Goal: Task Accomplishment & Management: Use online tool/utility

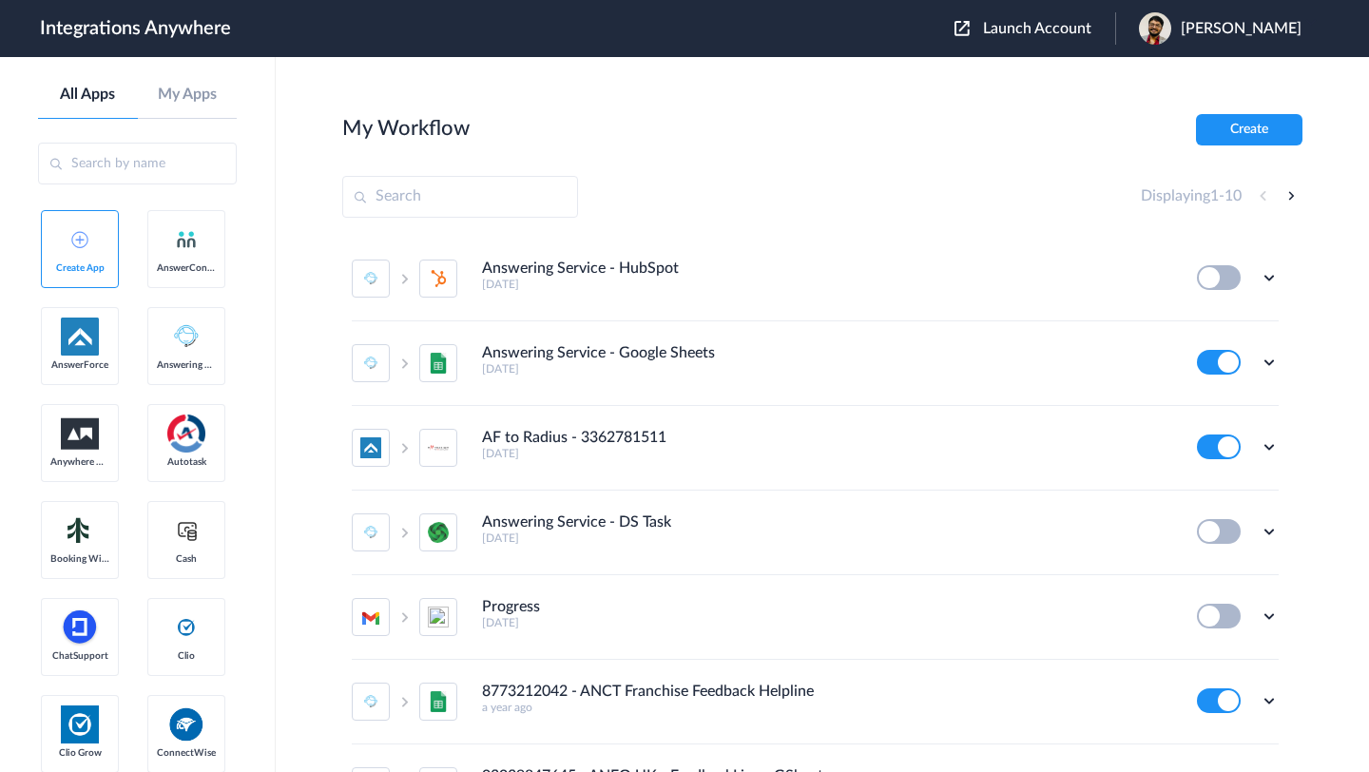
click at [1016, 33] on span "Launch Account" at bounding box center [1037, 28] width 108 height 15
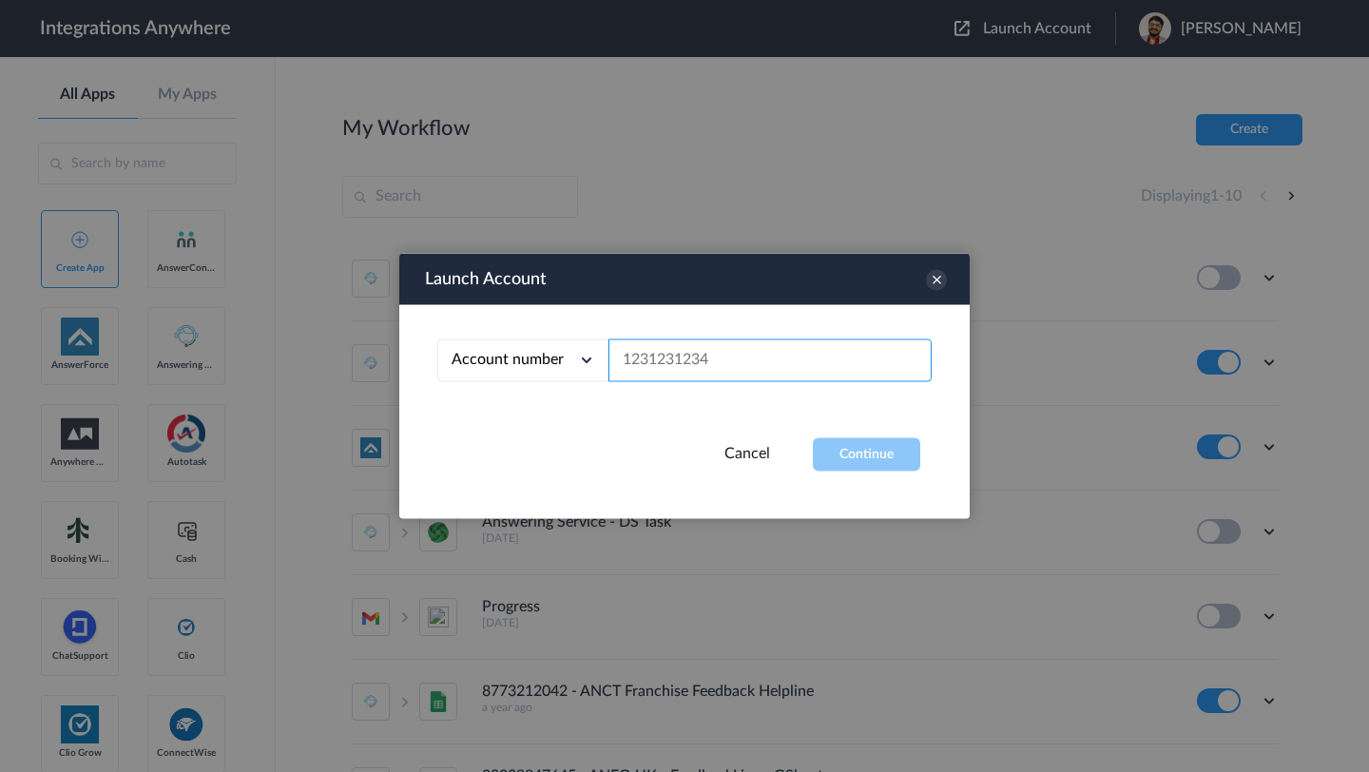
click at [722, 362] on input "text" at bounding box center [770, 360] width 323 height 43
paste input "8667996998"
type input "8667996998"
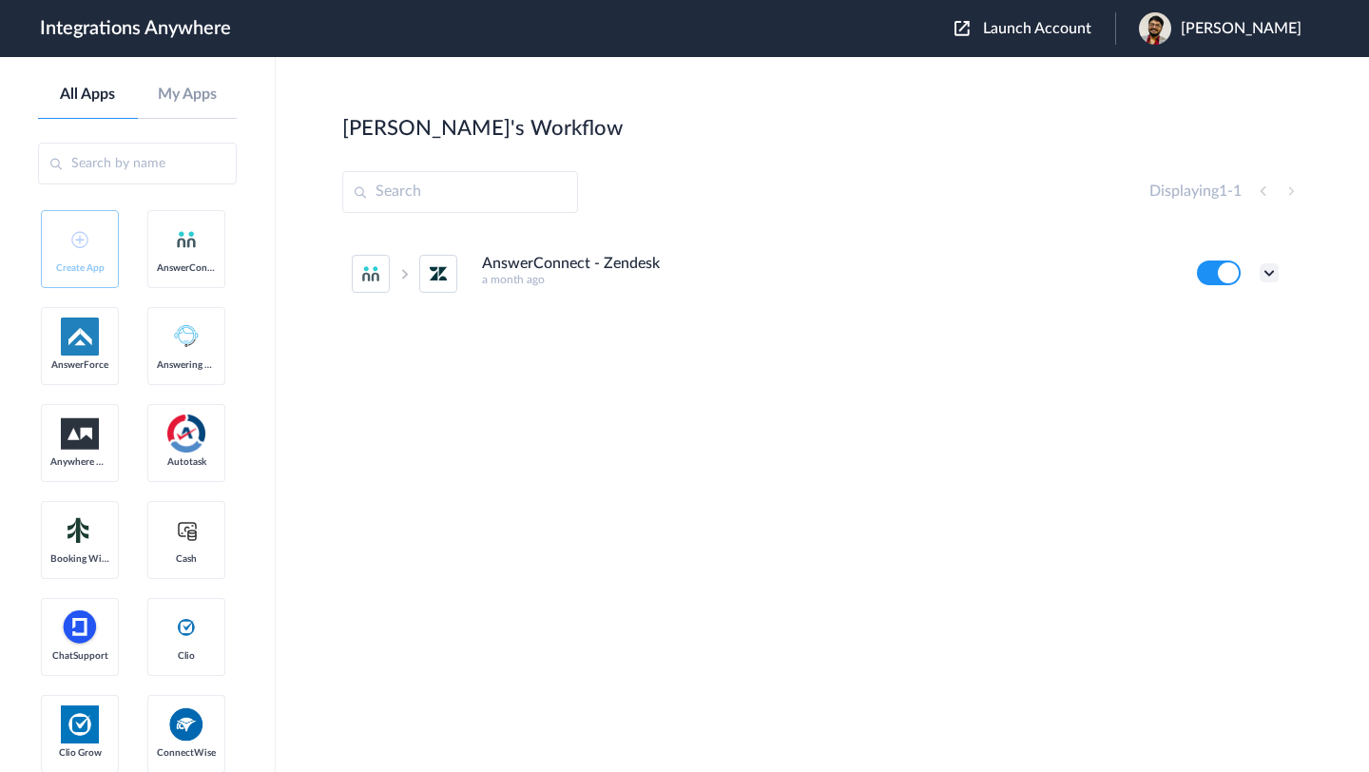
click at [1271, 272] on icon at bounding box center [1269, 272] width 19 height 19
click at [1215, 319] on li "Edit" at bounding box center [1217, 317] width 124 height 35
click at [1218, 32] on span "Pradeep Karan" at bounding box center [1241, 29] width 121 height 18
click at [1202, 71] on link "My Account" at bounding box center [1166, 76] width 72 height 13
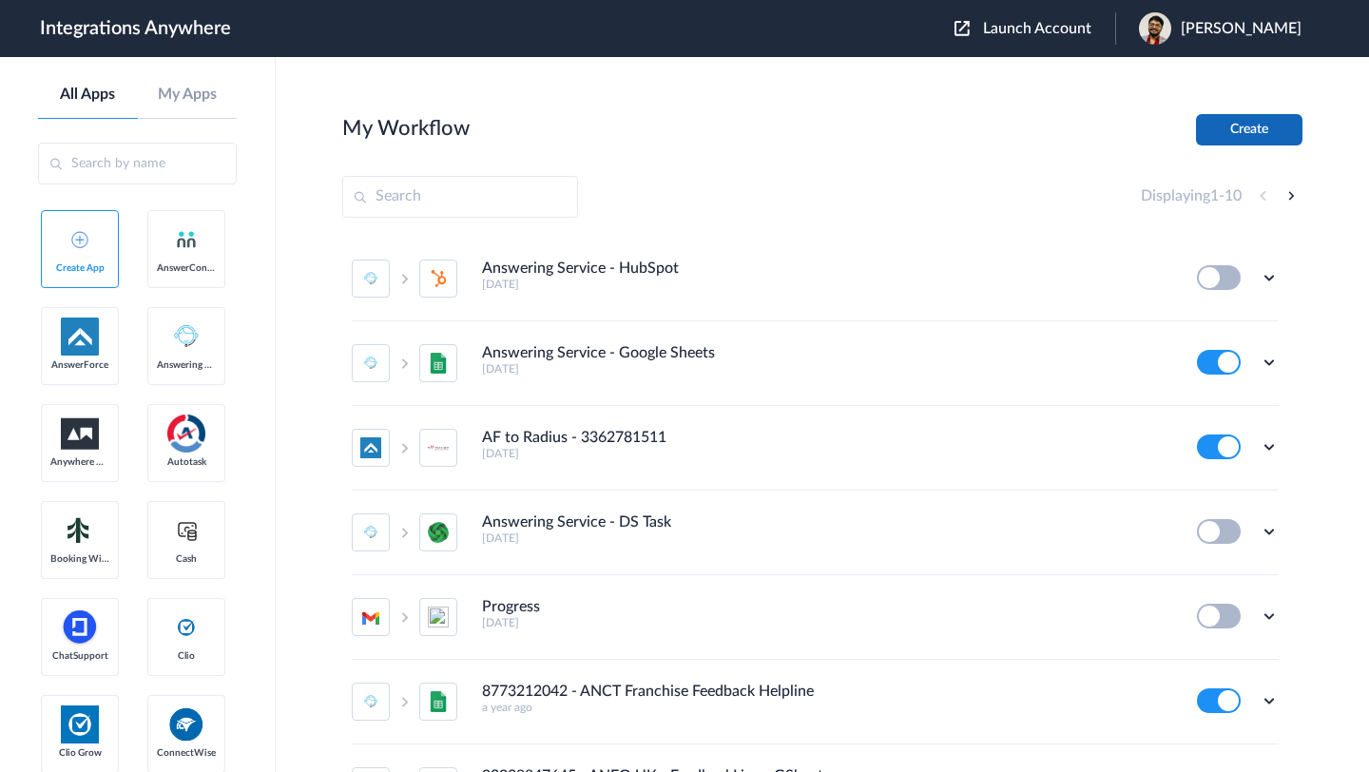
click at [1245, 133] on button "Create" at bounding box center [1249, 129] width 106 height 31
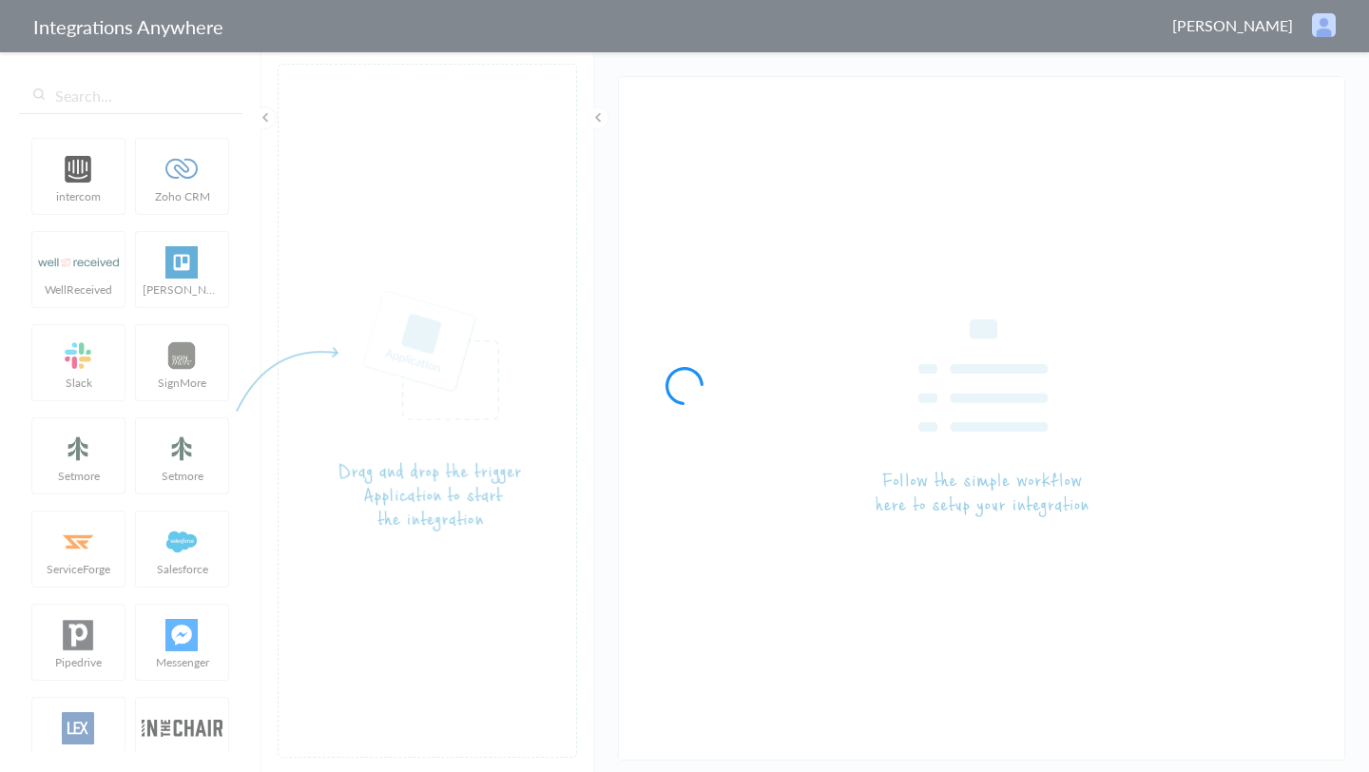
type input "AnswerConnect - Zendesk"
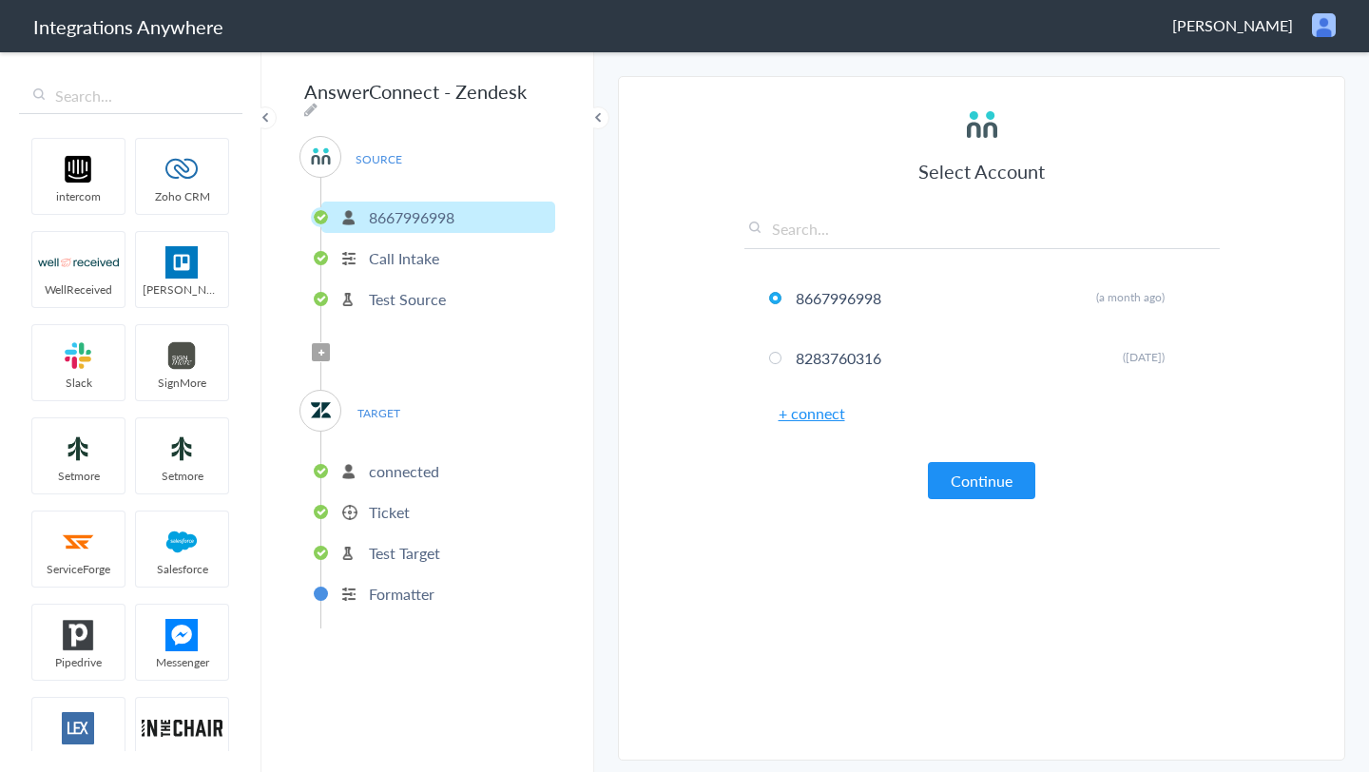
click at [437, 256] on p "Call Intake" at bounding box center [404, 258] width 70 height 22
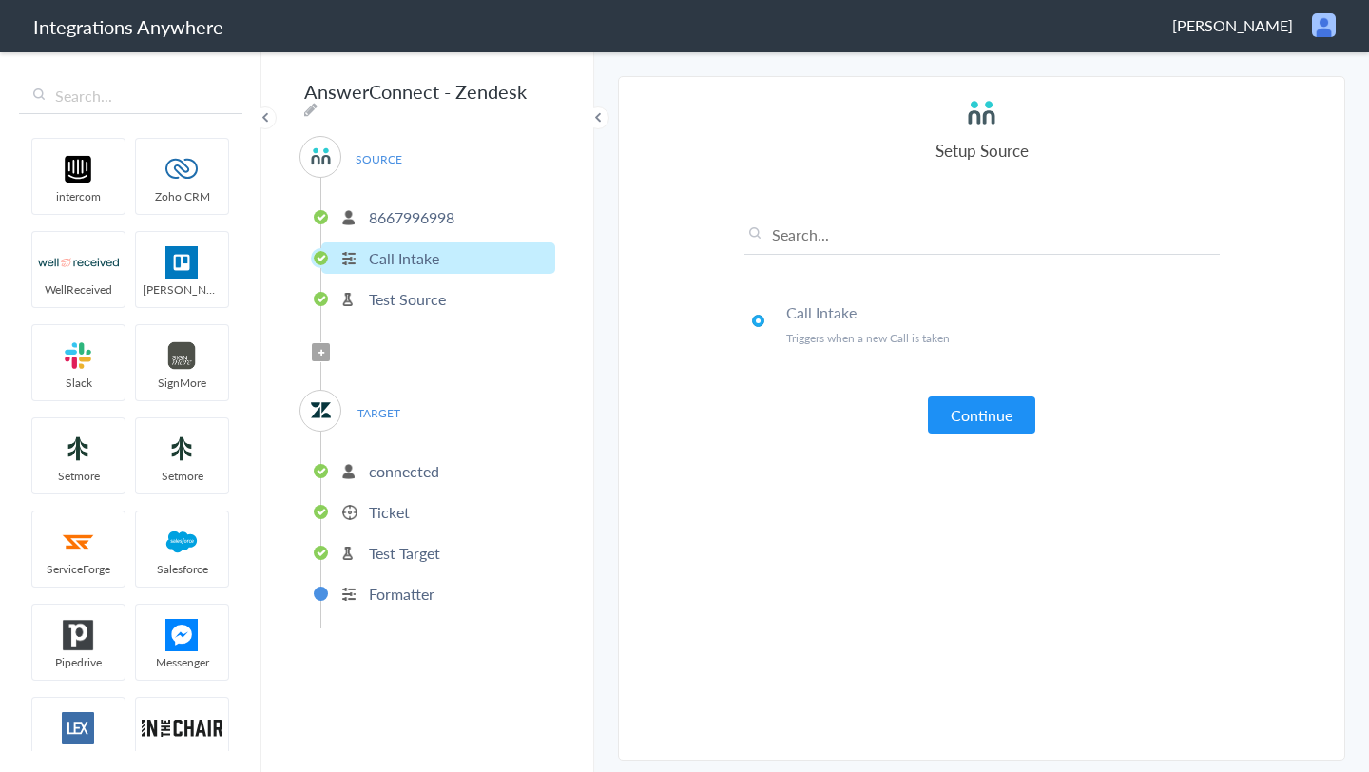
click at [446, 252] on li "Call Intake" at bounding box center [438, 257] width 234 height 31
click at [448, 217] on p "8667996998" at bounding box center [412, 217] width 86 height 22
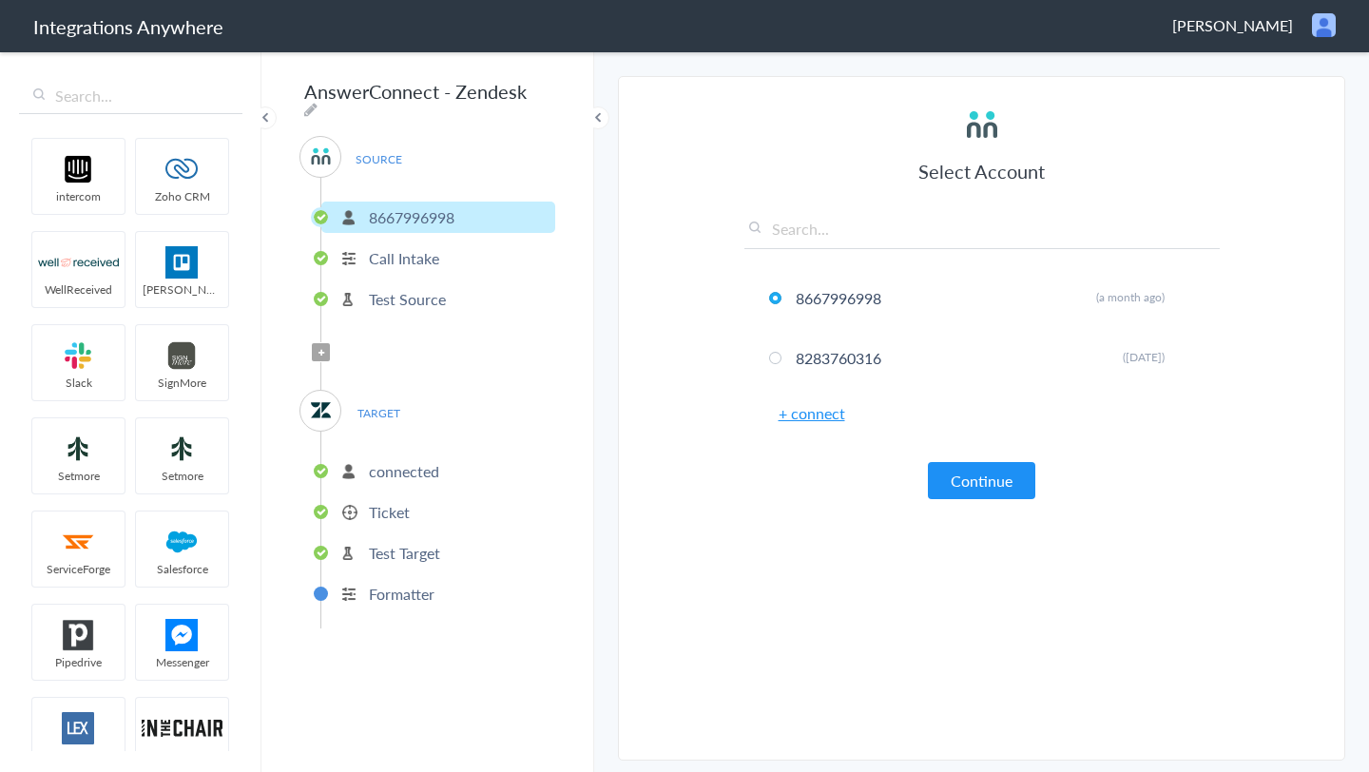
click at [417, 254] on p "Call Intake" at bounding box center [404, 258] width 70 height 22
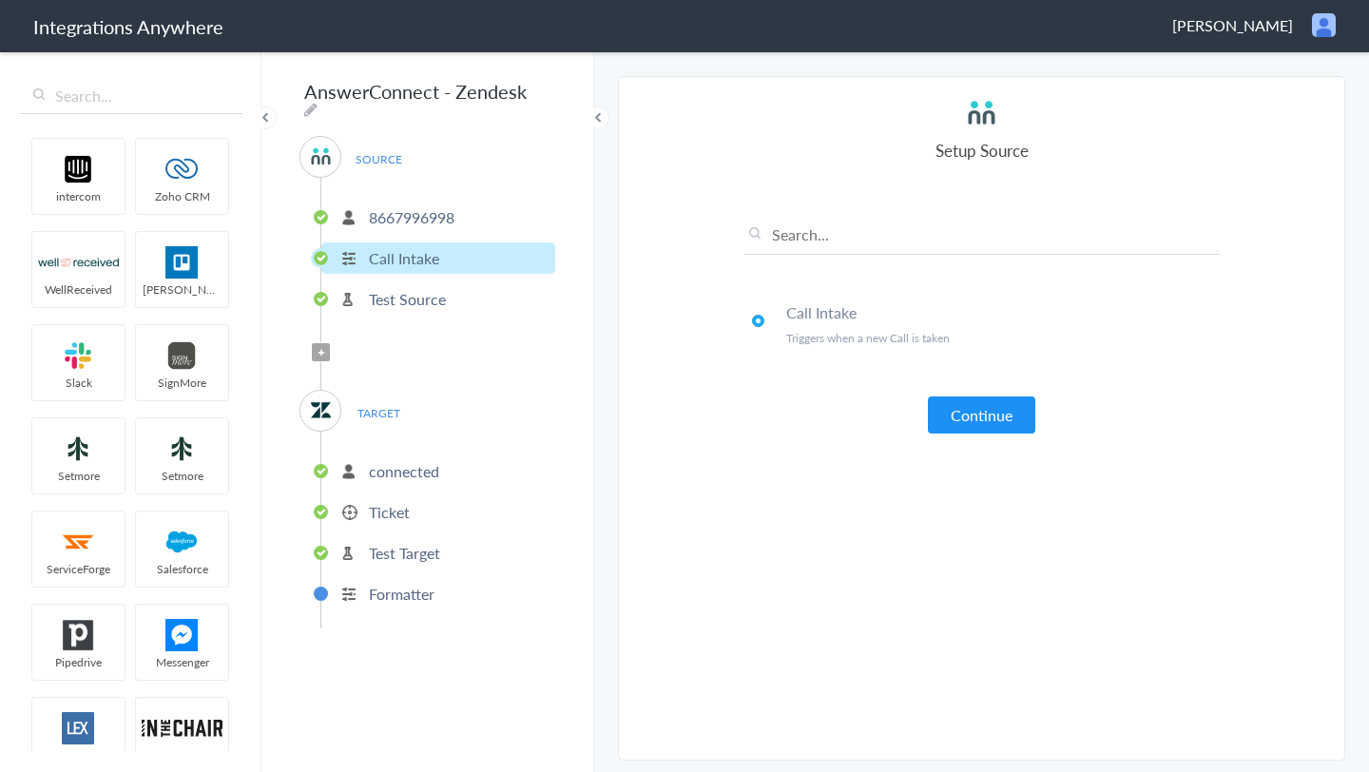
click at [414, 465] on p "connected" at bounding box center [404, 471] width 70 height 22
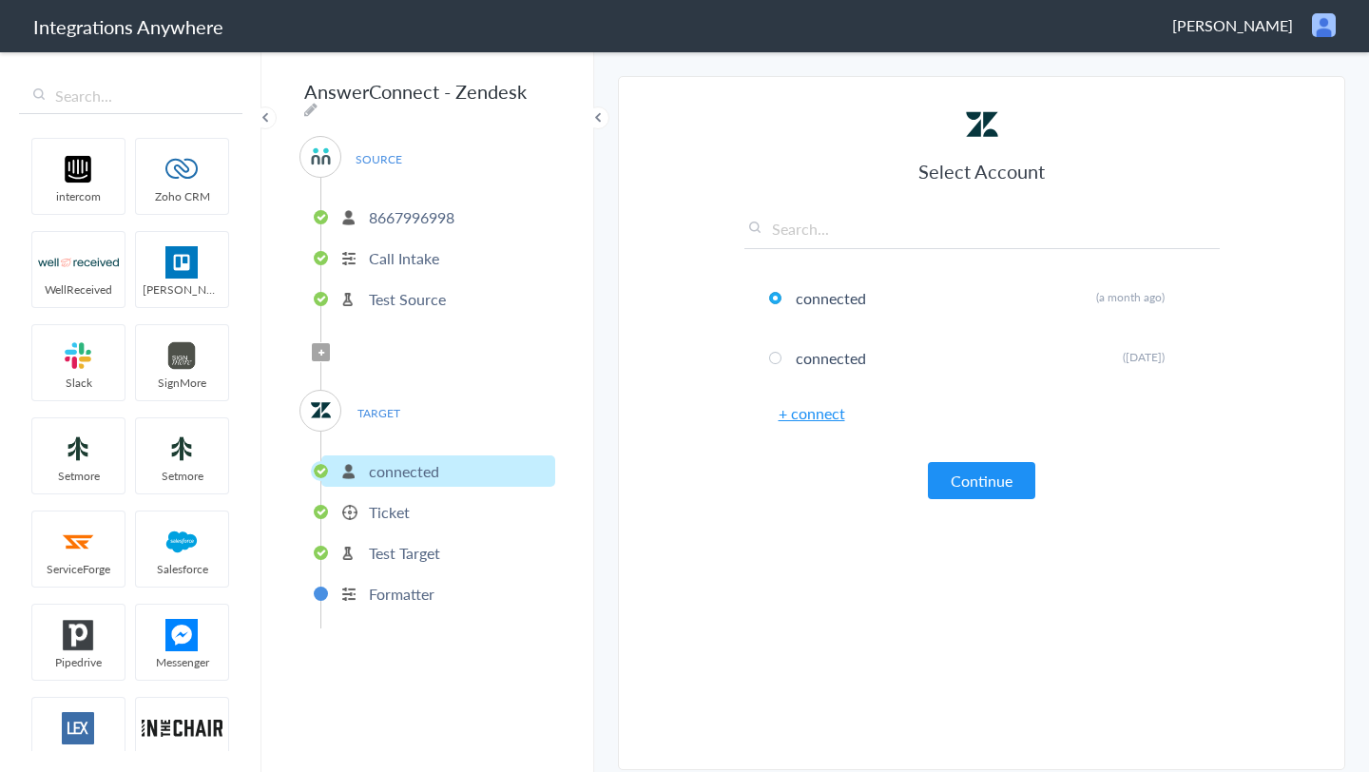
click at [402, 501] on p "Ticket" at bounding box center [389, 512] width 41 height 22
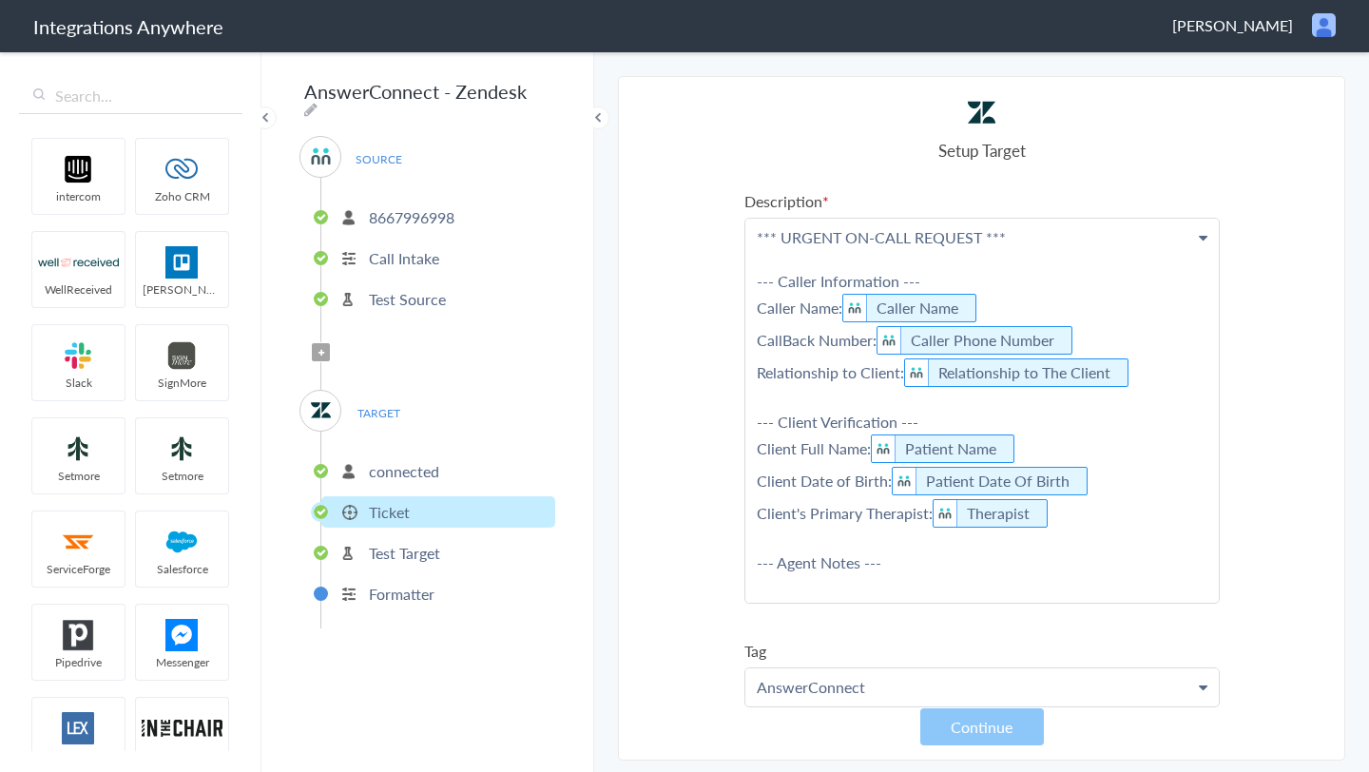
click at [956, 282] on p "*** URGENT ON-CALL REQUEST *** --- Caller Information --- Caller Name: Caller N…" at bounding box center [982, 411] width 474 height 384
click at [981, 231] on p "*** URGENT ON-CALL REQUEST *** --- Caller Information --- Caller Name: Caller N…" at bounding box center [982, 422] width 474 height 406
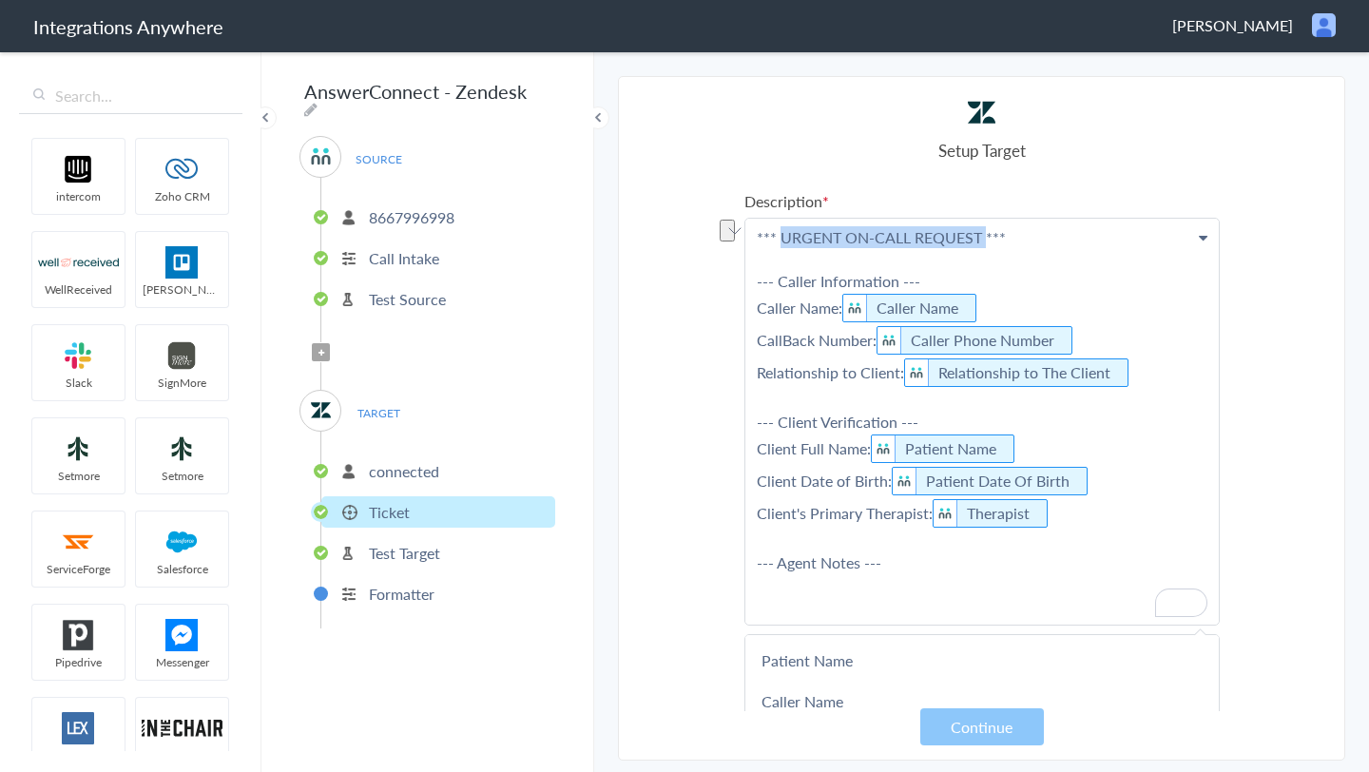
drag, startPoint x: 983, startPoint y: 237, endPoint x: 780, endPoint y: 232, distance: 203.5
click at [780, 232] on p "*** URGENT ON-CALL REQUEST *** --- Caller Information --- Caller Name: Caller N…" at bounding box center [982, 422] width 474 height 406
click at [819, 265] on p "*** URGENT ON-CALL REQUEST *** --- Caller Information --- Caller Name: Caller N…" at bounding box center [982, 422] width 474 height 406
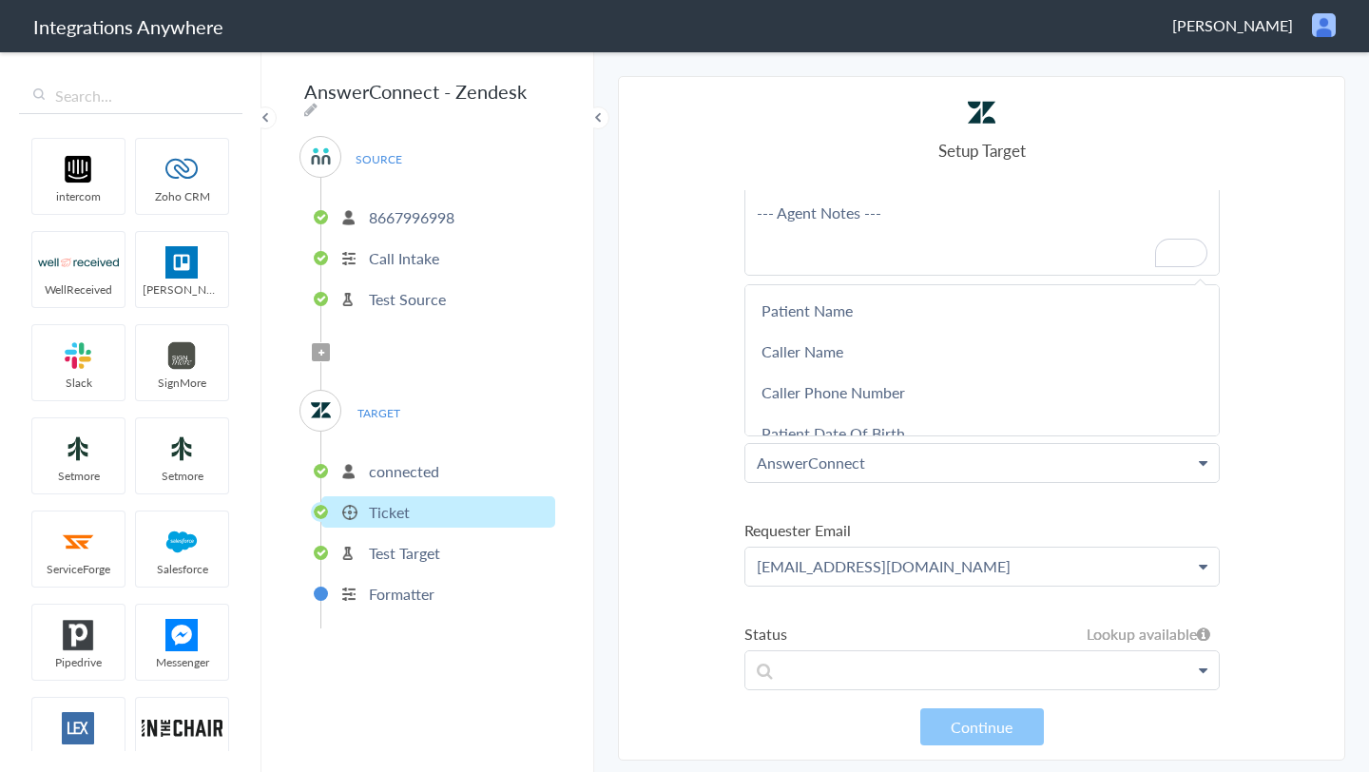
scroll to position [447, 0]
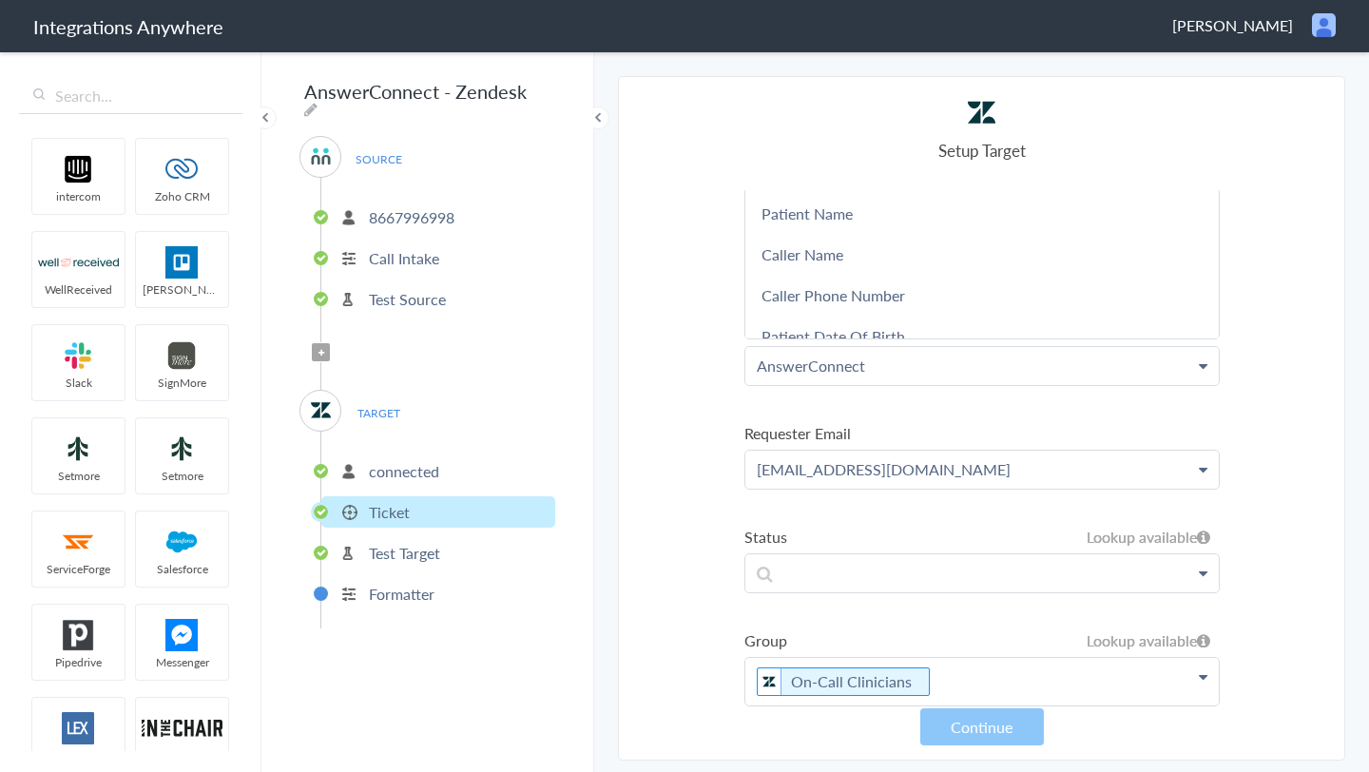
click at [700, 446] on section "Select Account 8667996998 Rename Delete (a month ago) 8283760316 Rename Delete …" at bounding box center [981, 418] width 727 height 685
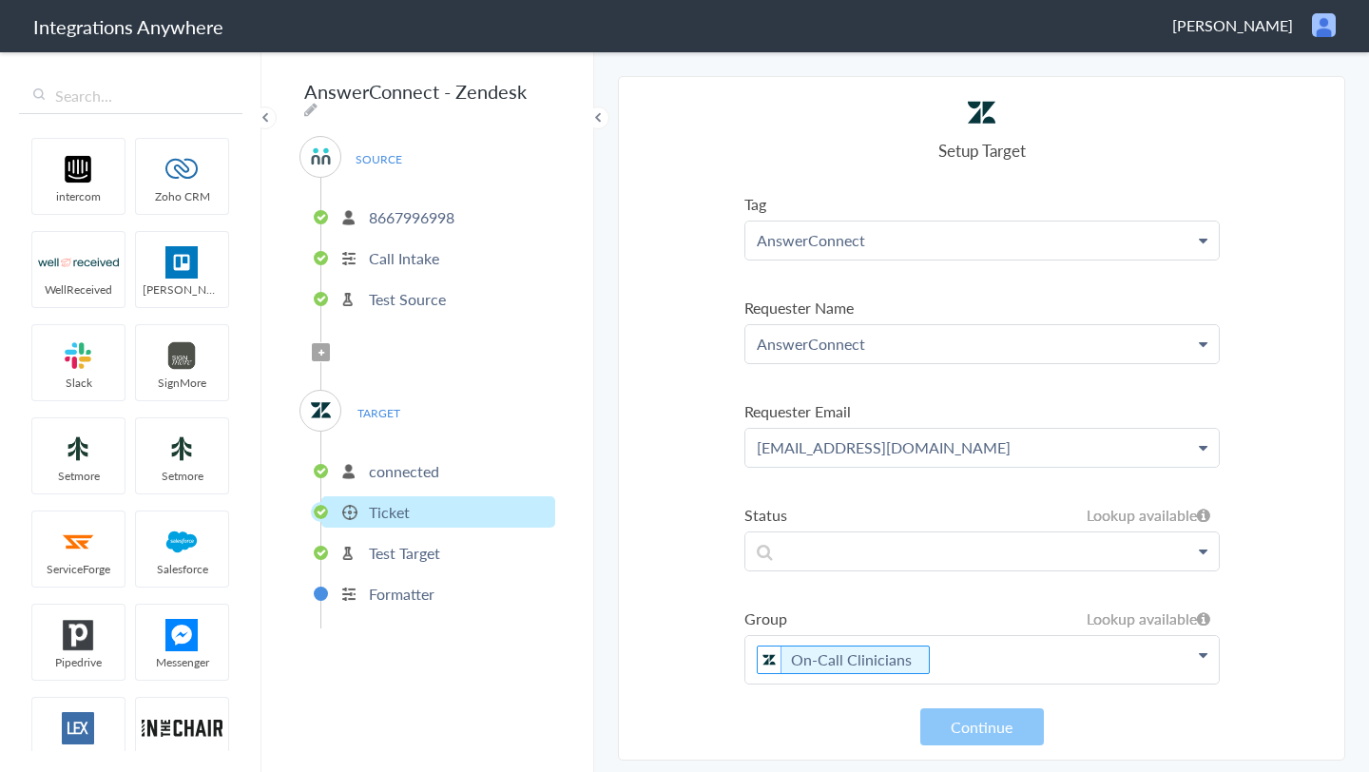
click at [898, 242] on p "AnswerConnect" at bounding box center [982, 240] width 474 height 37
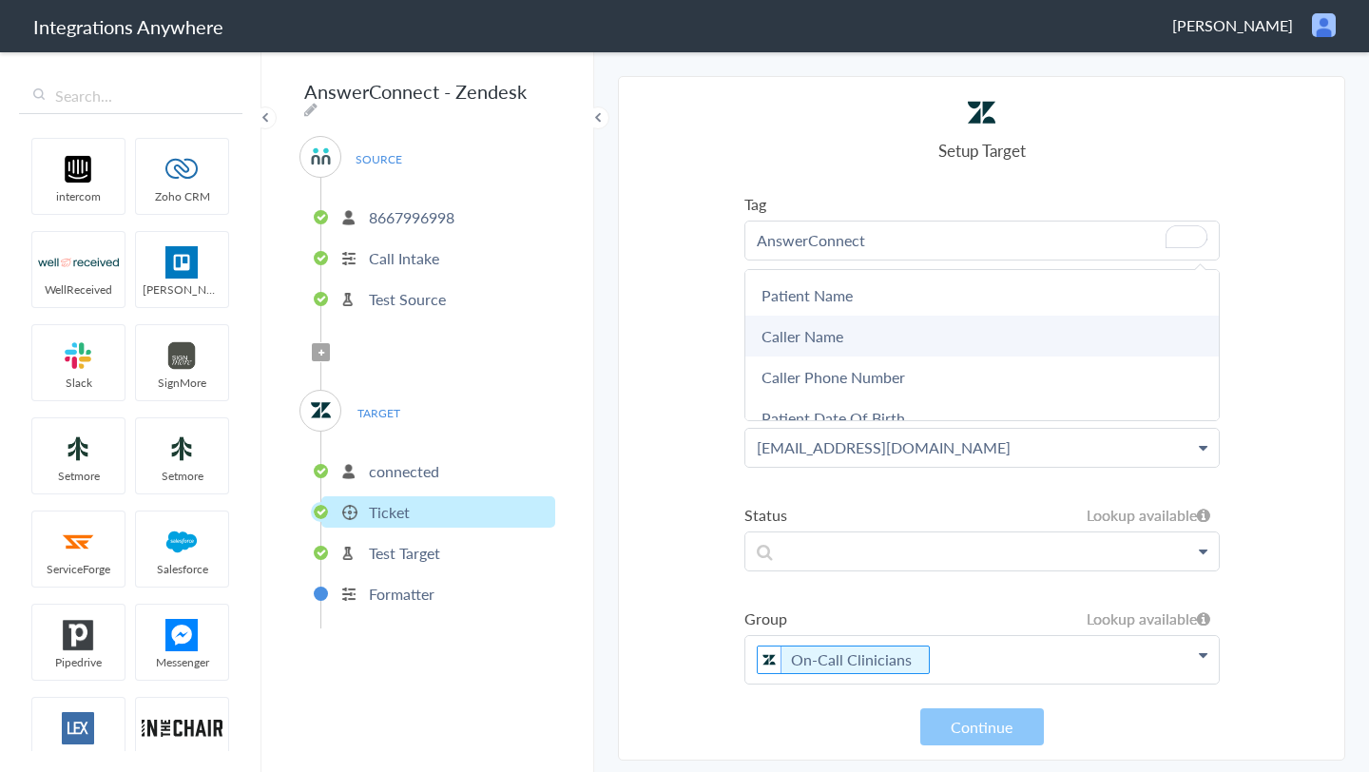
scroll to position [447, 0]
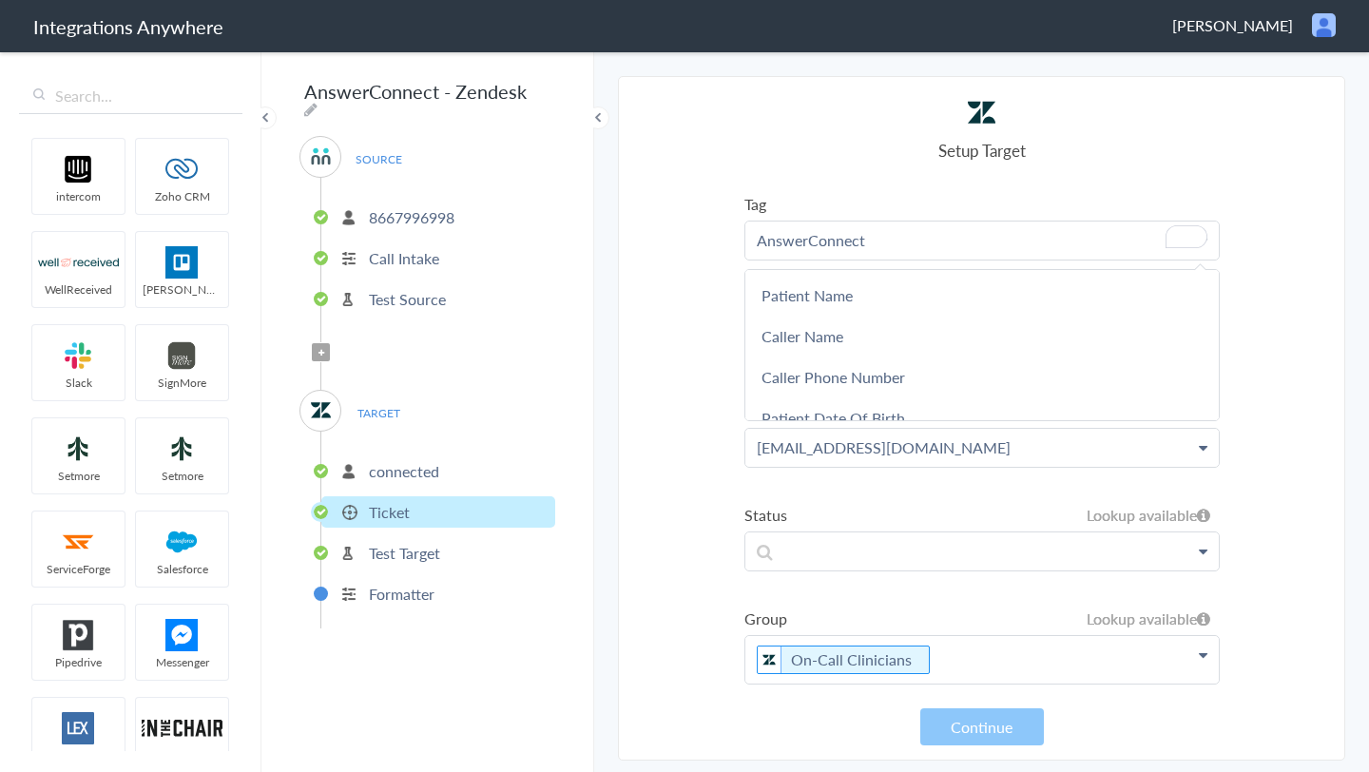
click at [708, 273] on section "Select Account 8667996998 Rename Delete (a month ago) 8283760316 Rename Delete …" at bounding box center [981, 418] width 727 height 685
click at [641, 445] on section "Select Account 8667996998 Rename Delete (a month ago) 8283760316 Rename Delete …" at bounding box center [981, 418] width 727 height 685
click at [670, 442] on section "Select Account 8667996998 Rename Delete (a month ago) 8283760316 Rename Delete …" at bounding box center [981, 418] width 727 height 685
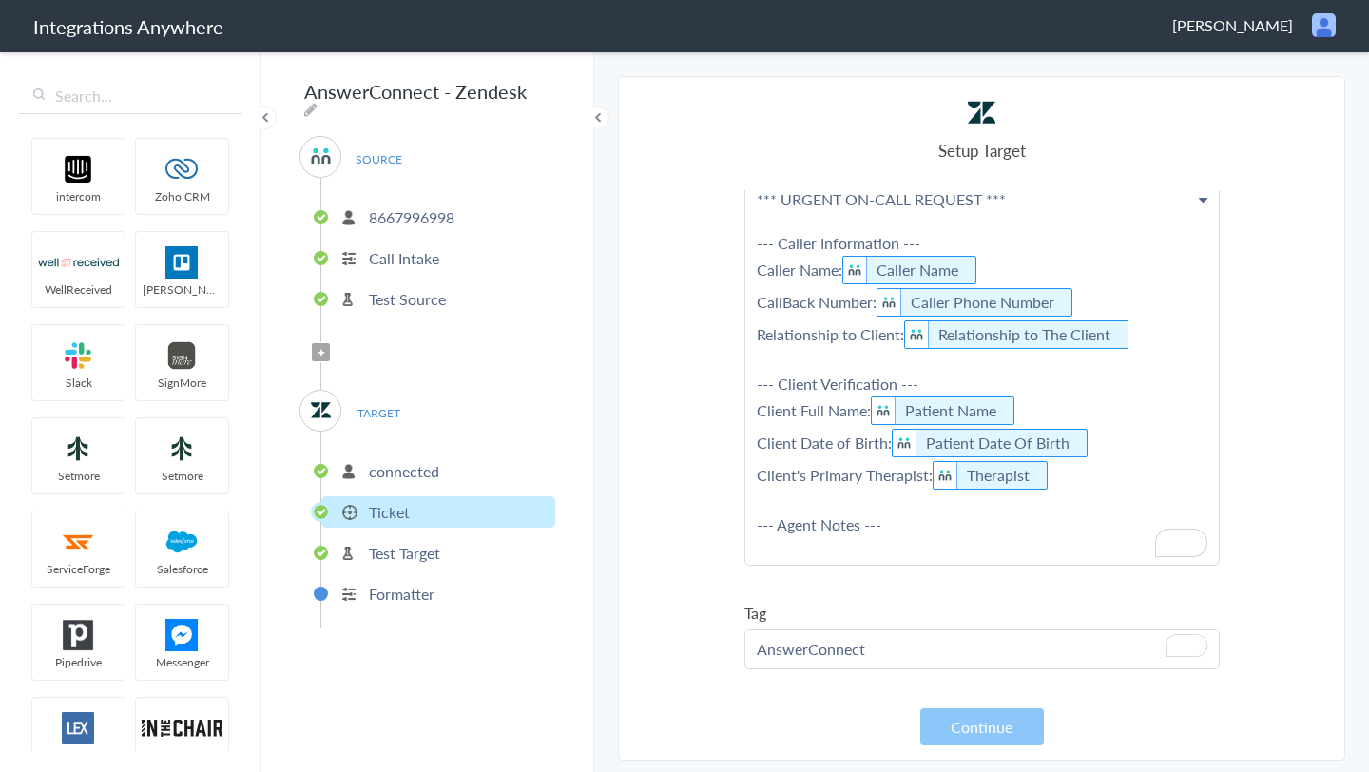
scroll to position [88, 0]
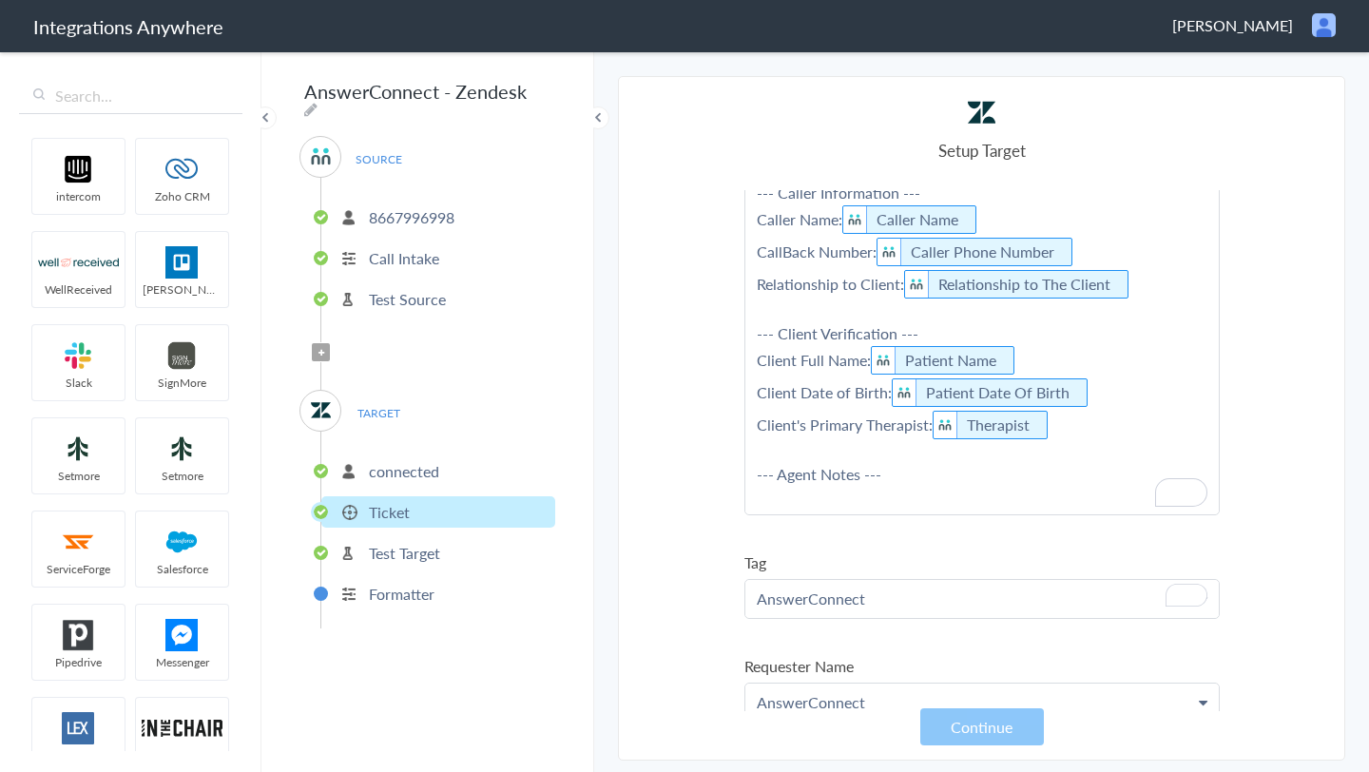
click at [705, 421] on section "Select Account 8667996998 Rename Delete (a month ago) 8283760316 Rename Delete …" at bounding box center [981, 418] width 727 height 685
click at [650, 325] on section "Select Account 8667996998 Rename Delete (a month ago) 8283760316 Rename Delete …" at bounding box center [981, 418] width 727 height 685
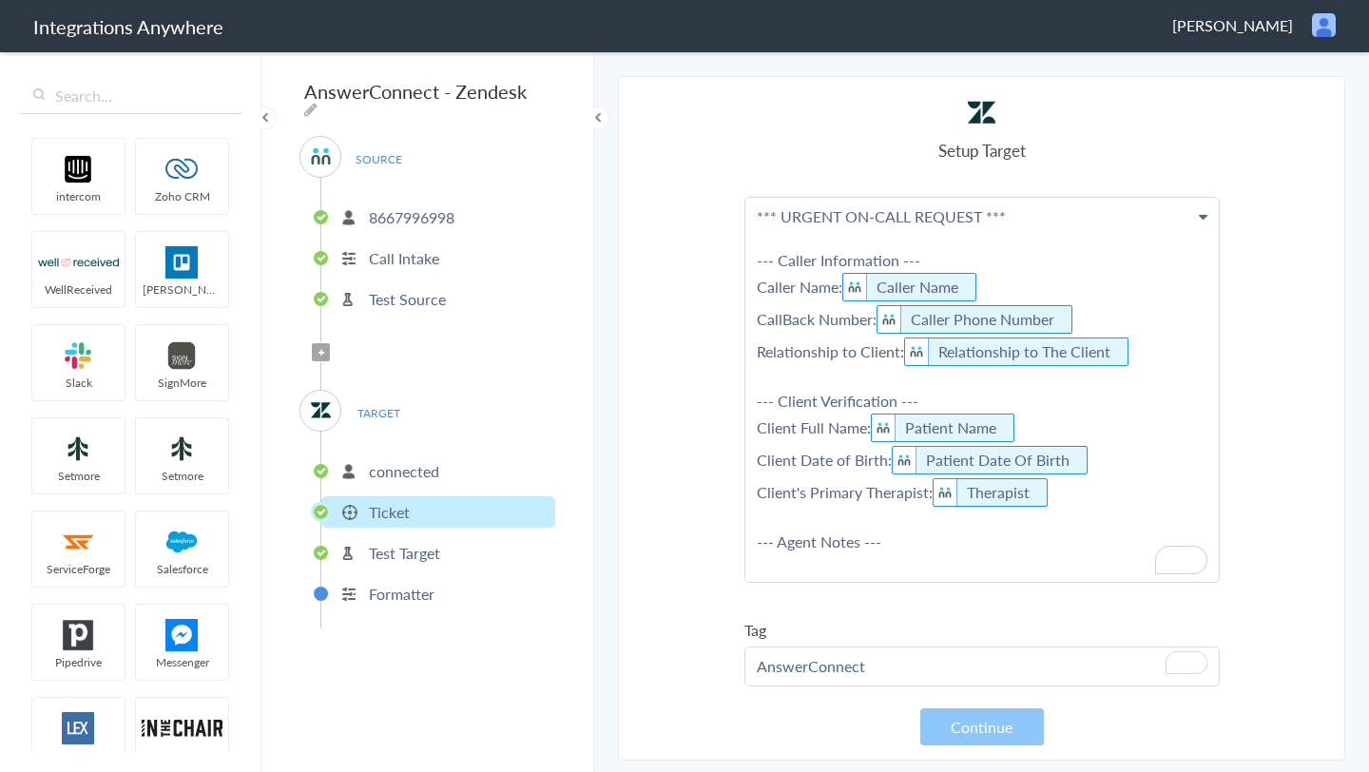
scroll to position [11, 0]
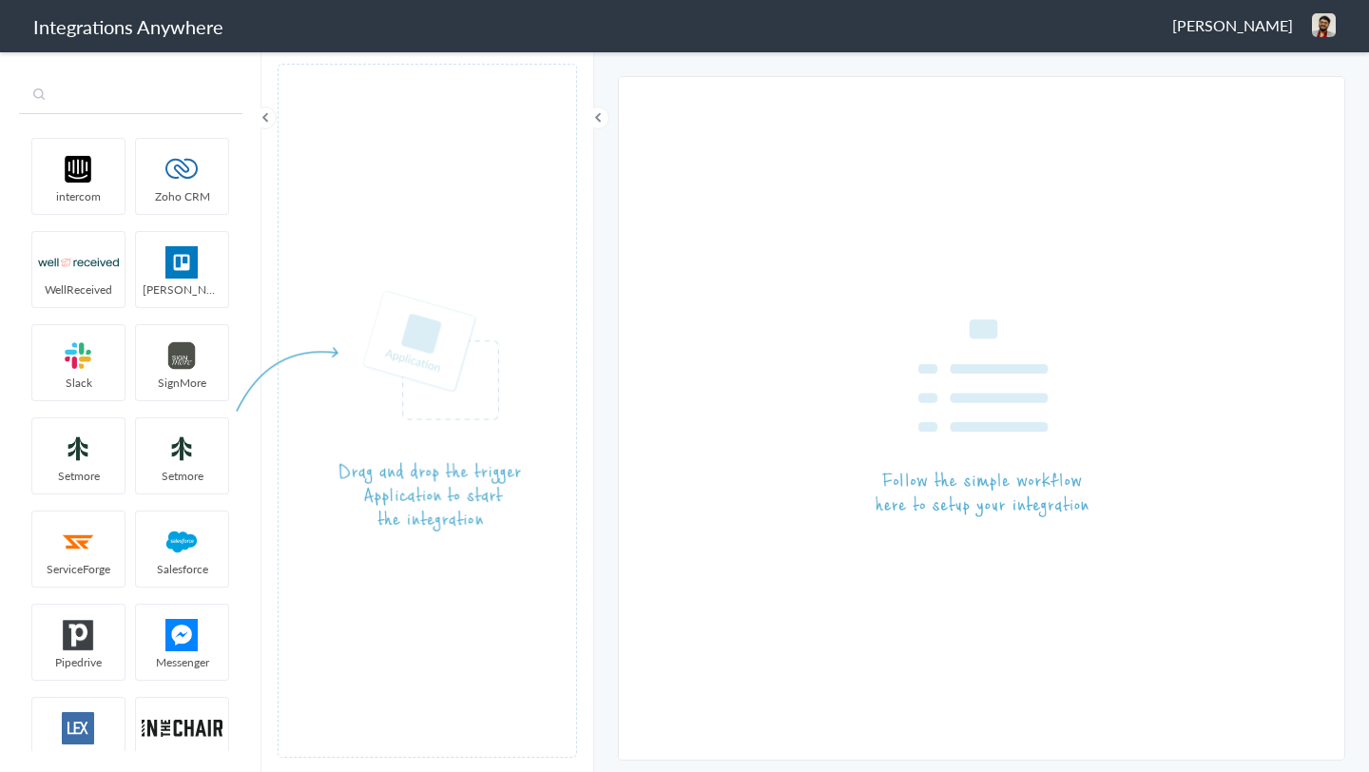
click at [184, 106] on input "text" at bounding box center [130, 96] width 223 height 36
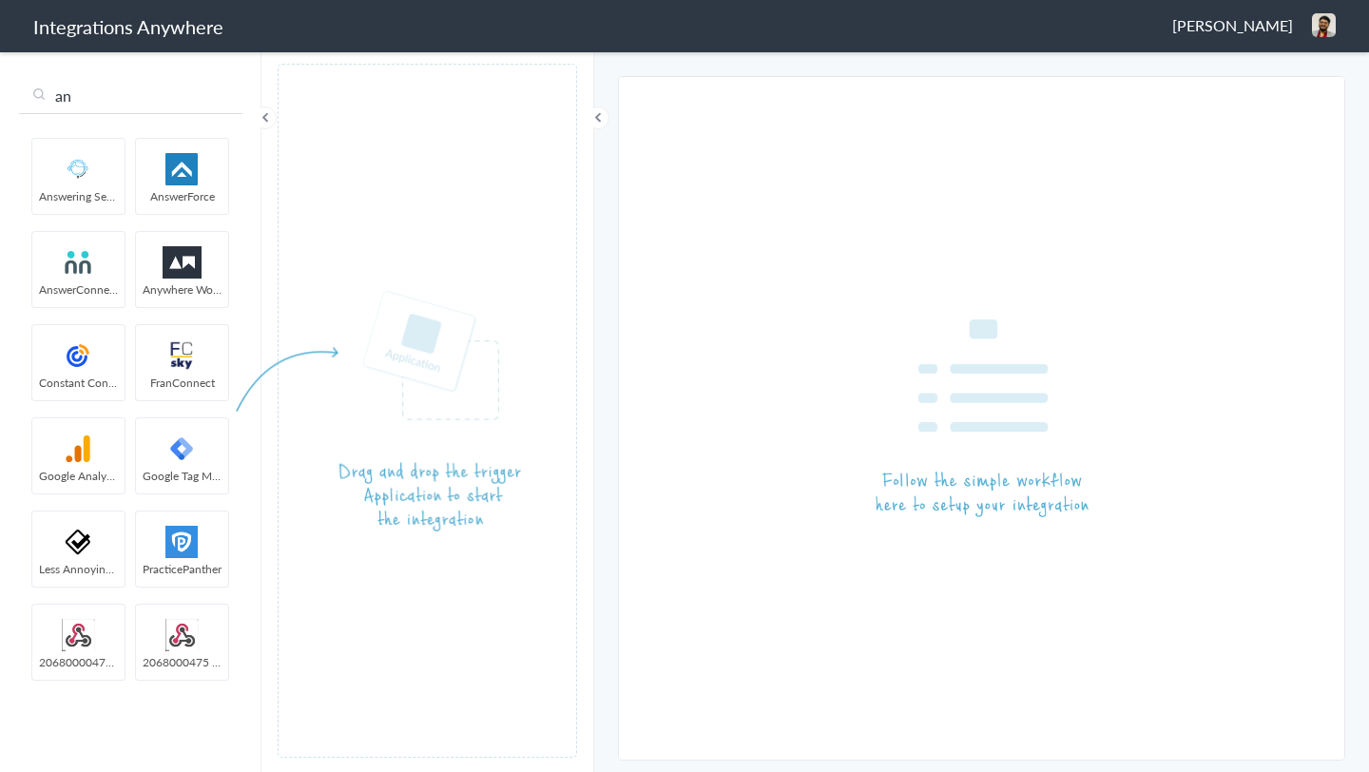
type input "an"
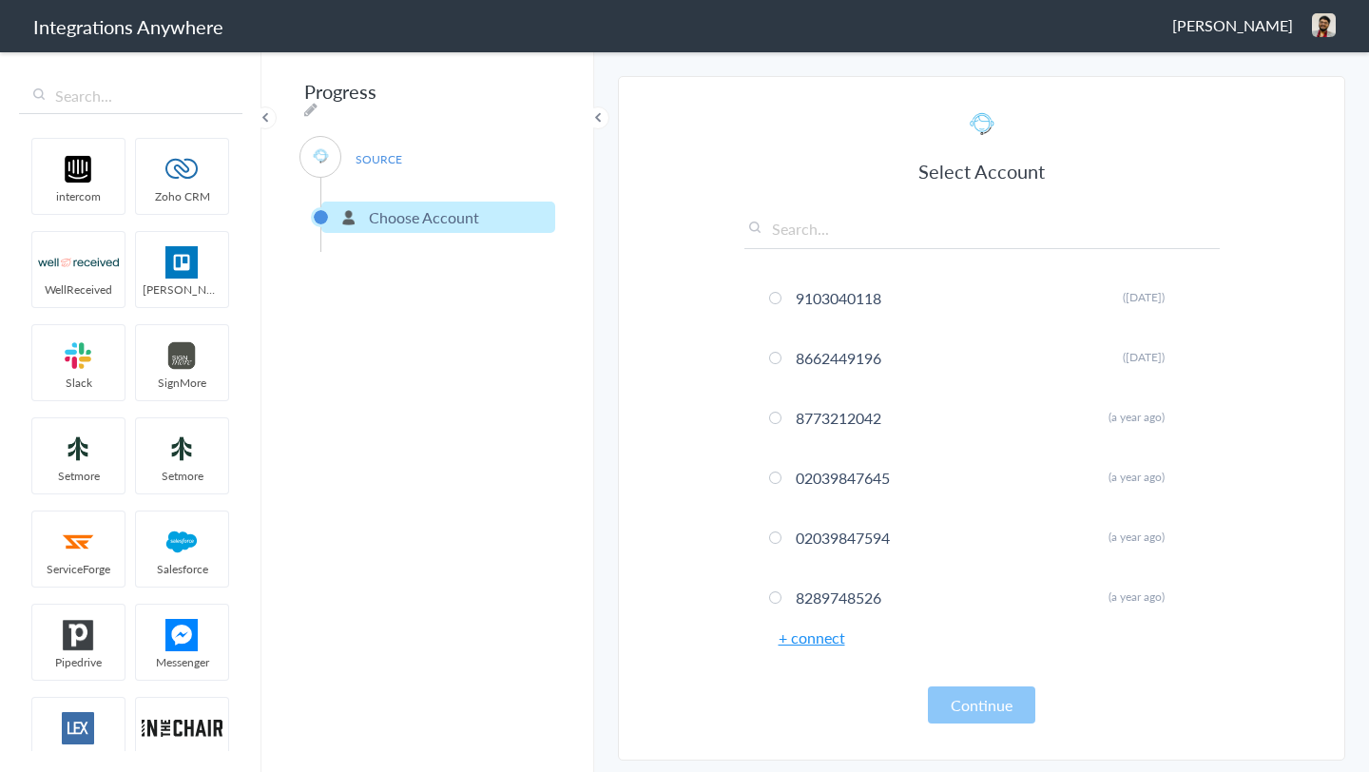
click at [803, 641] on link "+ connect" at bounding box center [812, 638] width 67 height 22
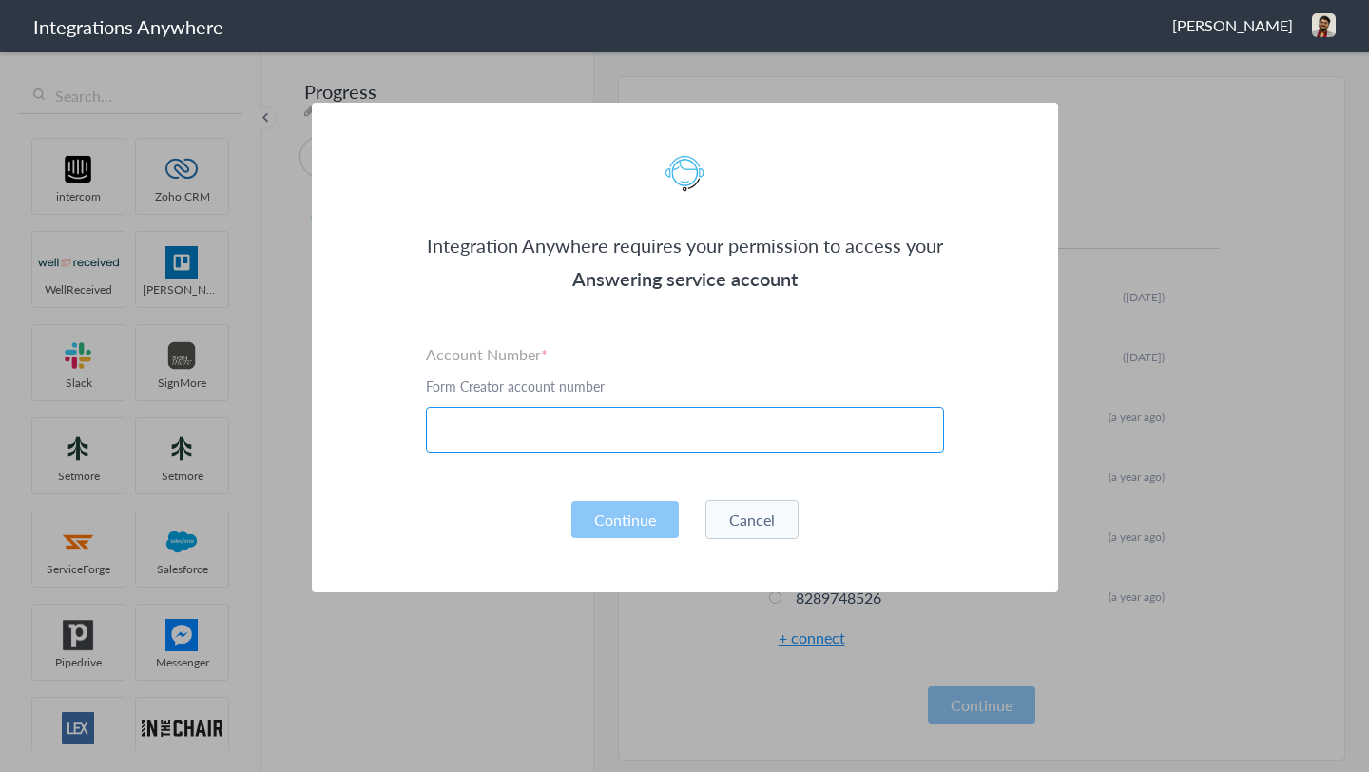
click at [738, 437] on input "text" at bounding box center [685, 430] width 518 height 46
paste input "8667996998"
type input "8667996998"
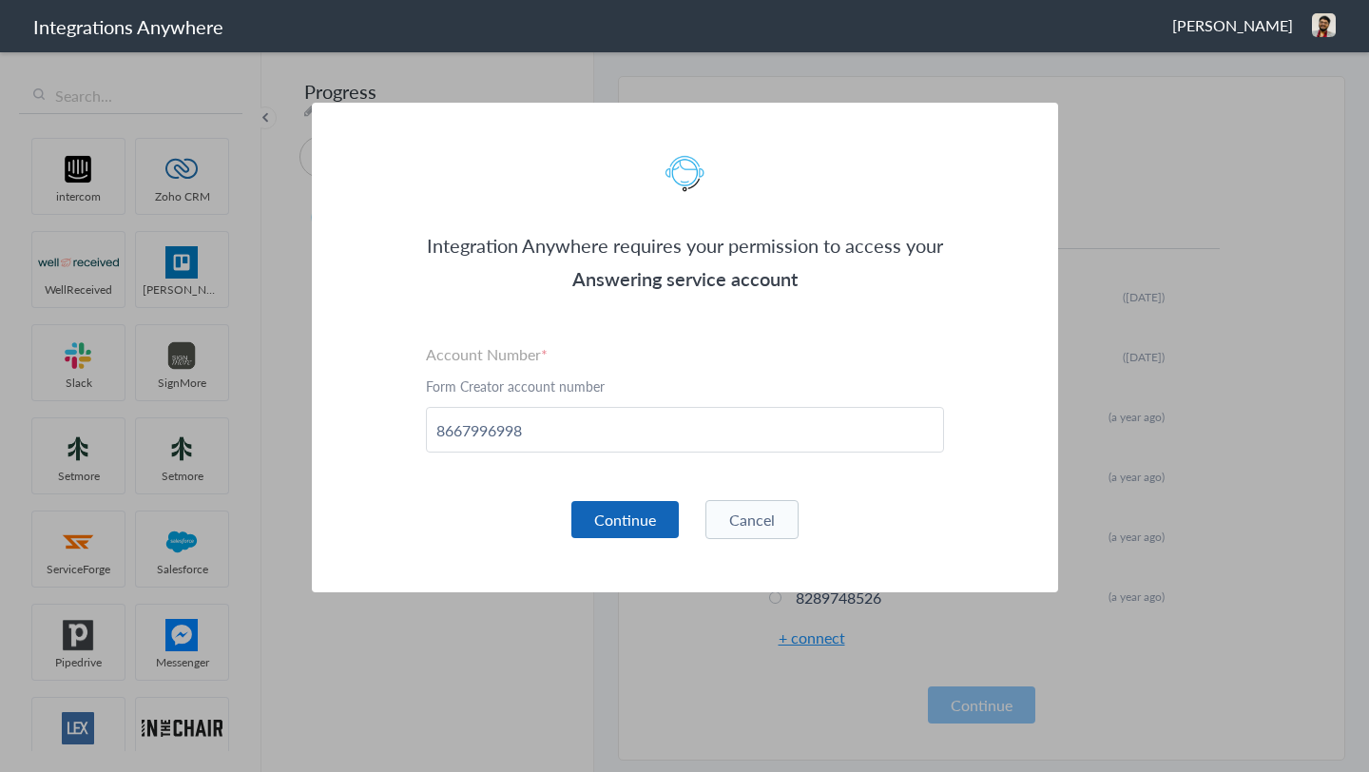
click at [648, 518] on button "Continue" at bounding box center [624, 519] width 107 height 37
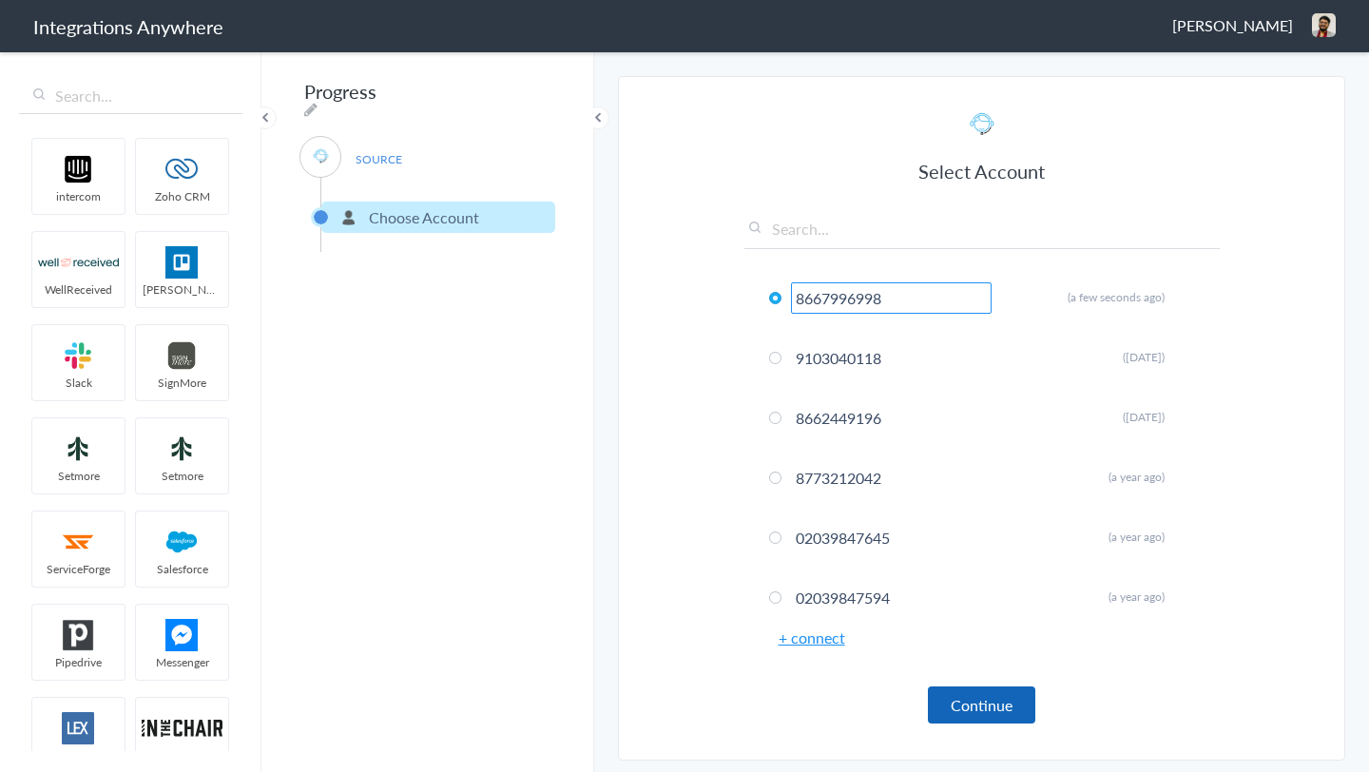
click at [992, 714] on button "Continue" at bounding box center [981, 705] width 107 height 37
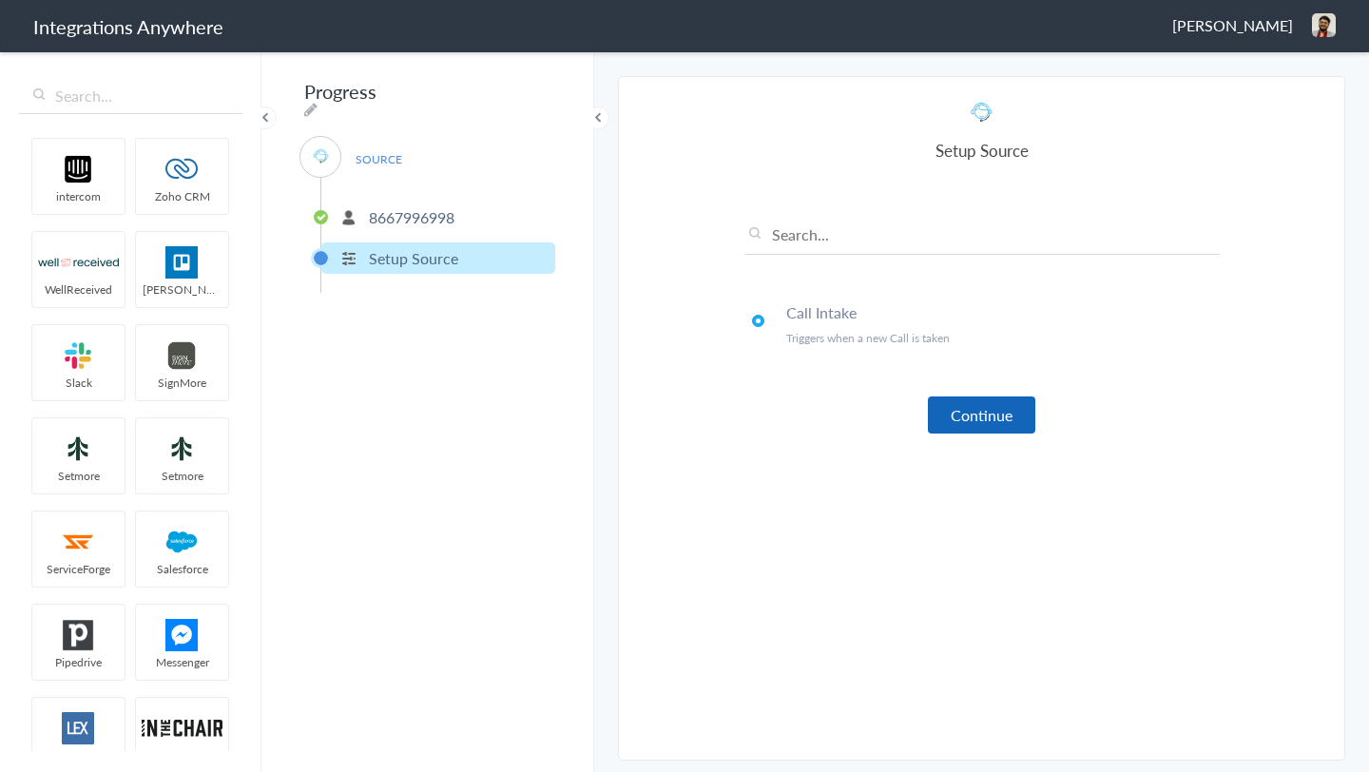
click at [1016, 425] on button "Continue" at bounding box center [981, 415] width 107 height 37
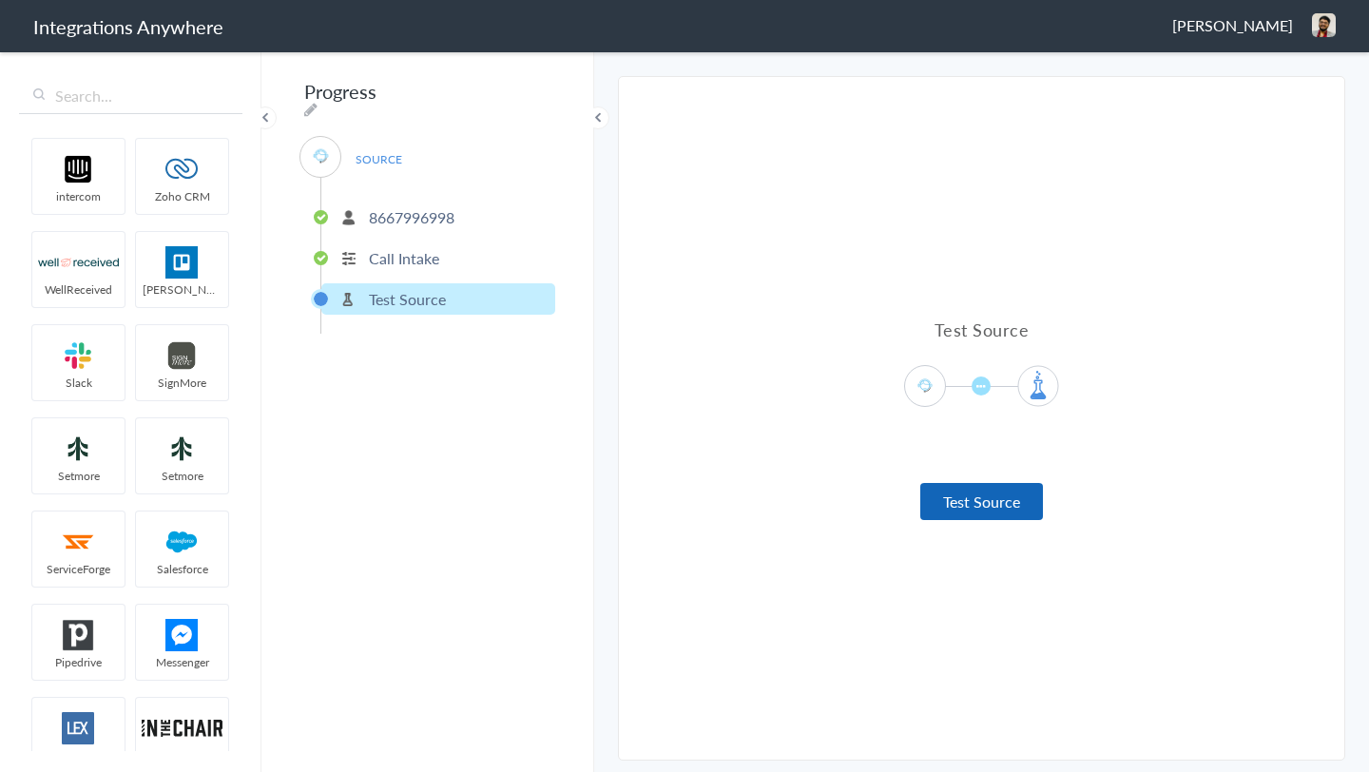
click at [1001, 500] on button "Test Source" at bounding box center [981, 501] width 123 height 37
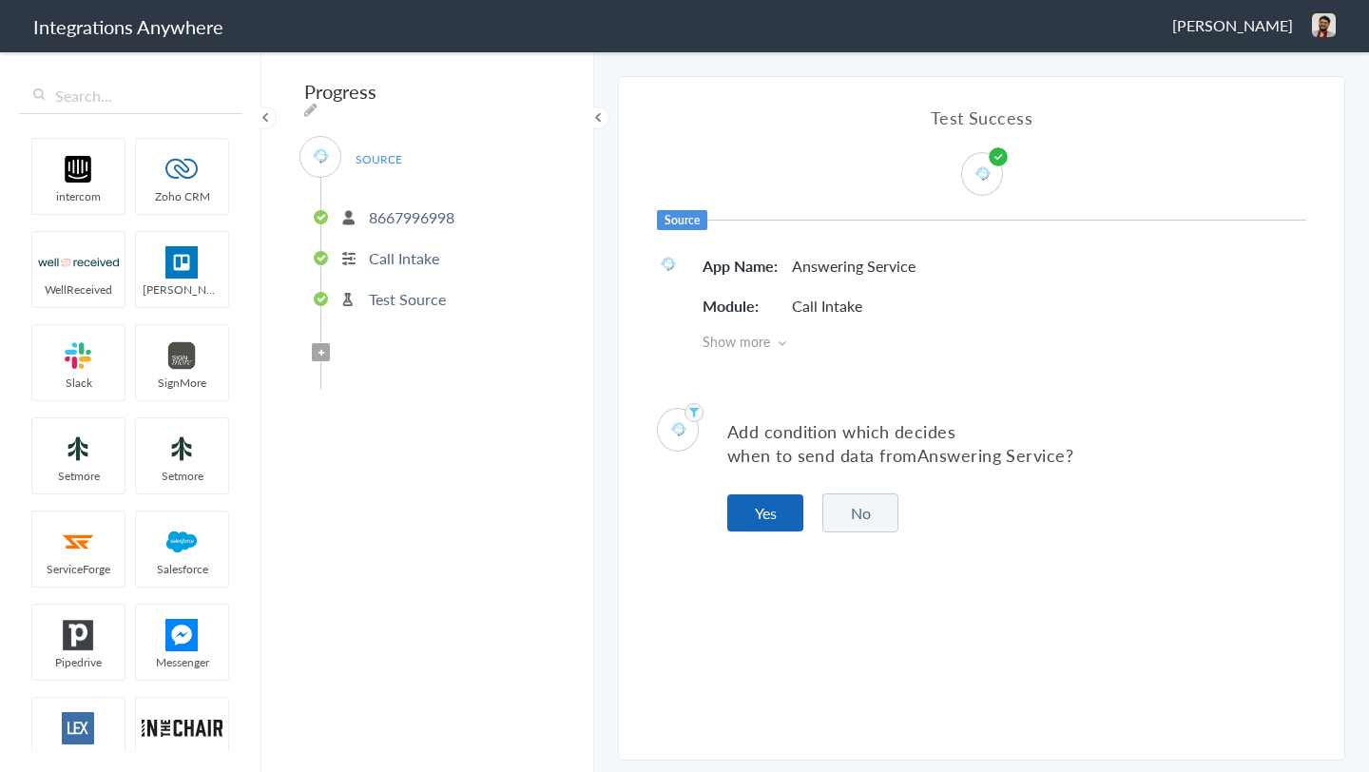
click at [784, 513] on button "Yes" at bounding box center [765, 512] width 76 height 37
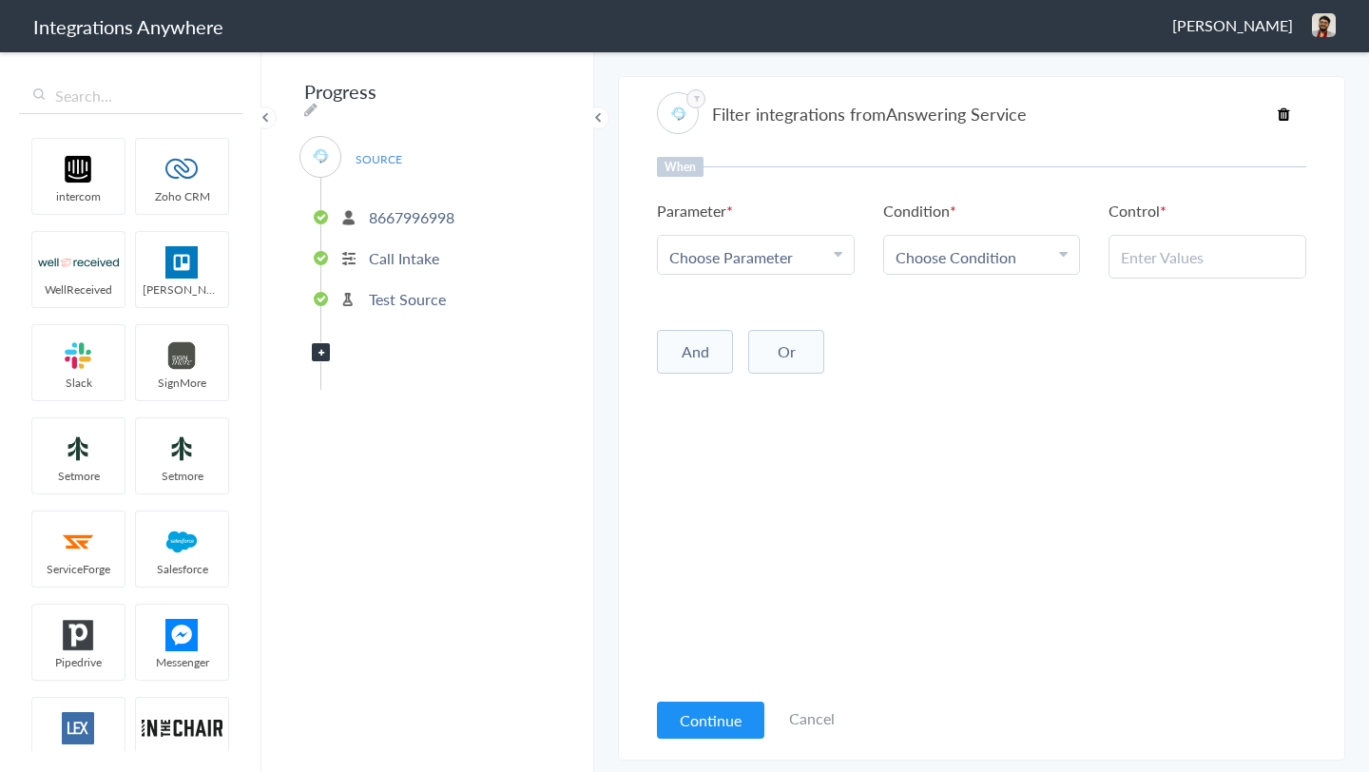
click at [808, 261] on div "Choose Parameter" at bounding box center [755, 257] width 173 height 22
click at [791, 309] on input "text" at bounding box center [756, 309] width 196 height 41
type input "call"
click at [778, 406] on link "Call Closing Note" at bounding box center [756, 414] width 196 height 41
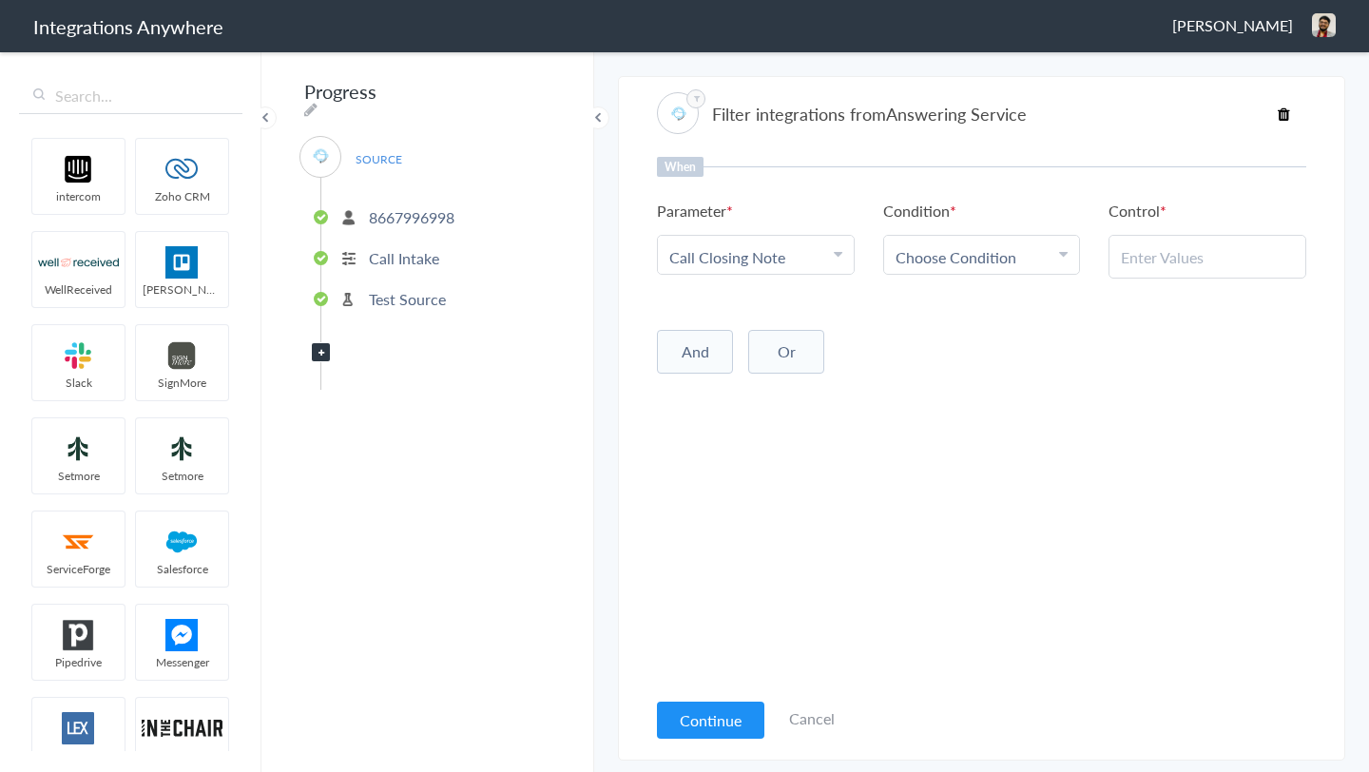
click at [946, 261] on span "Choose Condition" at bounding box center [956, 257] width 121 height 22
click at [985, 336] on link "Does Not Exists" at bounding box center [982, 332] width 196 height 41
click at [709, 351] on button "And" at bounding box center [695, 348] width 76 height 44
click at [780, 387] on span "Choose Parameter" at bounding box center [731, 388] width 124 height 22
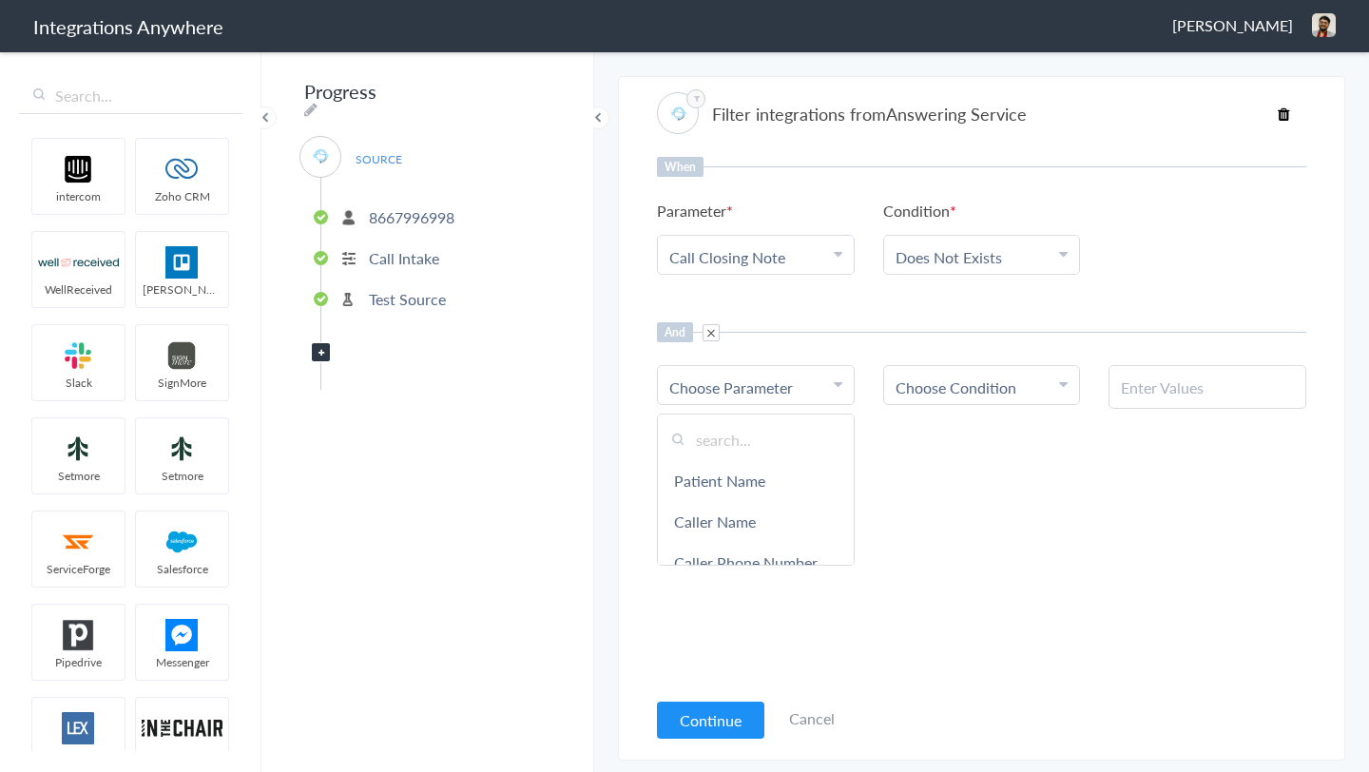
click at [778, 442] on input "text" at bounding box center [756, 439] width 196 height 41
type input "act"
click at [794, 492] on link "Active Client" at bounding box center [756, 480] width 196 height 41
click at [943, 391] on span "Choose Condition" at bounding box center [956, 388] width 121 height 22
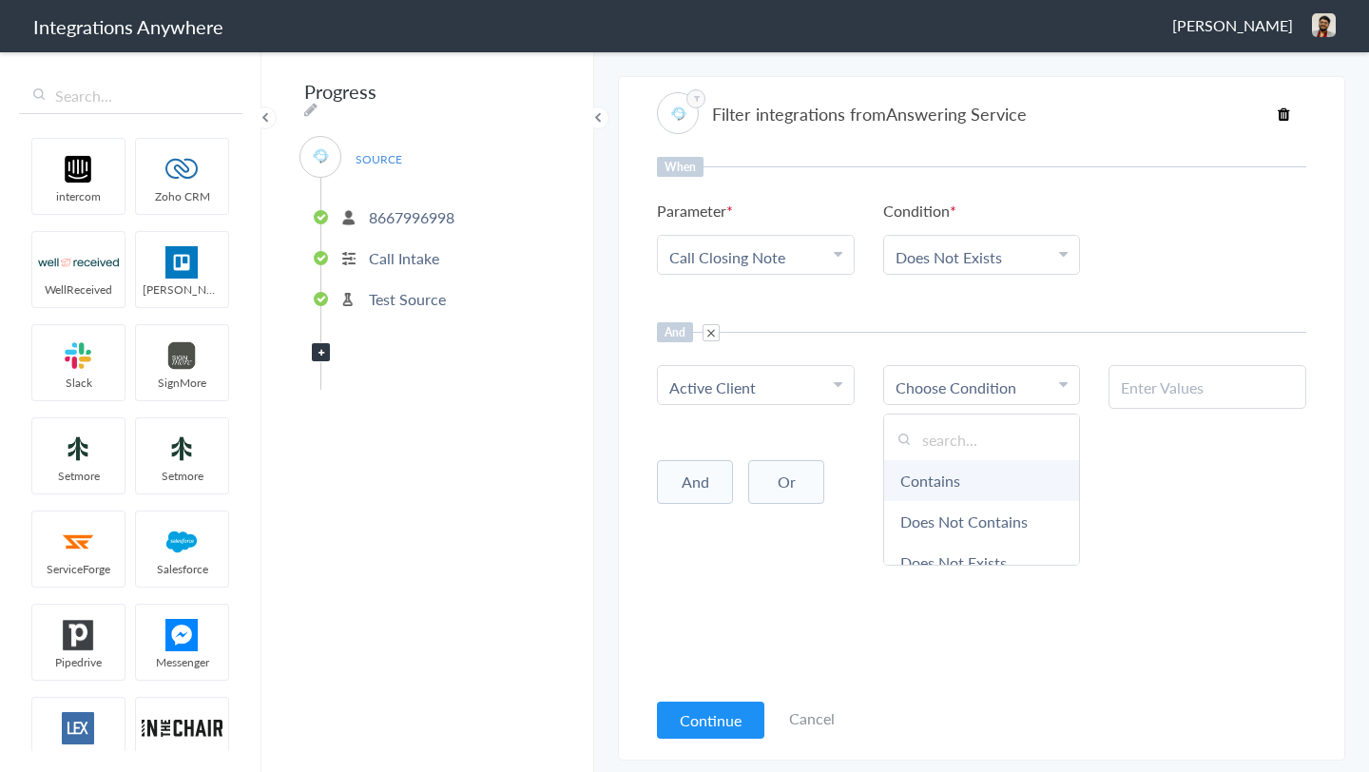
click at [967, 471] on link "Contains" at bounding box center [982, 480] width 196 height 41
click at [1142, 399] on div at bounding box center [1208, 387] width 198 height 44
click at [1148, 390] on input "text" at bounding box center [1207, 388] width 173 height 22
type input "Yes (Urgent)"
click at [1103, 495] on div "And Or Add Filter" at bounding box center [981, 480] width 649 height 48
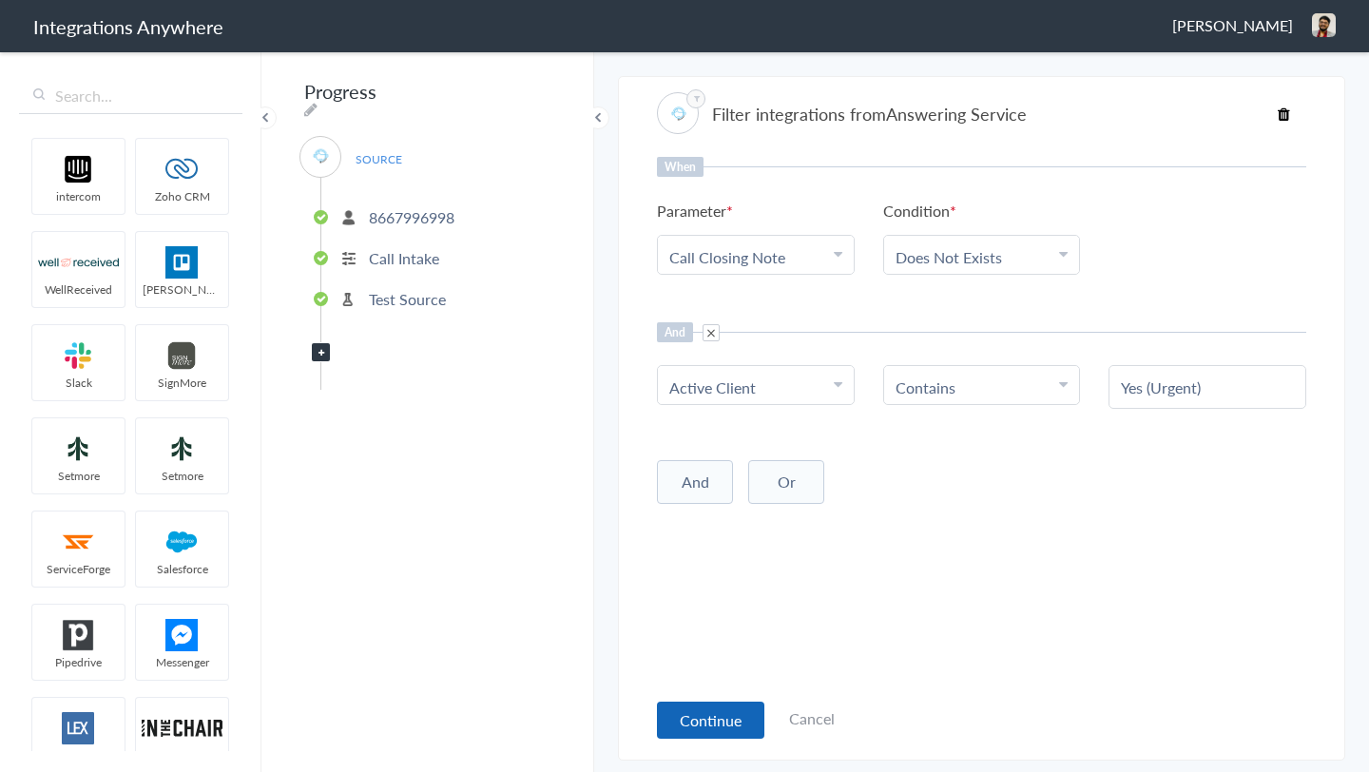
click at [726, 711] on button "Continue" at bounding box center [710, 720] width 107 height 37
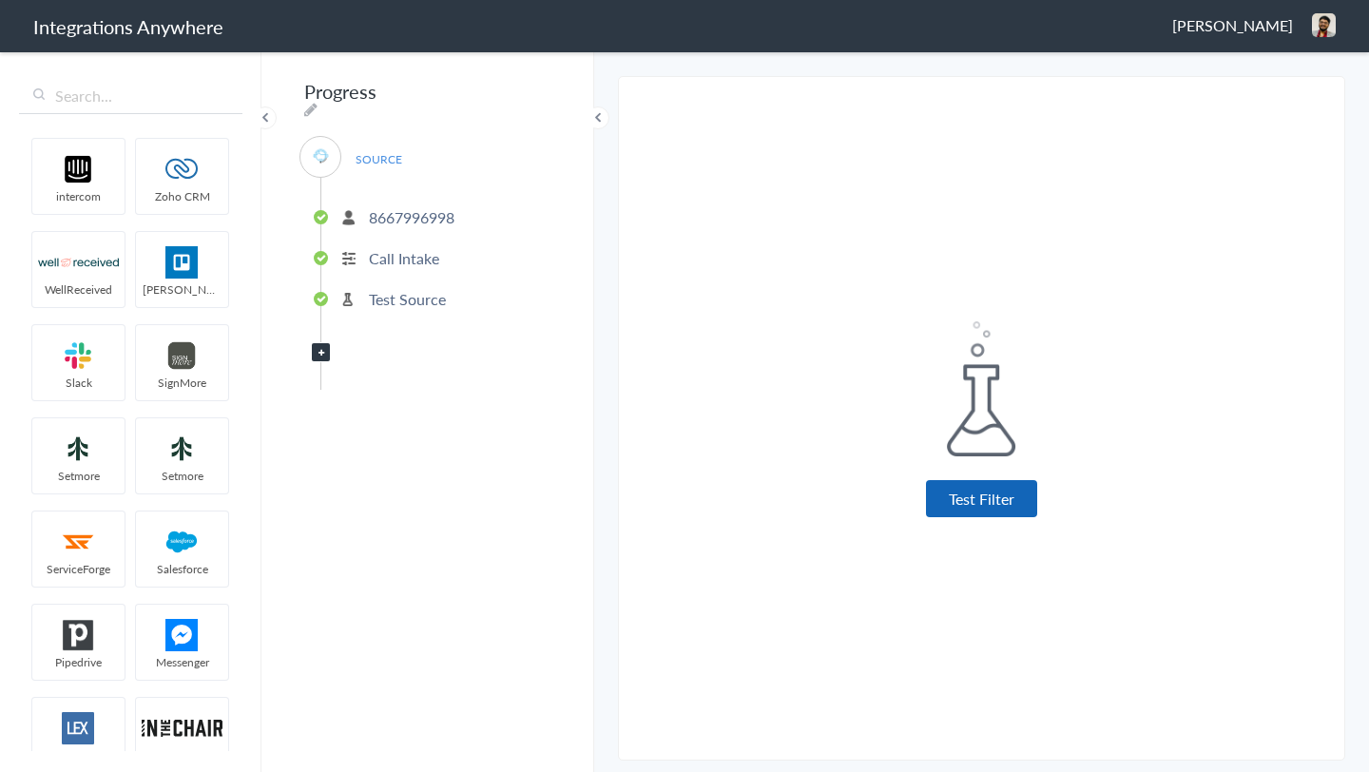
click at [975, 503] on button "Test Filter" at bounding box center [981, 498] width 111 height 37
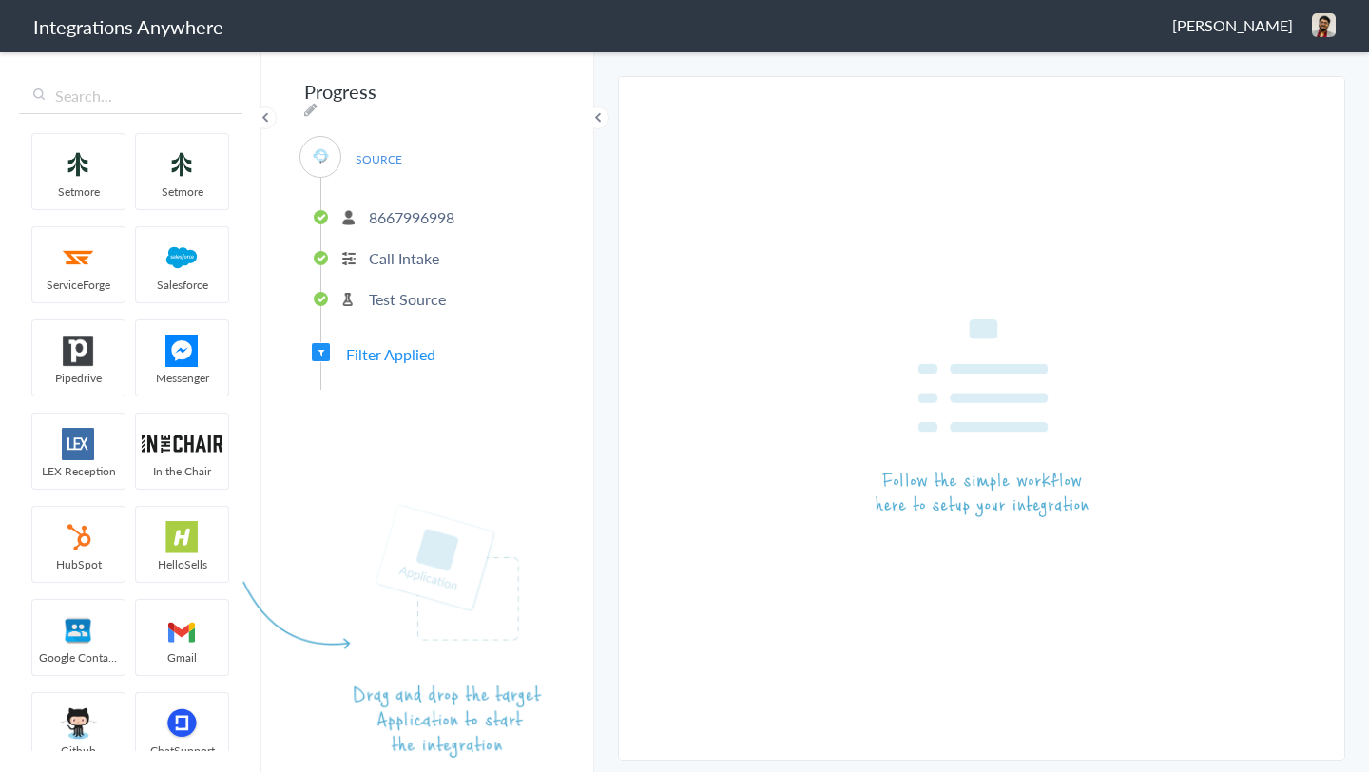
scroll to position [0, 0]
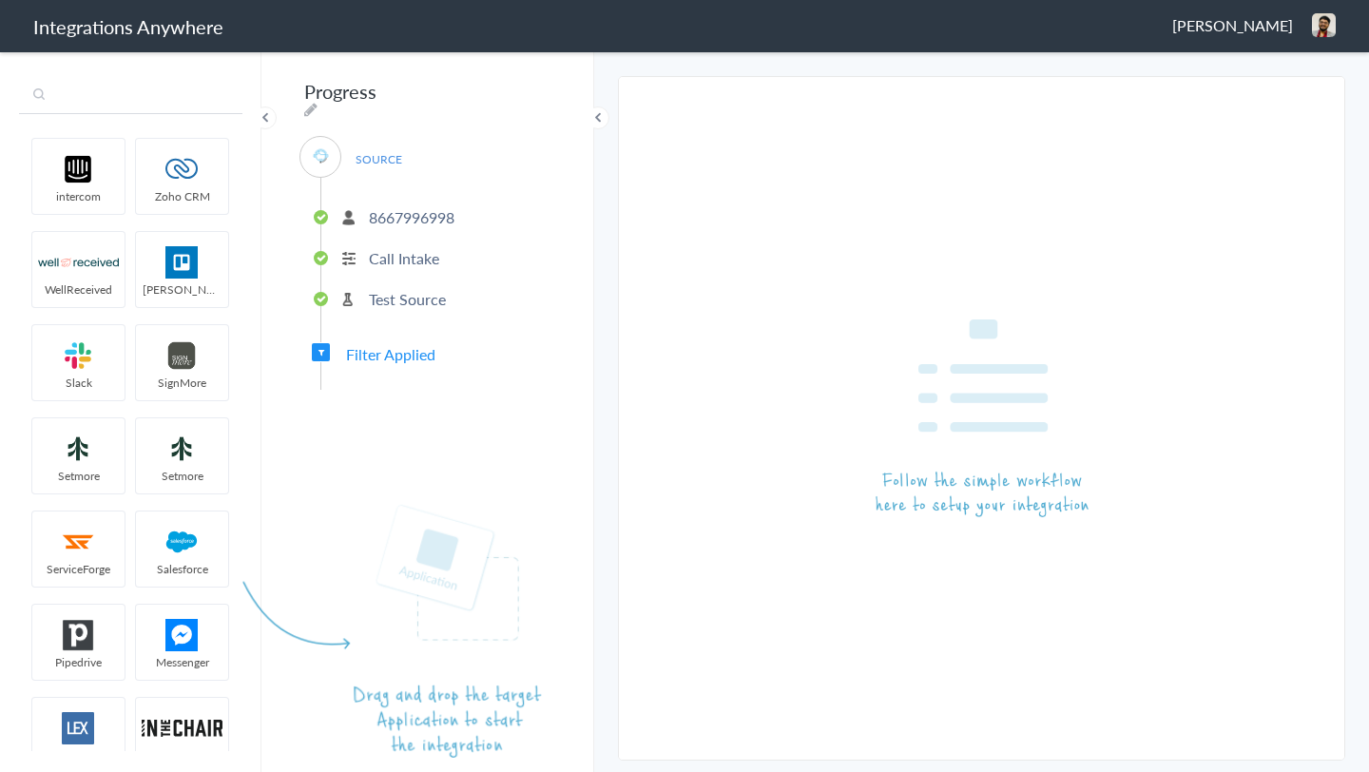
click at [139, 101] on input "text" at bounding box center [130, 96] width 223 height 36
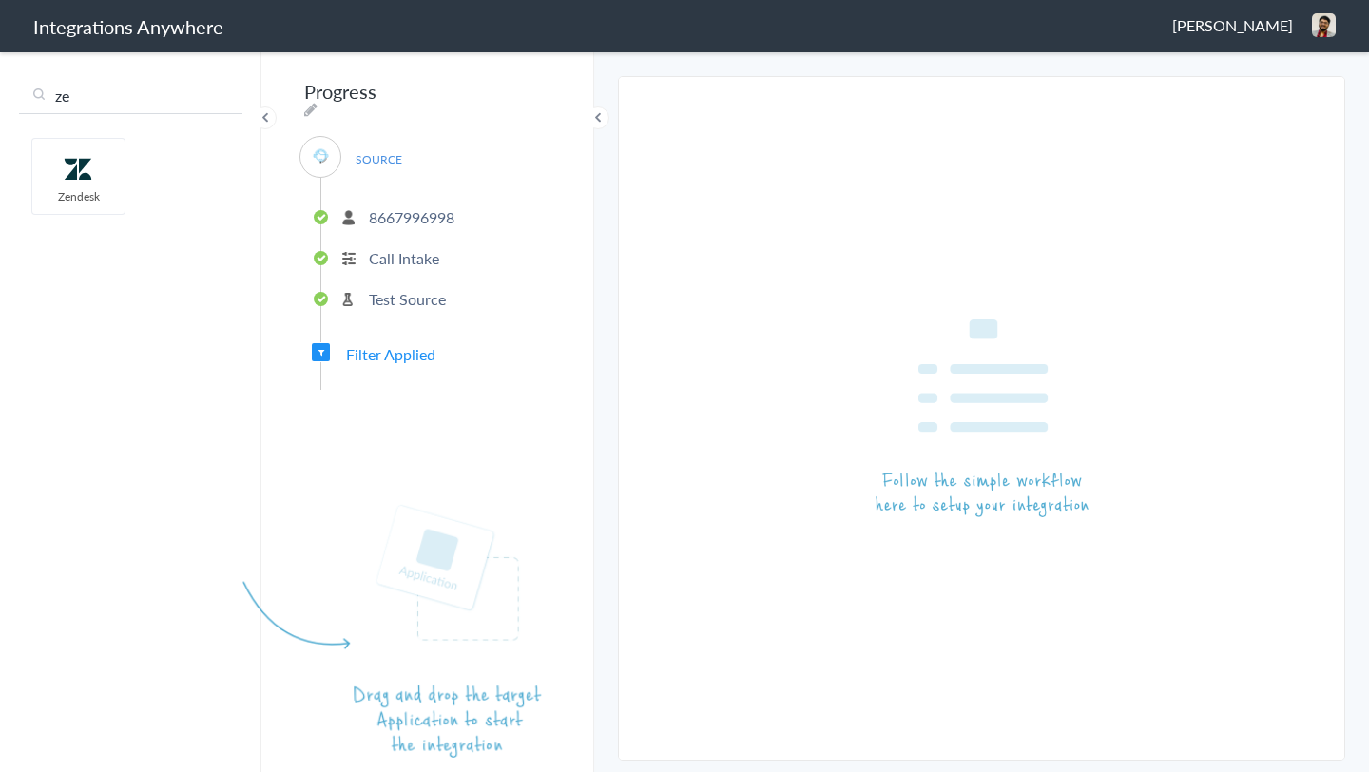
type input "ze"
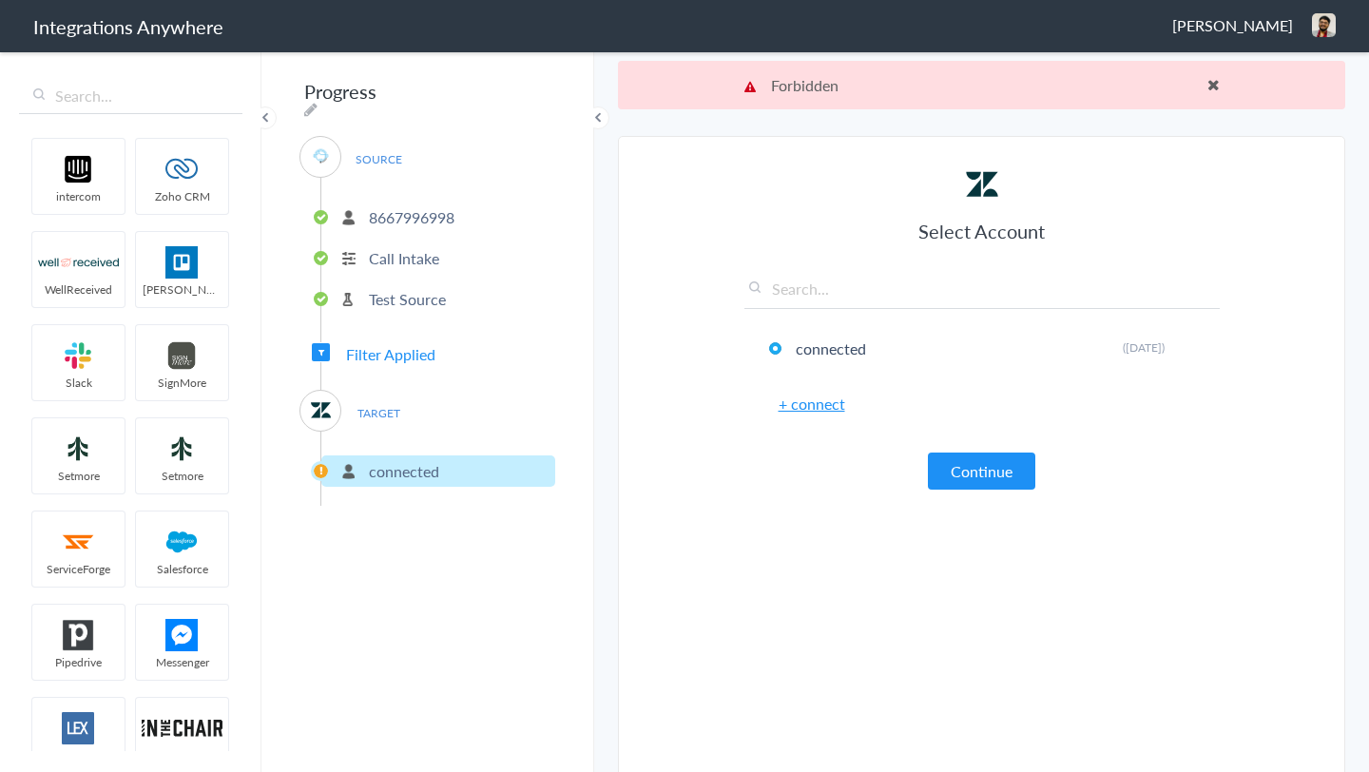
click at [791, 404] on link "+ connect" at bounding box center [812, 404] width 67 height 22
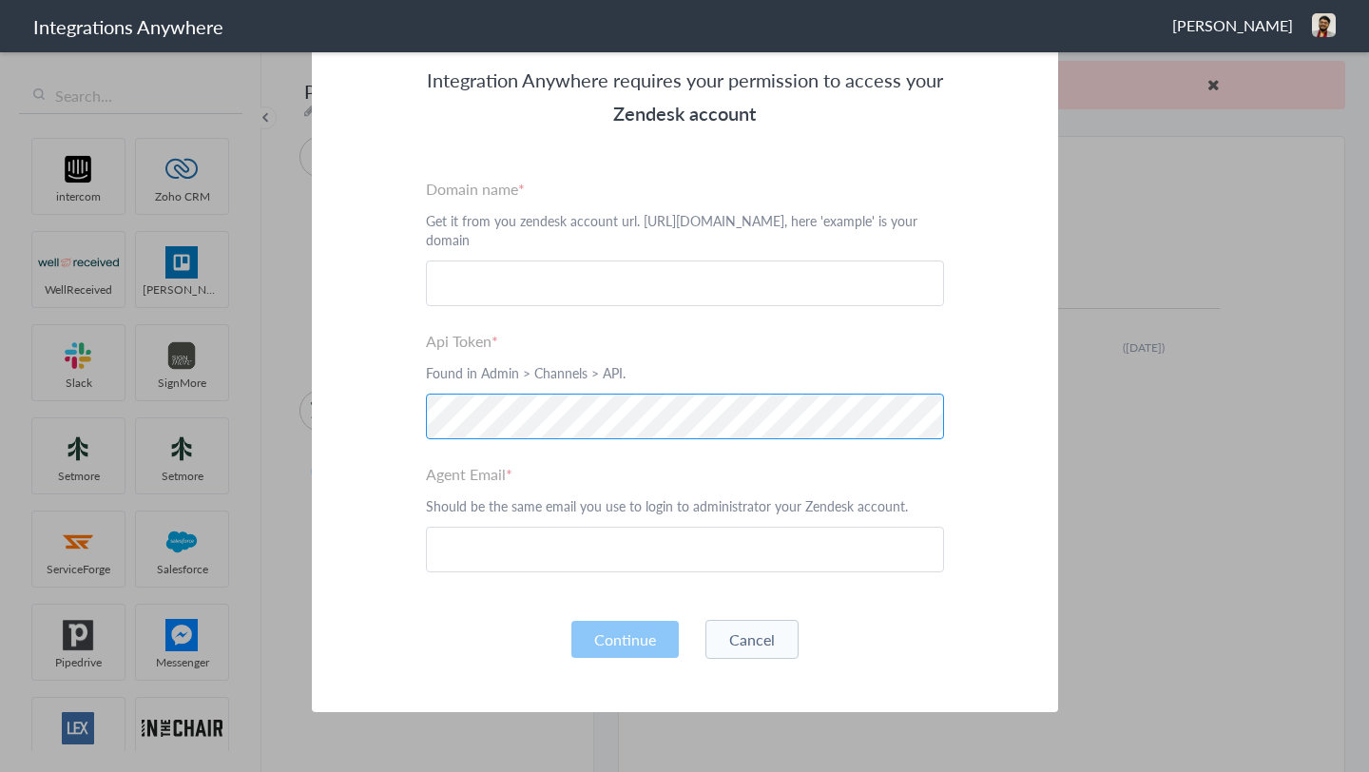
scroll to position [166, 0]
click at [859, 604] on div "Integration Anywhere requires your permission to access your Zendesk account Pl…" at bounding box center [685, 323] width 746 height 775
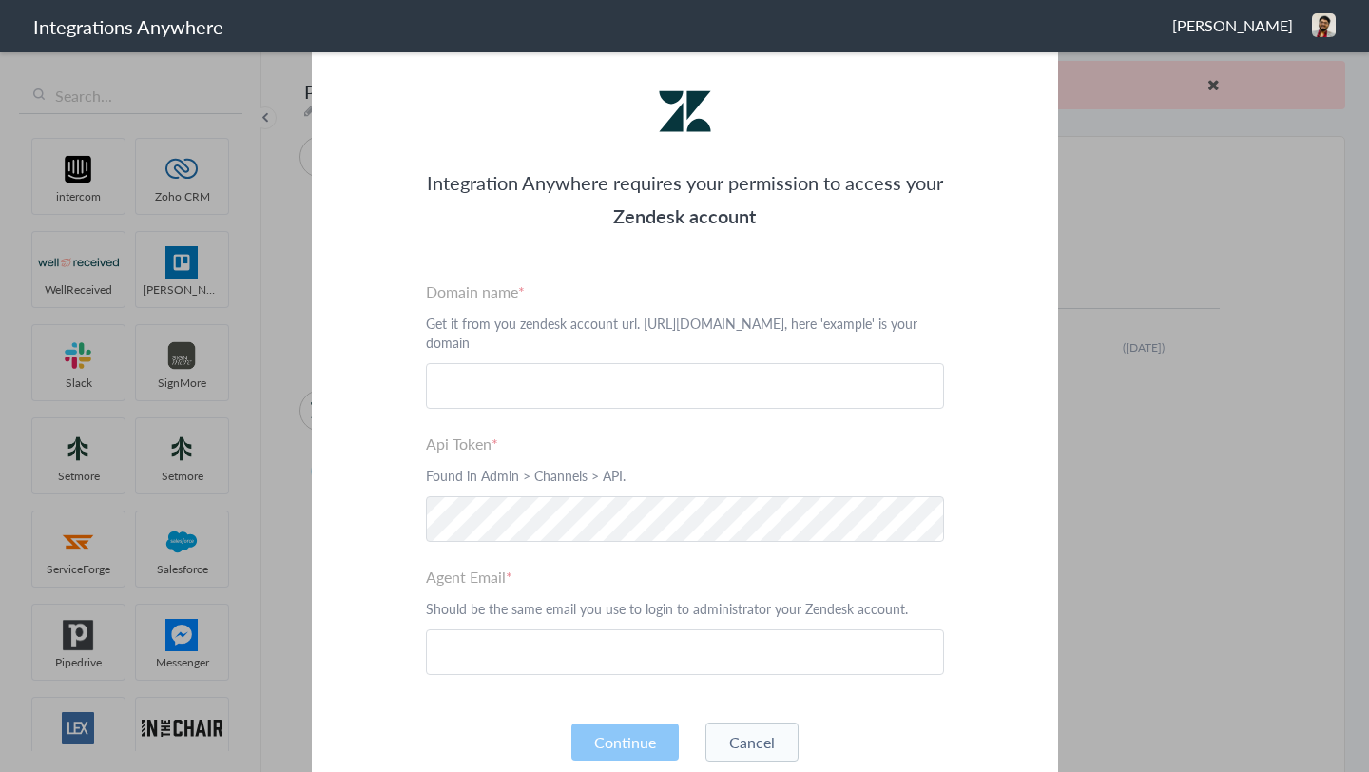
scroll to position [68, 0]
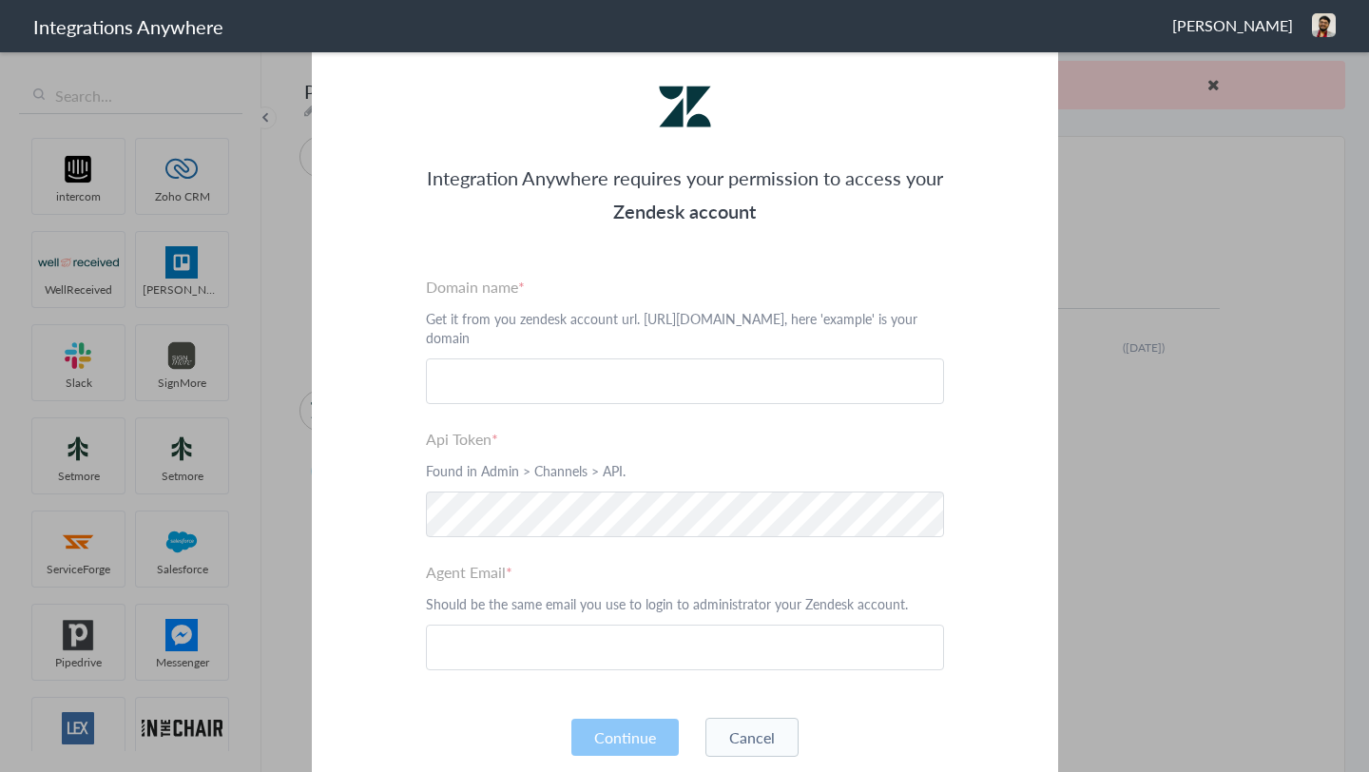
drag, startPoint x: 412, startPoint y: 283, endPoint x: 494, endPoint y: 332, distance: 95.9
click at [494, 332] on div "Integration Anywhere requires your permission to access your Zendesk account Pl…" at bounding box center [685, 422] width 746 height 775
copy div "Domain name Get it from you zendesk account url. https://example.zendesk.com, h…"
click at [812, 273] on div "Integration Anywhere requires your permission to access your Zendesk account Pl…" at bounding box center [685, 422] width 746 height 775
click at [1104, 182] on section "Integration Anywhere requires your permission to access your Zendesk account Pl…" at bounding box center [684, 386] width 1369 height 772
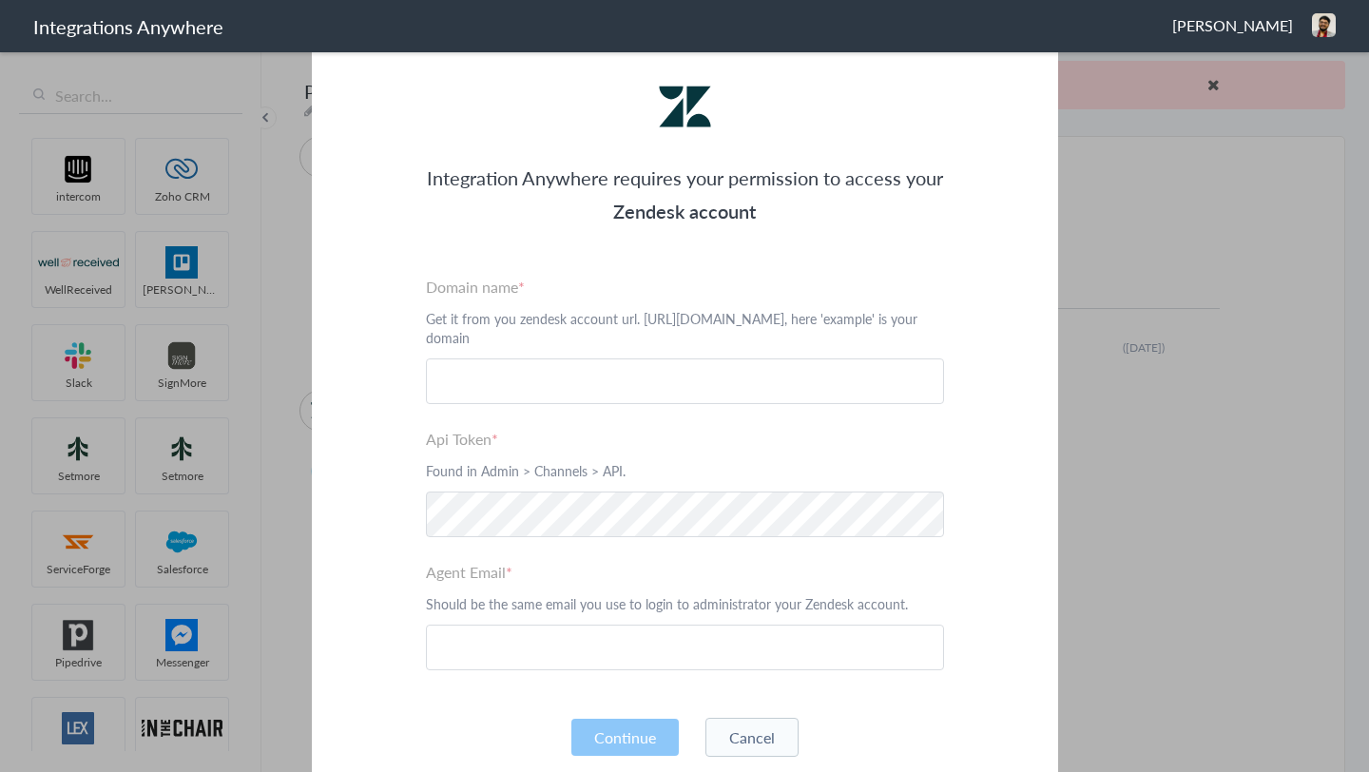
click at [1135, 121] on section "Integration Anywhere requires your permission to access your Zendesk account Pl…" at bounding box center [684, 386] width 1369 height 772
click at [784, 726] on button "Cancel" at bounding box center [752, 737] width 93 height 39
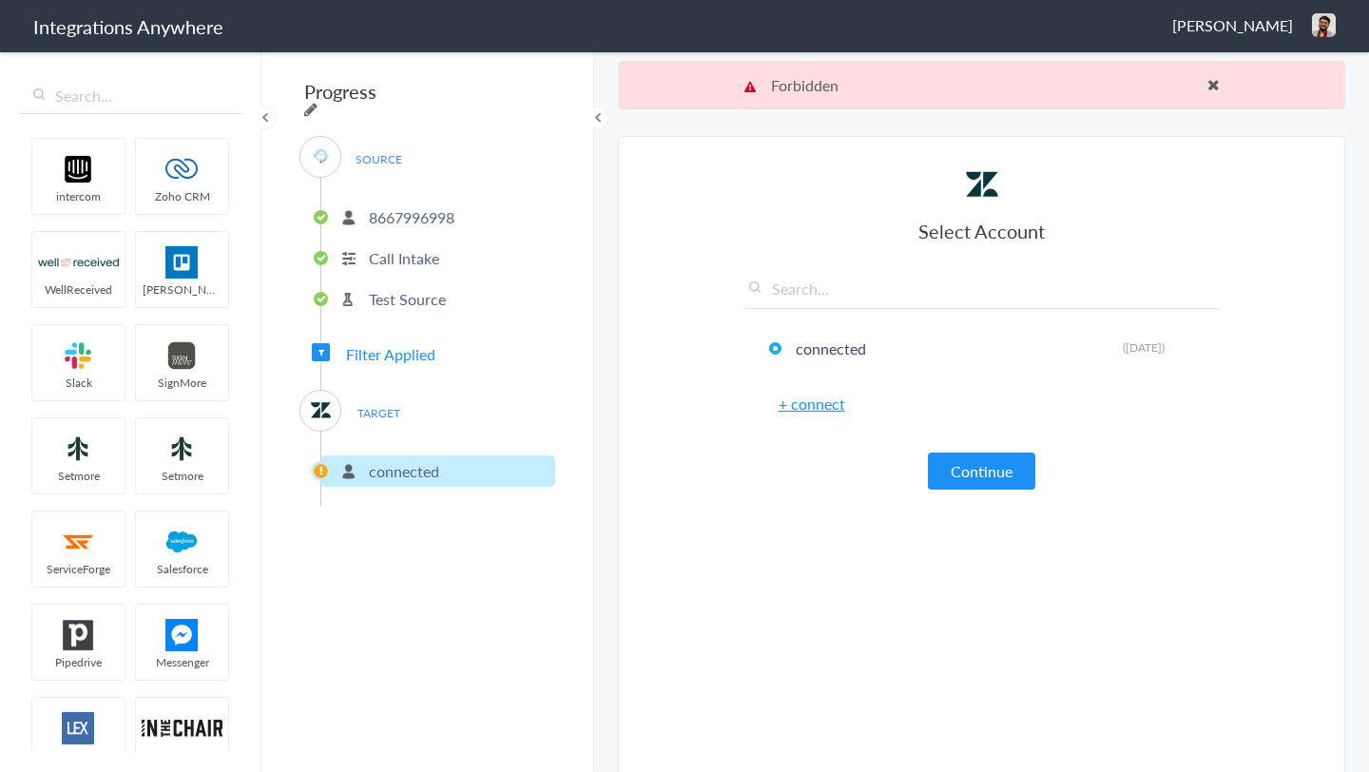
click at [318, 102] on icon at bounding box center [310, 109] width 13 height 15
click at [459, 91] on input "Progress" at bounding box center [417, 91] width 235 height 36
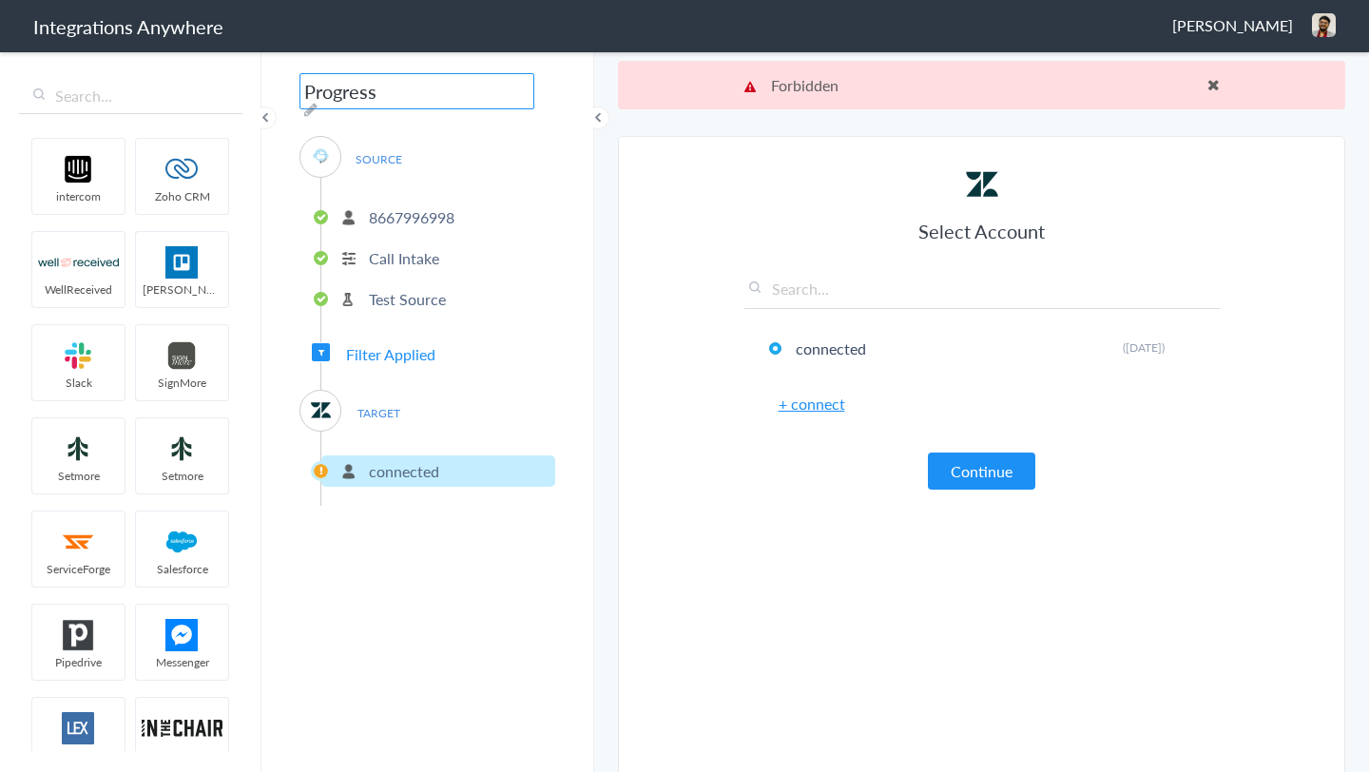
paste input "8667996998"
type input "8667996998 - Zendesk ( Urgent calls only)"
click at [658, 468] on section "Select Account 8667996998 Rename Delete (a few seconds ago) 9103040118 Rename D…" at bounding box center [981, 483] width 727 height 694
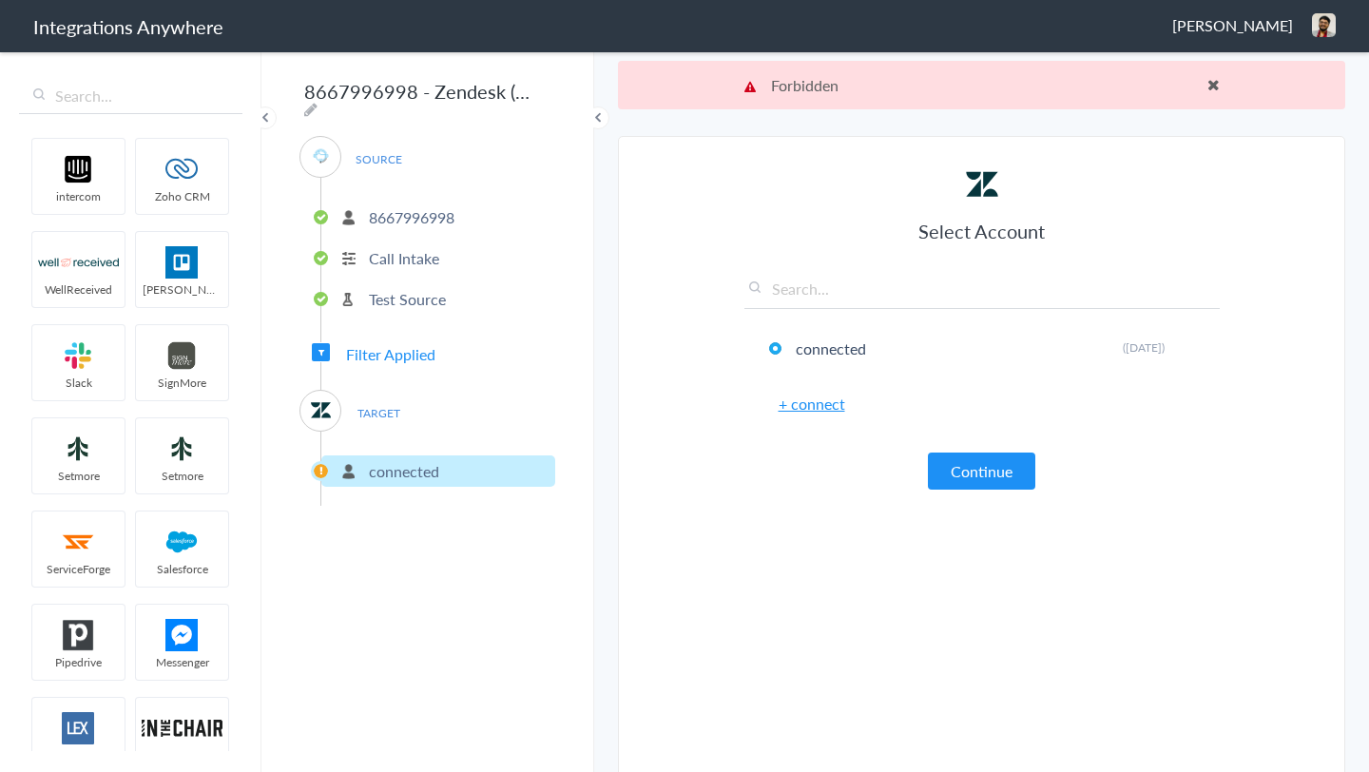
click at [794, 411] on link "+ connect" at bounding box center [812, 404] width 67 height 22
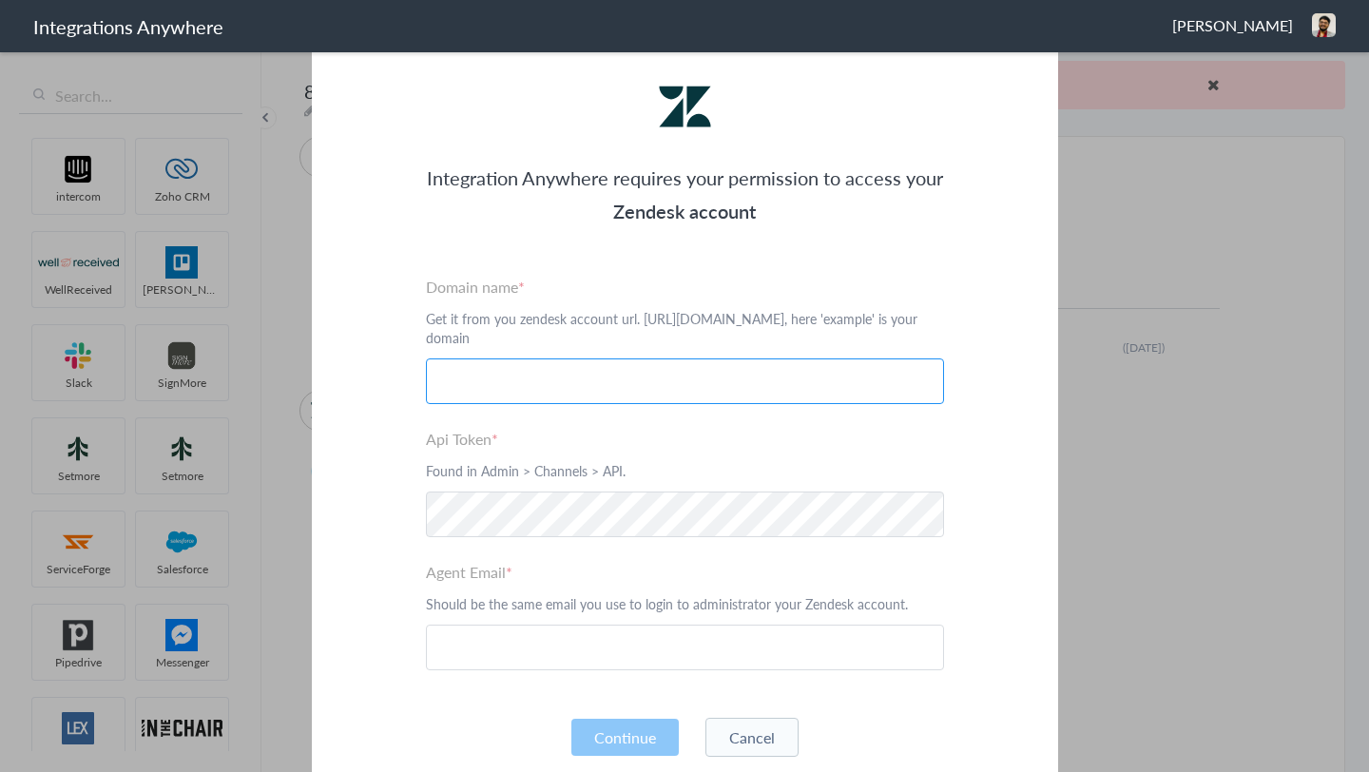
click at [675, 377] on input "text" at bounding box center [685, 381] width 518 height 46
paste input "8667996998"
type input "8667996998"
click at [706, 382] on input "text" at bounding box center [685, 381] width 518 height 46
paste input "https://seasonsfl.zendesk.com"
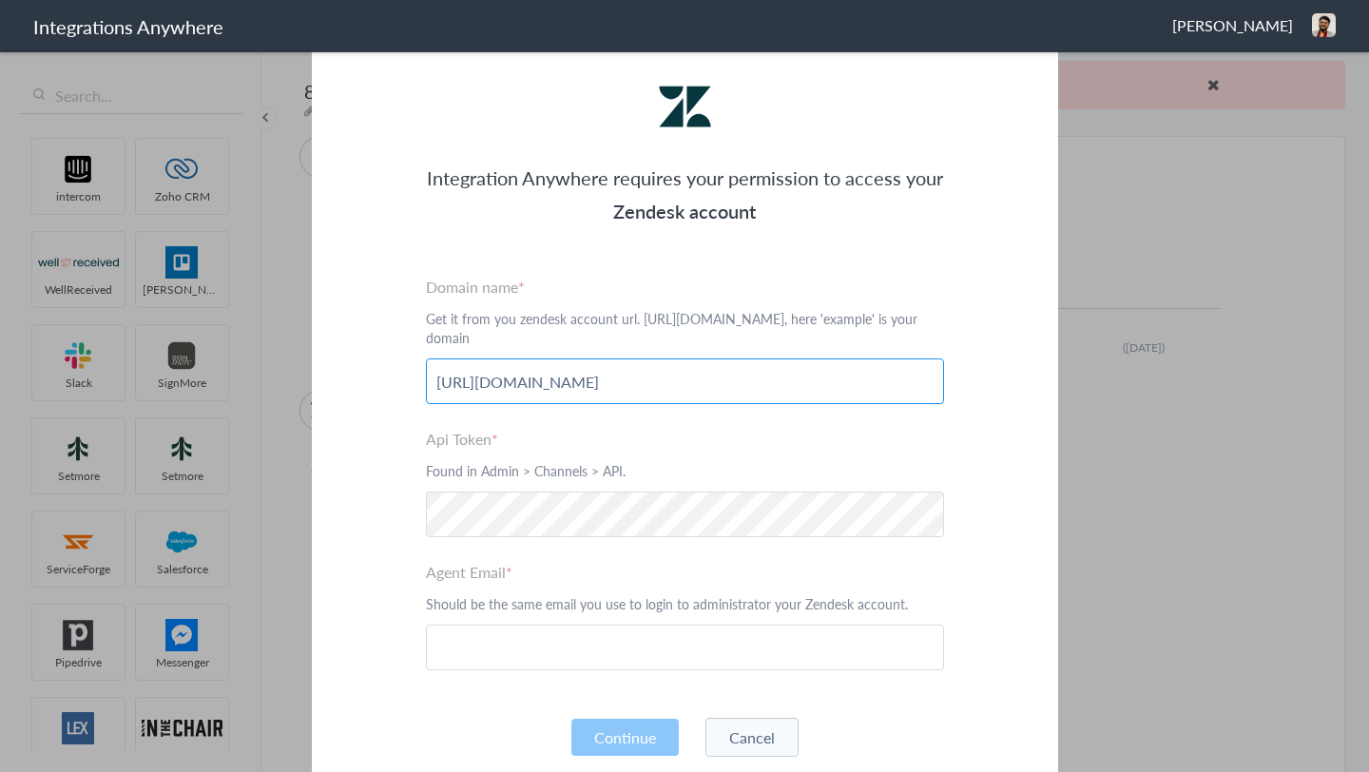
type input "https://seasonsfl.zendesk.com"
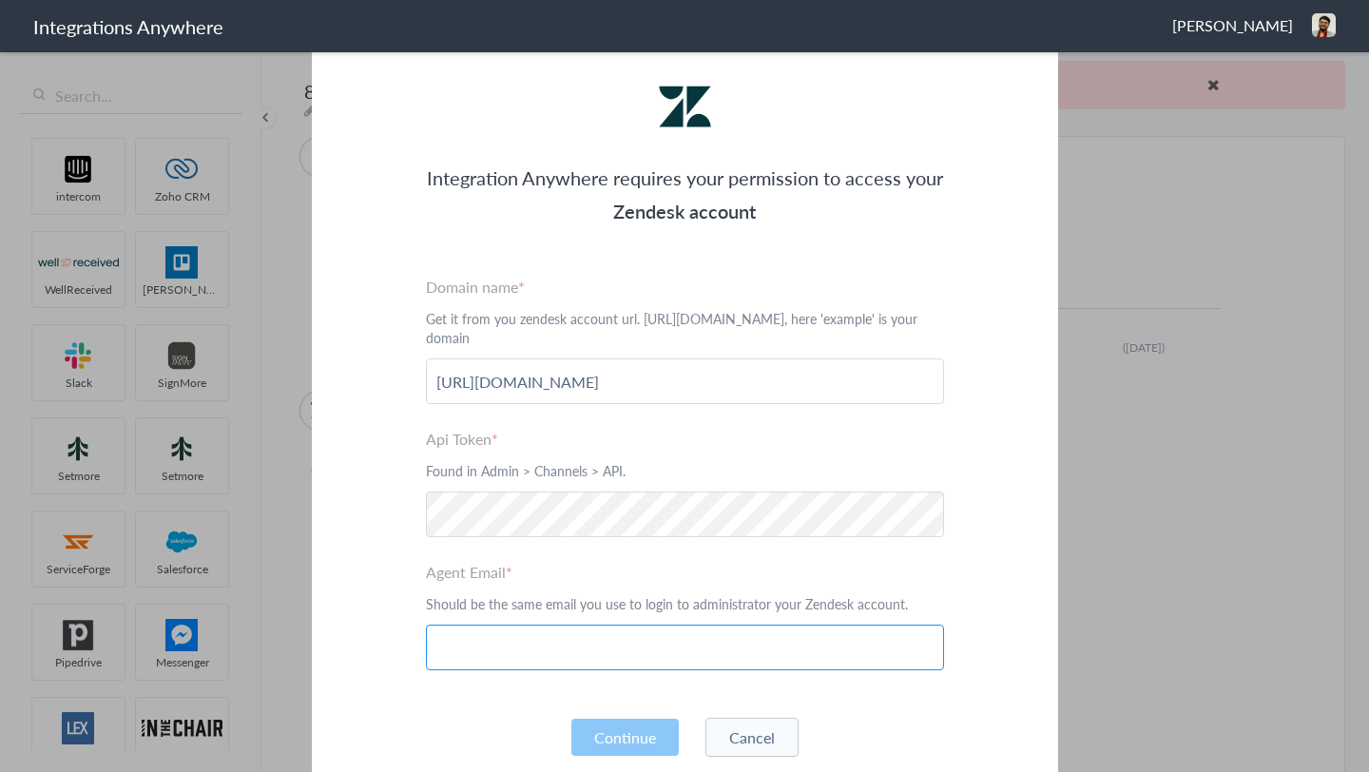
click at [484, 641] on input "text" at bounding box center [685, 648] width 518 height 46
click at [510, 638] on input "text" at bounding box center [685, 648] width 518 height 46
paste input "daniel@seasonsfl.com"
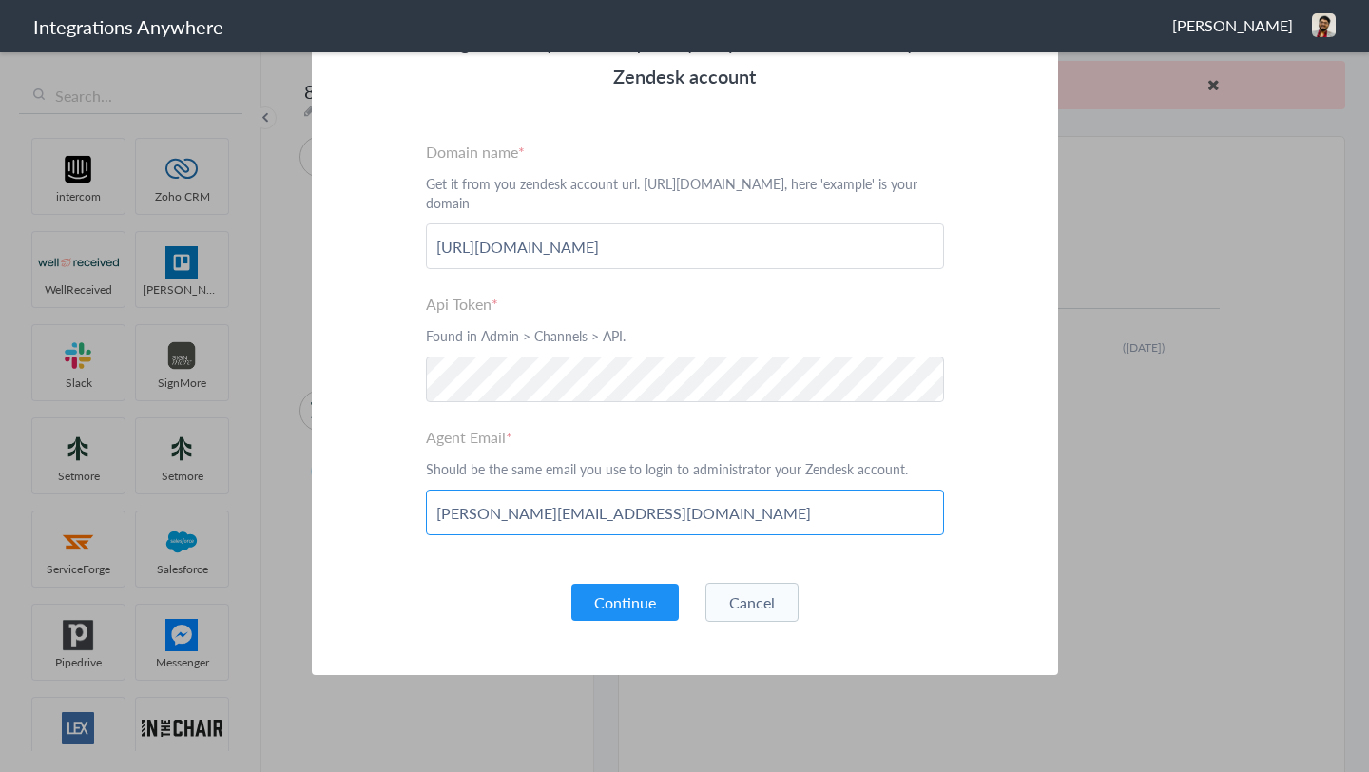
scroll to position [206, 0]
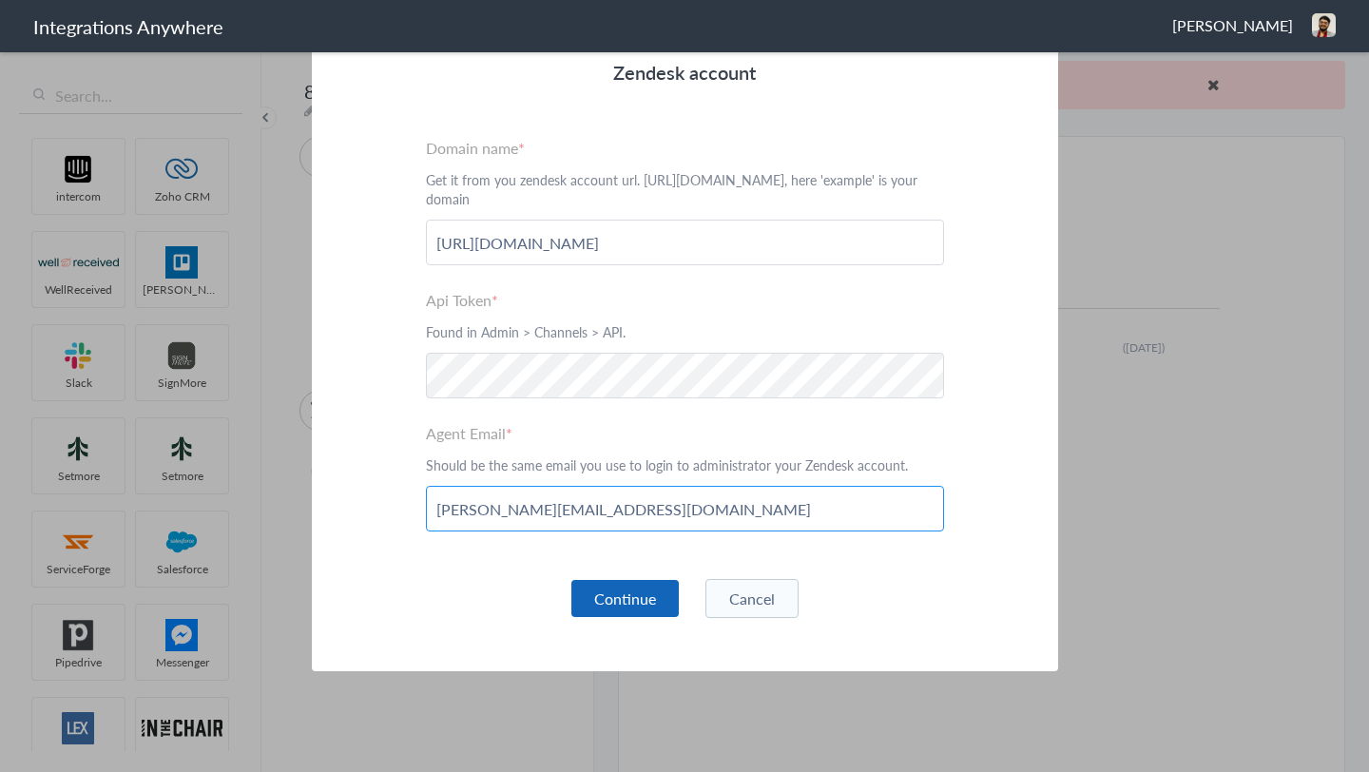
type input "daniel@seasonsfl.com"
click at [640, 598] on button "Continue" at bounding box center [624, 598] width 107 height 37
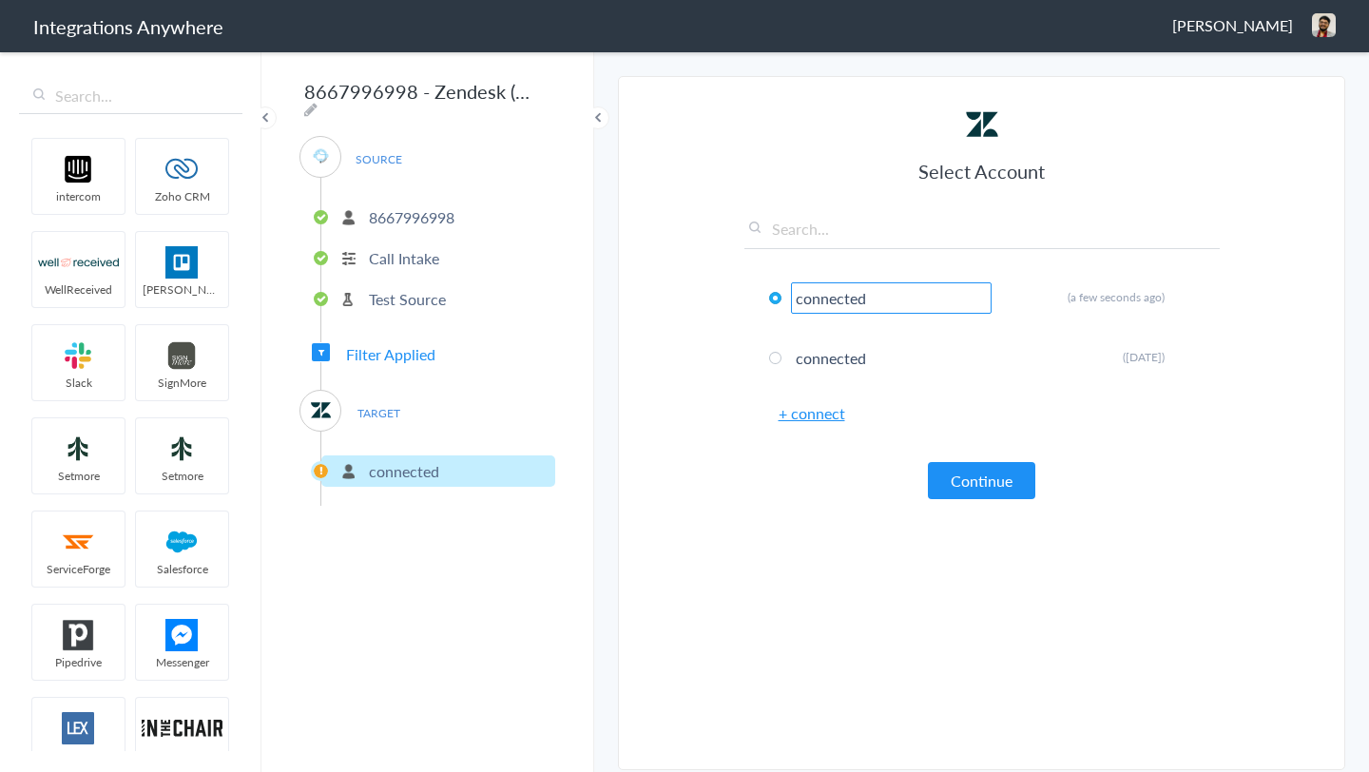
click at [387, 98] on input "8667996998 - Zendesk ( Urgent calls only)" at bounding box center [417, 91] width 235 height 36
click at [1186, 296] on icon at bounding box center [1189, 297] width 11 height 10
click at [1157, 338] on li "Rename" at bounding box center [1151, 335] width 131 height 29
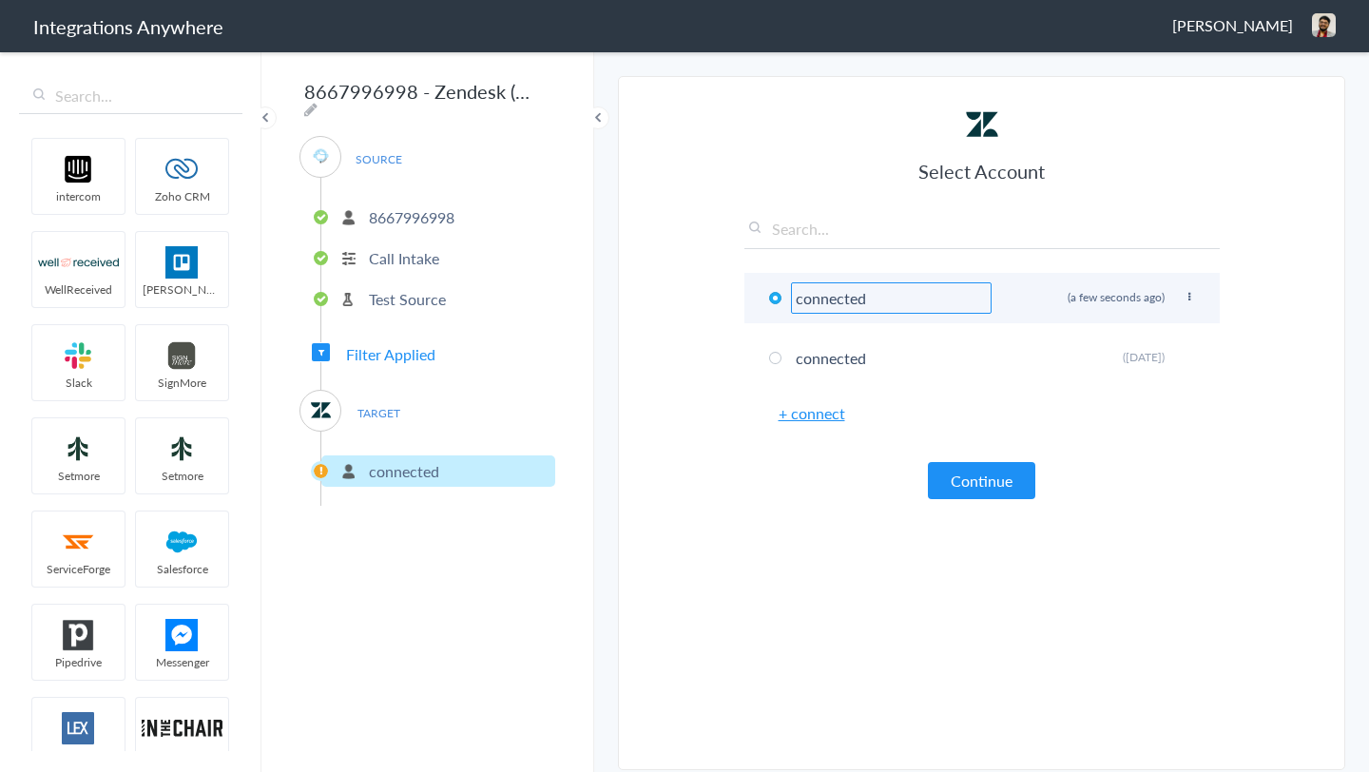
click at [929, 299] on input "connected" at bounding box center [891, 297] width 201 height 31
paste input "8667996998"
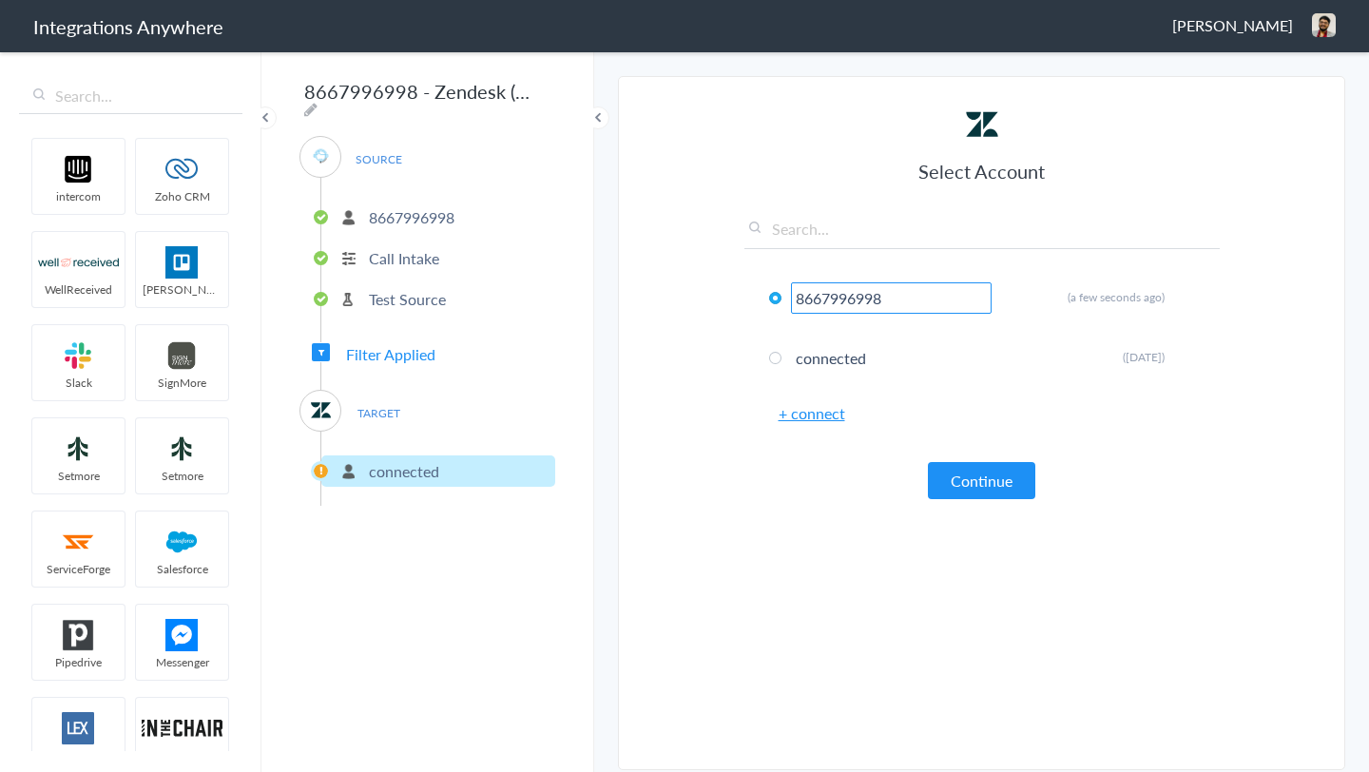
type input "8667996998"
click at [836, 507] on article "Select Account 8667996998 Rename Delete (a few seconds ago) connected Rename De…" at bounding box center [982, 428] width 475 height 645
click at [985, 480] on button "Continue" at bounding box center [981, 480] width 107 height 37
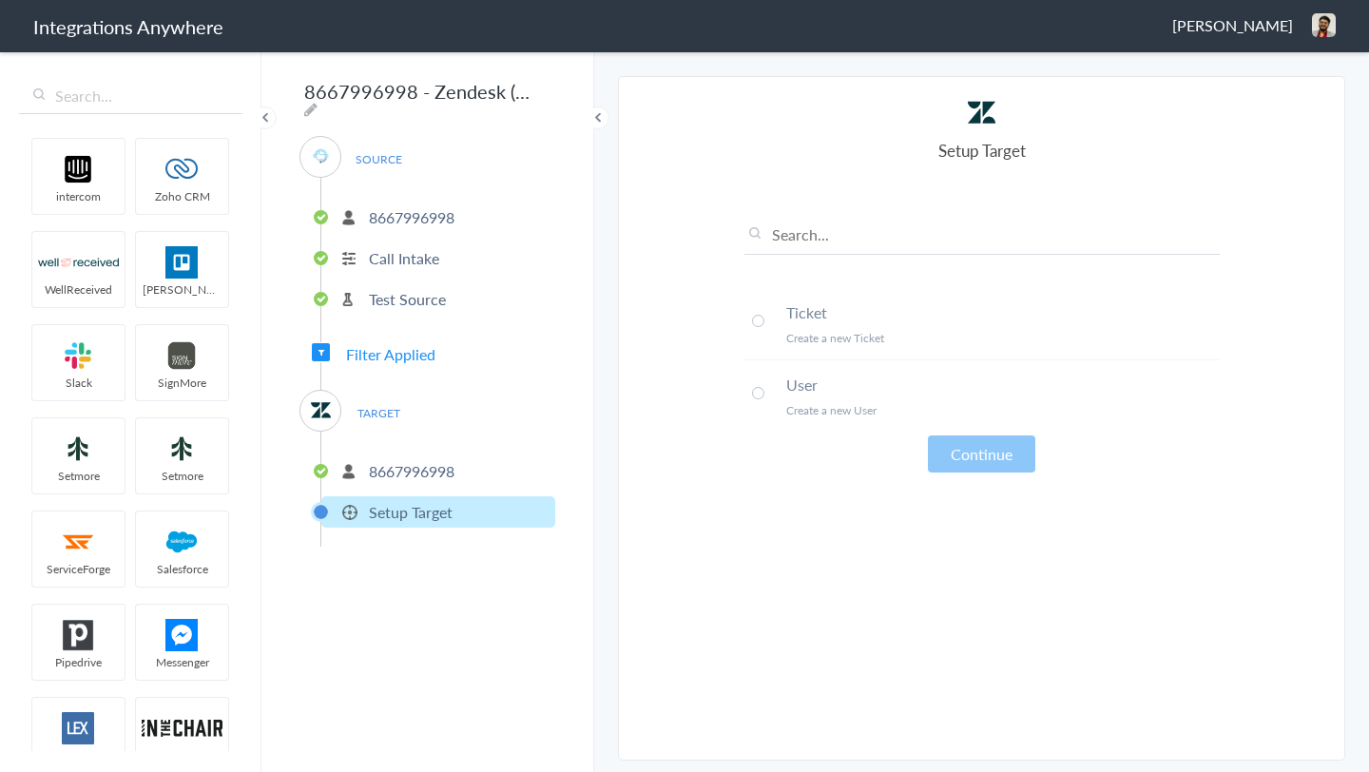
click at [763, 320] on span at bounding box center [758, 321] width 12 height 12
click at [985, 461] on button "Continue" at bounding box center [981, 453] width 107 height 37
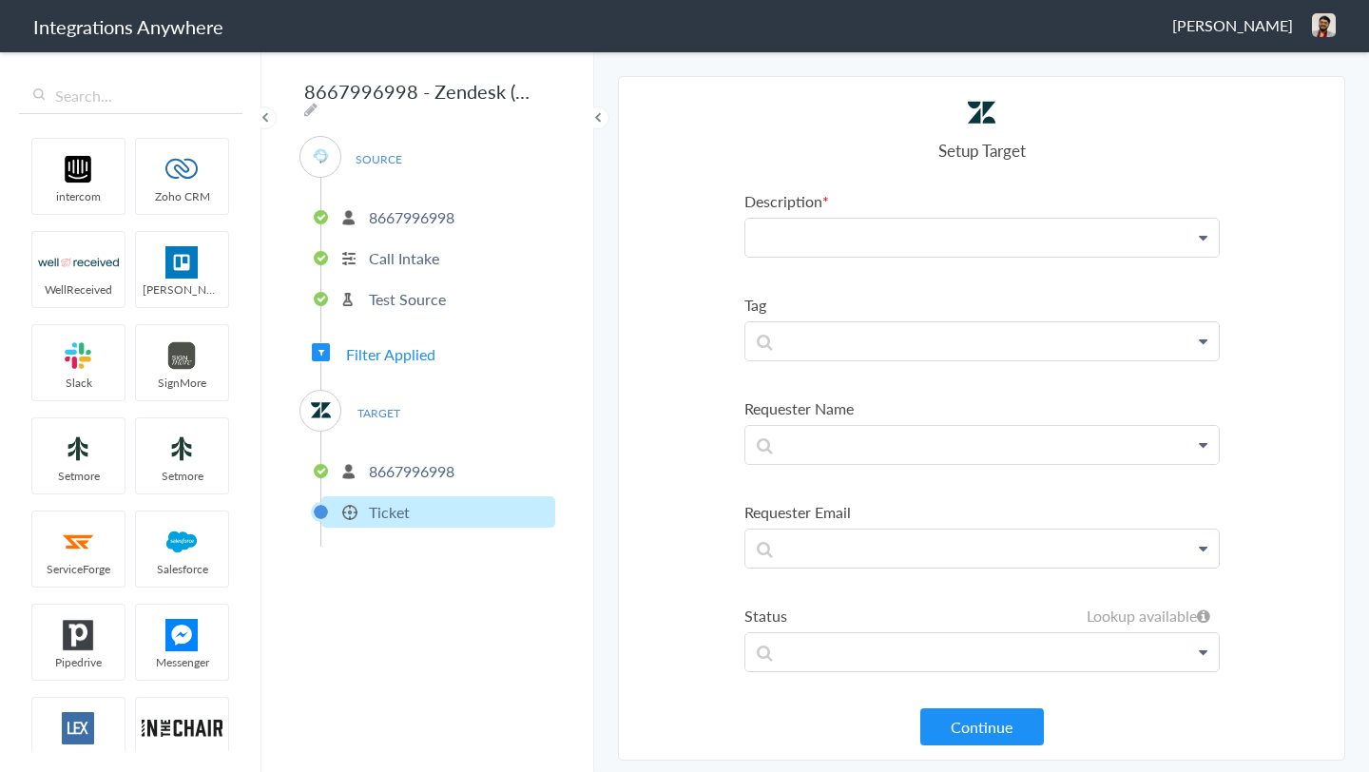
click at [880, 242] on p at bounding box center [982, 238] width 474 height 38
paste p
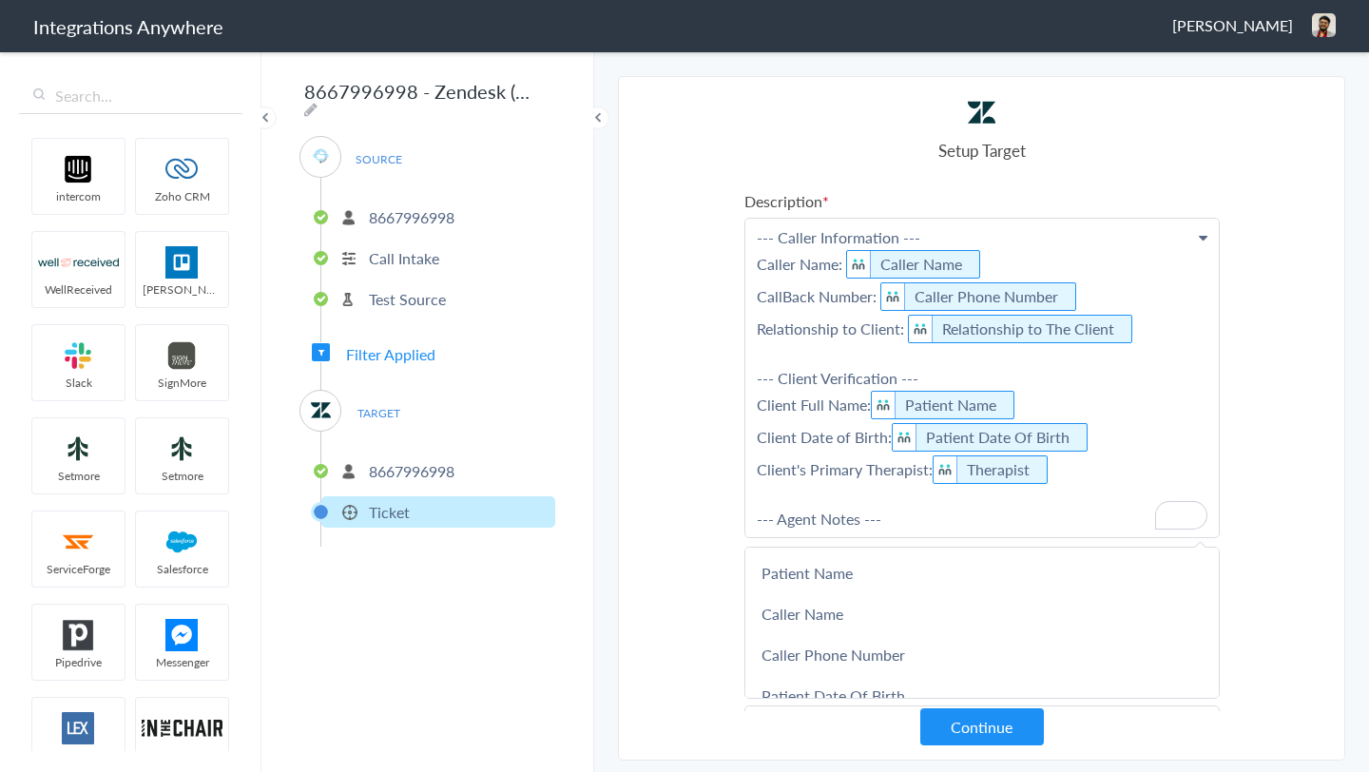
click at [670, 328] on section "Select Account 8667996998 Rename Delete (a few seconds ago) 9103040118 Rename D…" at bounding box center [981, 418] width 727 height 685
click at [758, 240] on p "--- Caller Information --- Caller Name: Caller Name CallBack Number: Caller Pho…" at bounding box center [982, 378] width 474 height 319
click at [672, 248] on section "Select Account 8667996998 Rename Delete (a few seconds ago) 9103040118 Rename D…" at bounding box center [981, 418] width 727 height 685
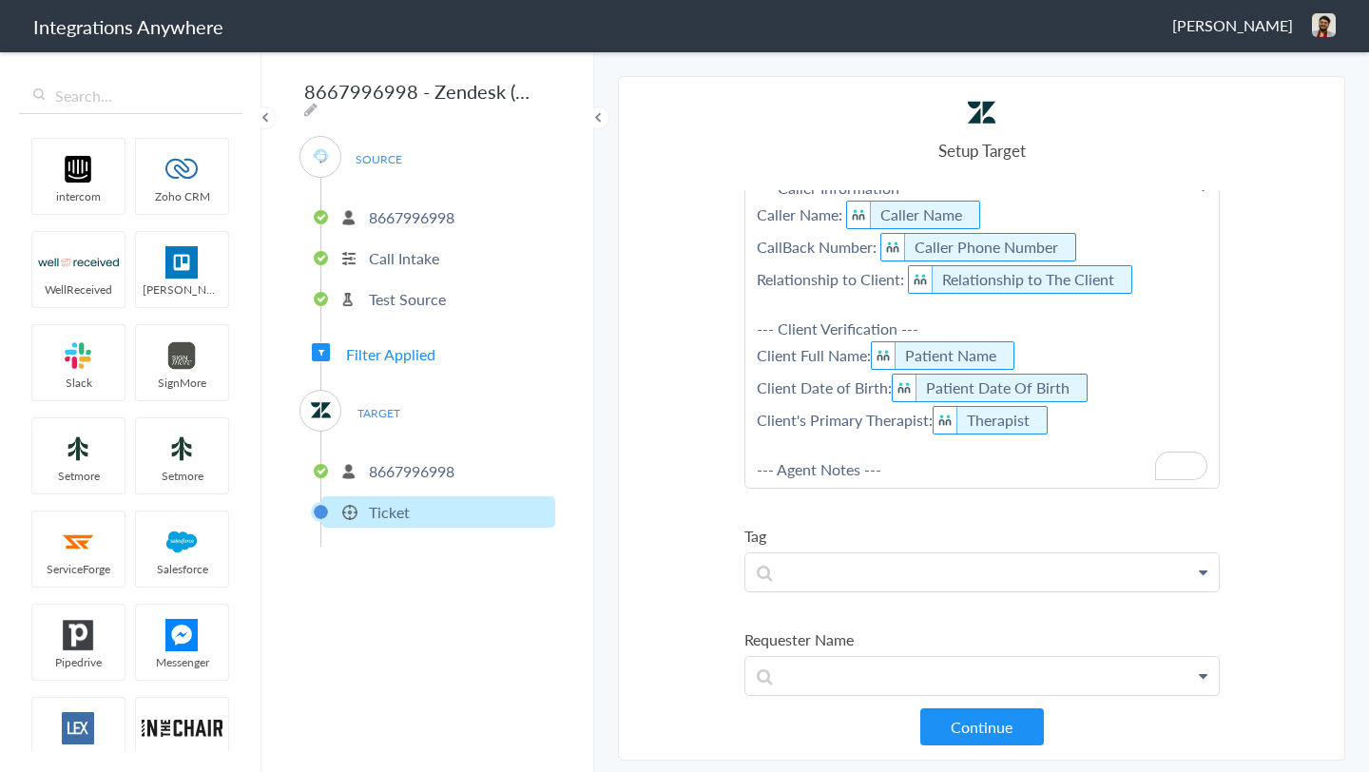
scroll to position [52, 0]
click at [421, 343] on span "Filter Applied" at bounding box center [390, 354] width 89 height 22
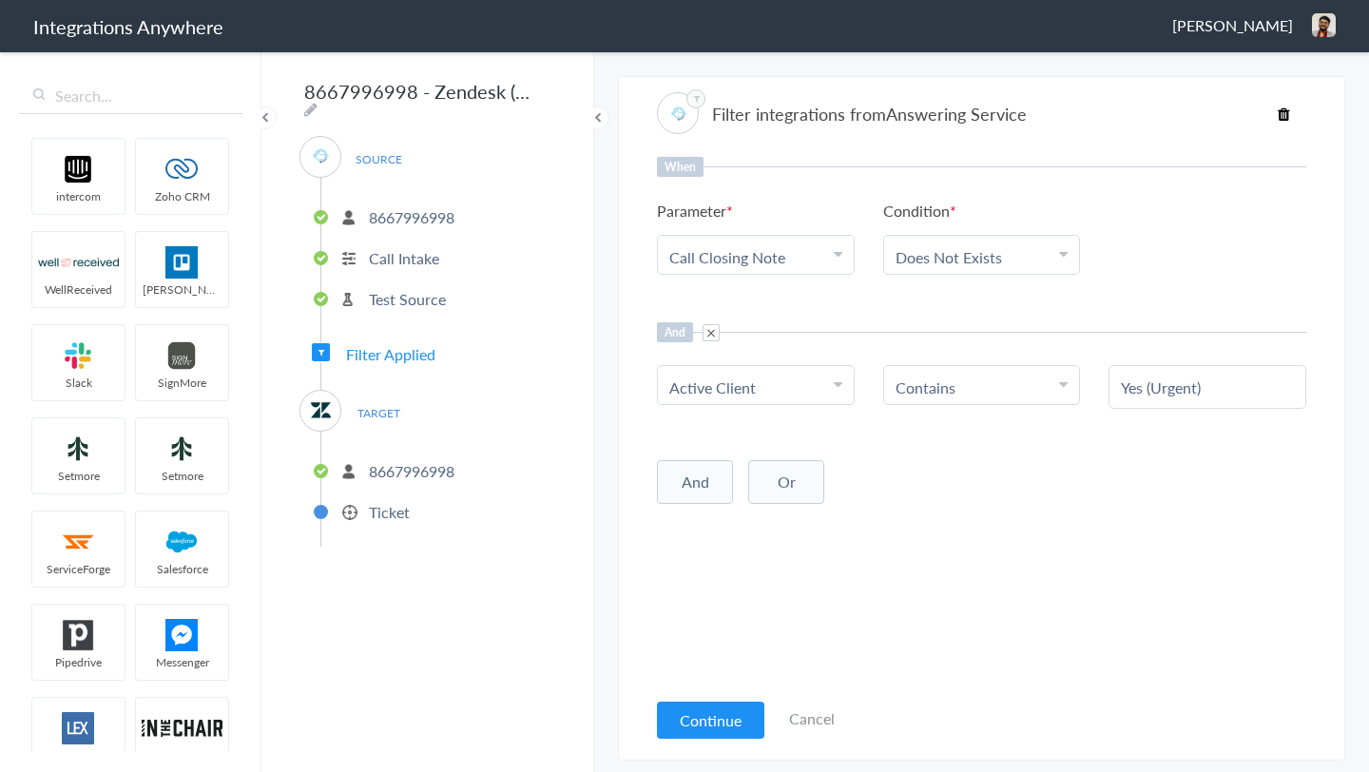
click at [440, 460] on p "8667996998" at bounding box center [412, 471] width 86 height 22
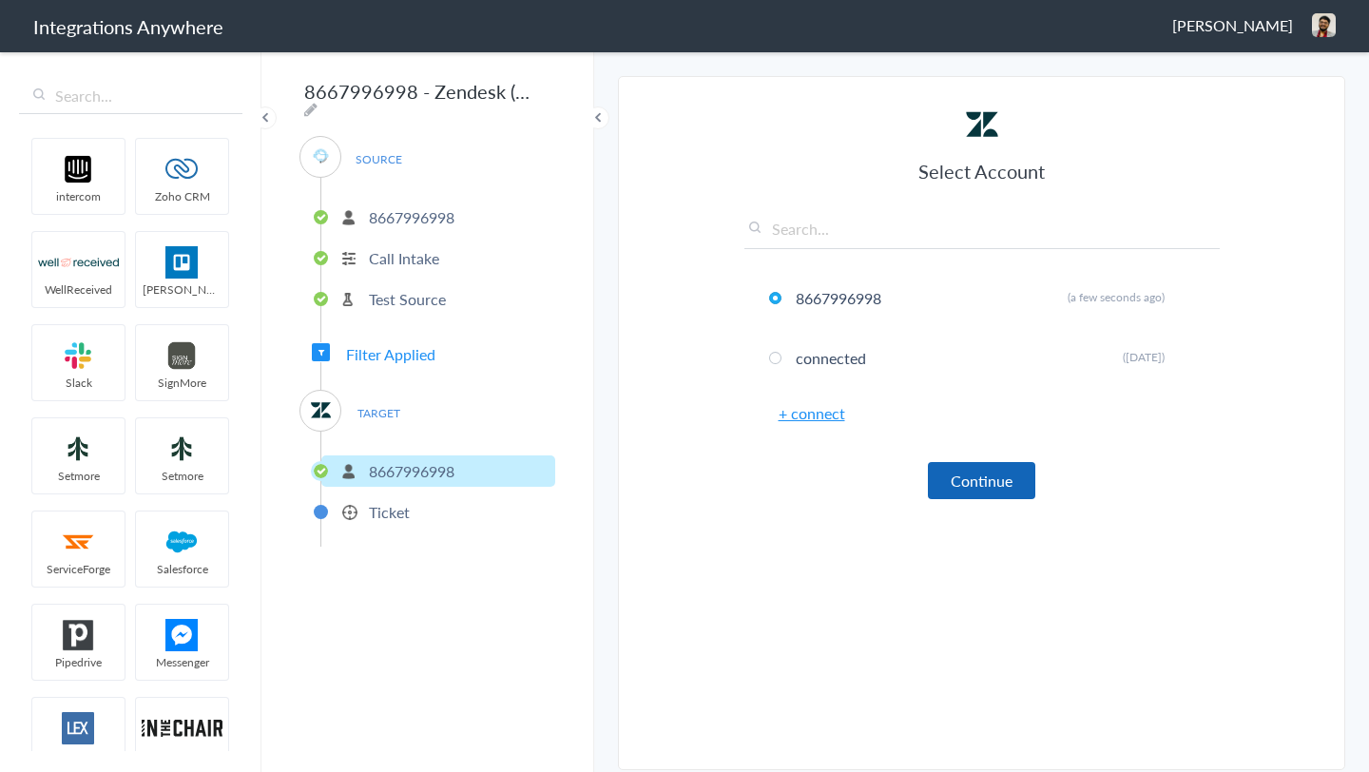
click at [938, 465] on button "Continue" at bounding box center [981, 480] width 107 height 37
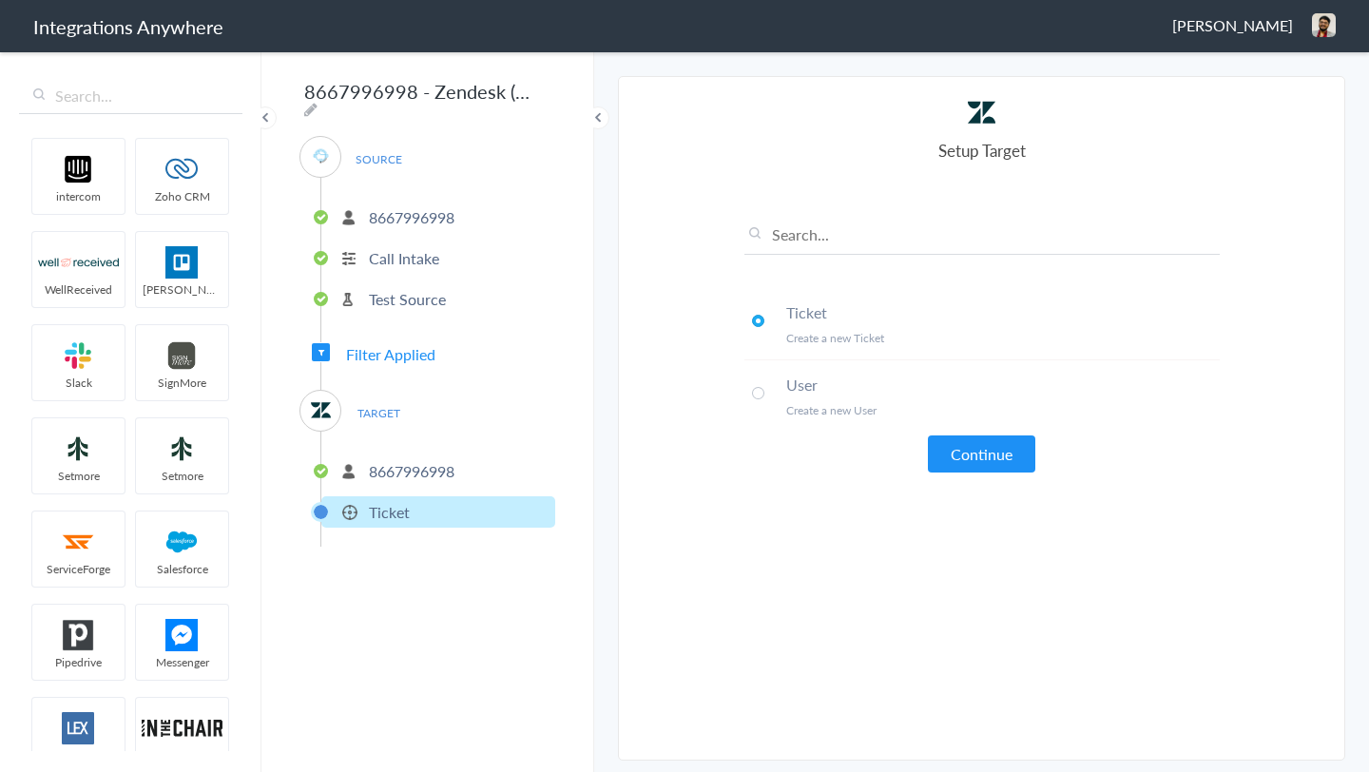
click at [938, 465] on button "Continue" at bounding box center [981, 453] width 107 height 37
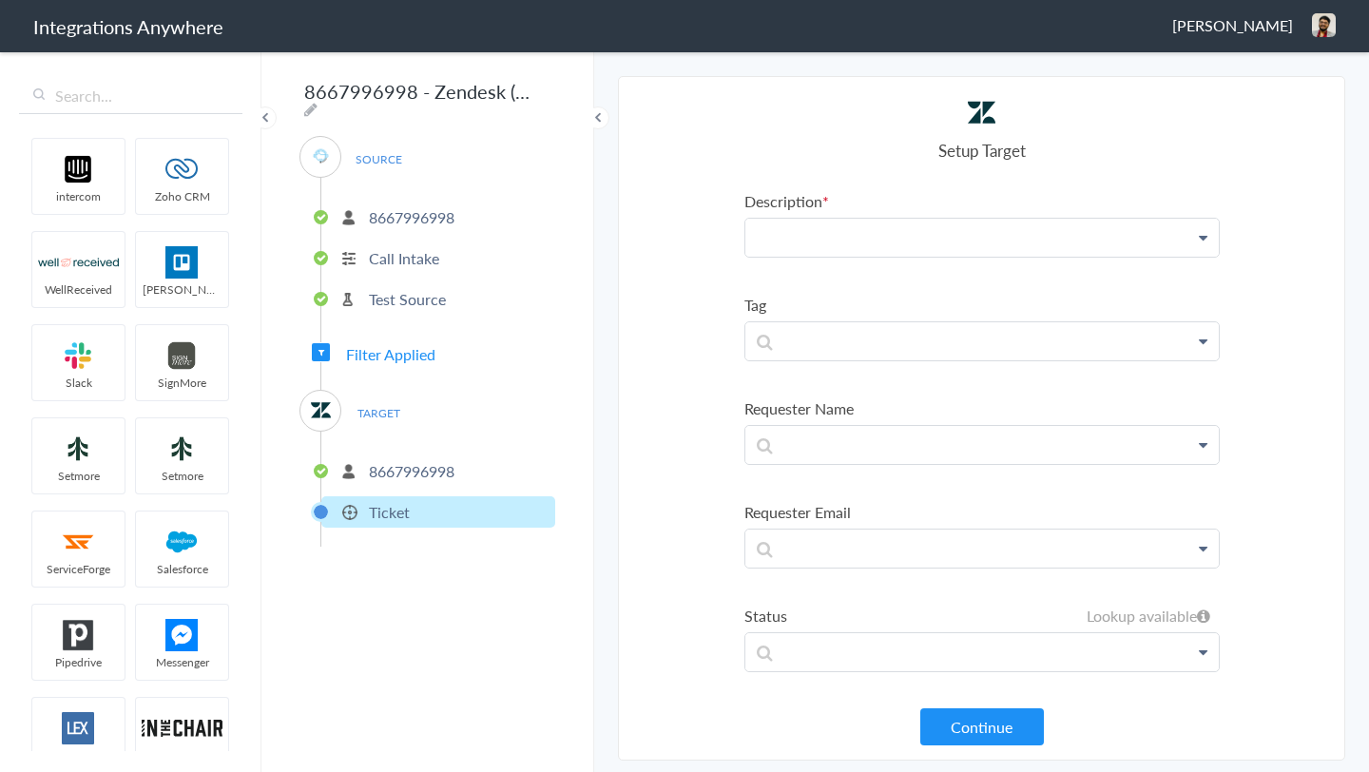
click at [897, 240] on p at bounding box center [982, 238] width 474 height 38
paste p "To enrich screen reader interactions, please activate Accessibility in Grammarl…"
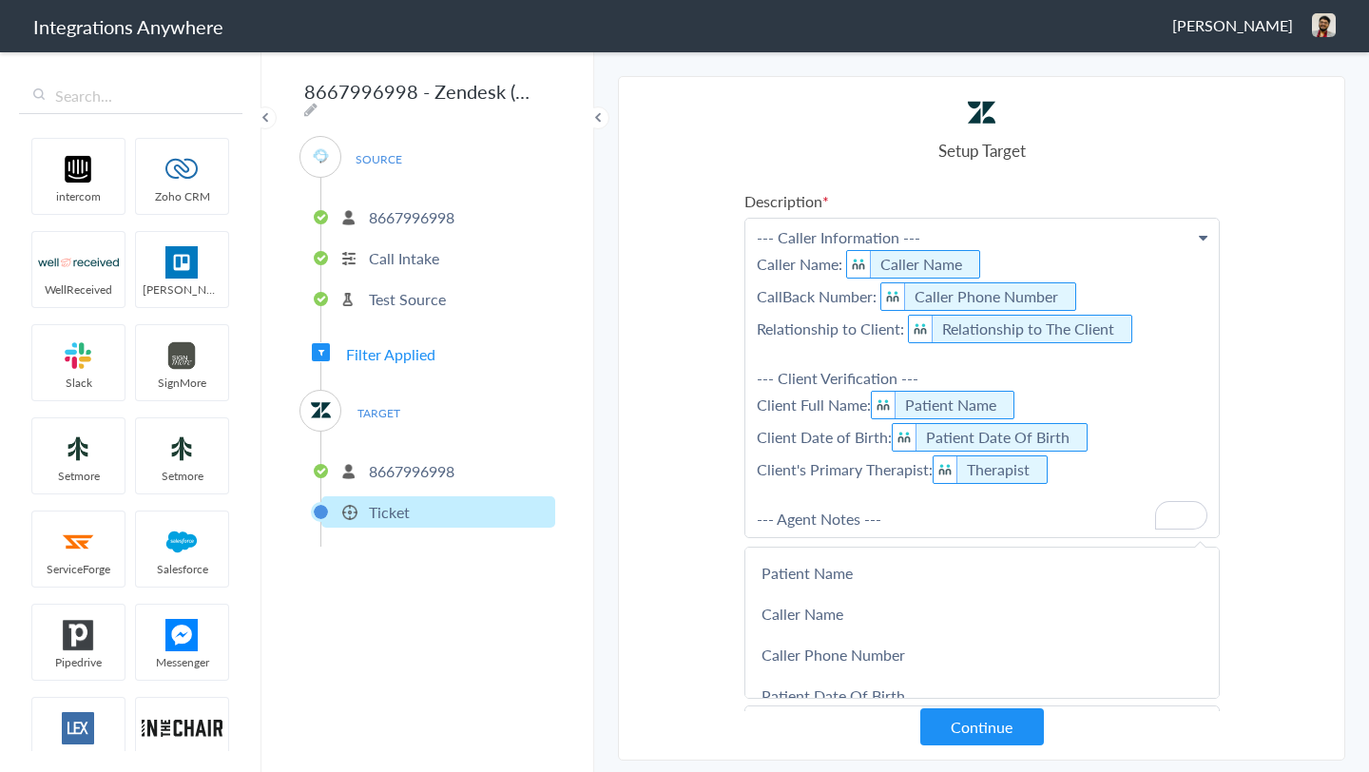
click at [671, 494] on section "Select Account 8667996998 Rename Delete (a few seconds ago) 9103040118 Rename D…" at bounding box center [981, 418] width 727 height 685
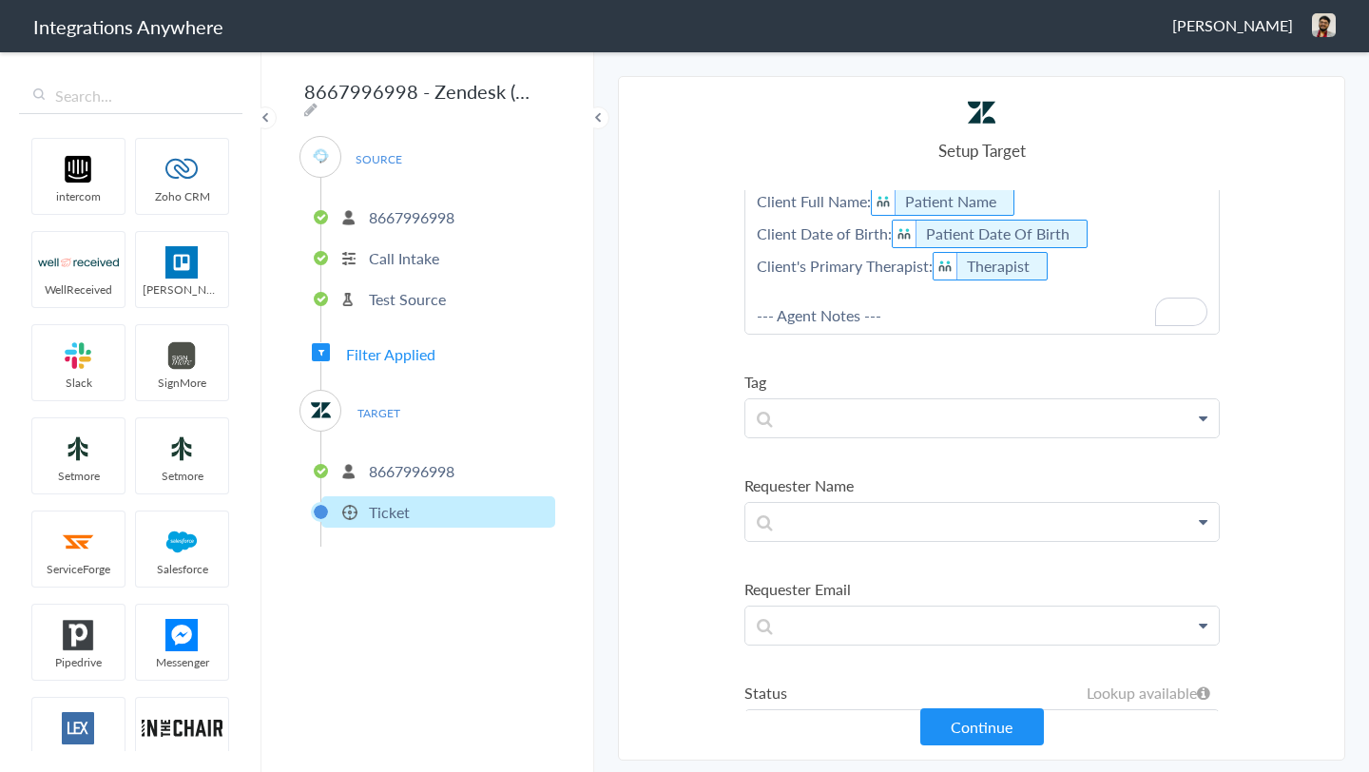
scroll to position [203, 0]
click at [862, 427] on p at bounding box center [982, 418] width 474 height 38
click at [687, 395] on section "Select Account 8667996998 Rename Delete (a few seconds ago) 9103040118 Rename D…" at bounding box center [981, 418] width 727 height 685
click at [900, 422] on p "AnswerConnect" at bounding box center [982, 418] width 474 height 38
click at [665, 415] on section "Select Account 8667996998 Rename Delete (a few seconds ago) 9103040118 Rename D…" at bounding box center [981, 418] width 727 height 685
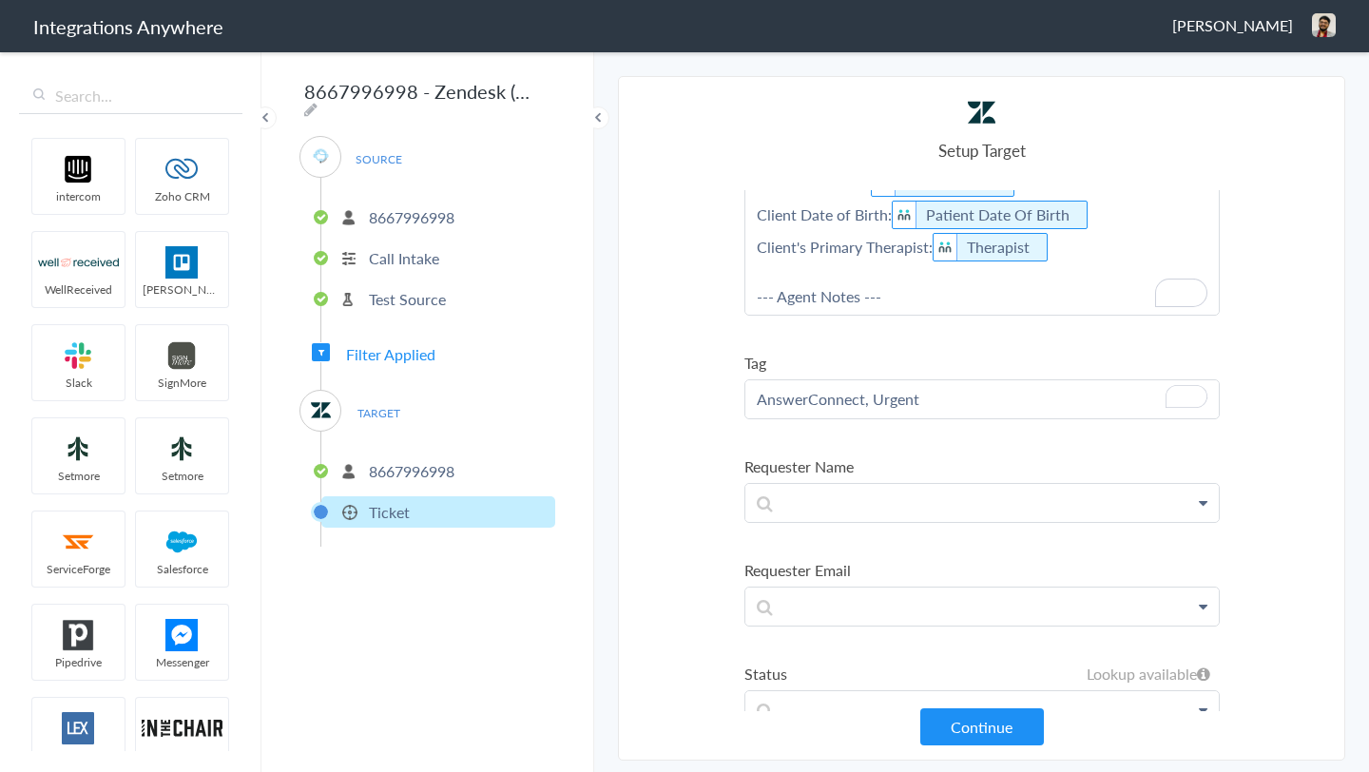
scroll to position [228, 0]
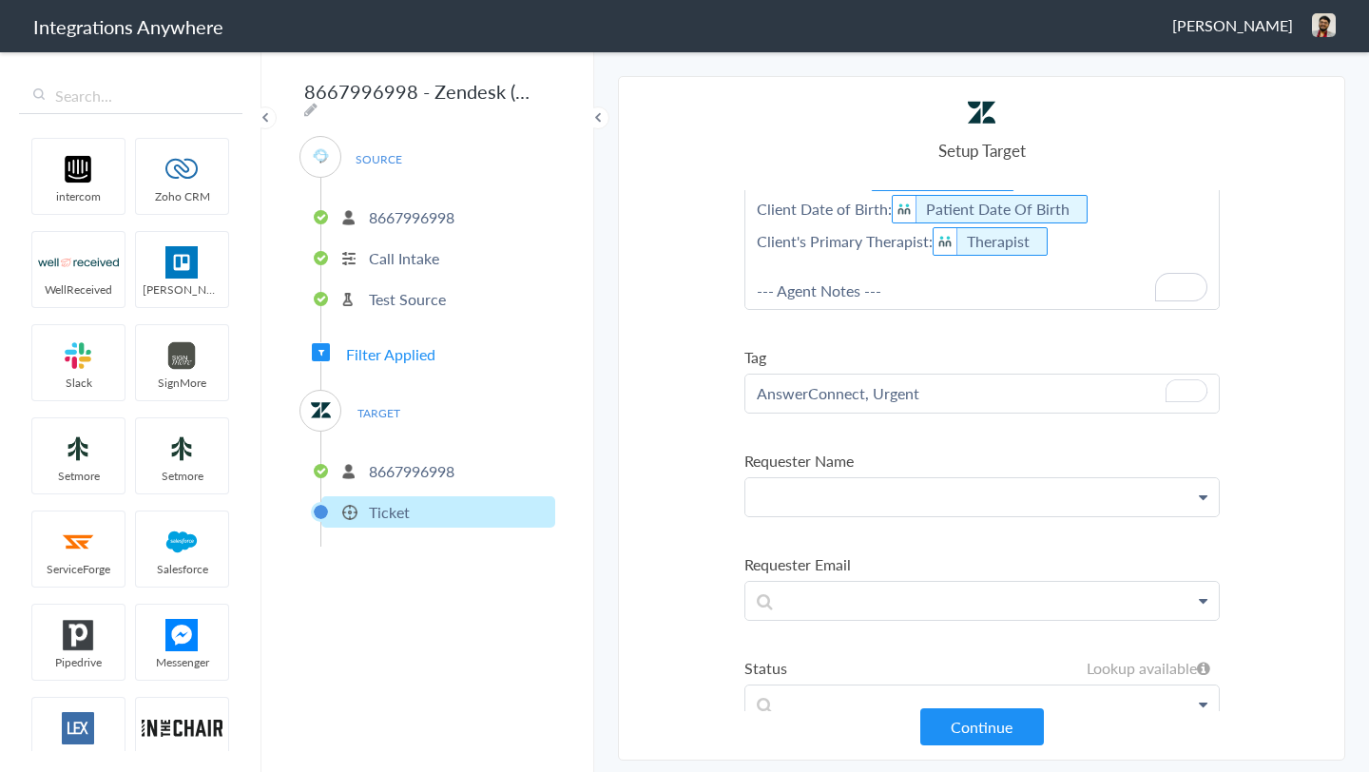
click at [793, 495] on p at bounding box center [982, 497] width 474 height 38
click at [814, 388] on p "AnswerConnect, Urgent" at bounding box center [982, 394] width 474 height 38
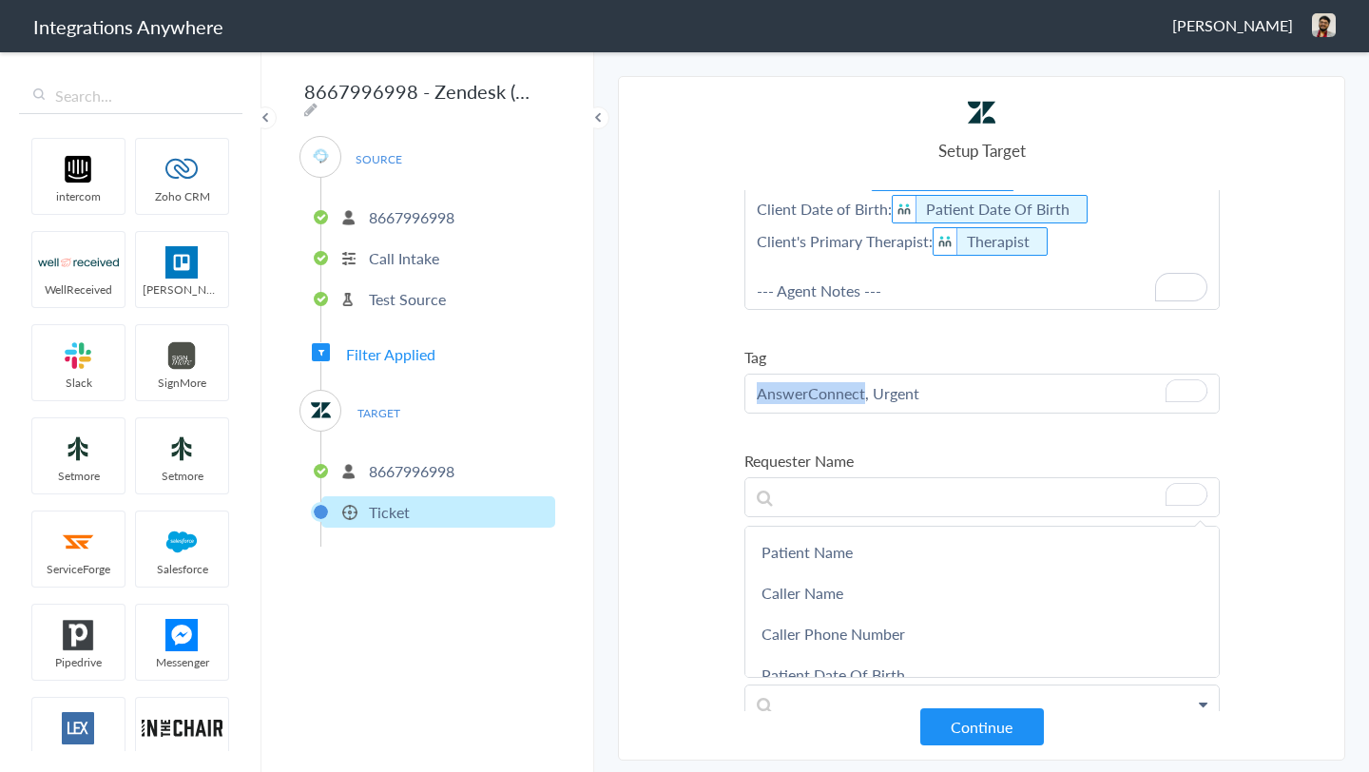
click at [814, 388] on p "AnswerConnect, Urgent" at bounding box center [982, 394] width 474 height 38
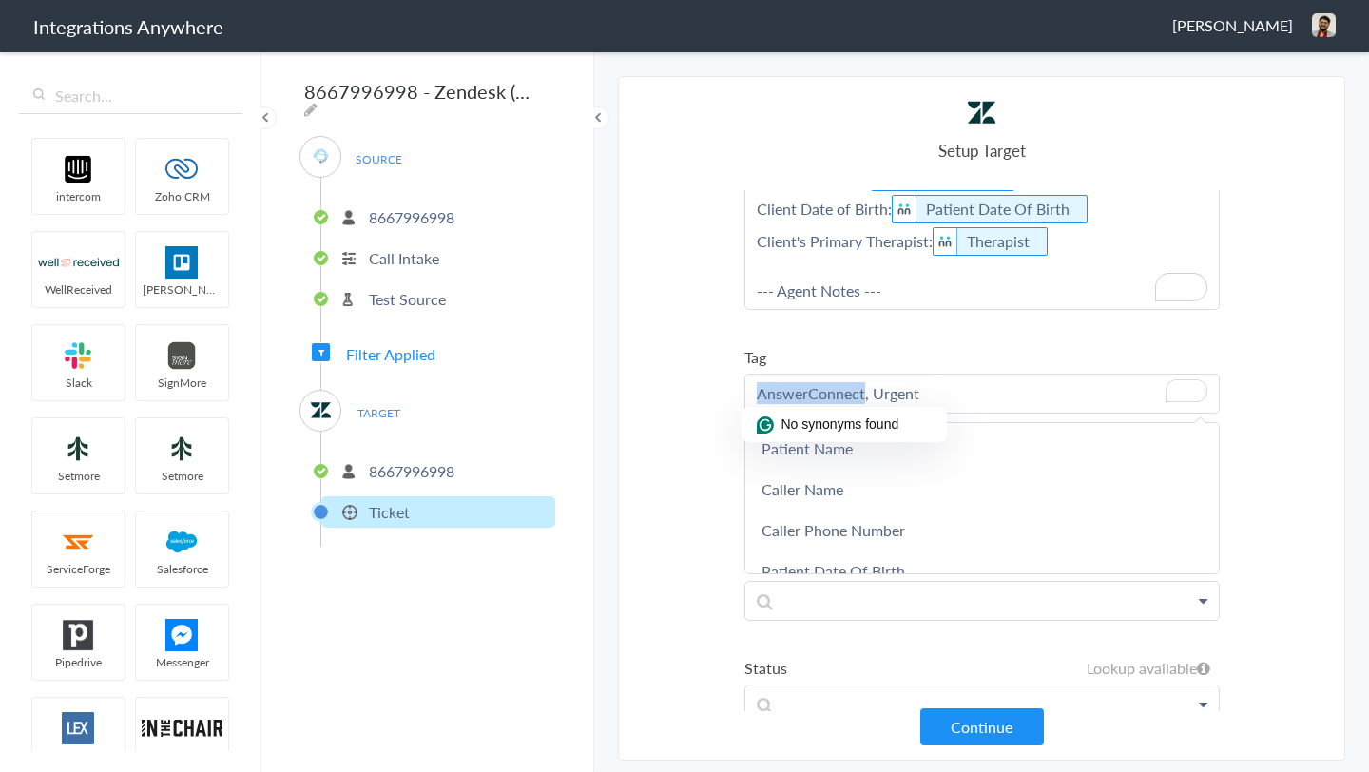
copy p "AnswerConnect"
click at [675, 405] on section "Select Account 8667996998 Rename Delete (a few seconds ago) 9103040118 Rename D…" at bounding box center [981, 418] width 727 height 685
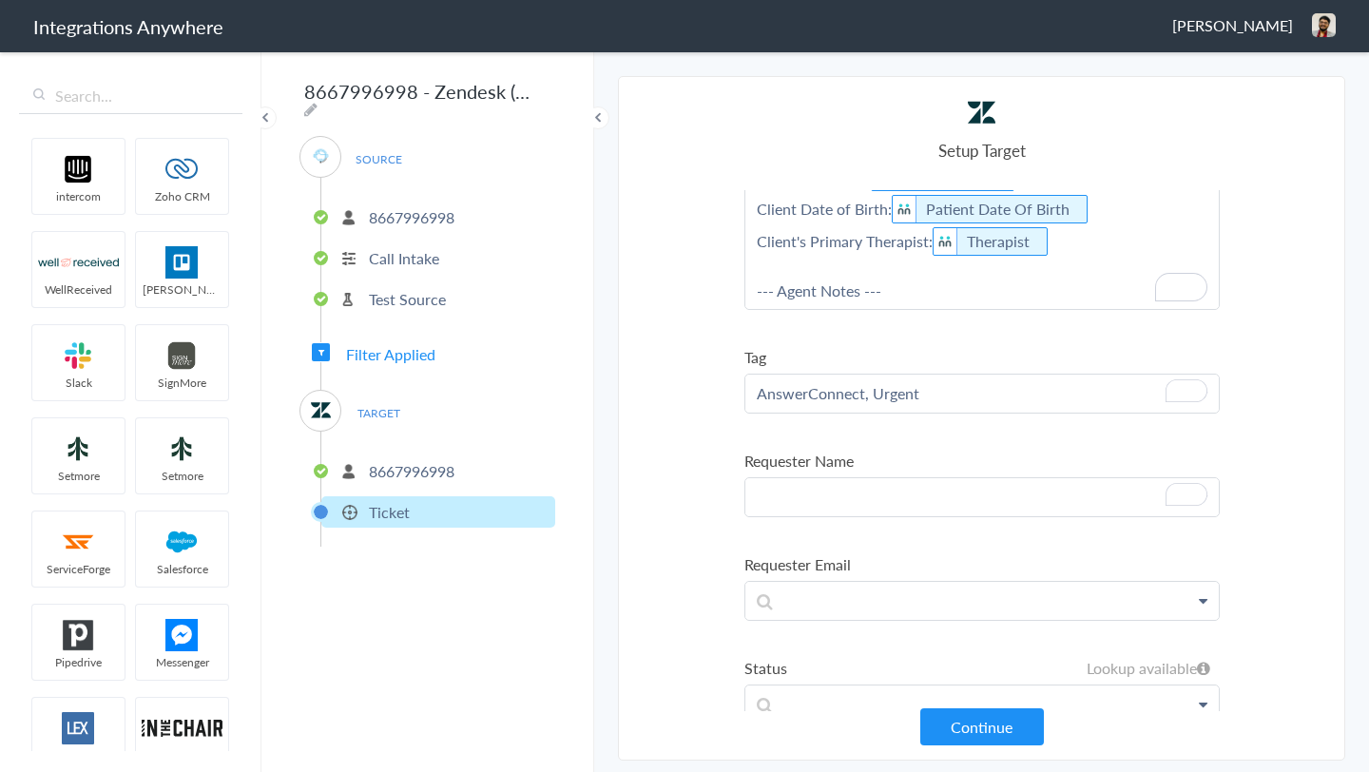
click at [790, 488] on p "To enrich screen reader interactions, please activate Accessibility in Grammarl…" at bounding box center [982, 497] width 474 height 38
click at [681, 474] on section "Select Account 8667996998 Rename Delete (a few seconds ago) 9103040118 Rename D…" at bounding box center [981, 418] width 727 height 685
click at [774, 597] on p at bounding box center [982, 601] width 474 height 38
paste p "To enrich screen reader interactions, please activate Accessibility in Grammarl…"
click at [667, 538] on section "Select Account 8667996998 Rename Delete (a few seconds ago) 9103040118 Rename D…" at bounding box center [981, 418] width 727 height 685
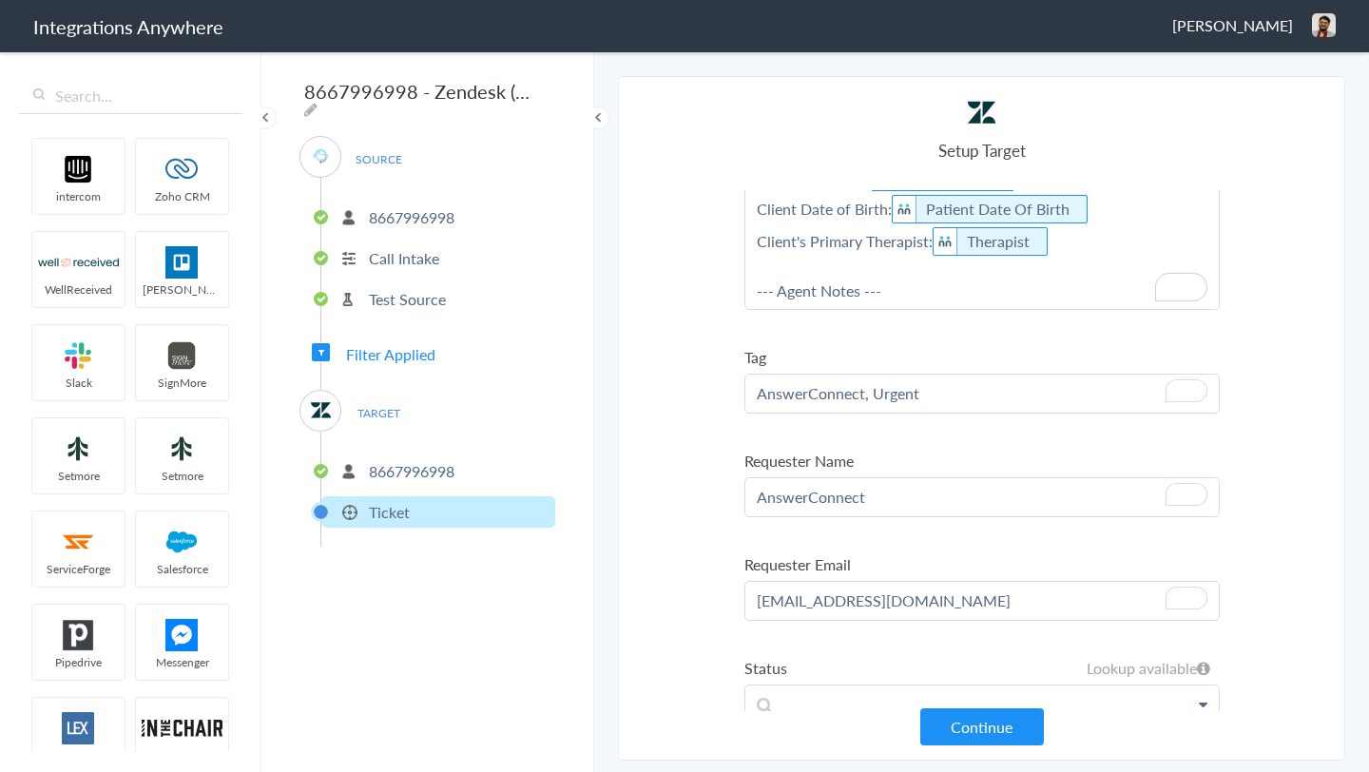
scroll to position [460, 0]
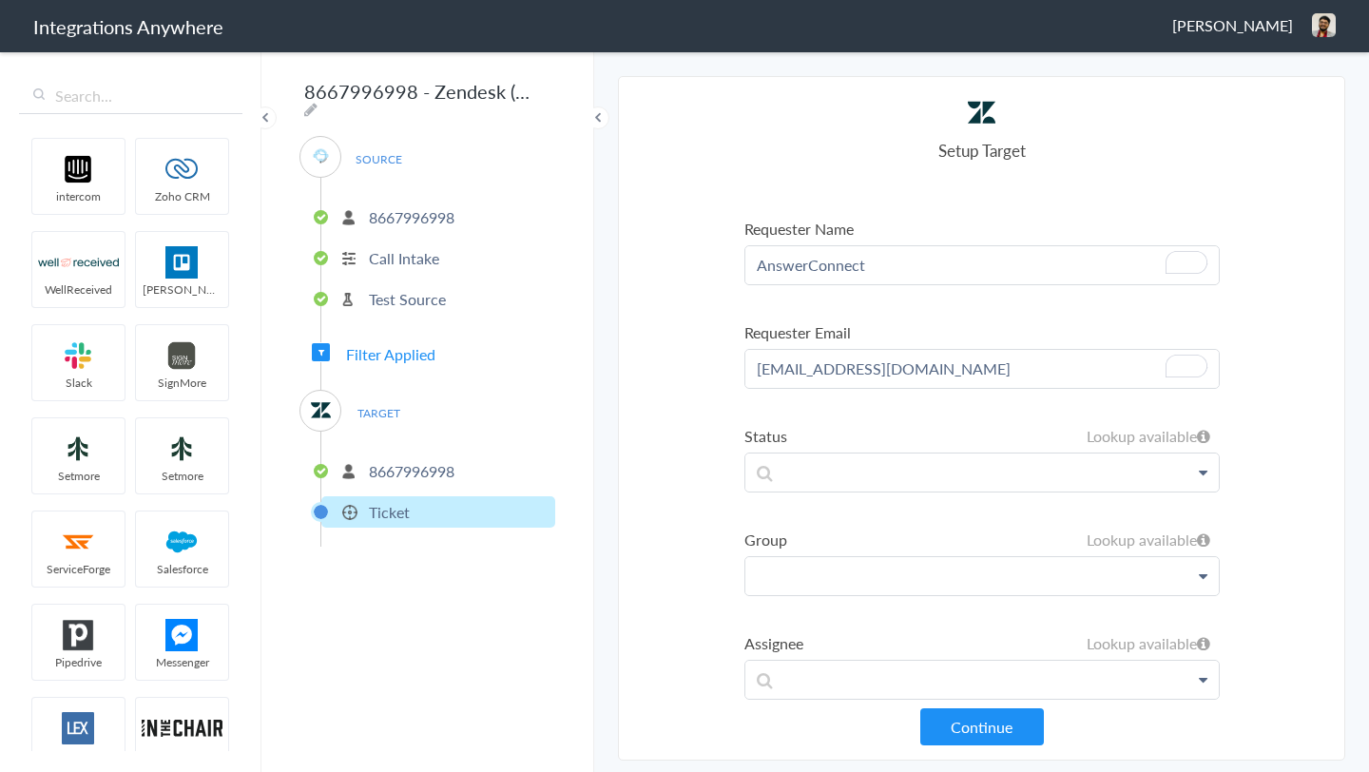
click at [800, 570] on p at bounding box center [982, 576] width 474 height 38
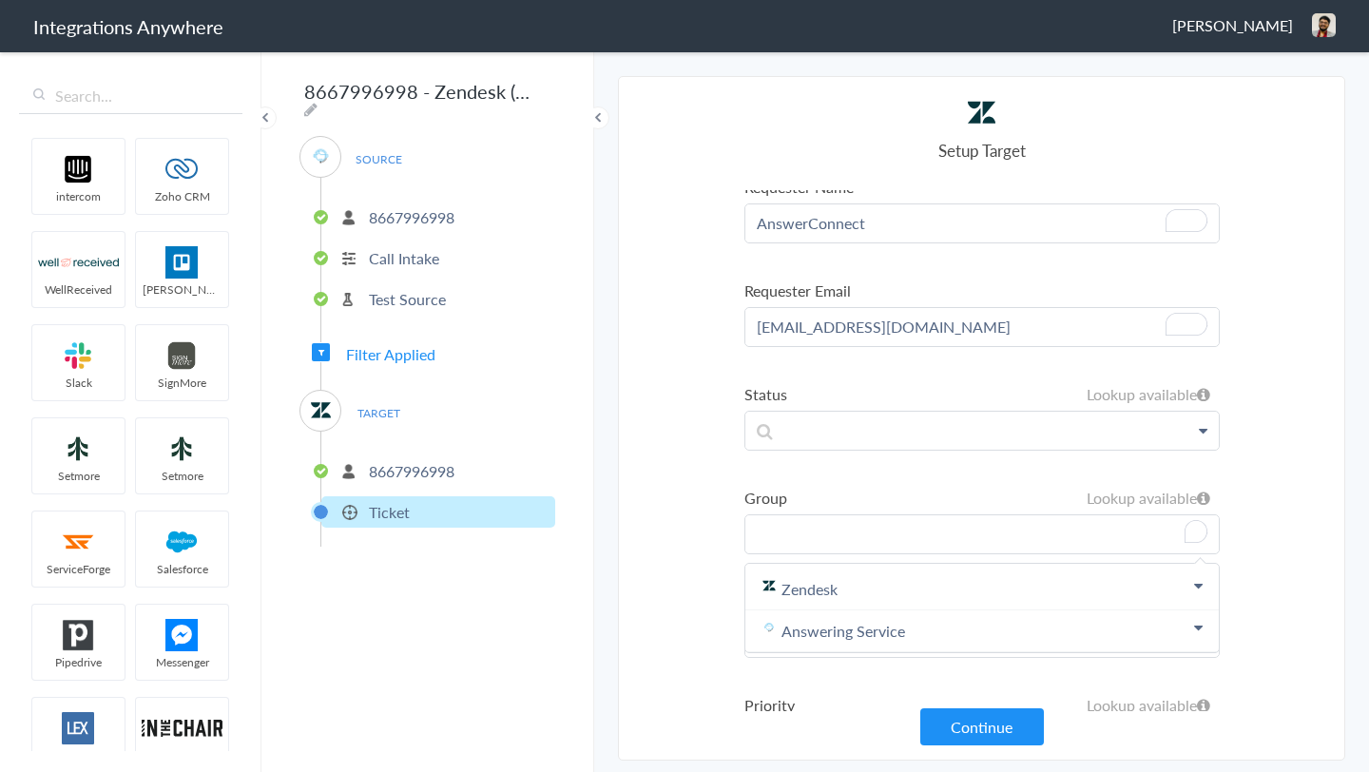
scroll to position [509, 0]
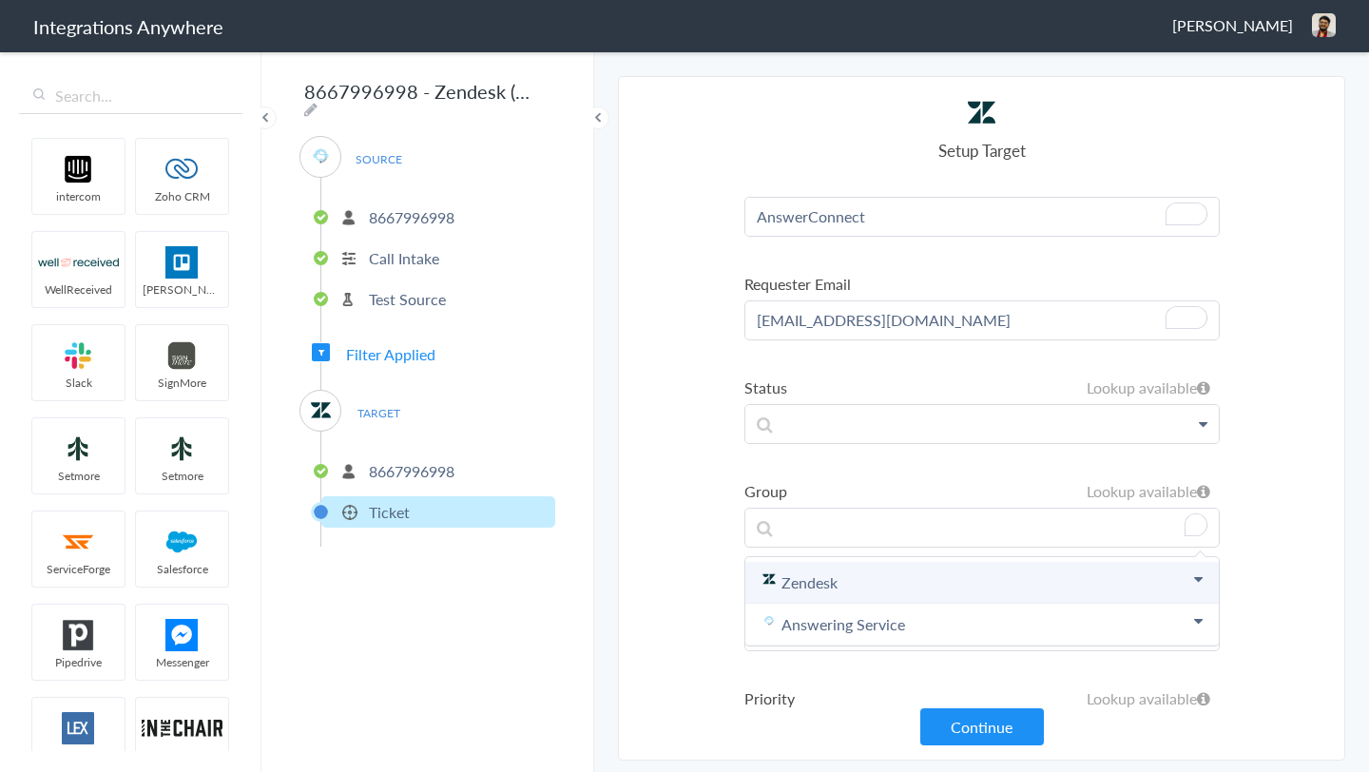
click at [816, 574] on link "Zendesk" at bounding box center [982, 583] width 474 height 42
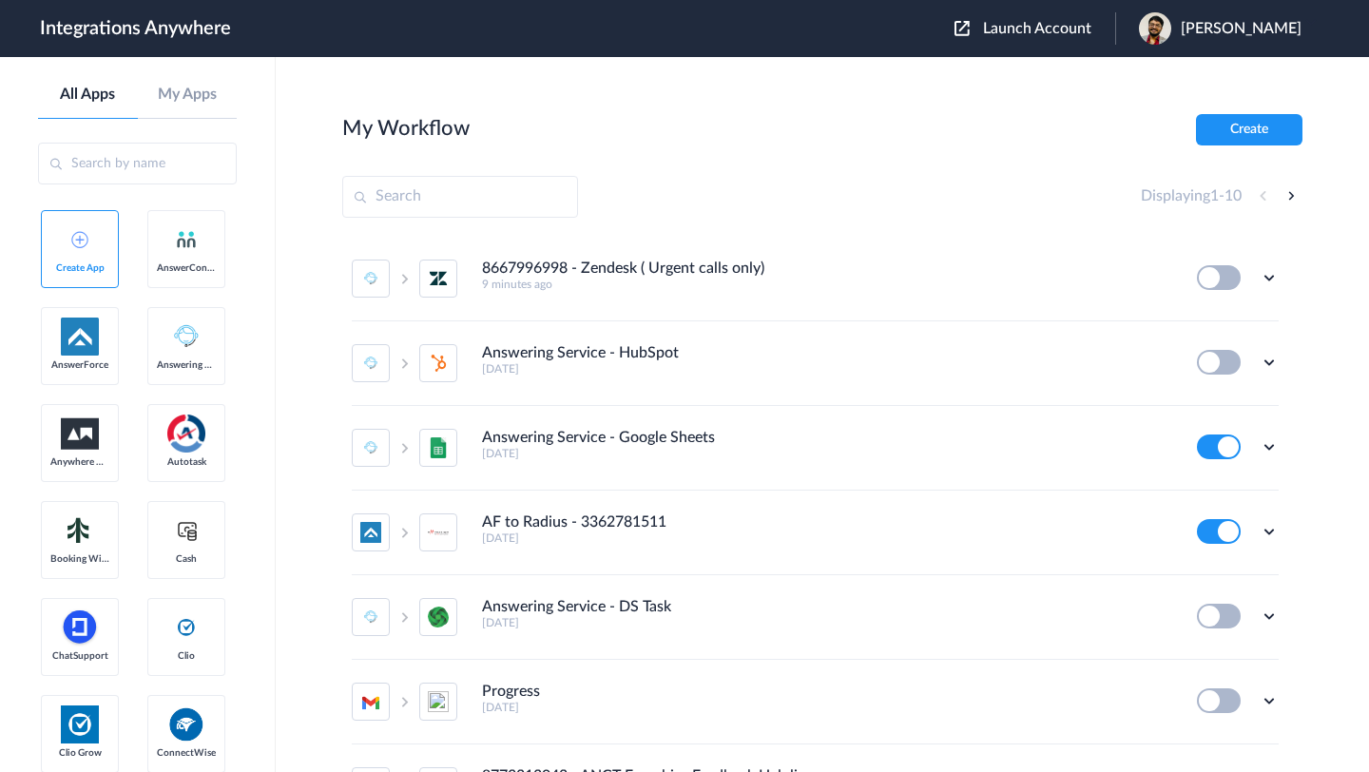
click at [1055, 31] on span "Launch Account" at bounding box center [1037, 28] width 108 height 15
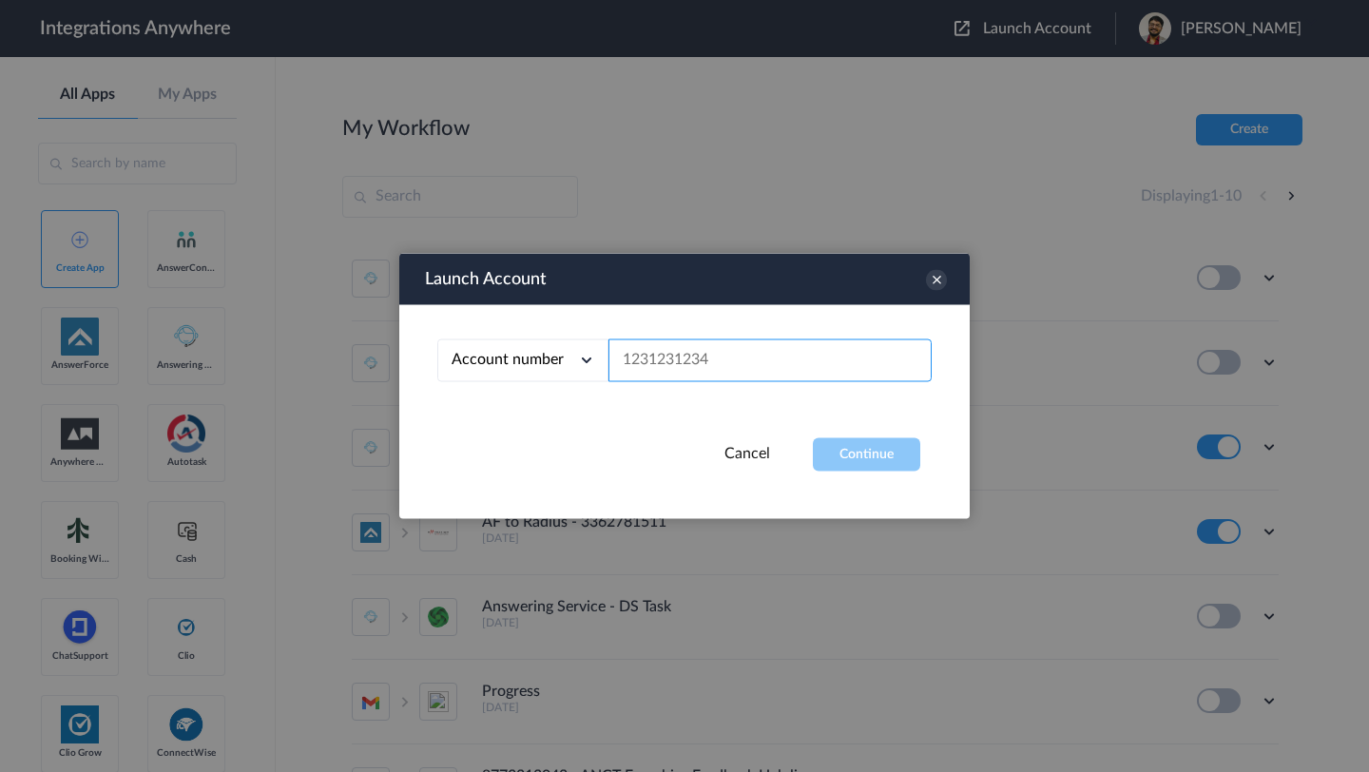
click at [749, 370] on input "text" at bounding box center [770, 360] width 323 height 43
paste input "8667996998"
type input "8667996998"
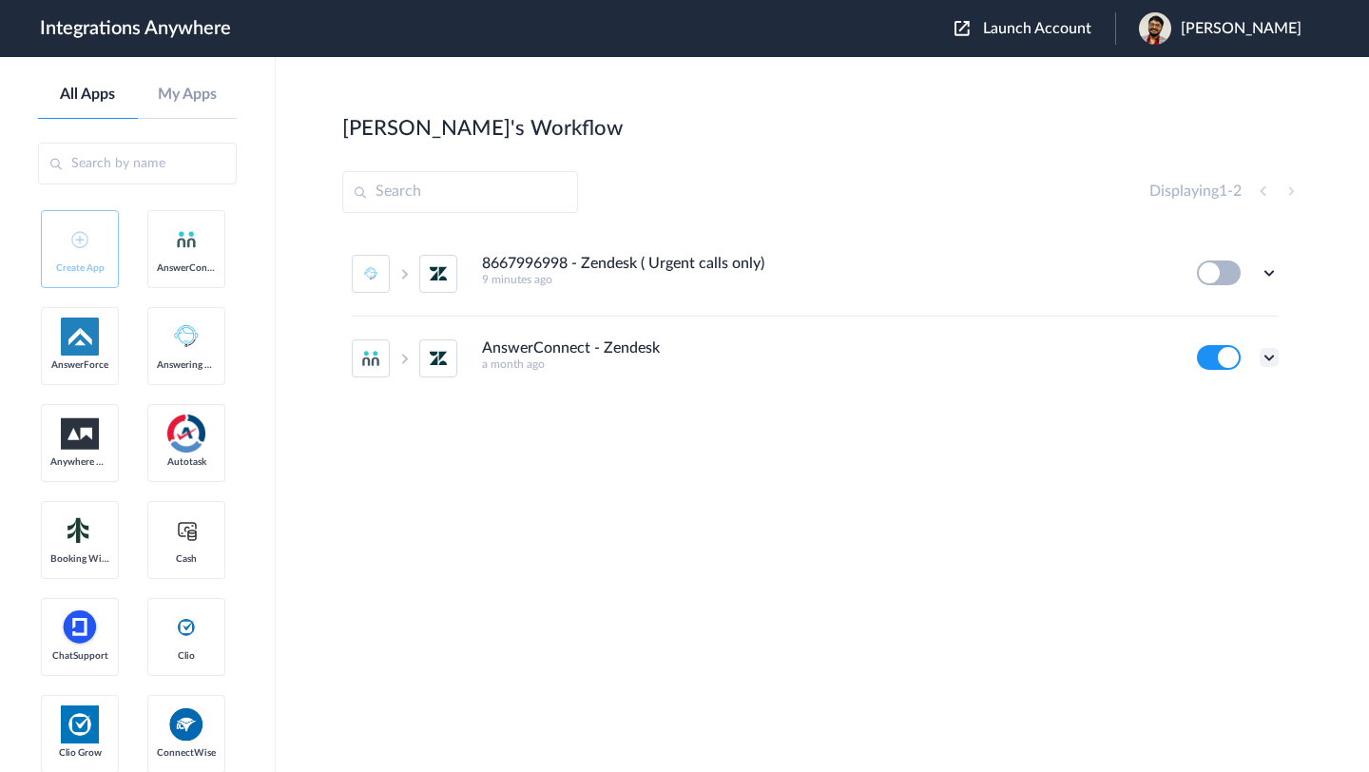
click at [1269, 358] on icon at bounding box center [1269, 357] width 19 height 19
click at [1223, 397] on li "Edit" at bounding box center [1217, 401] width 124 height 35
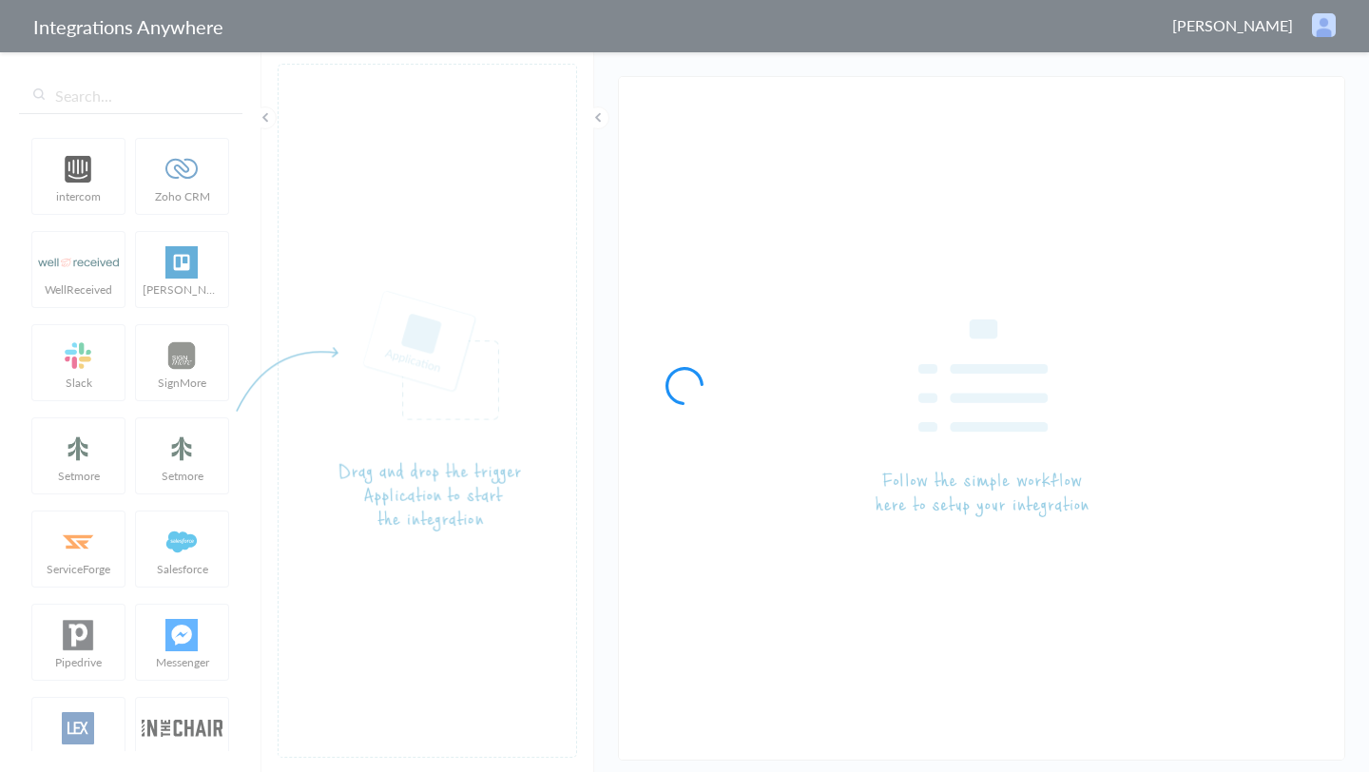
type input "AnswerConnect - Zendesk"
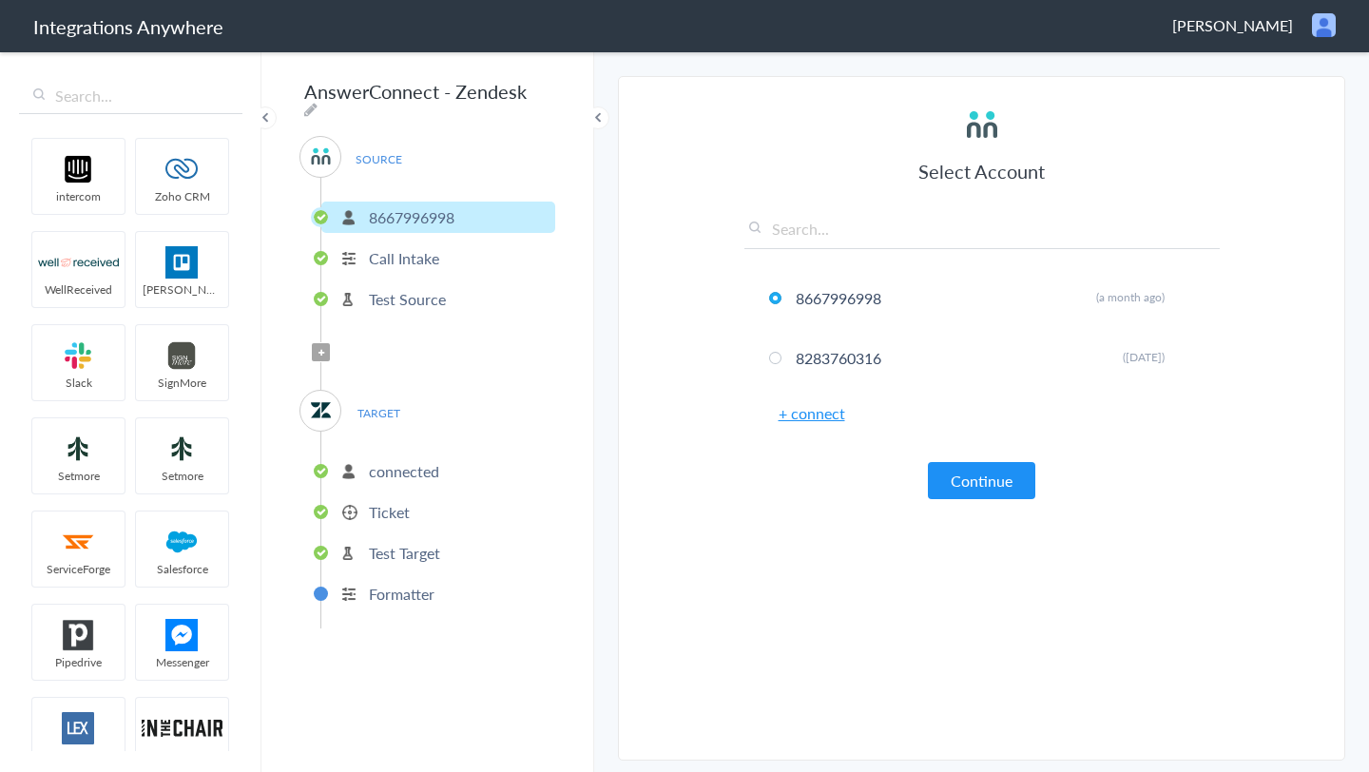
click at [434, 466] on p "connected" at bounding box center [404, 471] width 70 height 22
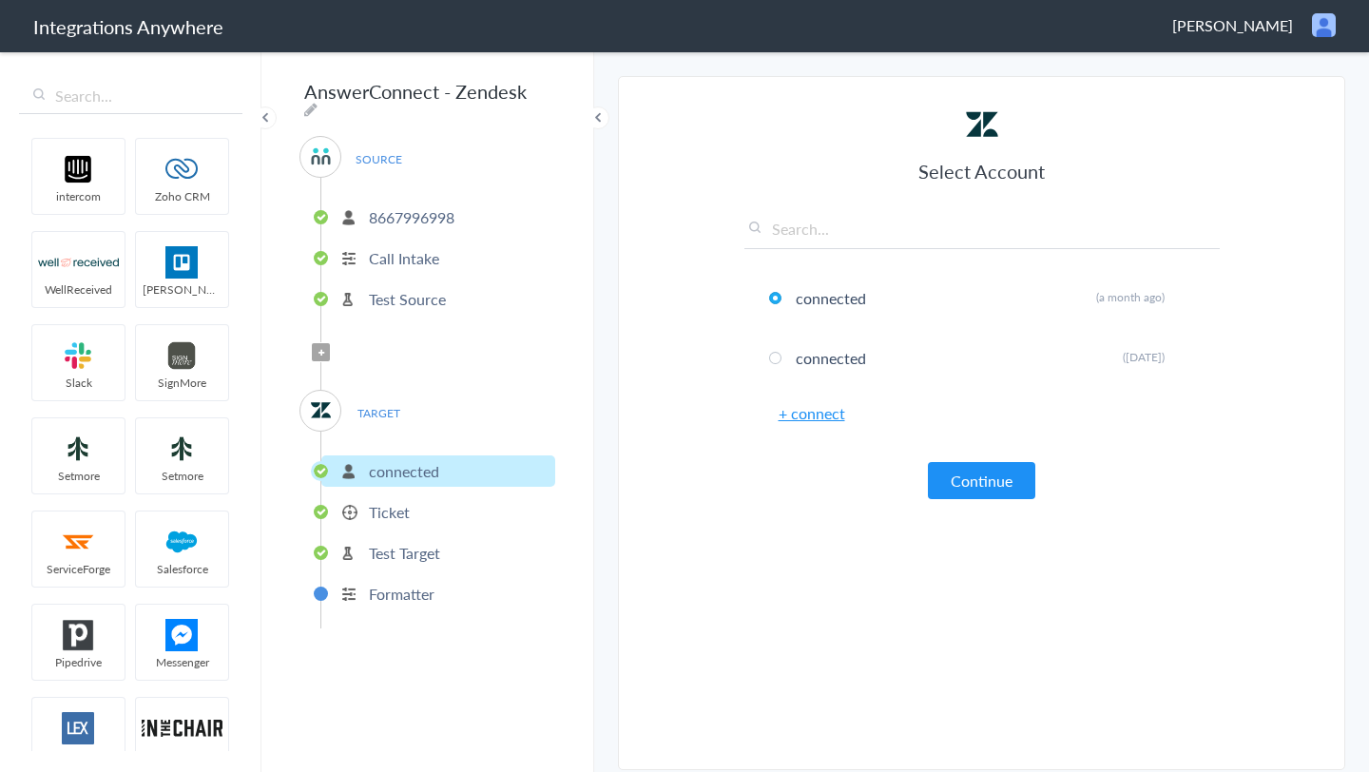
click at [435, 462] on p "connected" at bounding box center [404, 471] width 70 height 22
click at [959, 489] on button "Continue" at bounding box center [981, 480] width 107 height 37
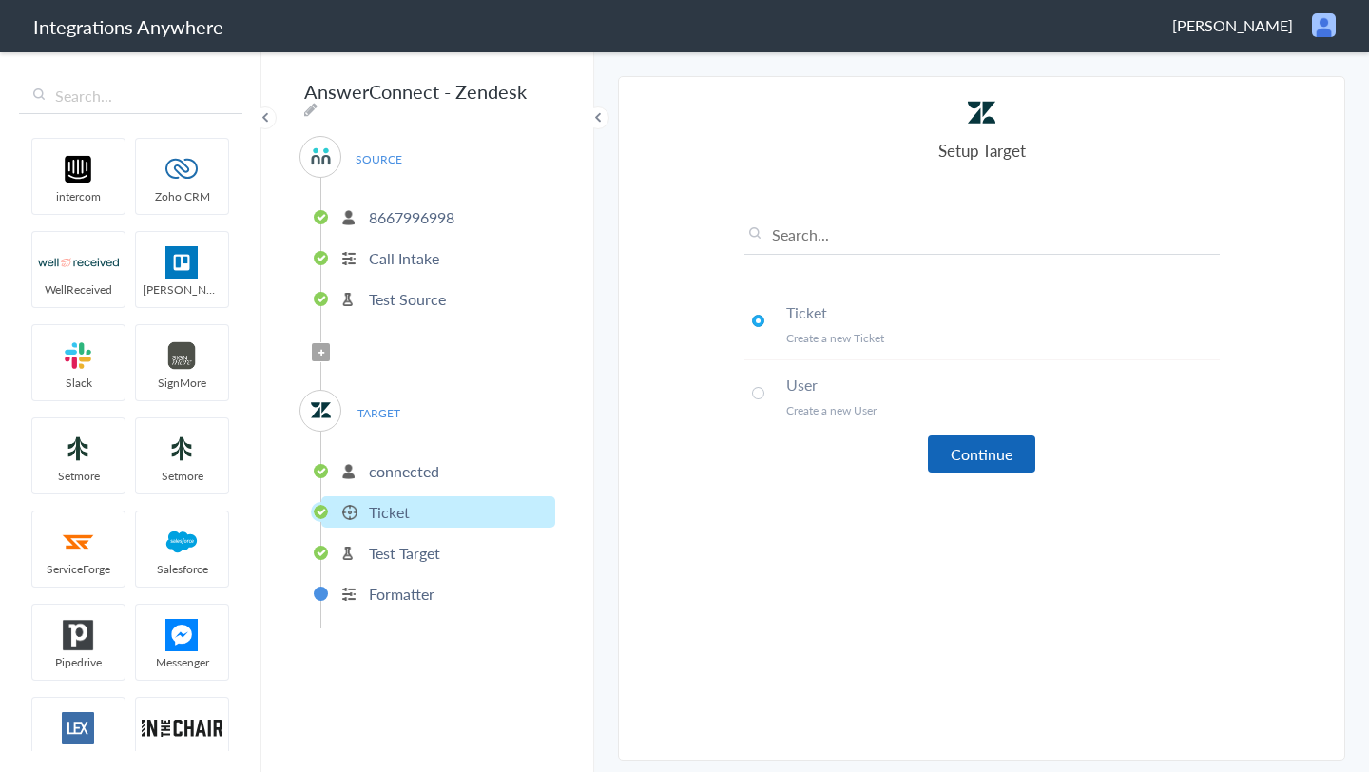
click at [977, 467] on button "Continue" at bounding box center [981, 453] width 107 height 37
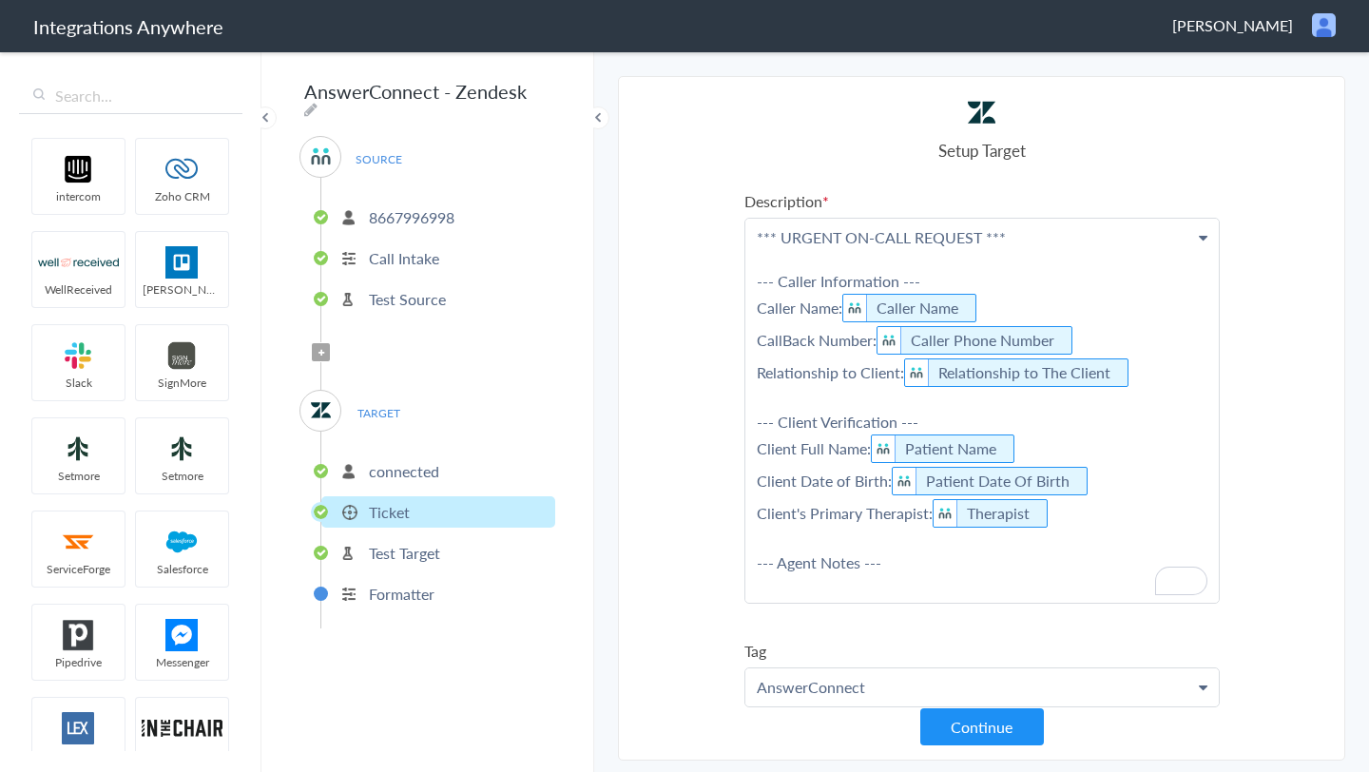
drag, startPoint x: 754, startPoint y: 280, endPoint x: 1111, endPoint y: 571, distance: 460.2
click at [1111, 571] on p "*** URGENT ON-CALL REQUEST *** --- Caller Information --- Caller Name: Caller N…" at bounding box center [982, 411] width 474 height 384
copy p "--- Caller Information --- Caller Name: Caller Name CallBack Number: Caller Pho…"
click at [679, 595] on section "Select Account 8667996998 Rename Delete (a month ago) 8283760316 Rename Delete …" at bounding box center [981, 418] width 727 height 685
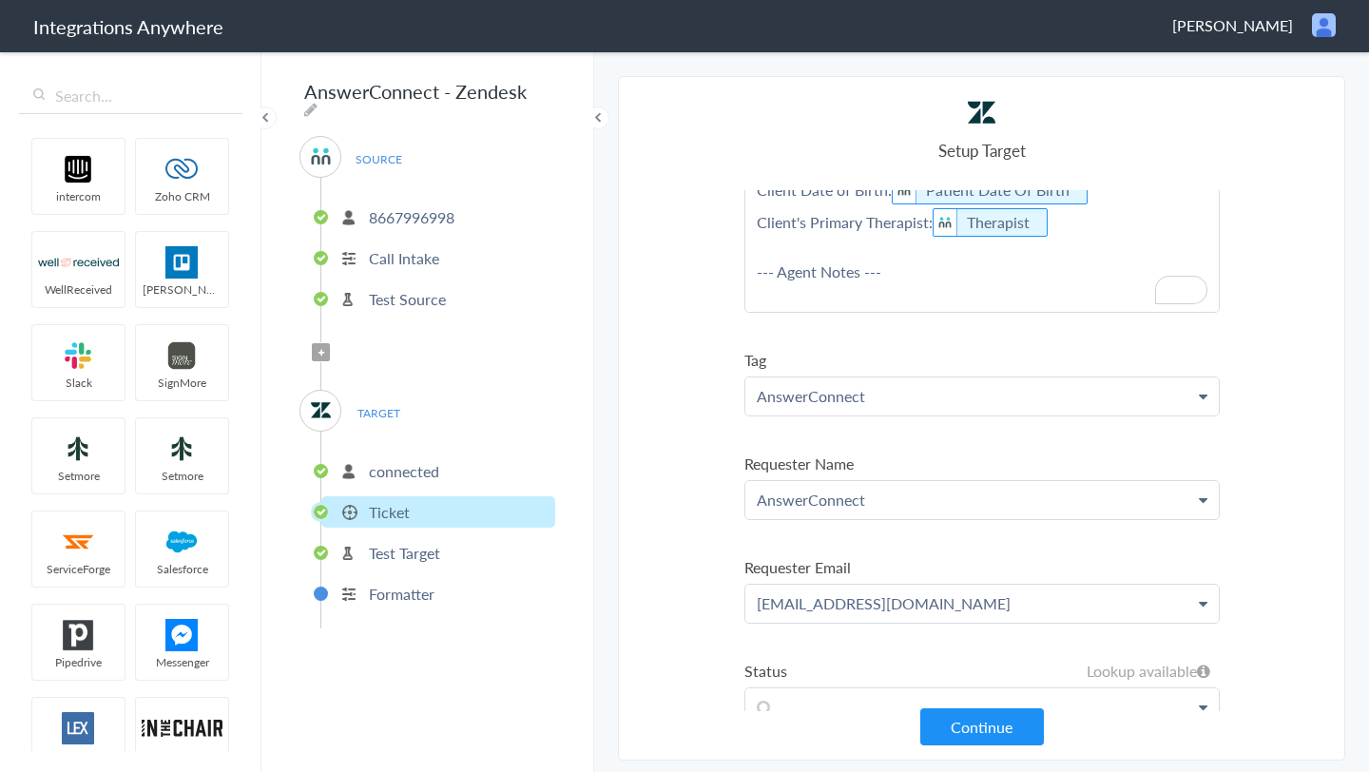
scroll to position [291, 0]
click at [920, 604] on p "[EMAIL_ADDRESS][DOMAIN_NAME]" at bounding box center [982, 604] width 474 height 38
copy p "[EMAIL_ADDRESS][DOMAIN_NAME]"
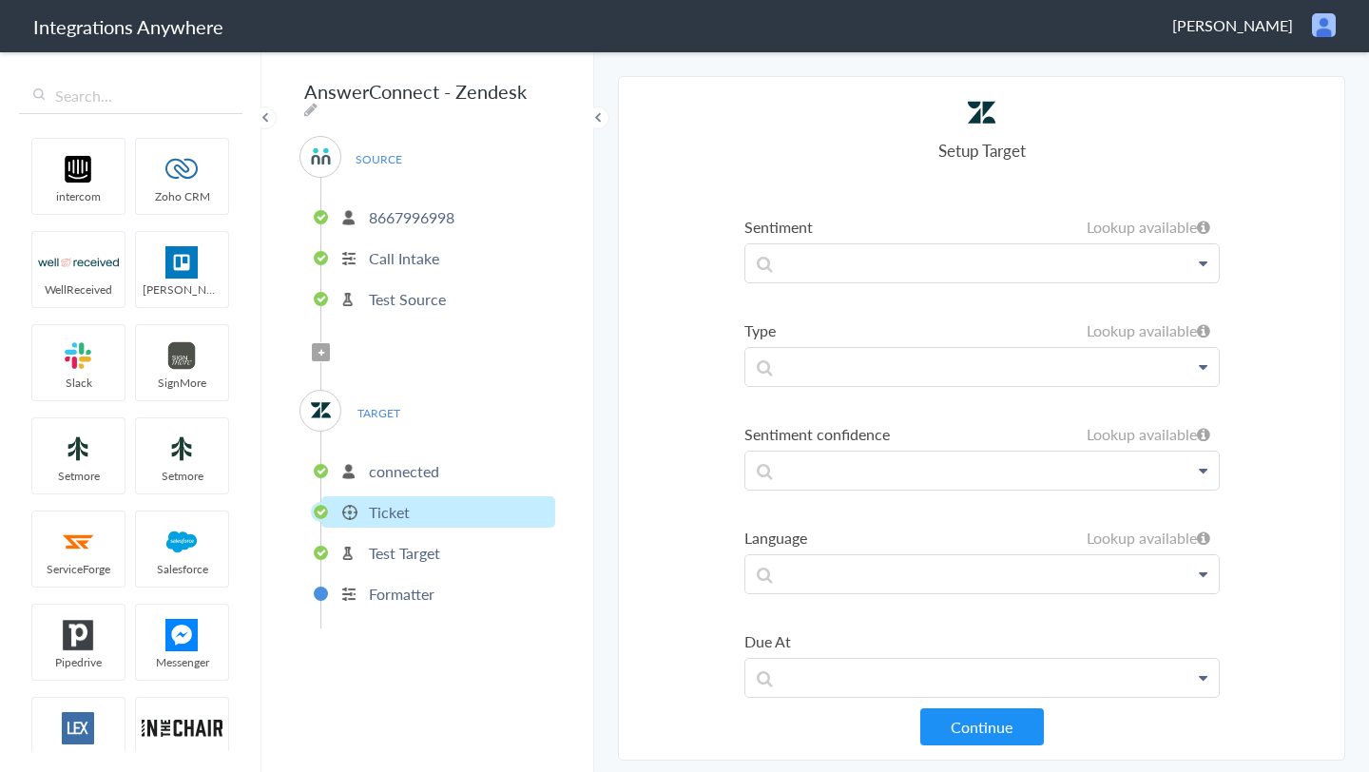
scroll to position [1335, 0]
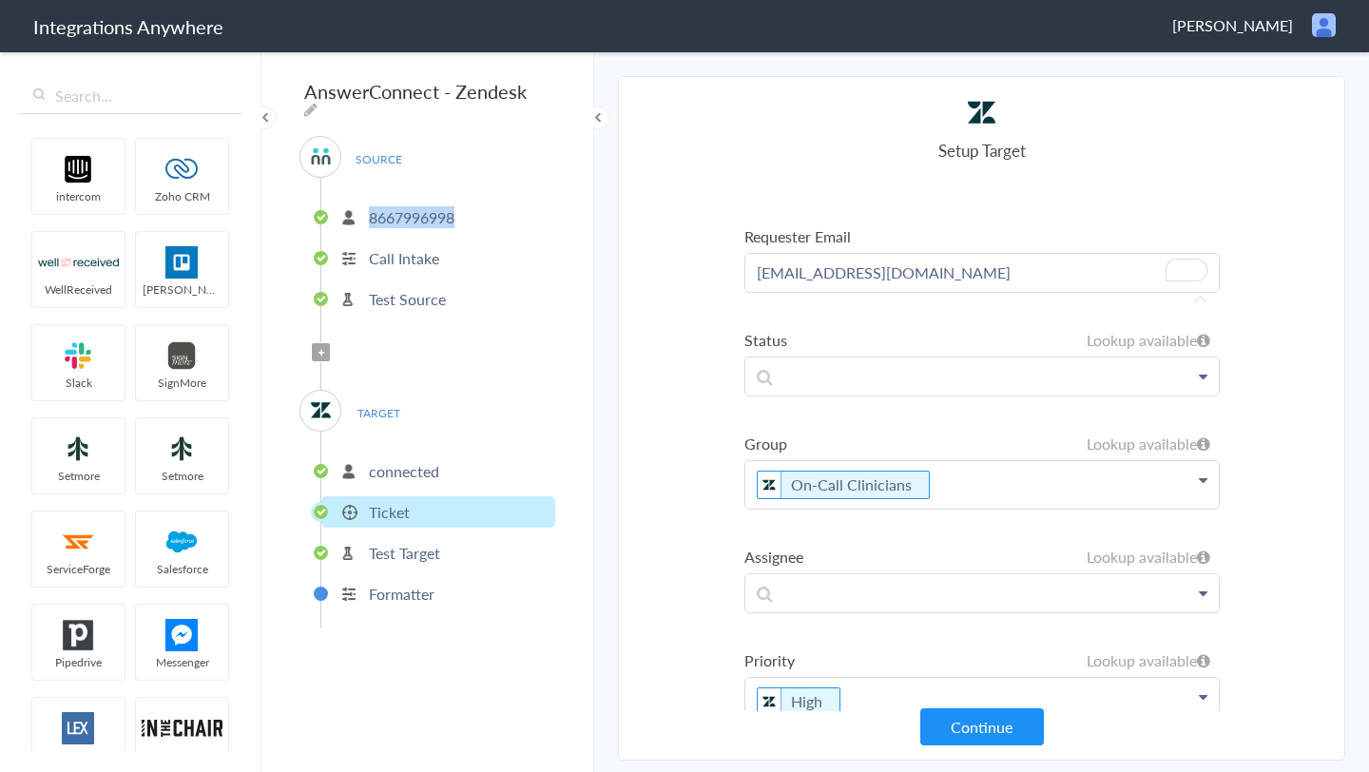
drag, startPoint x: 458, startPoint y: 210, endPoint x: 372, endPoint y: 213, distance: 86.6
click at [372, 213] on li "8667996998" at bounding box center [438, 217] width 234 height 31
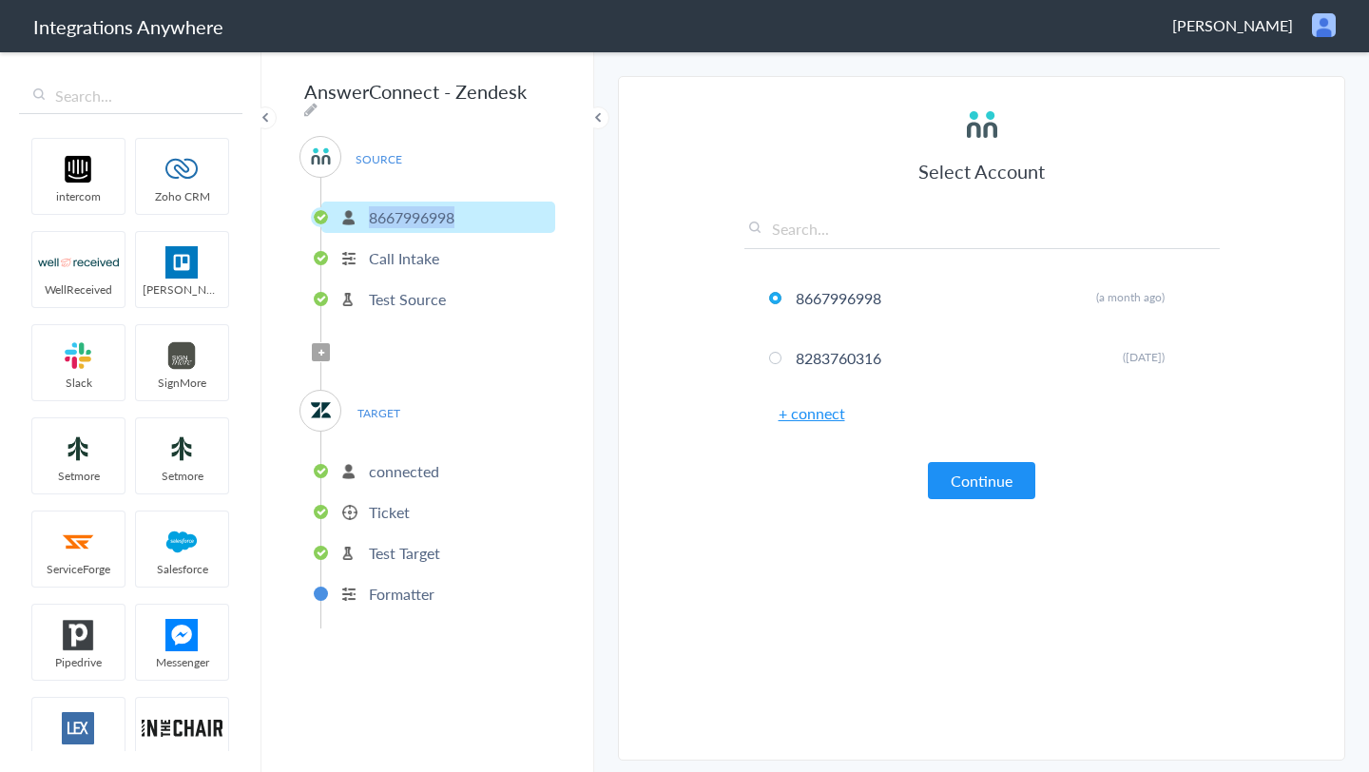
copy p "8667996998"
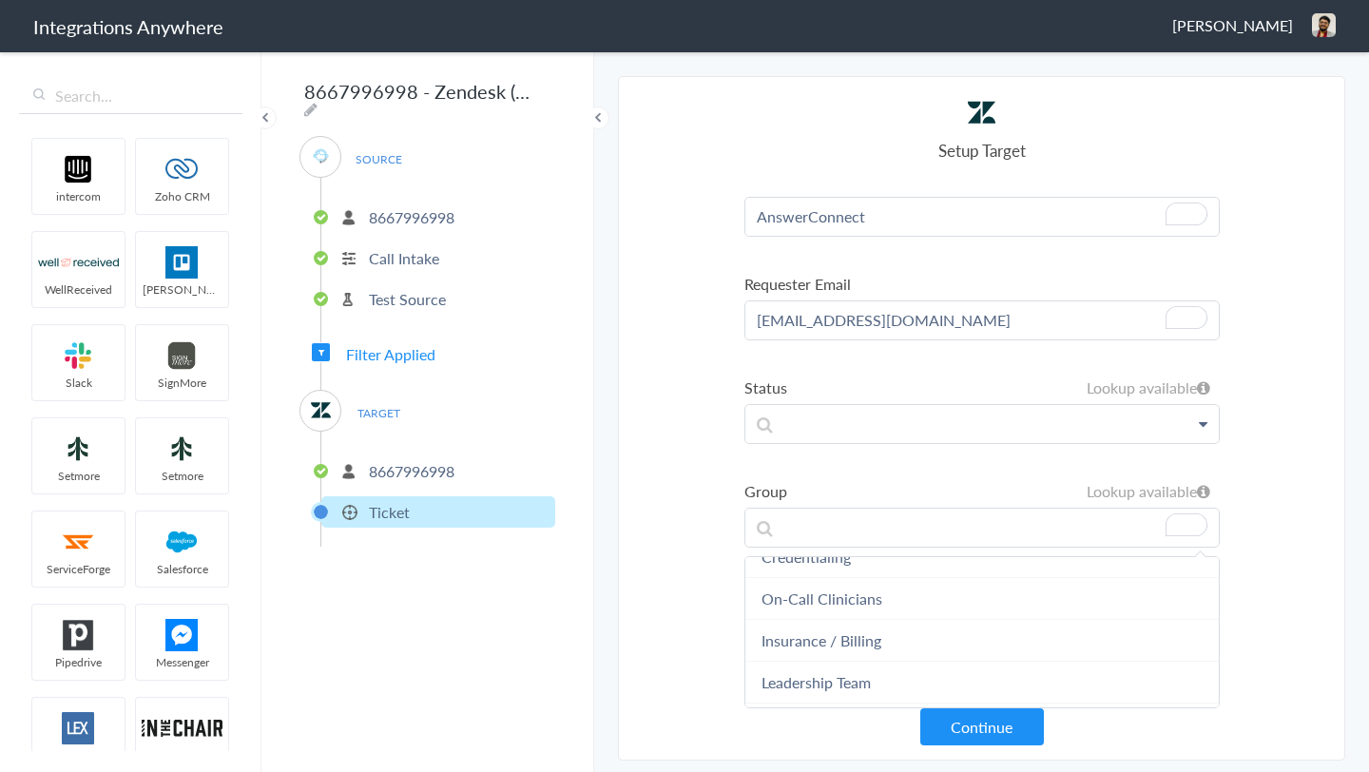
scroll to position [509, 0]
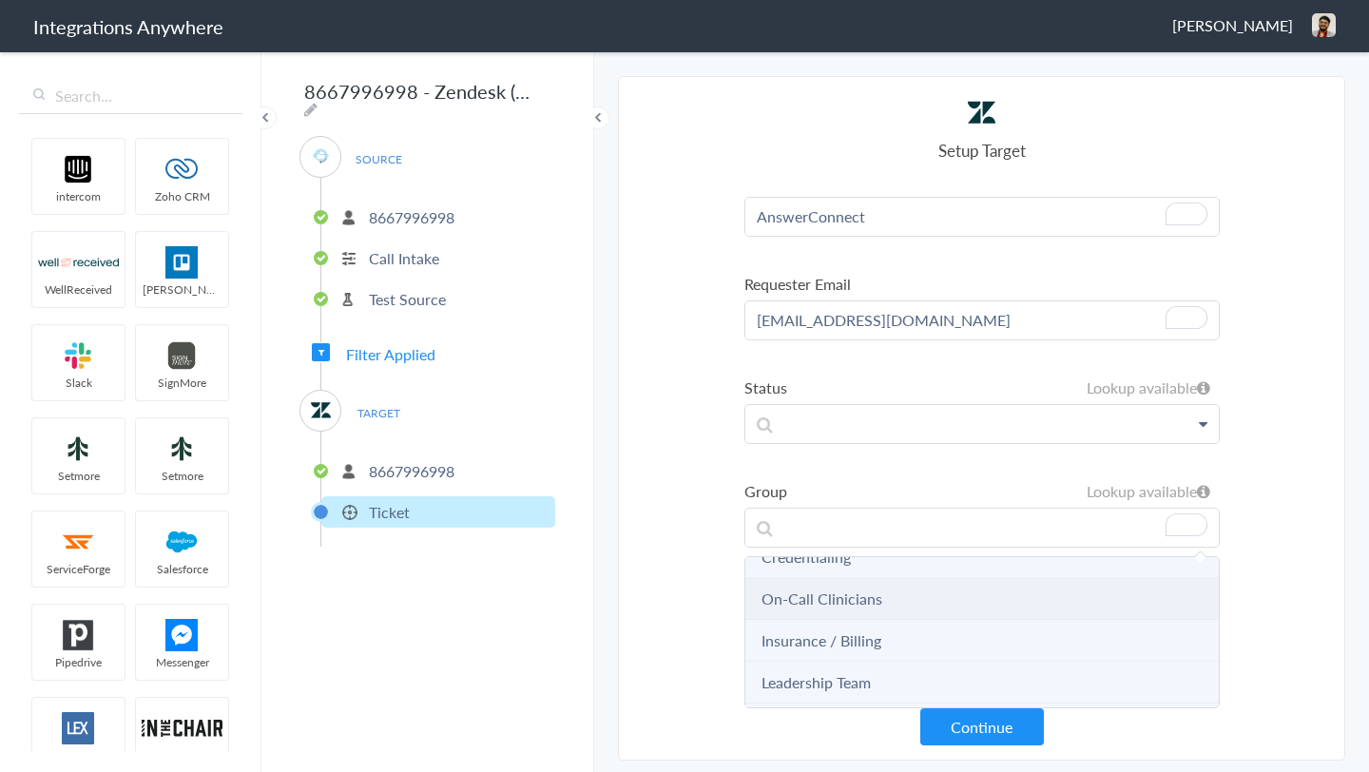
click at [836, 597] on link "On-Call Clinicians" at bounding box center [822, 599] width 121 height 22
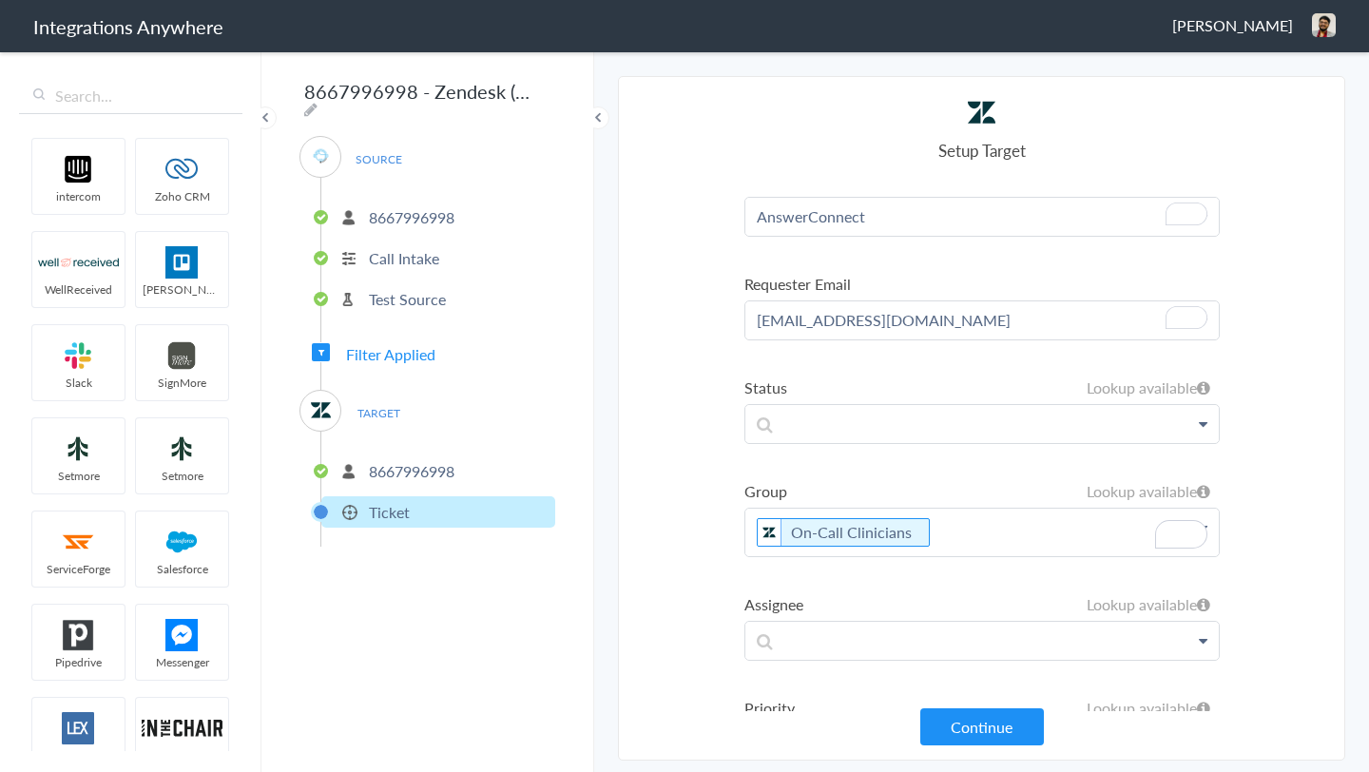
click at [689, 547] on section "Select Account 8667996998 Rename Delete (a few seconds ago) 9103040118 Rename D…" at bounding box center [981, 418] width 727 height 685
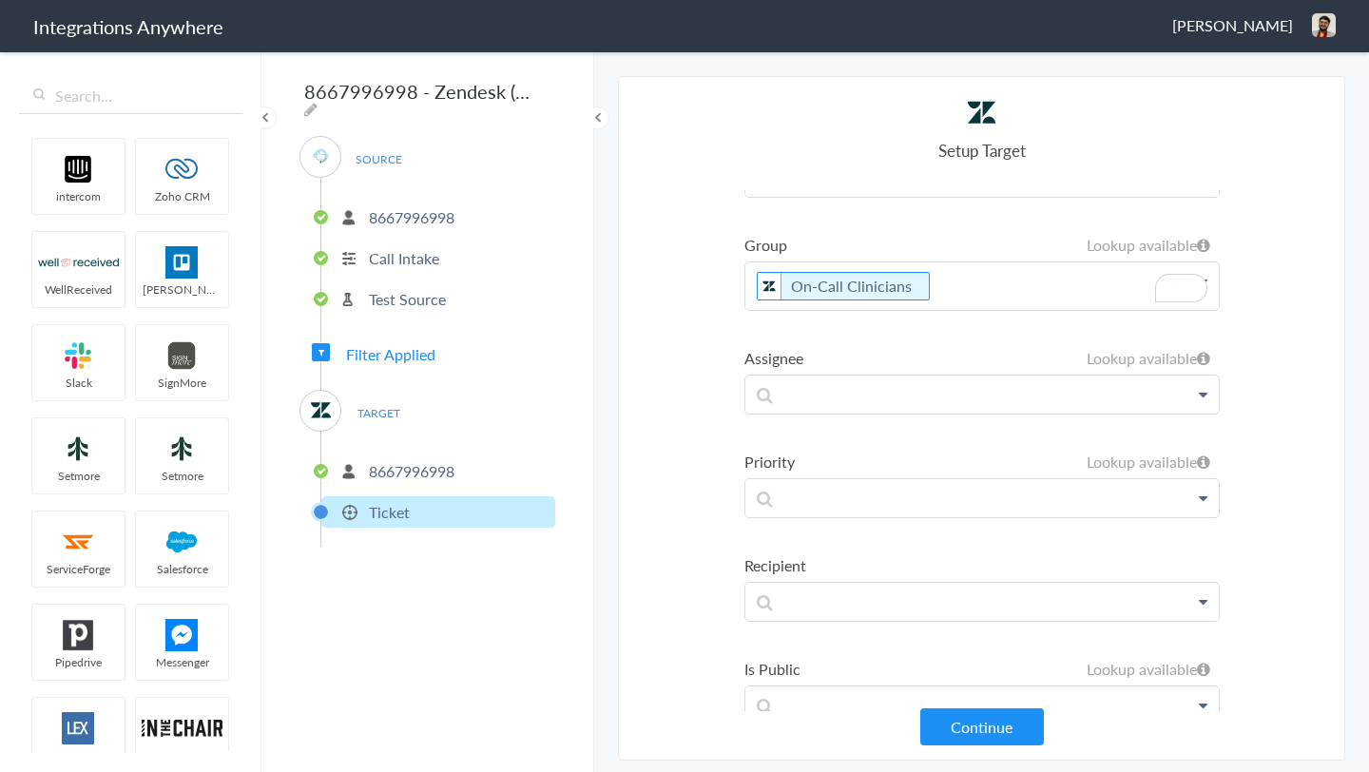
scroll to position [0, 0]
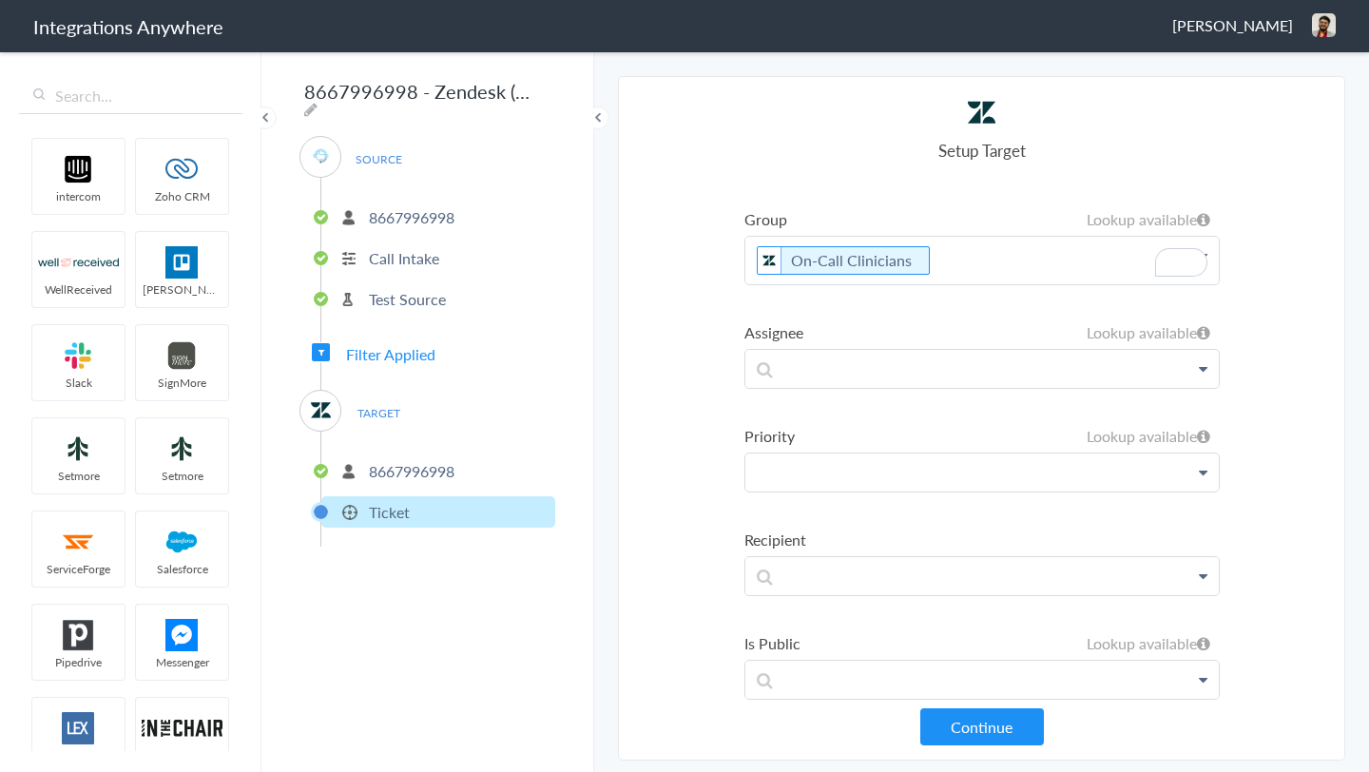
click at [808, 471] on p at bounding box center [982, 473] width 474 height 38
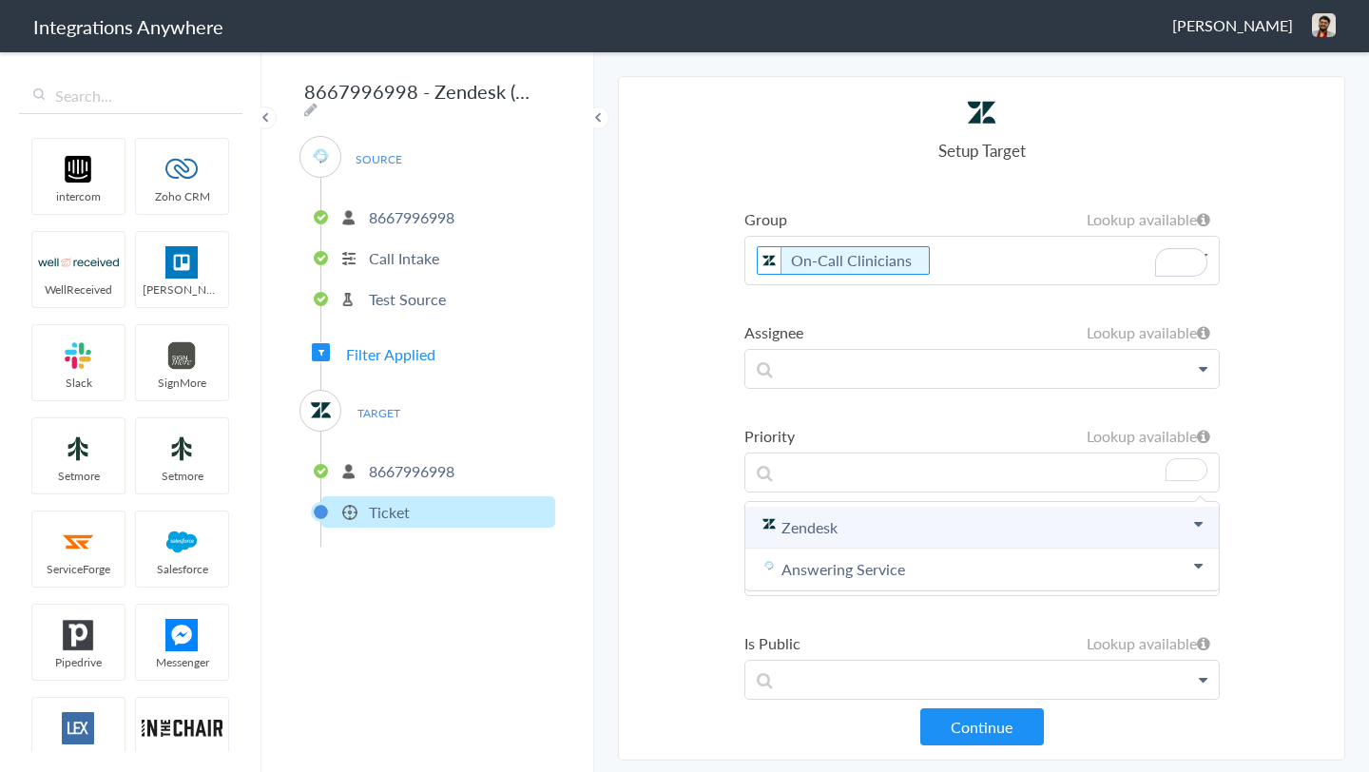
click at [808, 523] on link "Zendesk" at bounding box center [982, 528] width 474 height 42
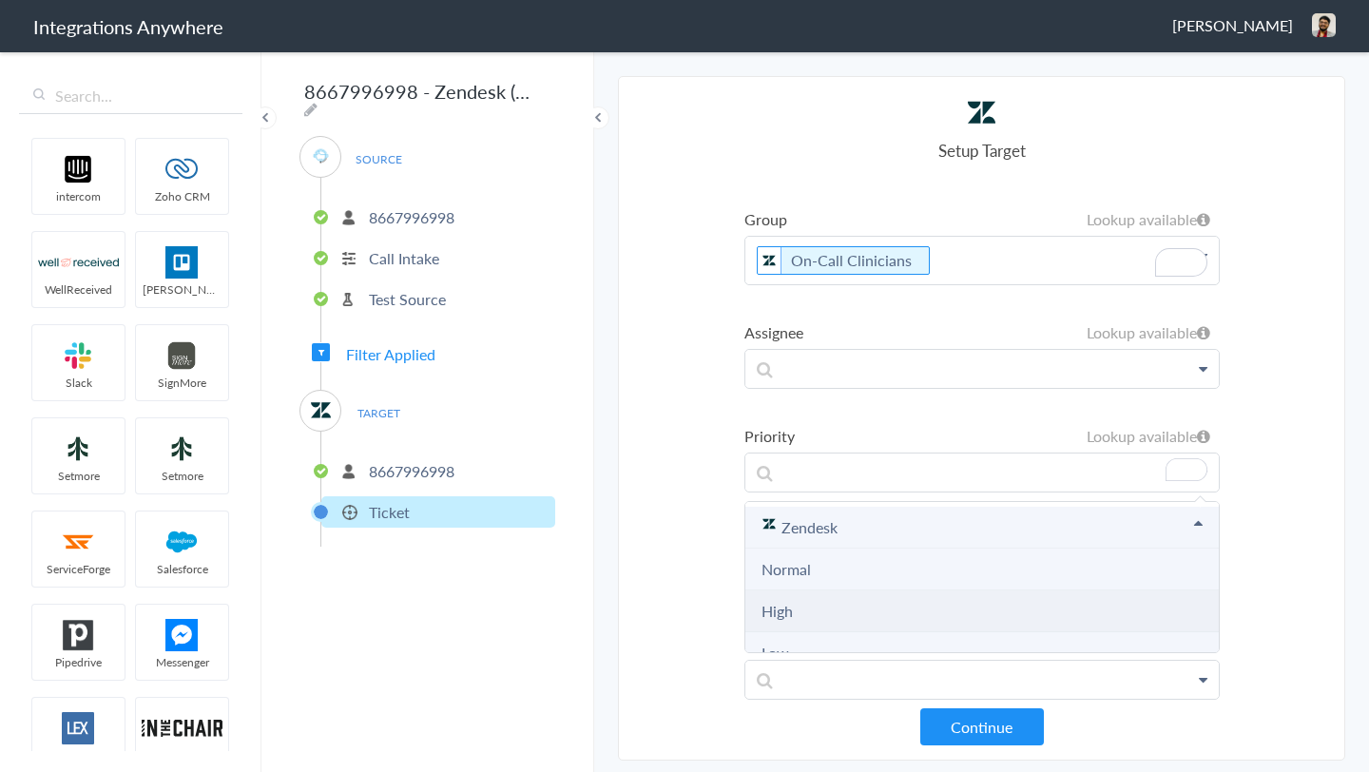
scroll to position [781, 0]
click at [804, 613] on li "High" at bounding box center [982, 611] width 474 height 42
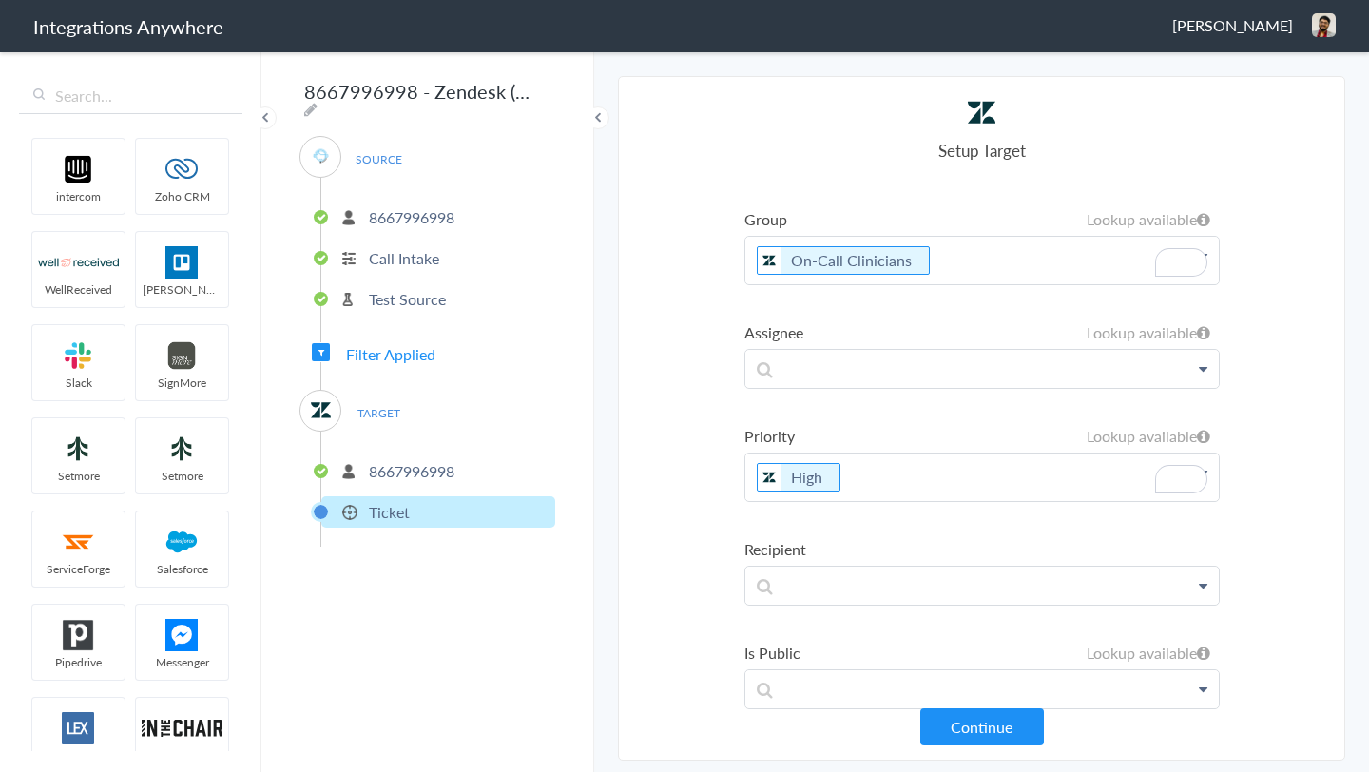
click at [663, 452] on section "Select Account 8667996998 Rename Delete (a few seconds ago) 9103040118 Rename D…" at bounding box center [981, 418] width 727 height 685
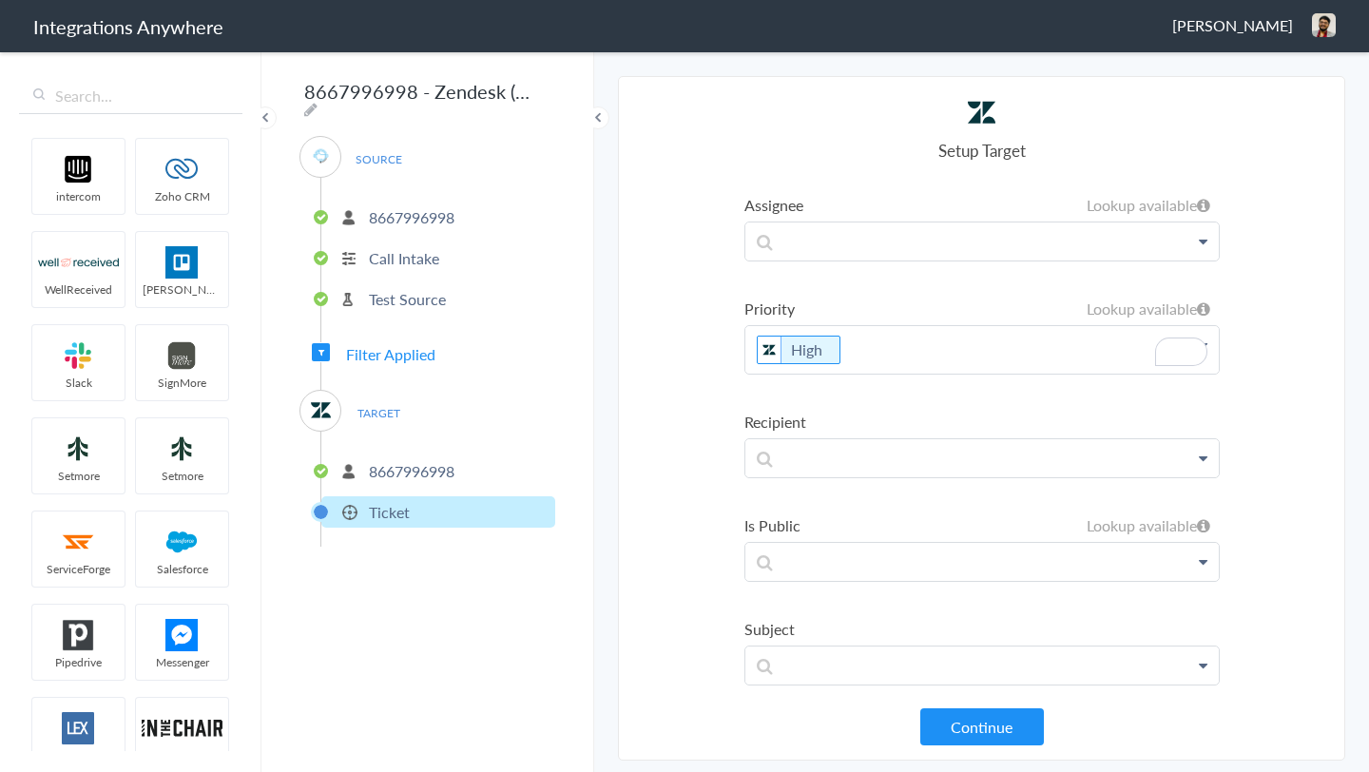
scroll to position [908, 0]
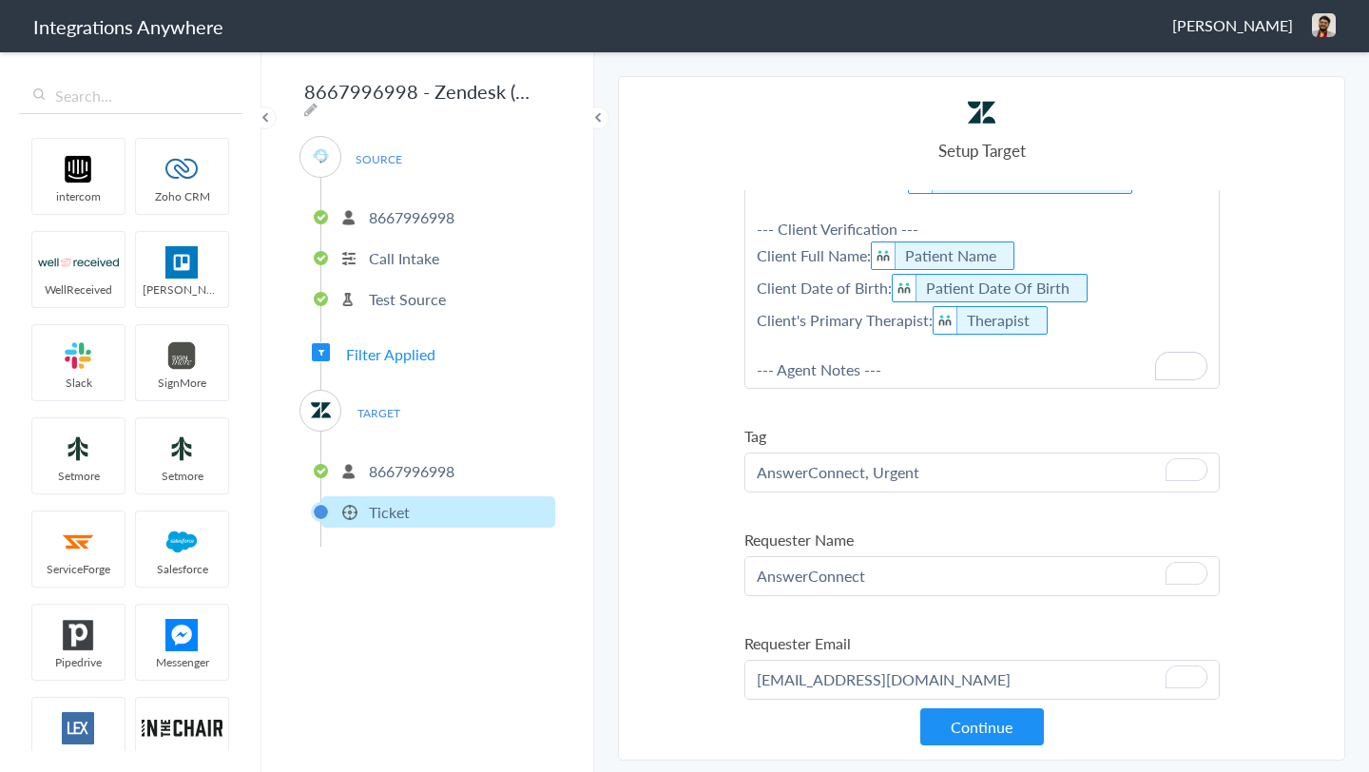
click at [905, 474] on p "AnswerConnect, Urgent" at bounding box center [982, 473] width 474 height 38
click at [672, 459] on section "Select Account 8667996998 Rename Delete (a few seconds ago) 9103040118 Rename D…" at bounding box center [981, 418] width 727 height 685
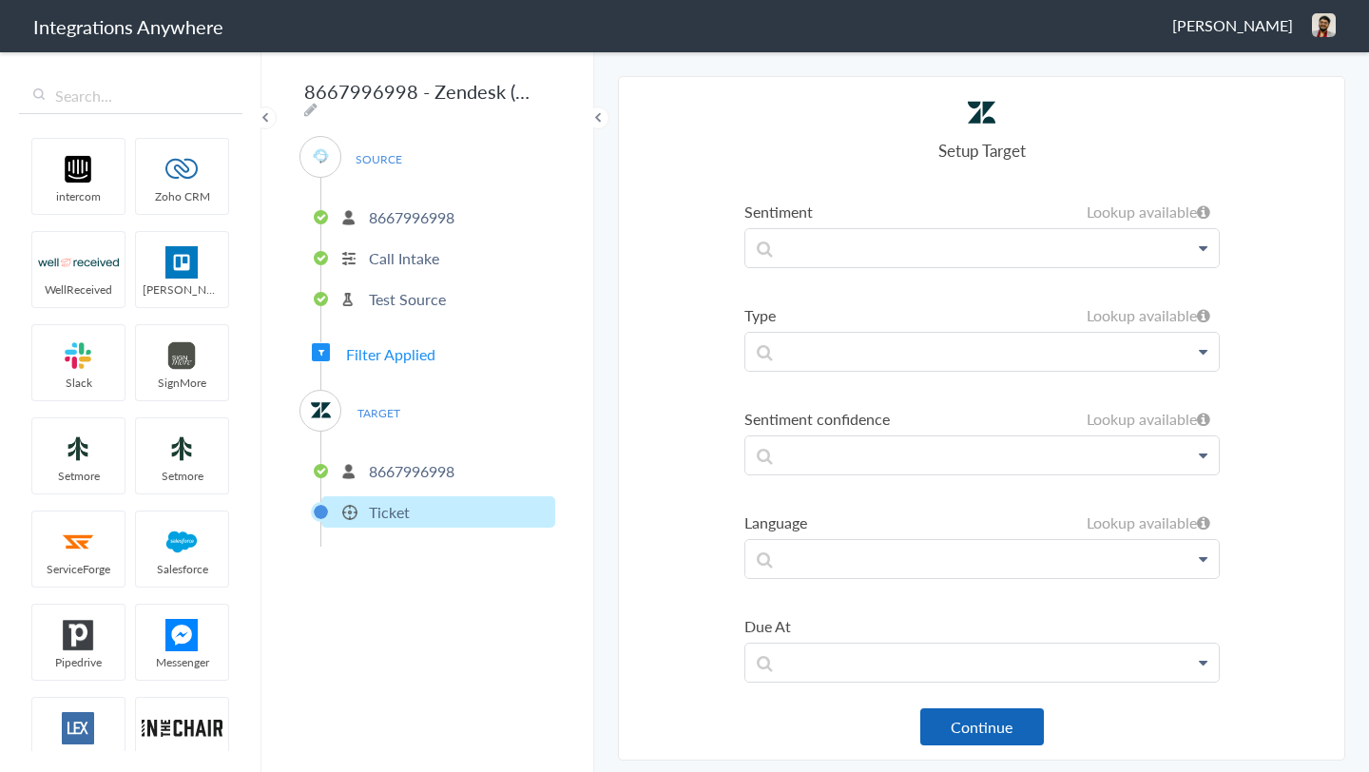
click at [981, 727] on button "Continue" at bounding box center [982, 726] width 124 height 37
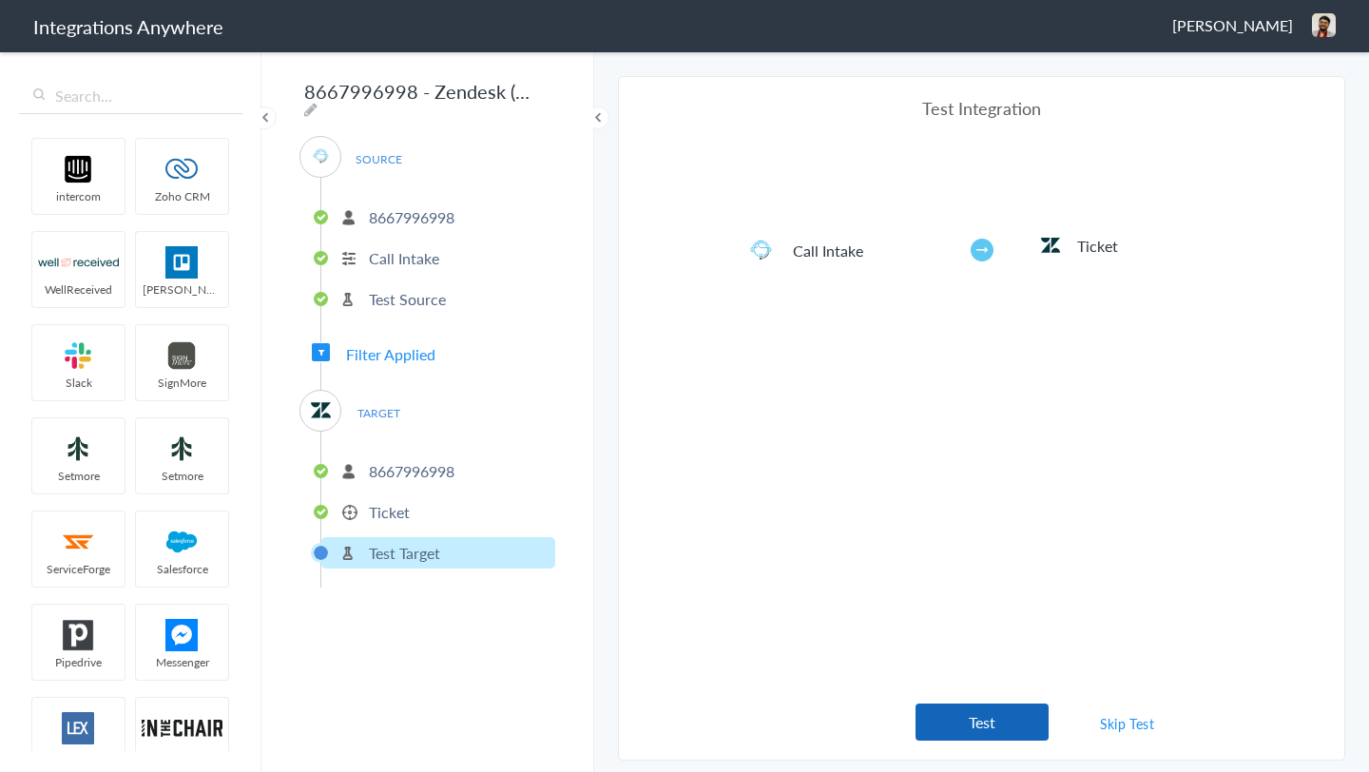
click at [1002, 714] on button "Test" at bounding box center [982, 722] width 133 height 37
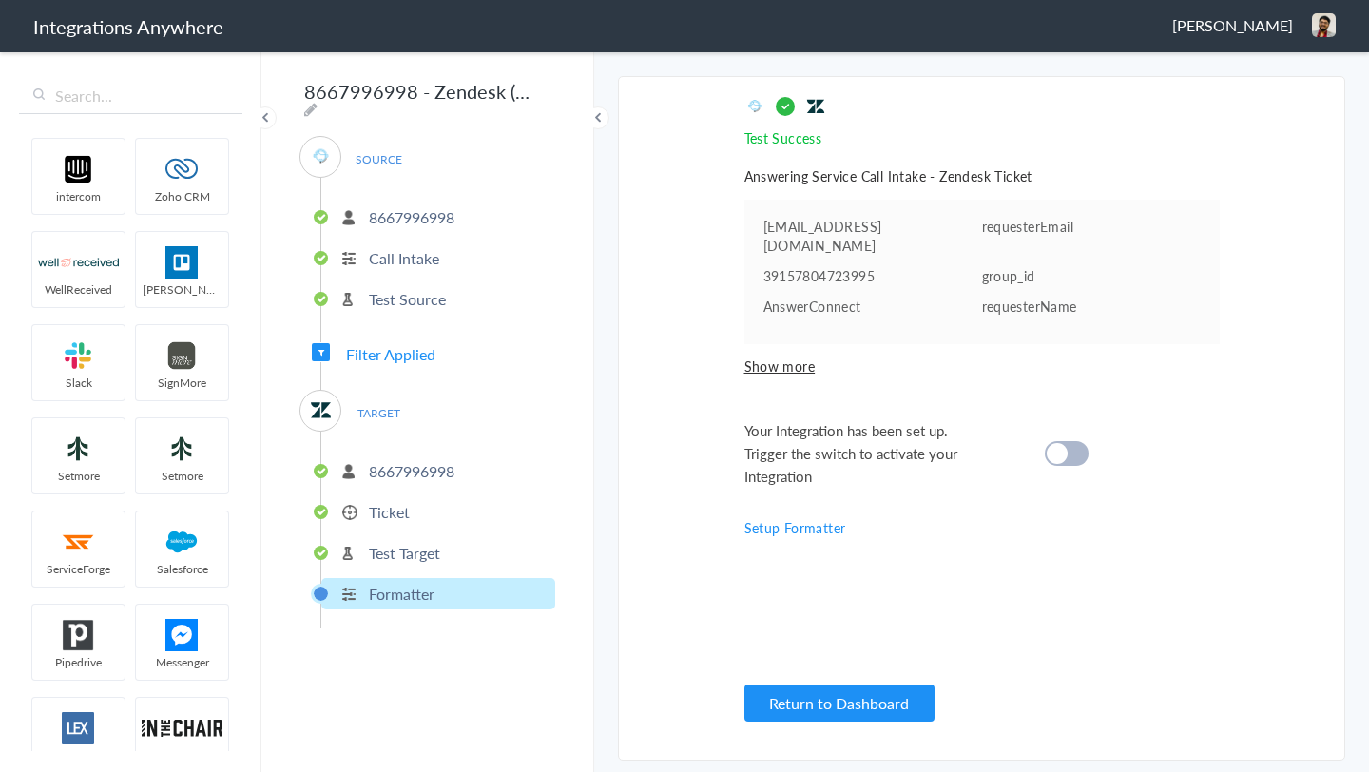
click at [800, 367] on span "Show more" at bounding box center [982, 366] width 475 height 19
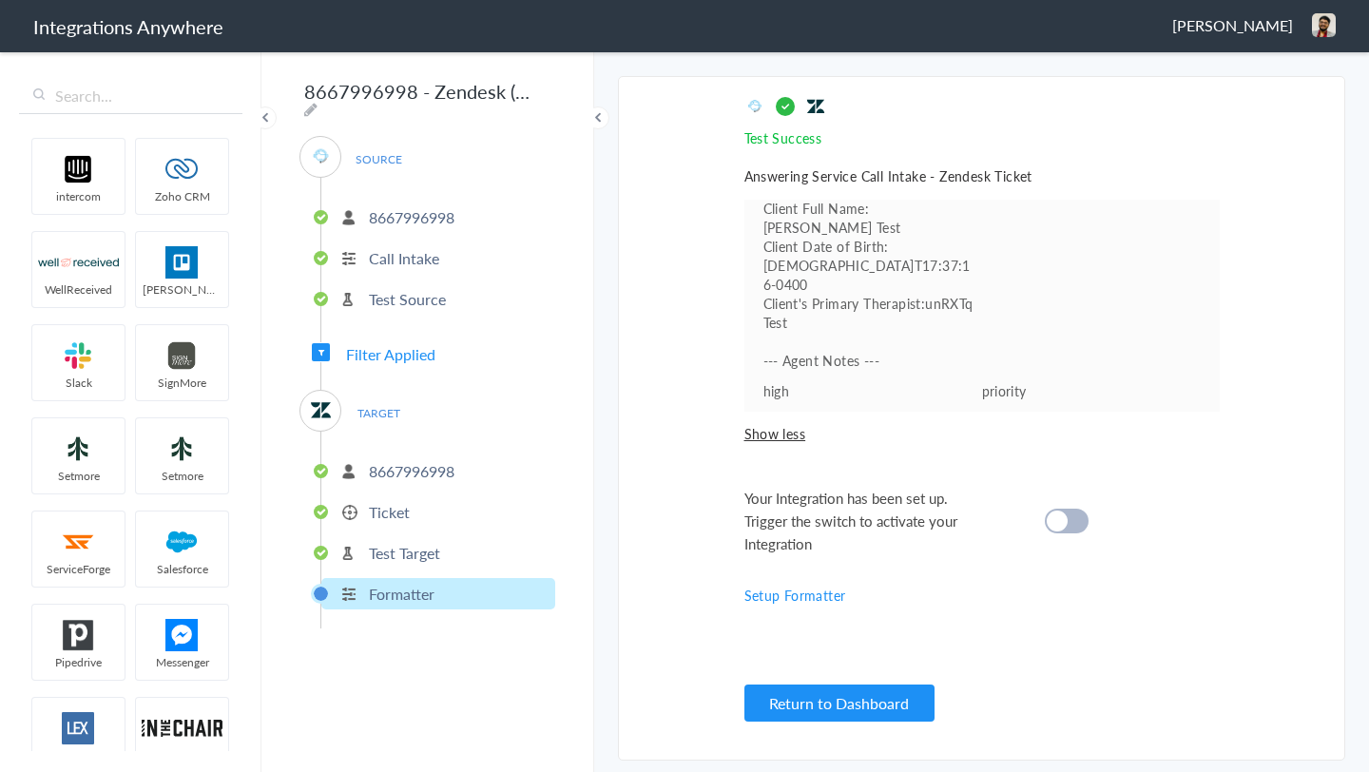
click at [1076, 529] on div at bounding box center [1067, 521] width 44 height 25
click at [1246, 17] on span "Pradeep Karan" at bounding box center [1232, 25] width 121 height 22
click at [1272, 97] on li "Dashboard" at bounding box center [1283, 98] width 131 height 29
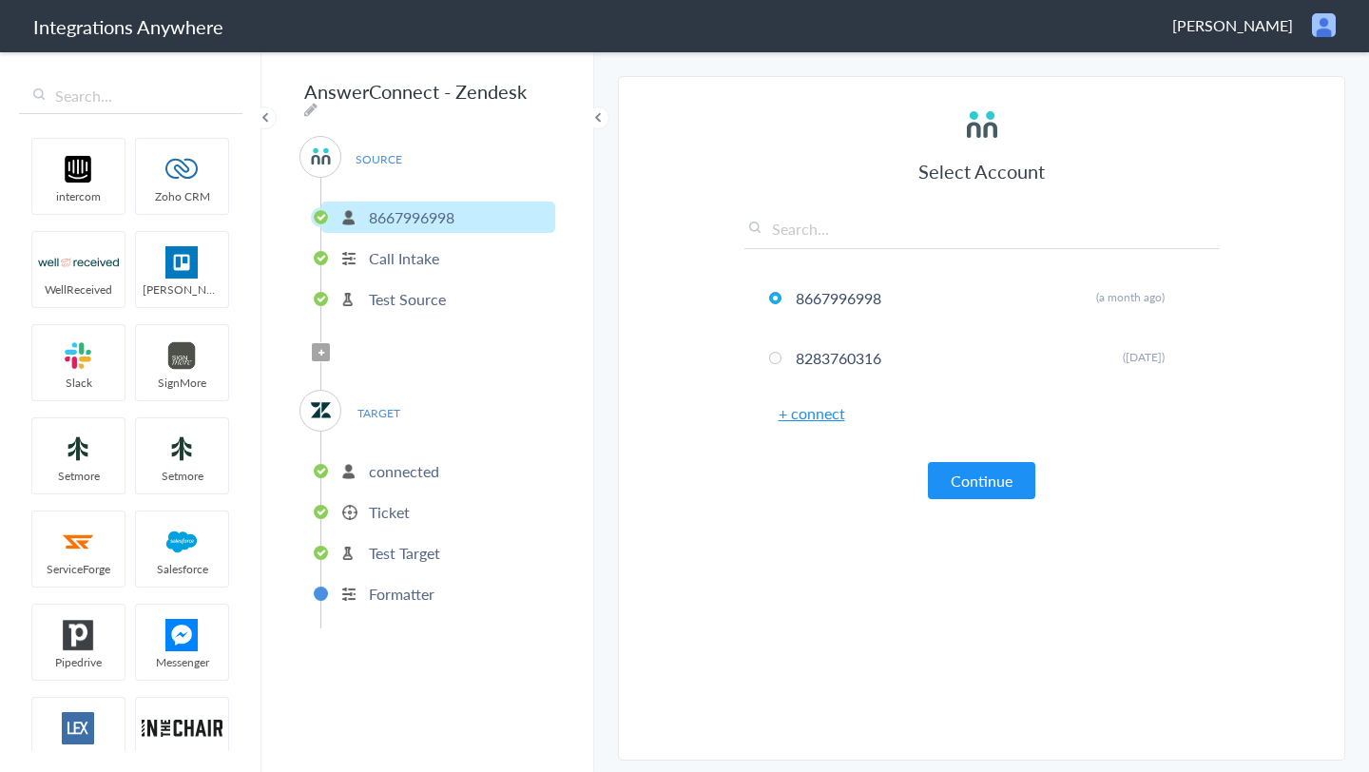
click at [688, 512] on section "Select Account 8667996998 Rename Delete (a month ago) 8283760316 Rename Delete …" at bounding box center [981, 418] width 727 height 685
click at [321, 349] on icon at bounding box center [322, 353] width 6 height 8
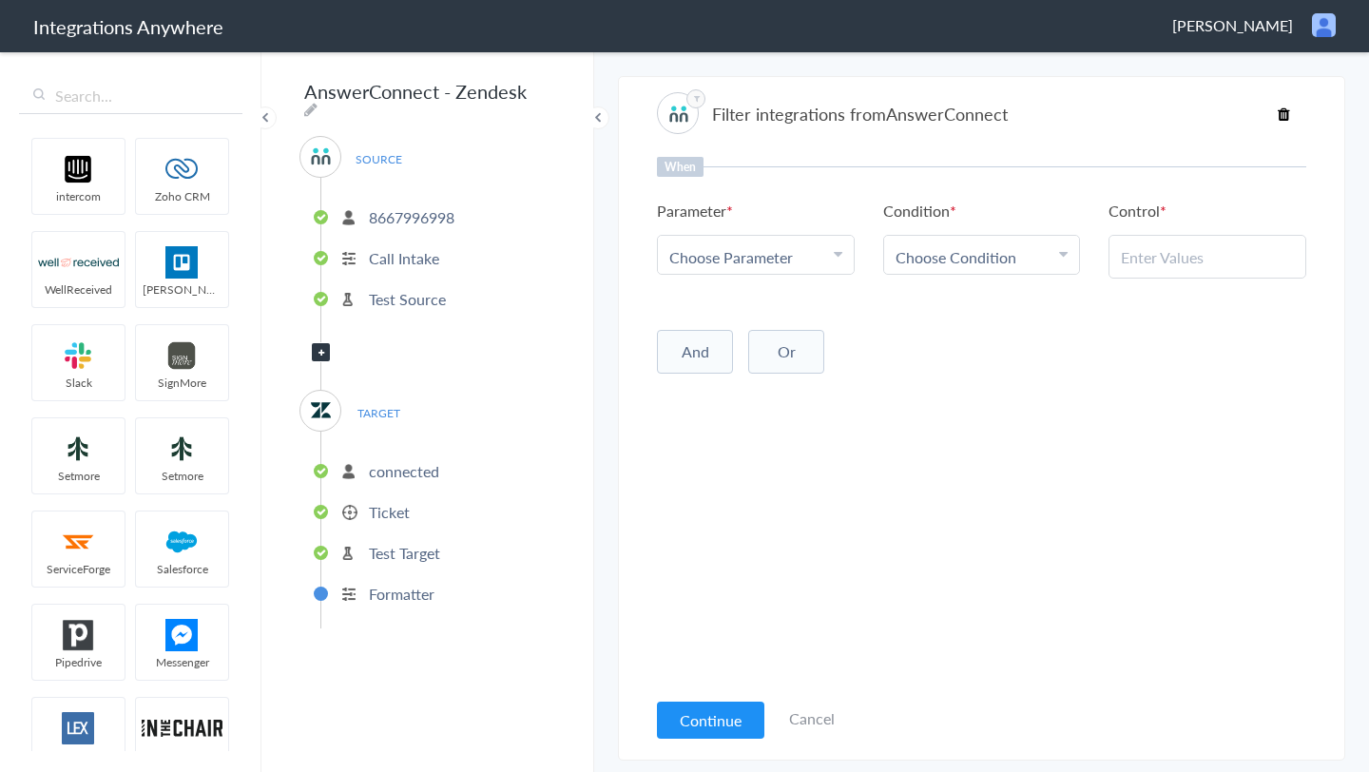
click at [739, 263] on span "Choose Parameter" at bounding box center [731, 257] width 124 height 22
click at [743, 312] on input "text" at bounding box center [756, 309] width 196 height 41
type input "call"
click at [767, 401] on link "Call Closing Note" at bounding box center [756, 414] width 196 height 41
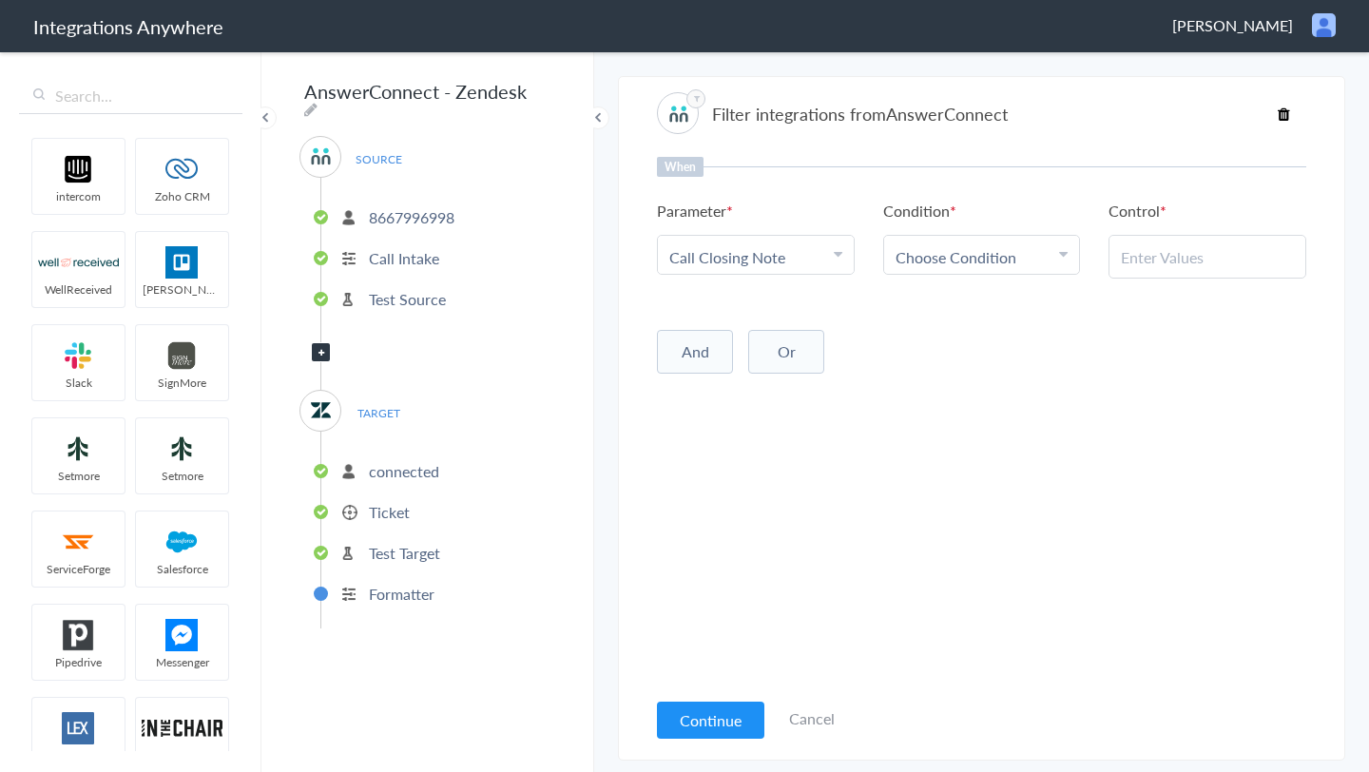
click at [966, 242] on link "Choose Condition" at bounding box center [982, 255] width 196 height 38
click at [989, 339] on link "Does Not Exists" at bounding box center [982, 332] width 196 height 41
click at [687, 358] on button "And" at bounding box center [695, 348] width 76 height 44
click at [696, 397] on span "Choose Parameter" at bounding box center [731, 388] width 124 height 22
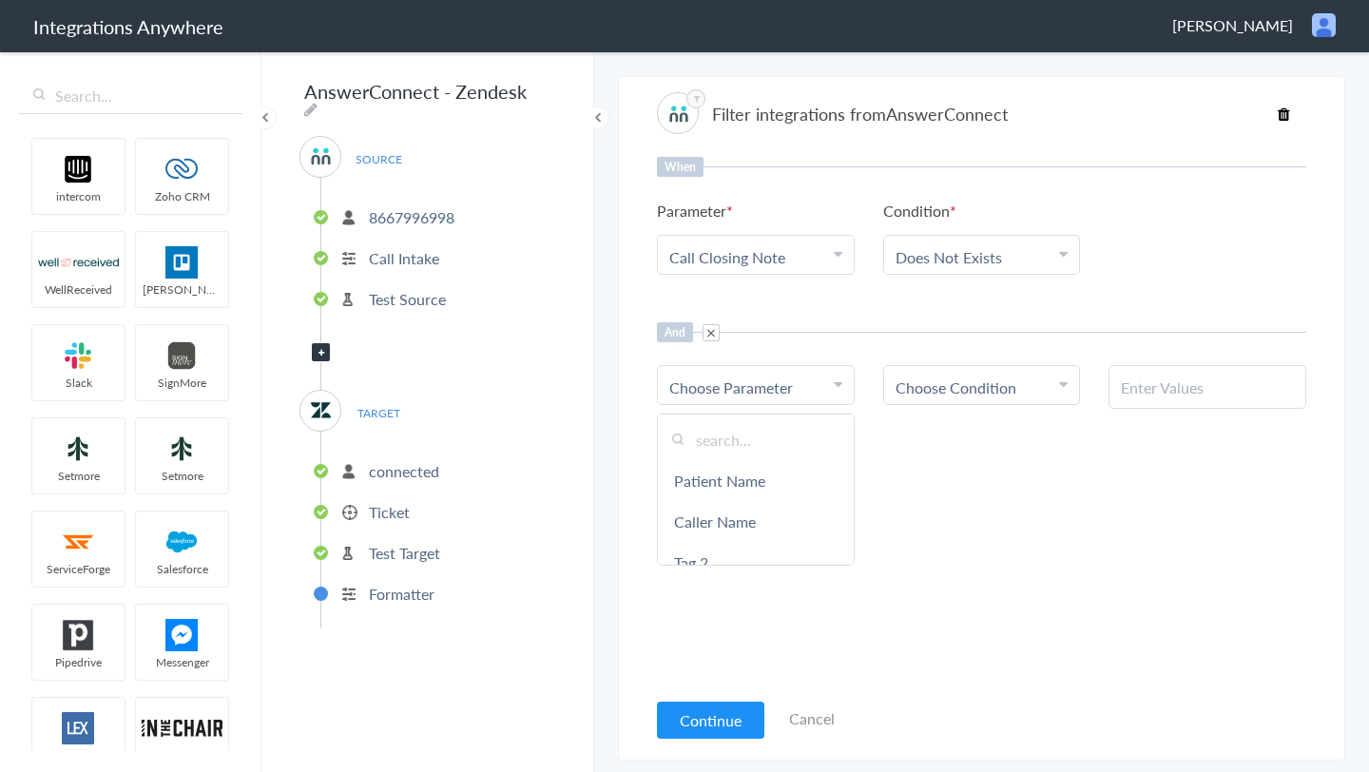
click at [710, 437] on input "text" at bounding box center [756, 439] width 196 height 41
type input "ac"
click at [736, 537] on link "Active Client" at bounding box center [756, 544] width 196 height 41
click at [934, 387] on span "Choose Condition" at bounding box center [956, 388] width 121 height 22
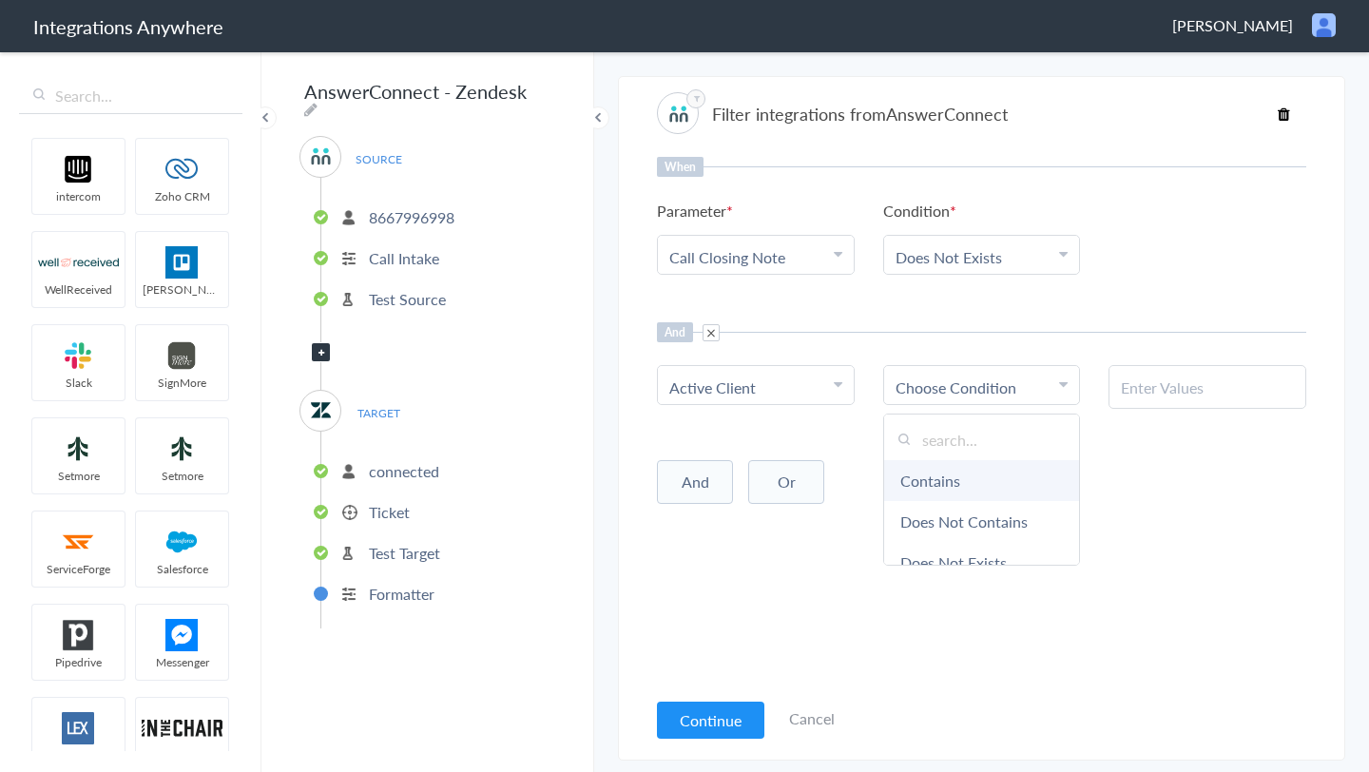
click at [957, 486] on link "Contains" at bounding box center [982, 480] width 196 height 41
click at [1152, 385] on input "text" at bounding box center [1207, 388] width 173 height 22
type input "No"
click at [1143, 434] on div "When Parameter Choose Parameter Call Closing Note Patient Name Caller Name Tag …" at bounding box center [981, 422] width 649 height 531
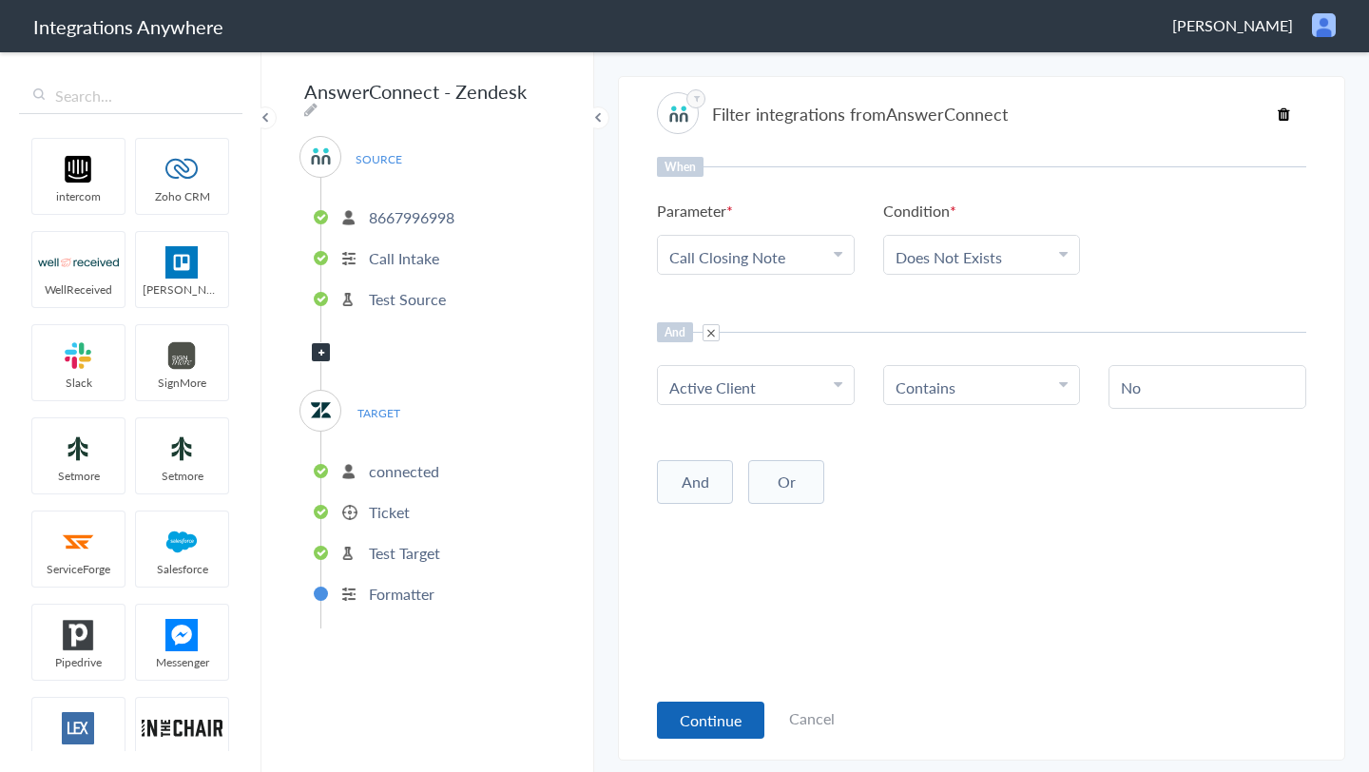
click at [725, 717] on button "Continue" at bounding box center [710, 720] width 107 height 37
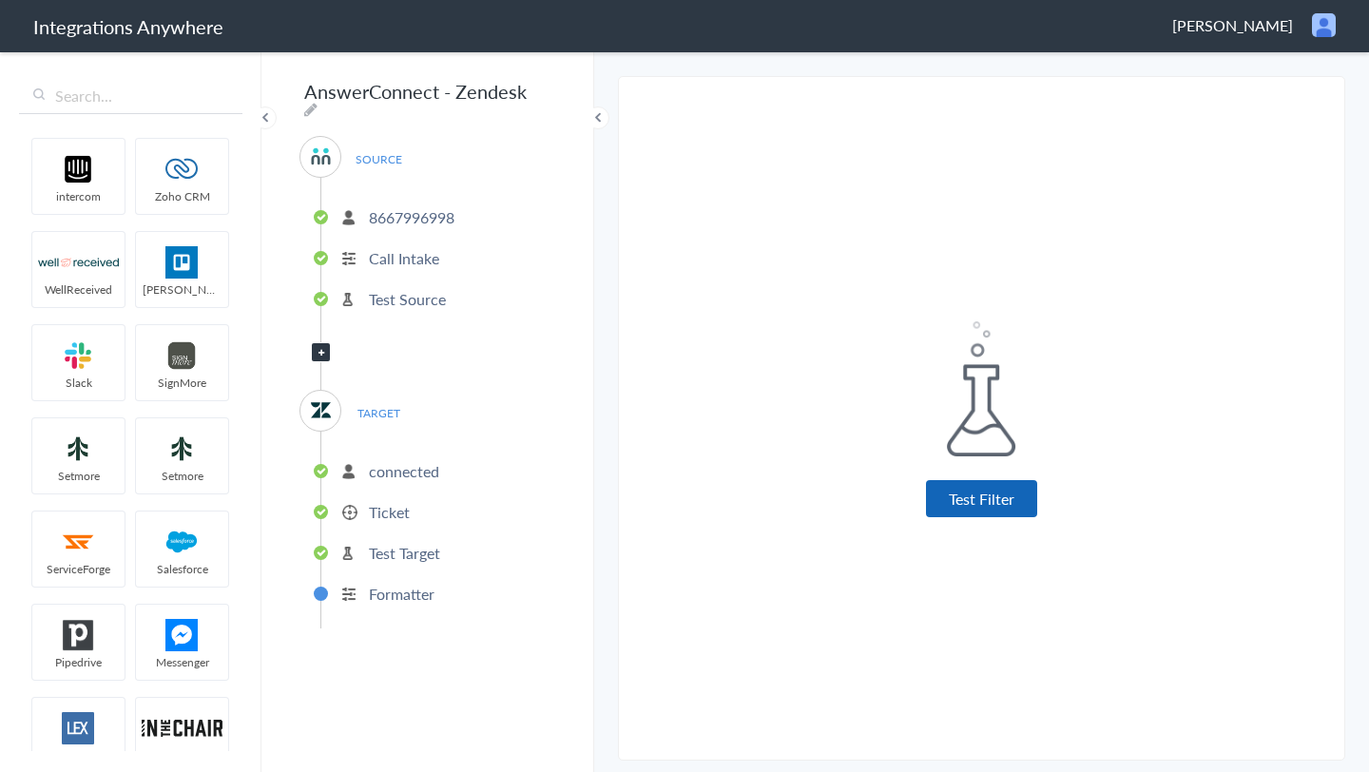
click at [979, 503] on button "Test Filter" at bounding box center [981, 498] width 111 height 37
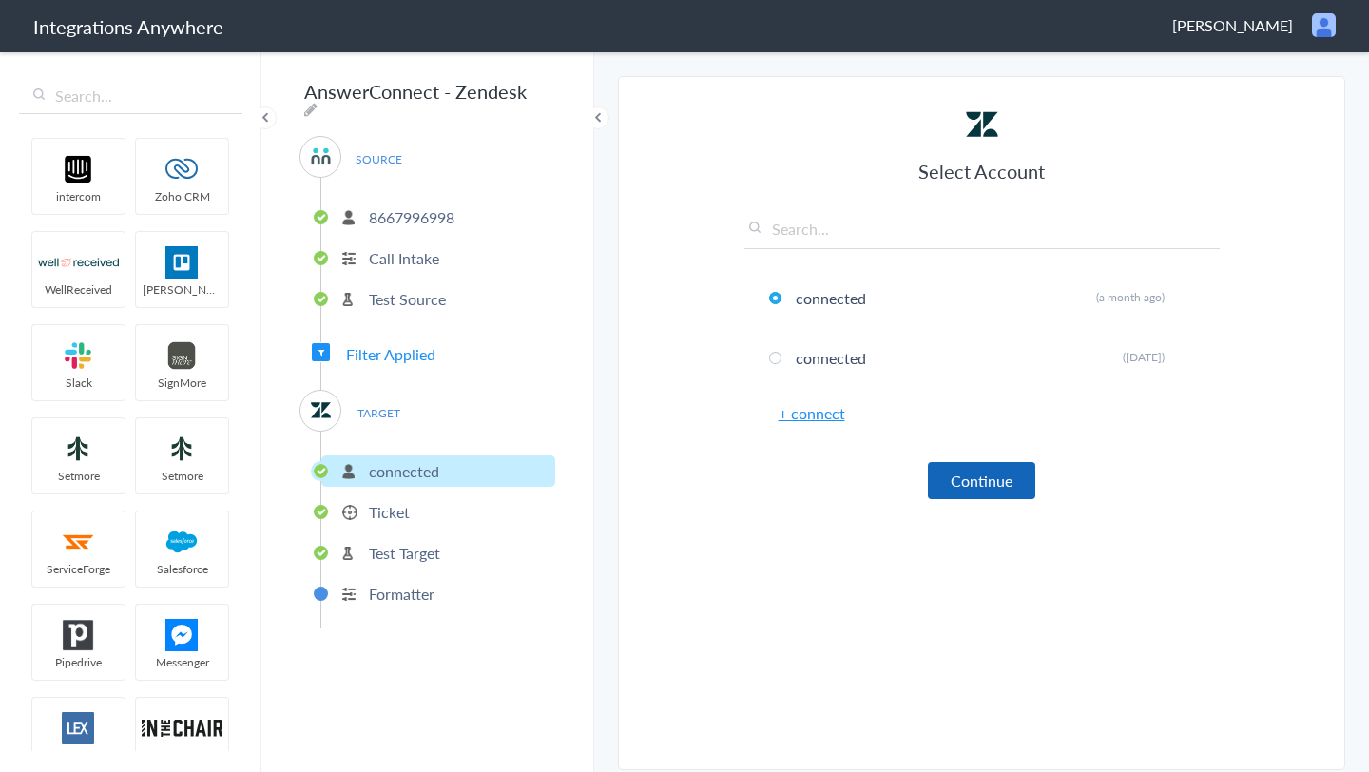
click at [991, 479] on button "Continue" at bounding box center [981, 480] width 107 height 37
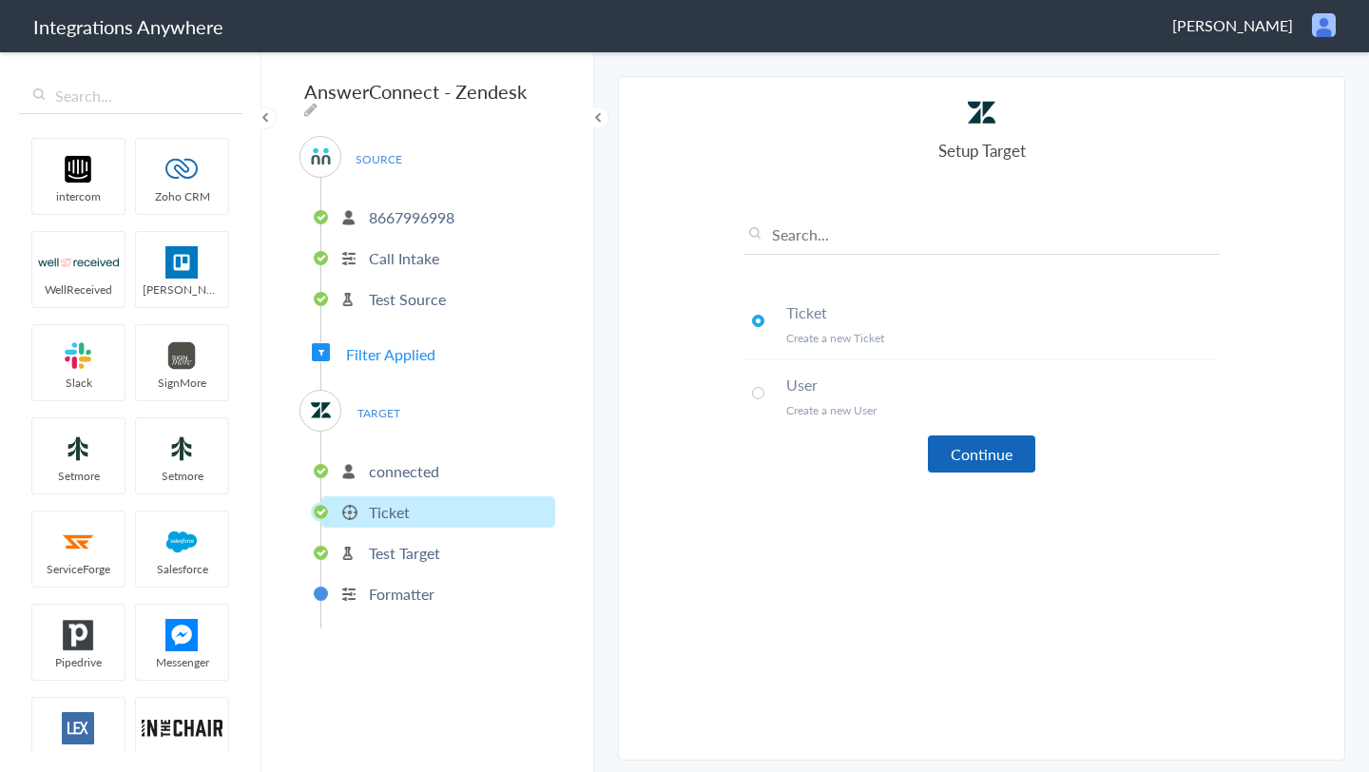
click at [996, 462] on button "Continue" at bounding box center [981, 453] width 107 height 37
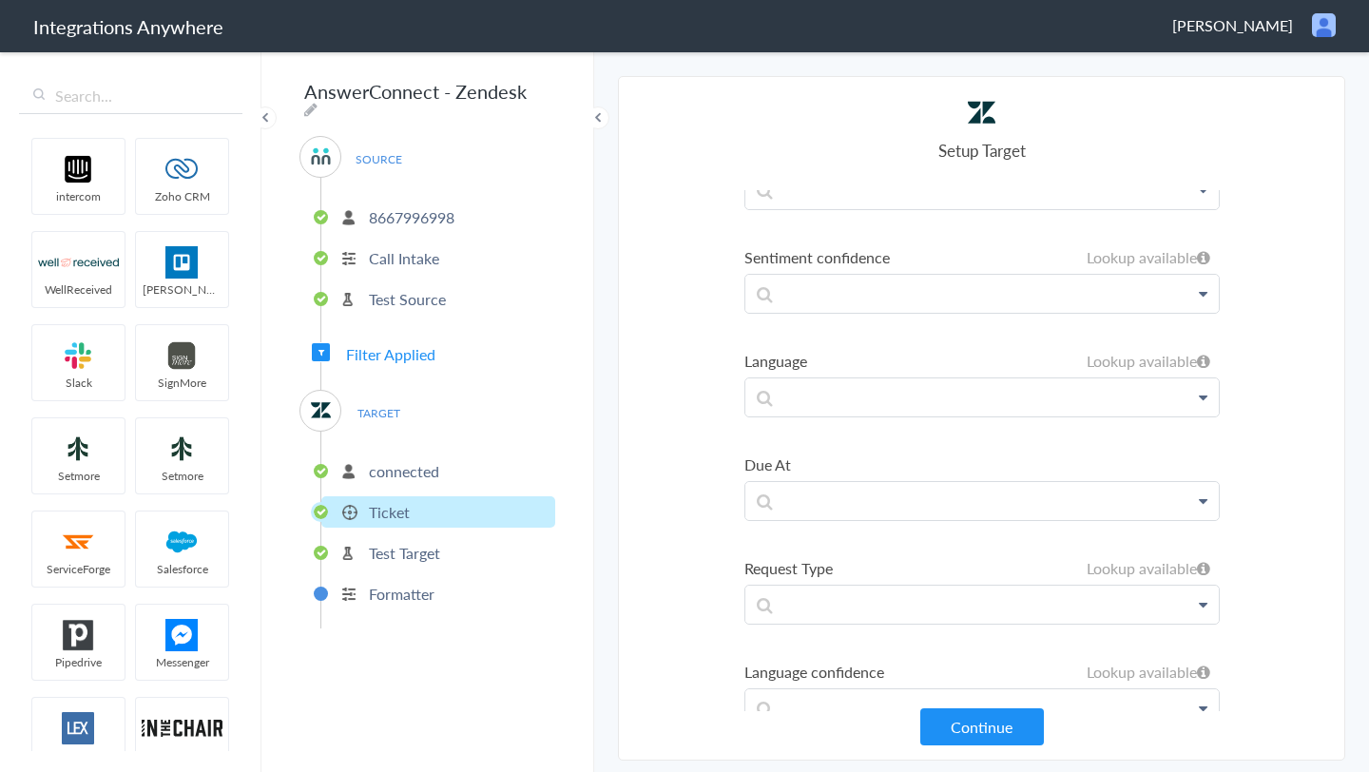
scroll to position [1960, 0]
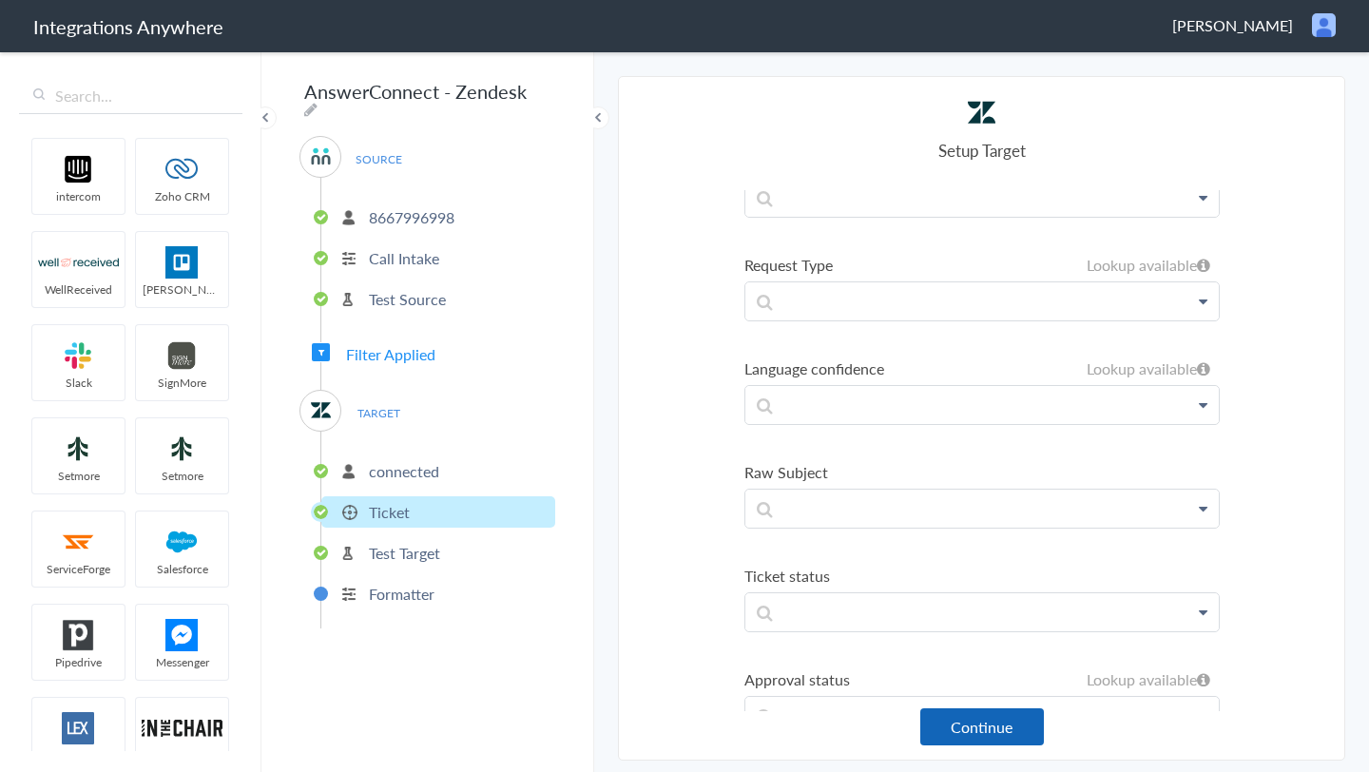
click at [1007, 727] on button "Continue" at bounding box center [982, 726] width 124 height 37
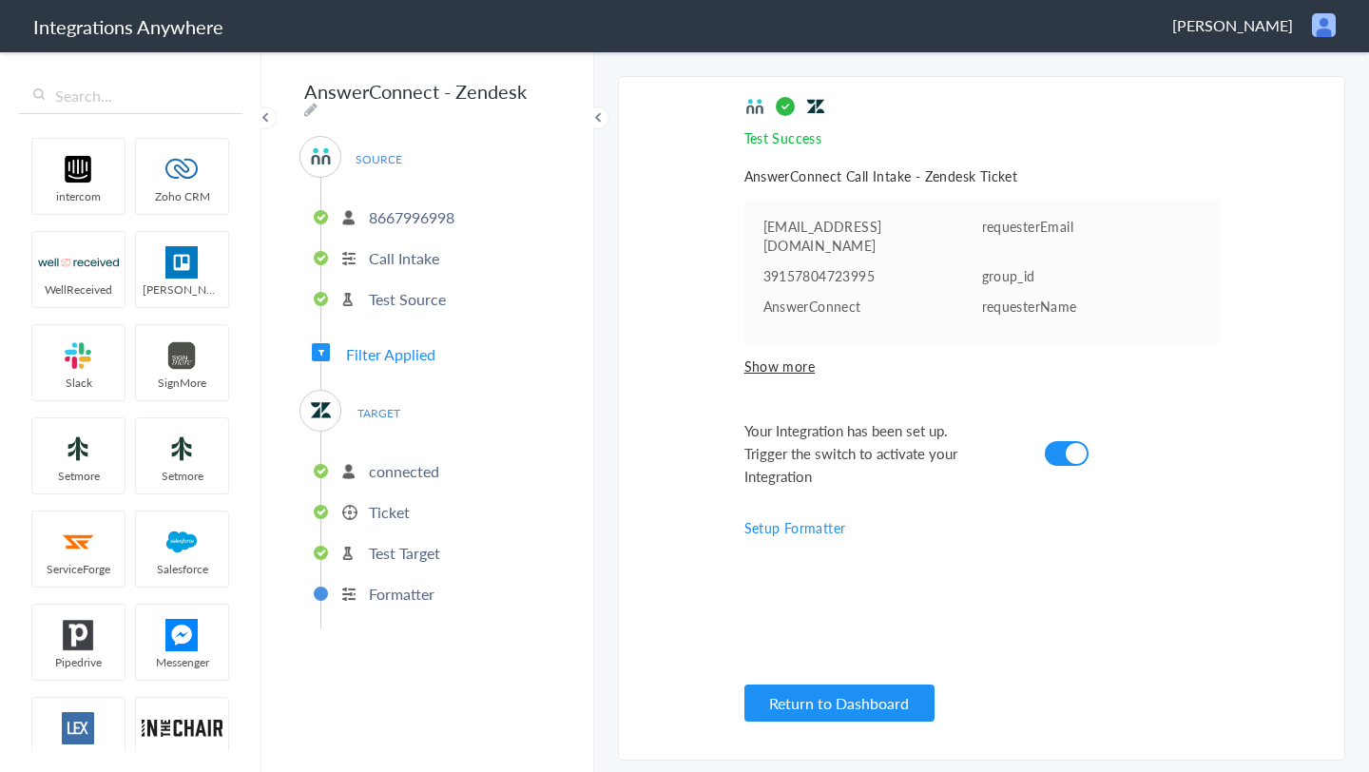
click at [414, 353] on span "Filter Applied" at bounding box center [390, 354] width 89 height 22
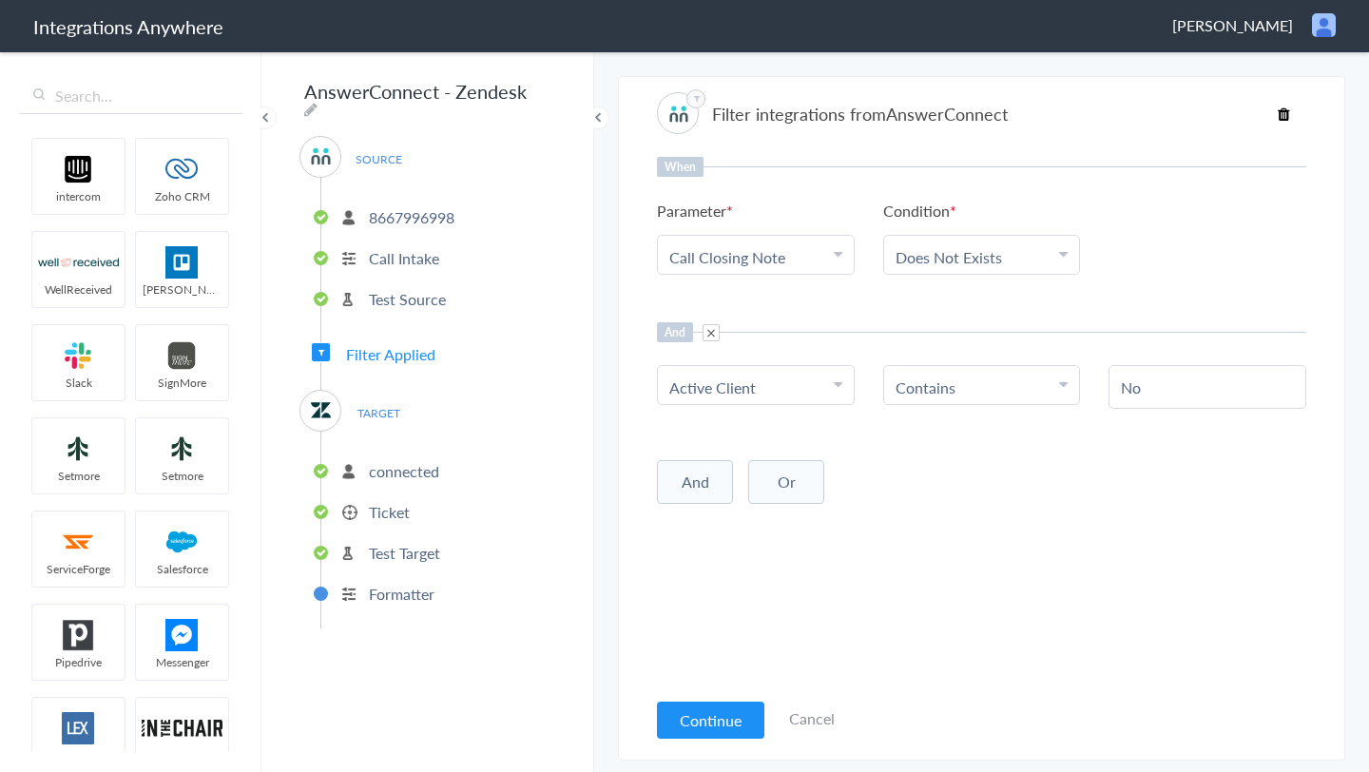
click at [371, 504] on p "Ticket" at bounding box center [389, 512] width 41 height 22
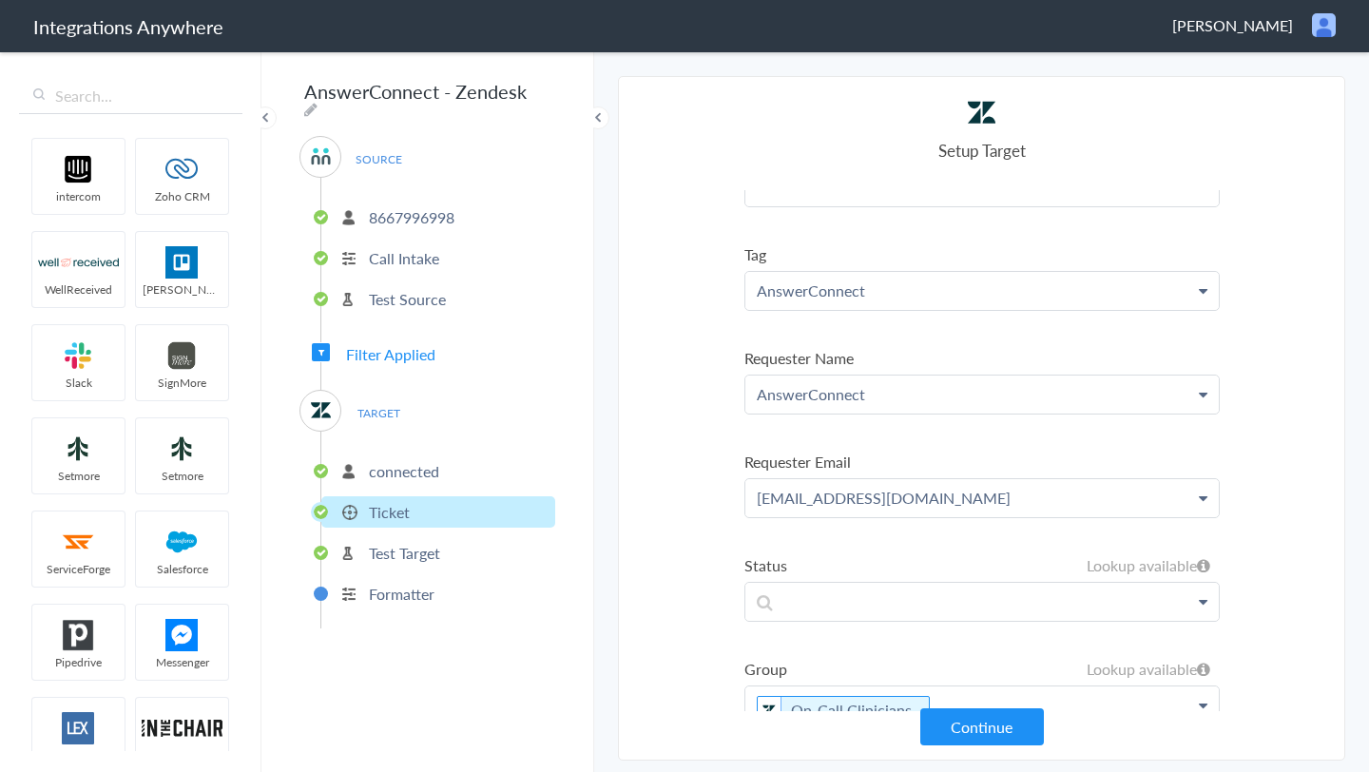
scroll to position [413, 0]
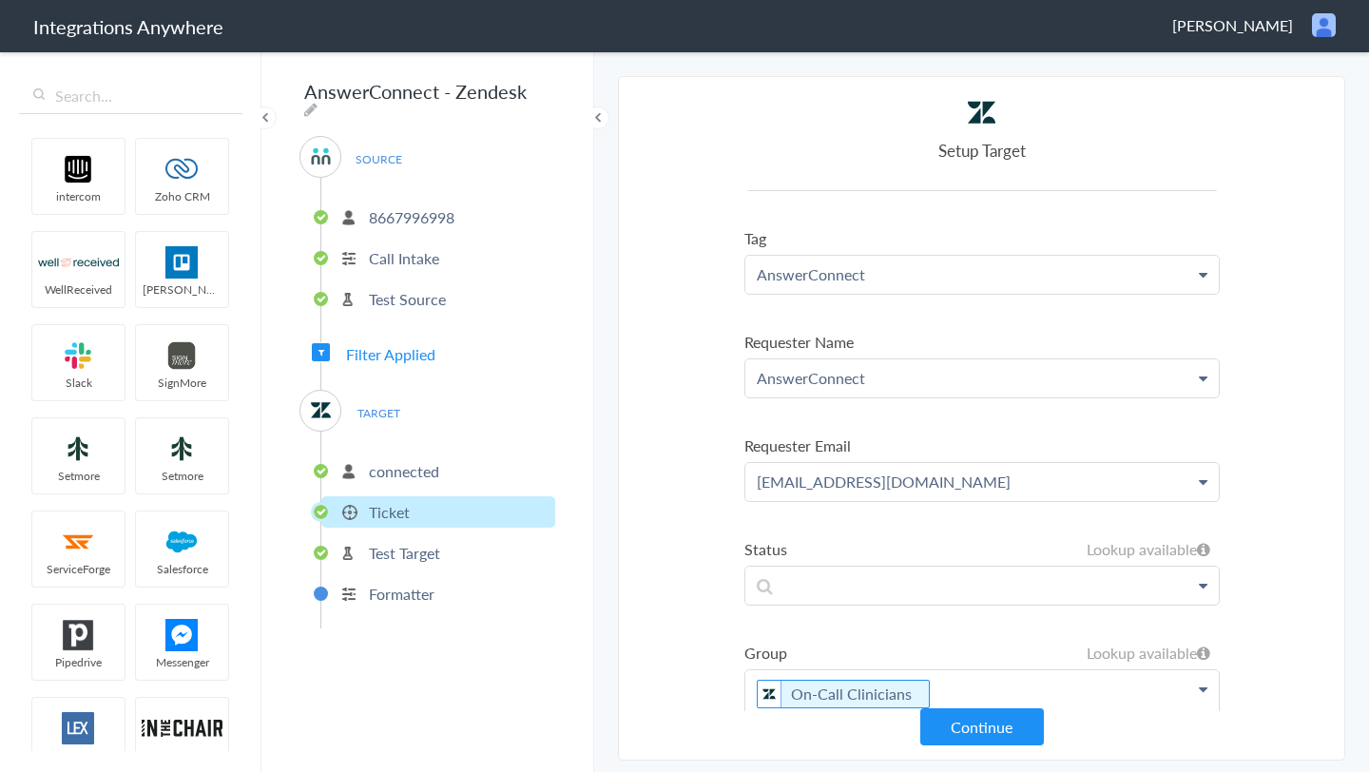
click at [869, 280] on p "AnswerConnect" at bounding box center [982, 275] width 474 height 38
click at [675, 283] on section "Select Account 8667996998 Rename Delete (a month ago) 8283760316 Rename Delete …" at bounding box center [981, 418] width 727 height 685
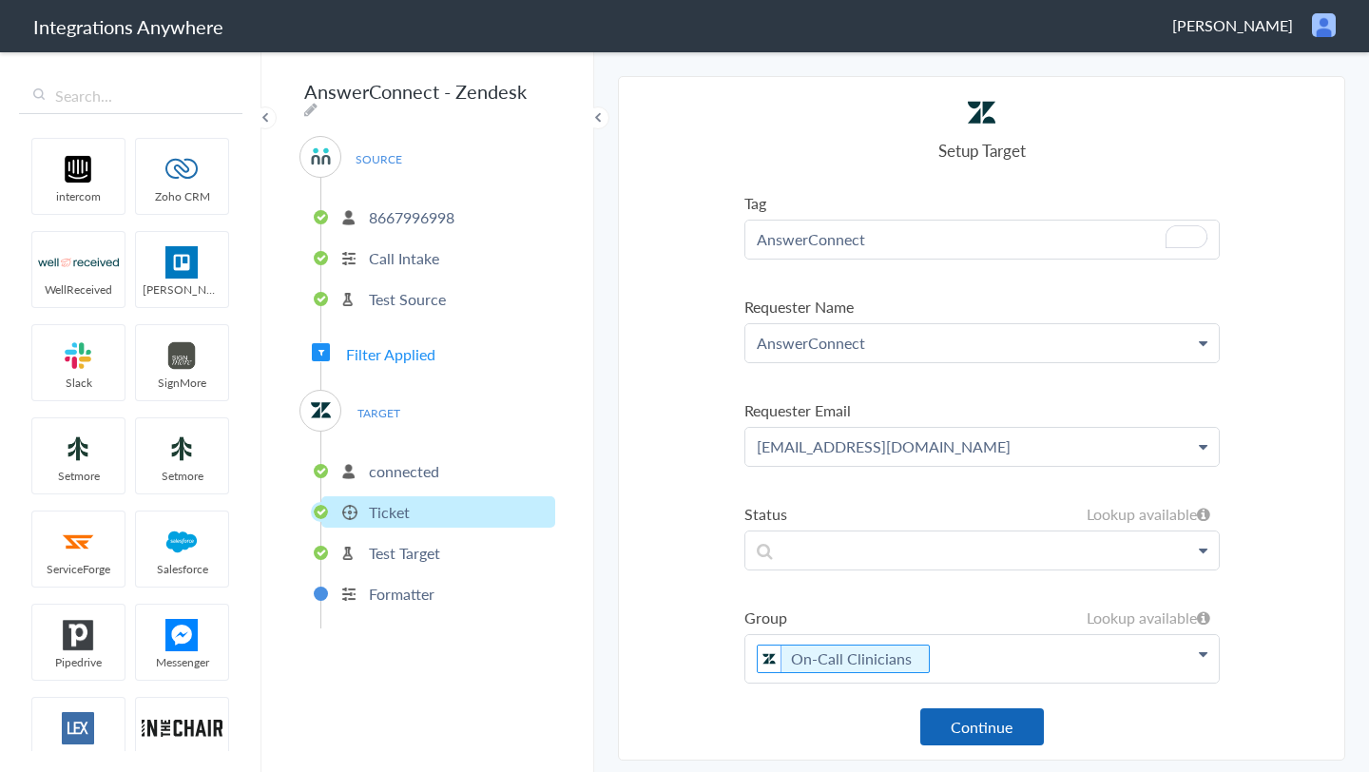
click at [959, 727] on button "Continue" at bounding box center [982, 726] width 124 height 37
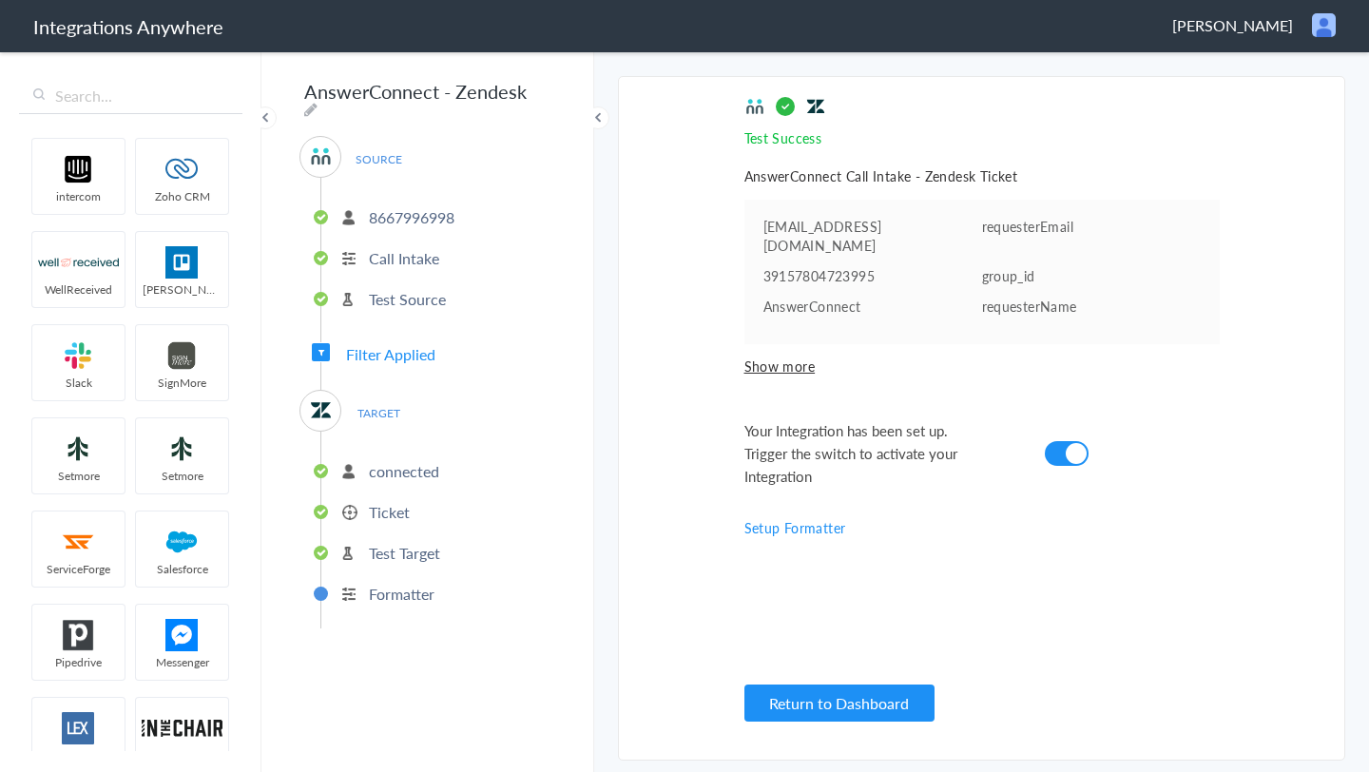
click at [394, 548] on p "Test Target" at bounding box center [404, 553] width 71 height 22
click at [402, 591] on p "Formatter" at bounding box center [402, 594] width 66 height 22
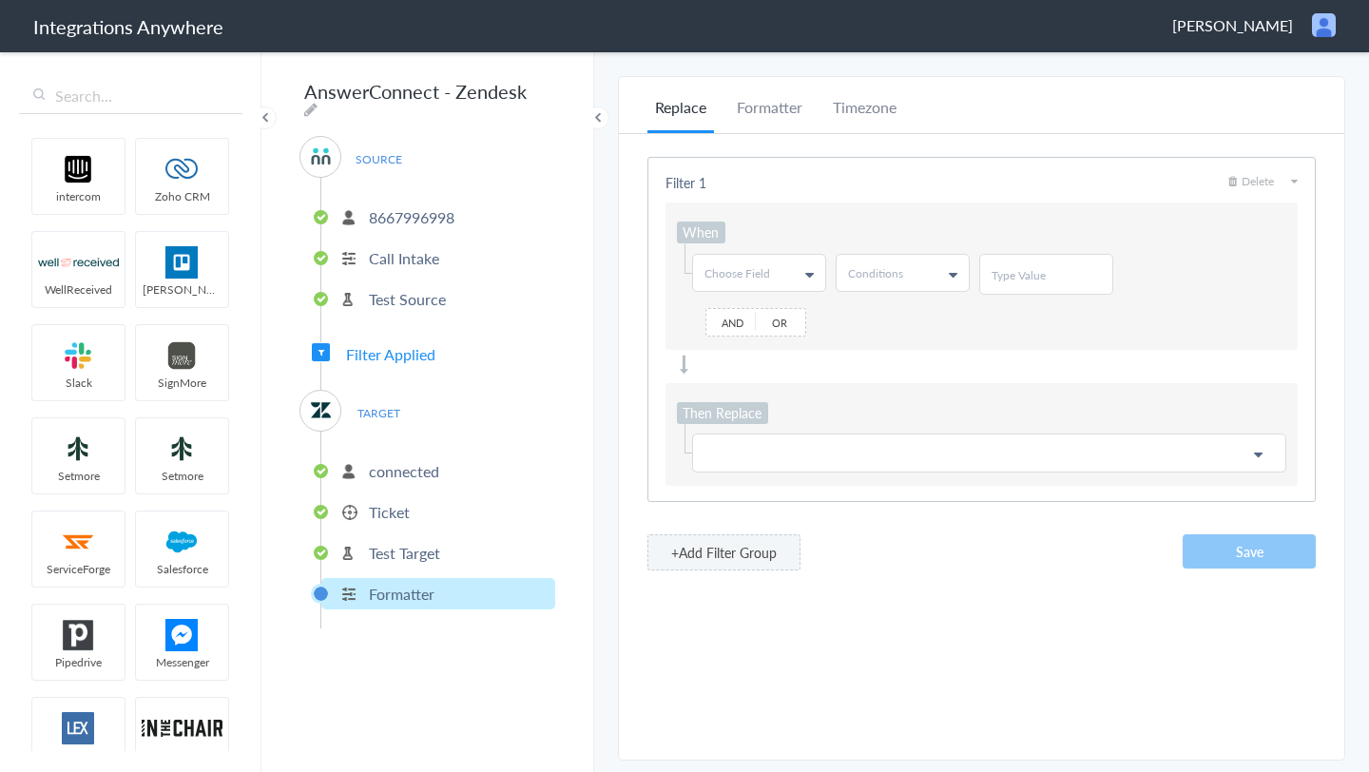
click at [386, 517] on li "Ticket" at bounding box center [438, 511] width 234 height 31
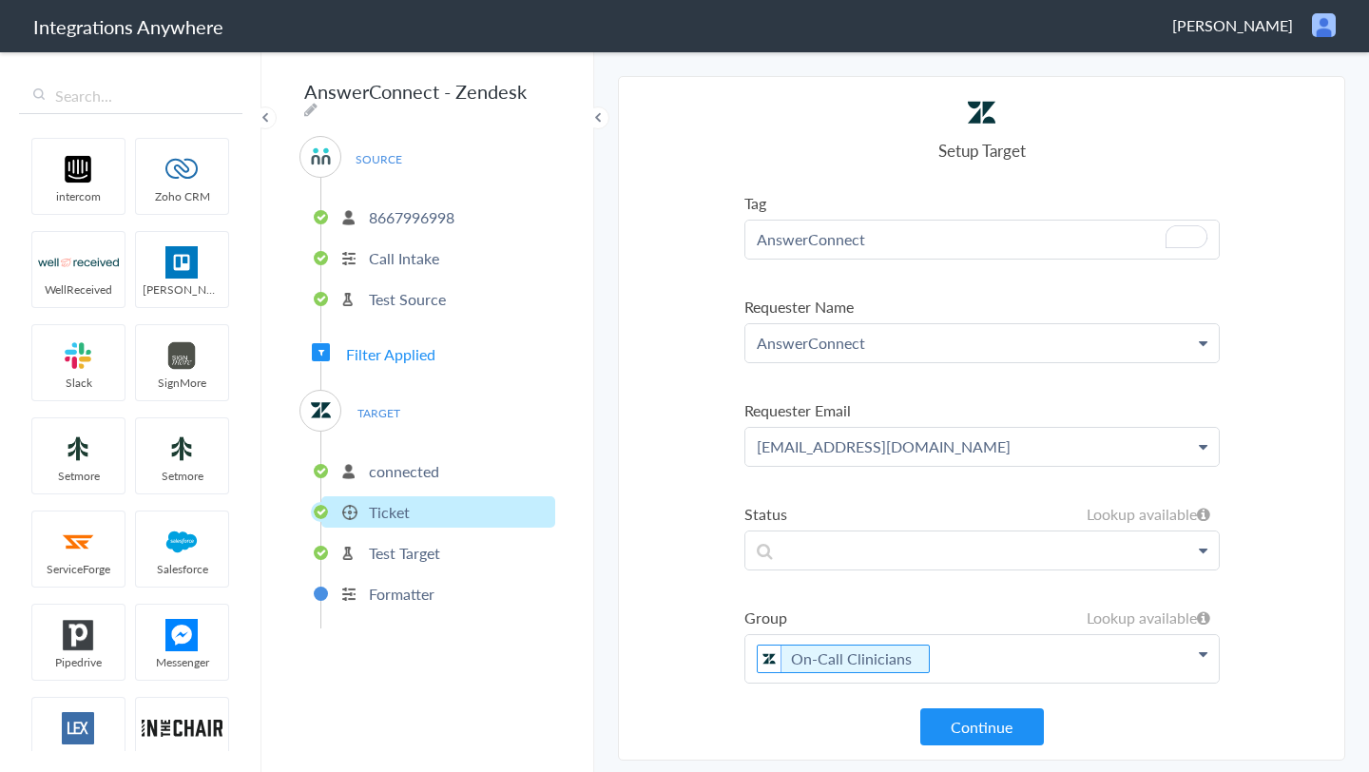
scroll to position [0, 0]
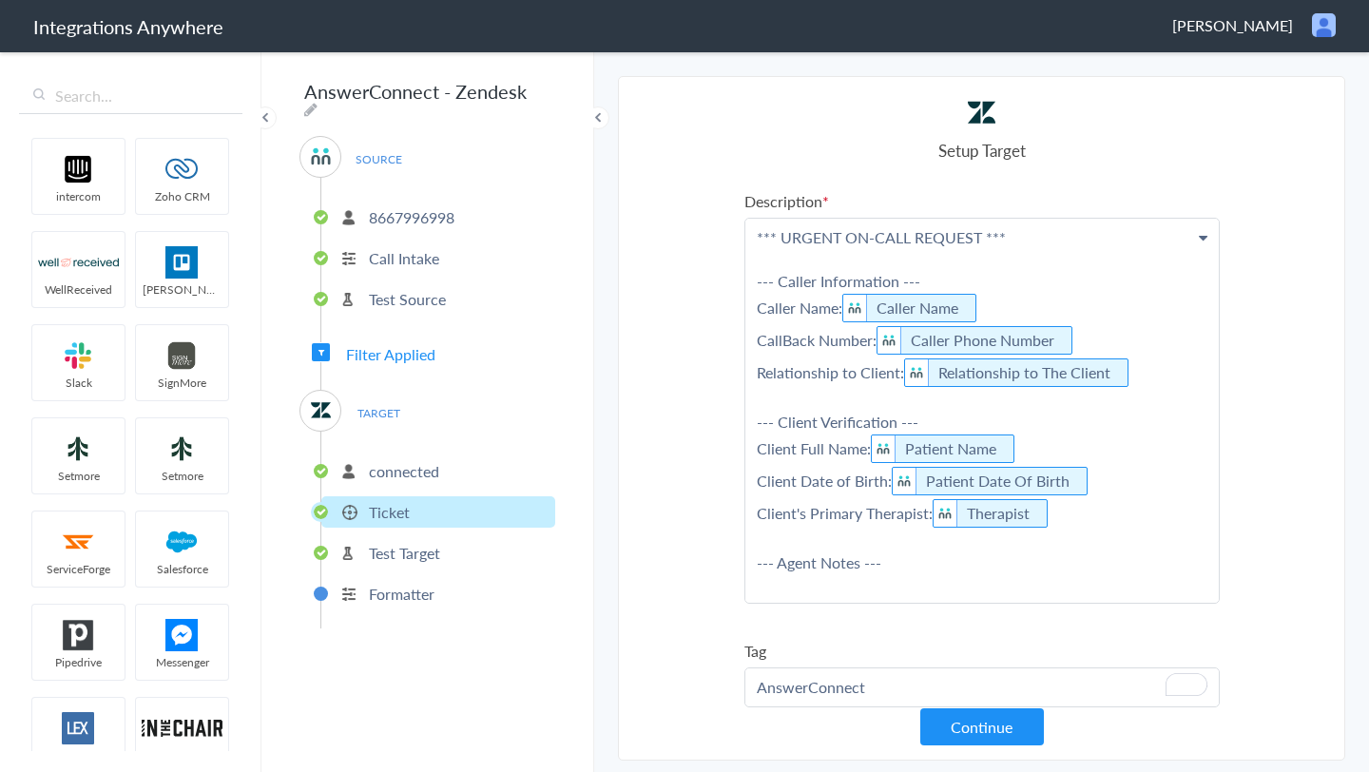
click at [835, 228] on p "*** URGENT ON-CALL REQUEST *** --- Caller Information --- Caller Name: Caller N…" at bounding box center [982, 411] width 474 height 384
click at [835, 228] on p "*** URGENT ON-CALL REQUEST *** --- Caller Information --- Caller Name: Caller N…" at bounding box center [982, 422] width 474 height 406
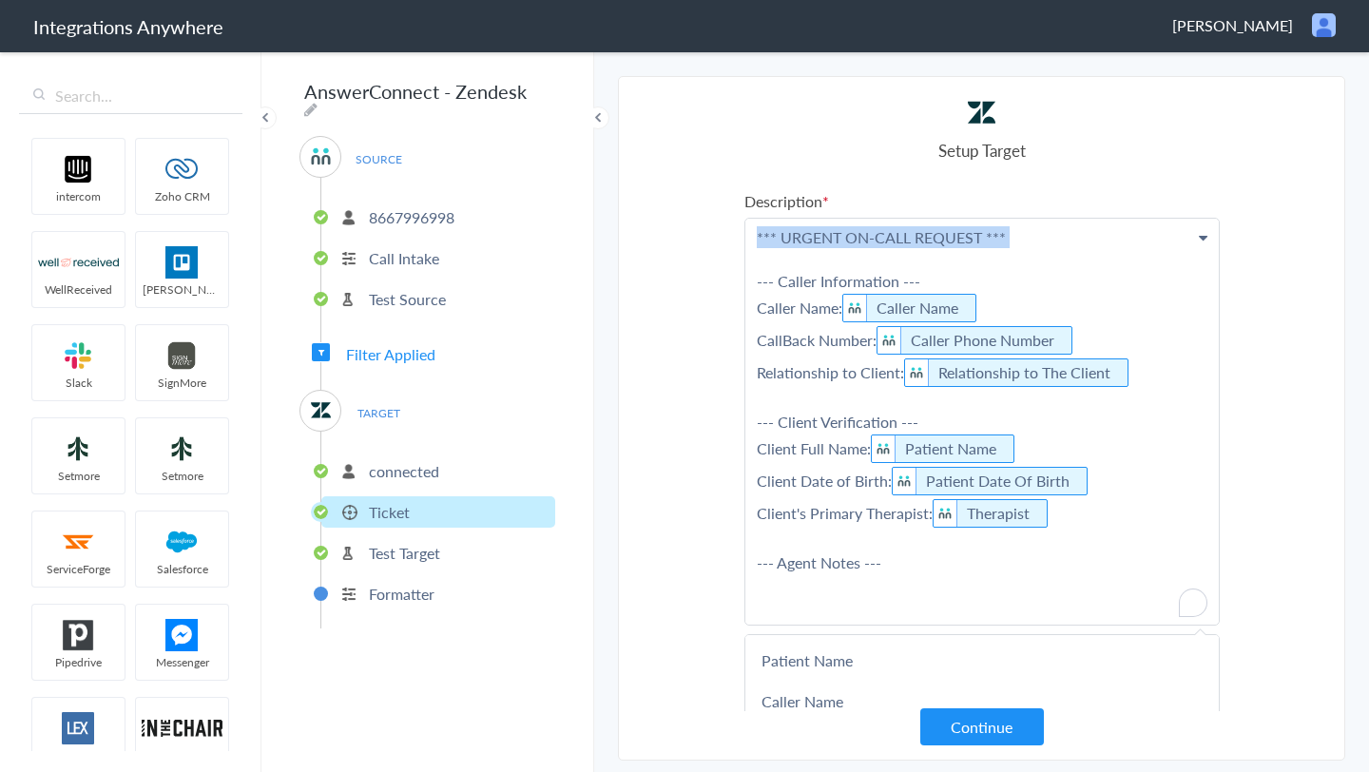
click at [835, 228] on p "*** URGENT ON-CALL REQUEST *** --- Caller Information --- Caller Name: Caller N…" at bounding box center [982, 422] width 474 height 406
copy p "*** URGENT ON-CALL REQUEST ***"
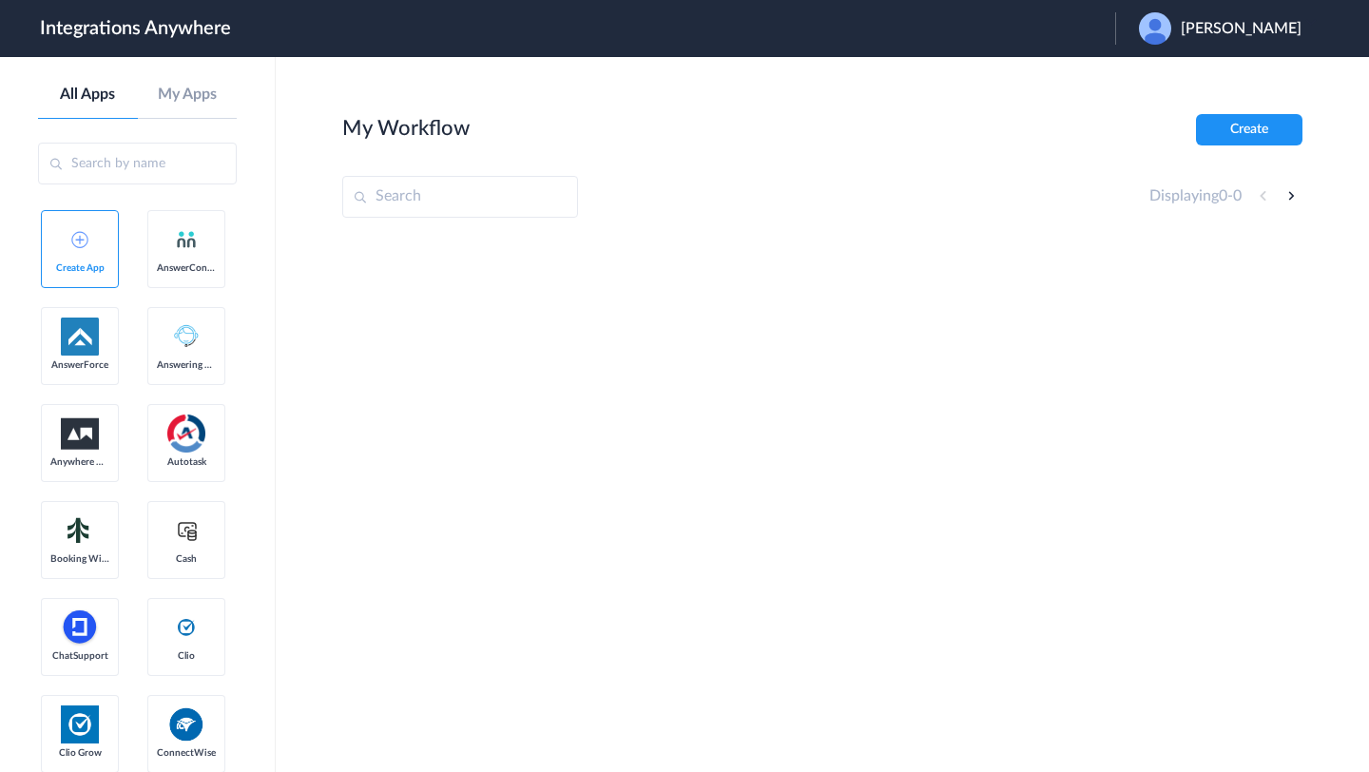
click at [1201, 29] on span "[PERSON_NAME]" at bounding box center [1241, 29] width 121 height 18
click at [1199, 78] on li "Logout" at bounding box center [1217, 77] width 205 height 35
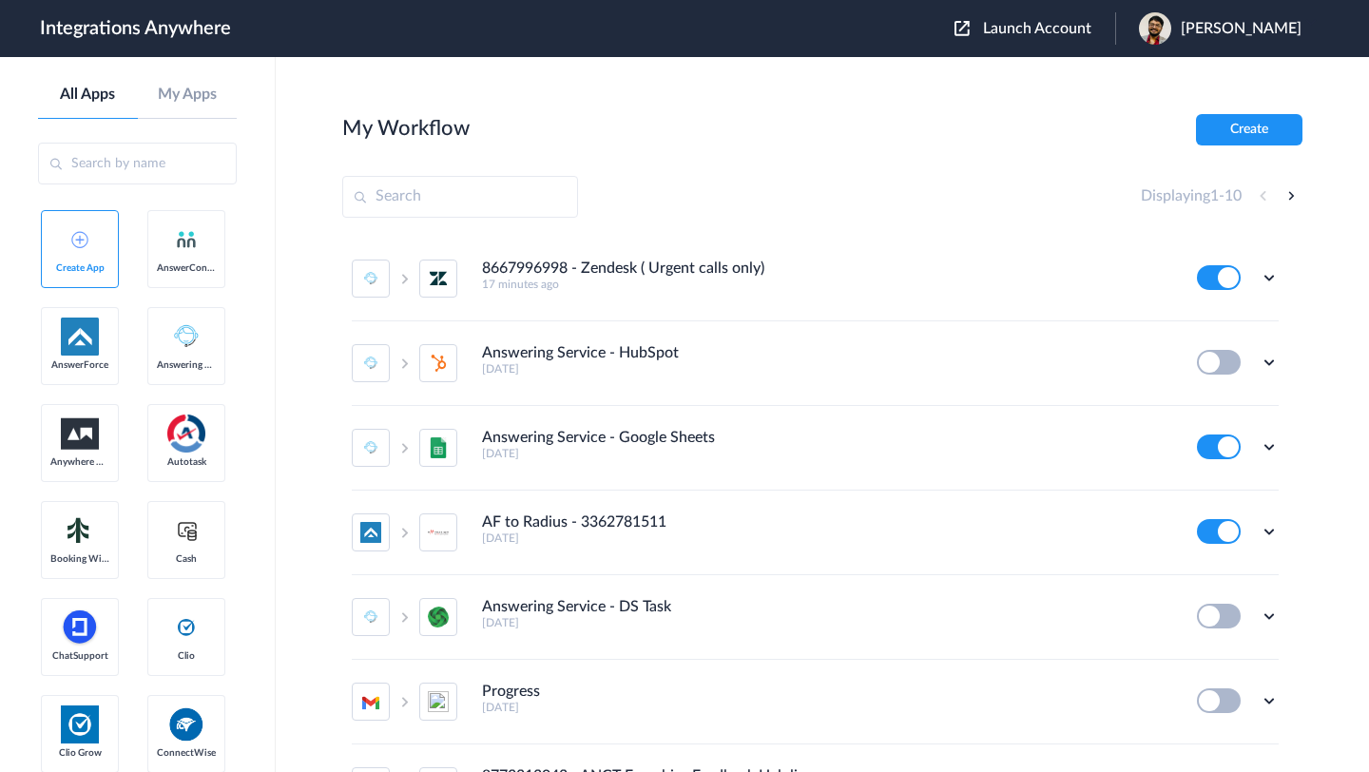
click at [1055, 30] on span "Launch Account" at bounding box center [1037, 28] width 108 height 15
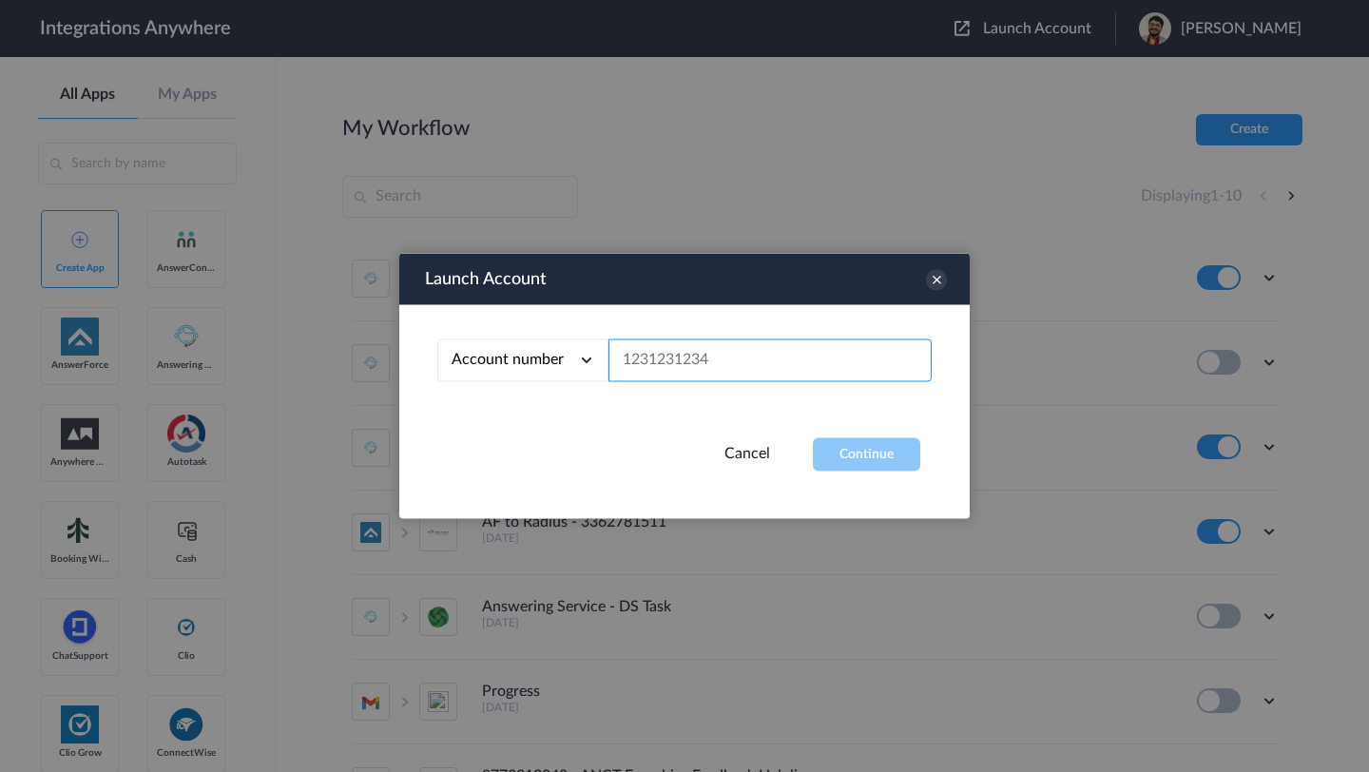
click at [768, 351] on input "text" at bounding box center [770, 360] width 323 height 43
paste input "8667996998"
type input "8667996998"
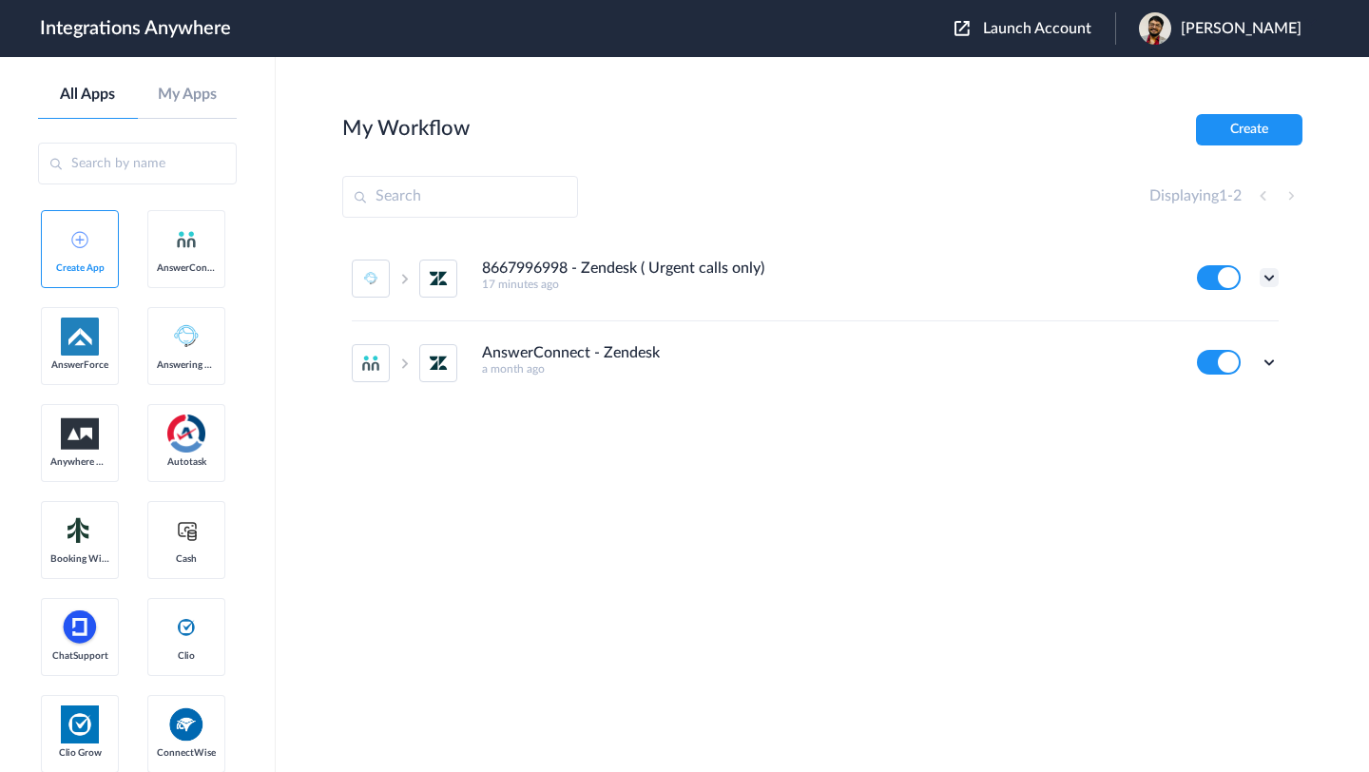
click at [1274, 273] on icon at bounding box center [1269, 277] width 19 height 19
click at [1222, 361] on link "Task history" at bounding box center [1215, 356] width 91 height 13
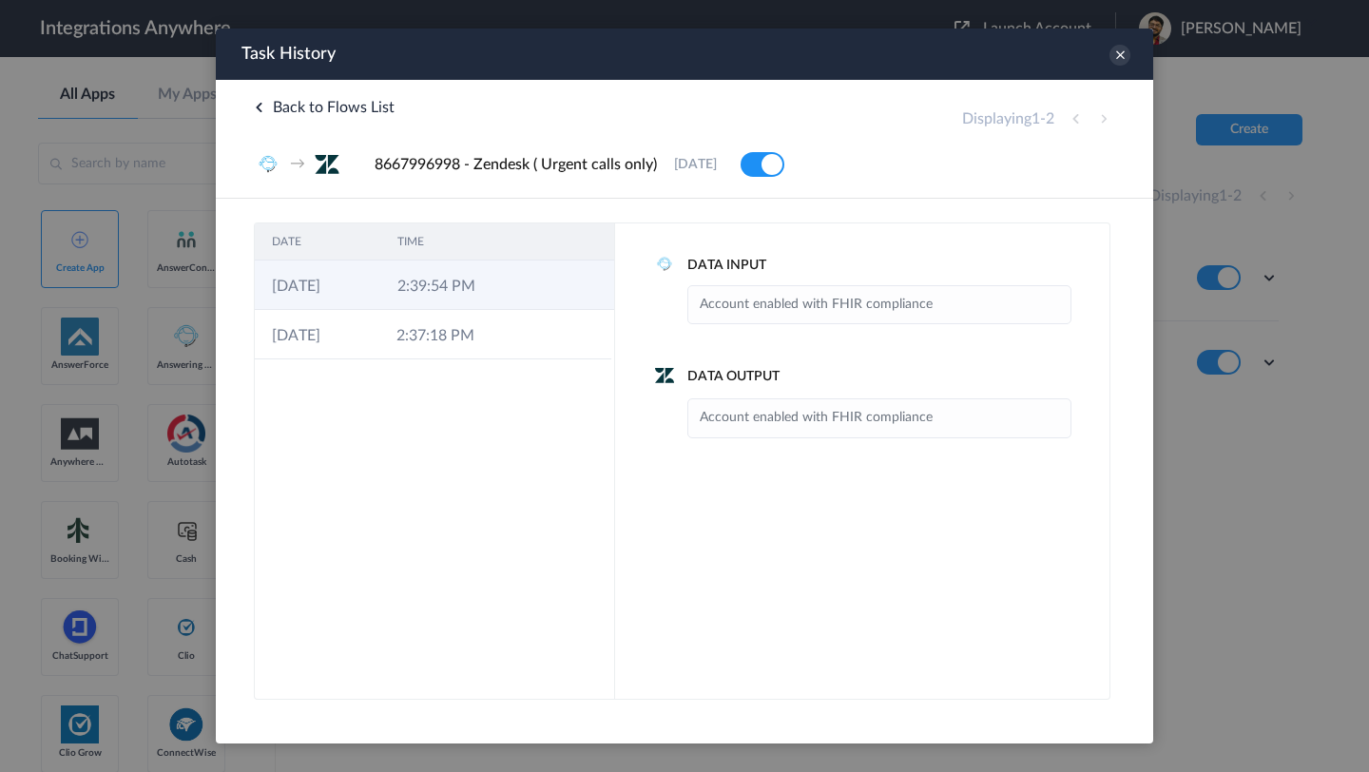
click at [526, 290] on icon at bounding box center [531, 287] width 15 height 15
click at [768, 419] on li "Account enabled with FHIR compliance" at bounding box center [879, 418] width 359 height 28
click at [1115, 54] on icon at bounding box center [1120, 55] width 21 height 21
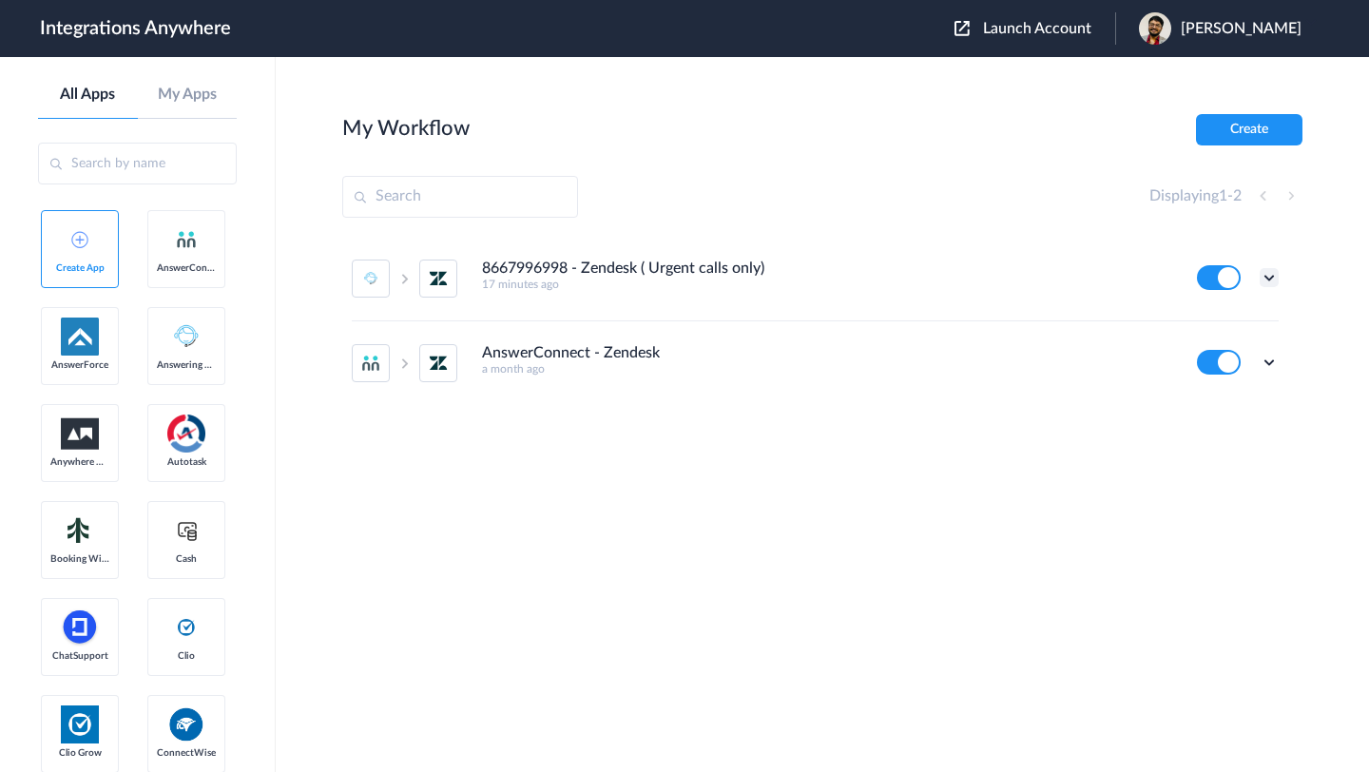
click at [1270, 270] on icon at bounding box center [1269, 277] width 19 height 19
click at [1209, 321] on link "Edit" at bounding box center [1193, 321] width 46 height 13
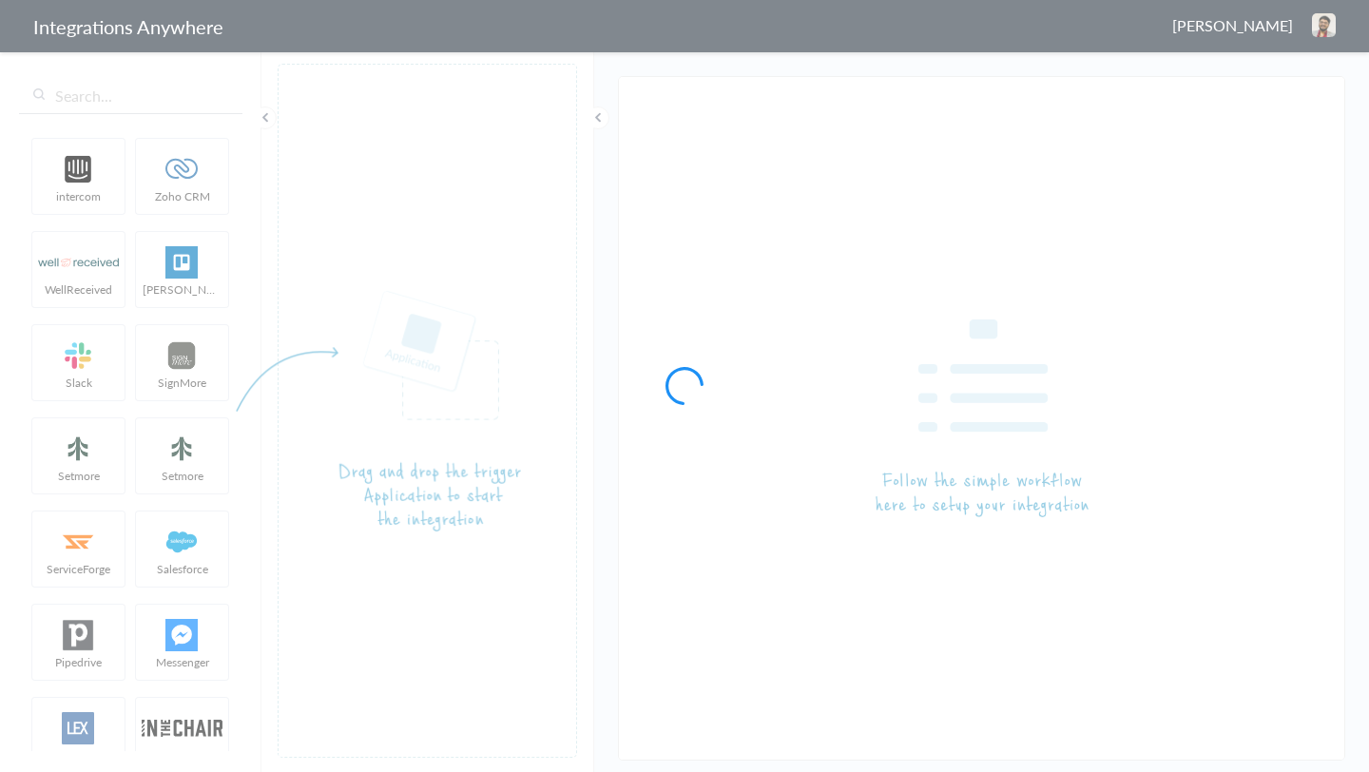
type input "8667996998 - Zendesk ( Urgent calls only)"
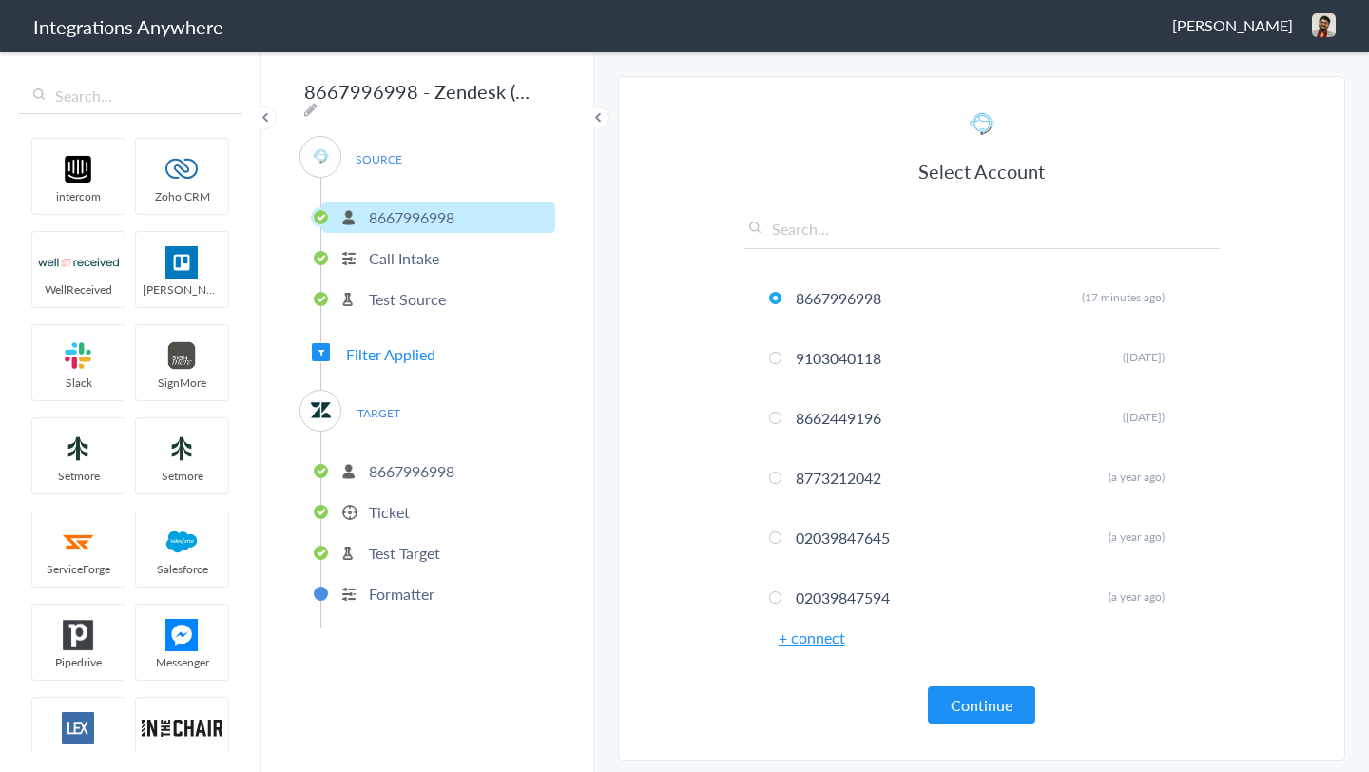
click at [422, 461] on p "8667996998" at bounding box center [412, 471] width 86 height 22
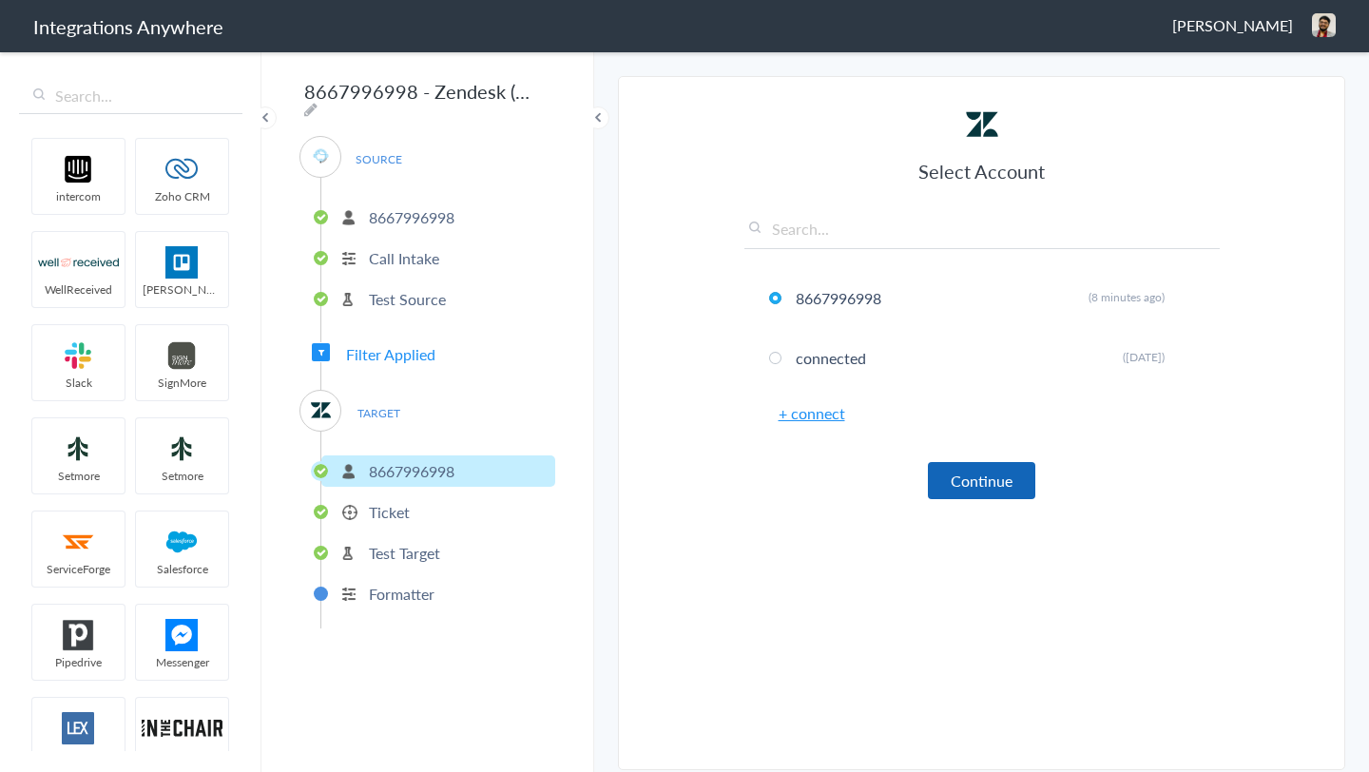
click at [978, 468] on button "Continue" at bounding box center [981, 480] width 107 height 37
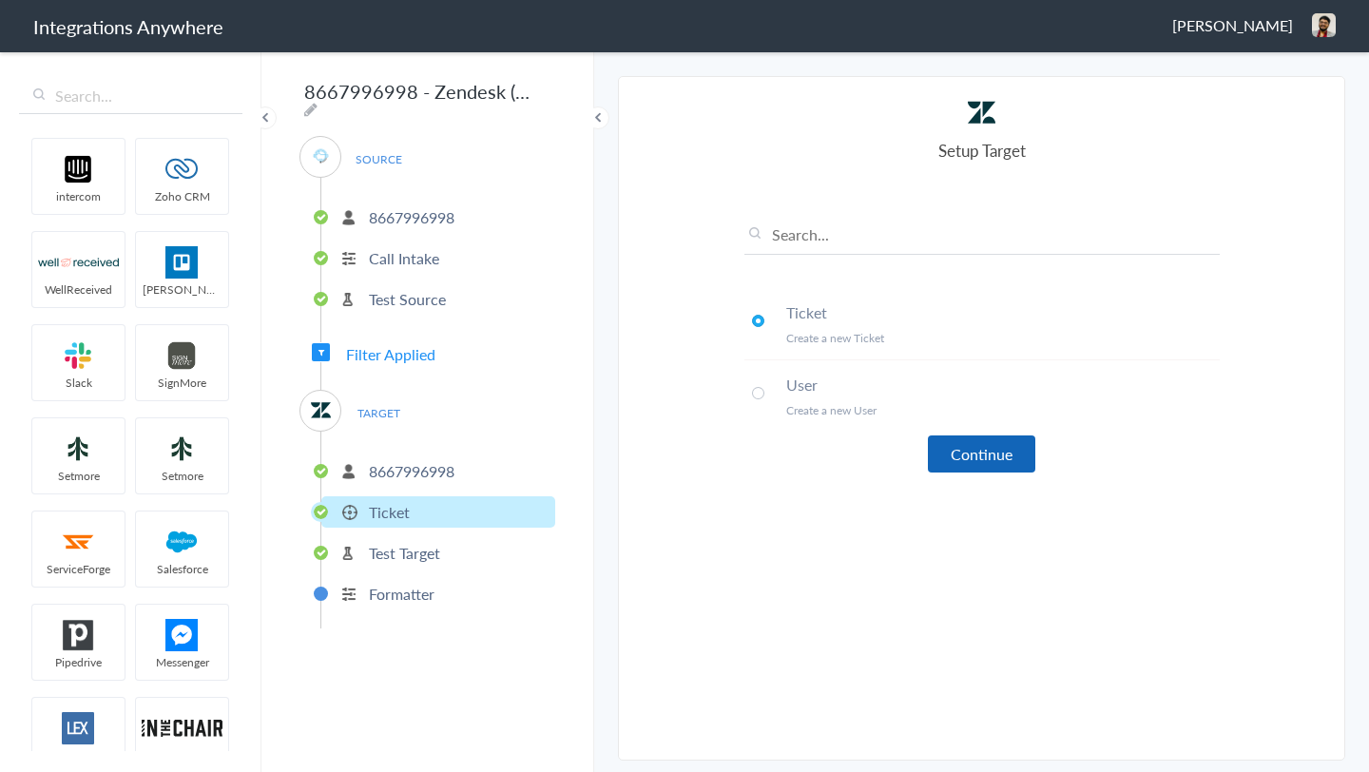
click at [985, 453] on button "Continue" at bounding box center [981, 453] width 107 height 37
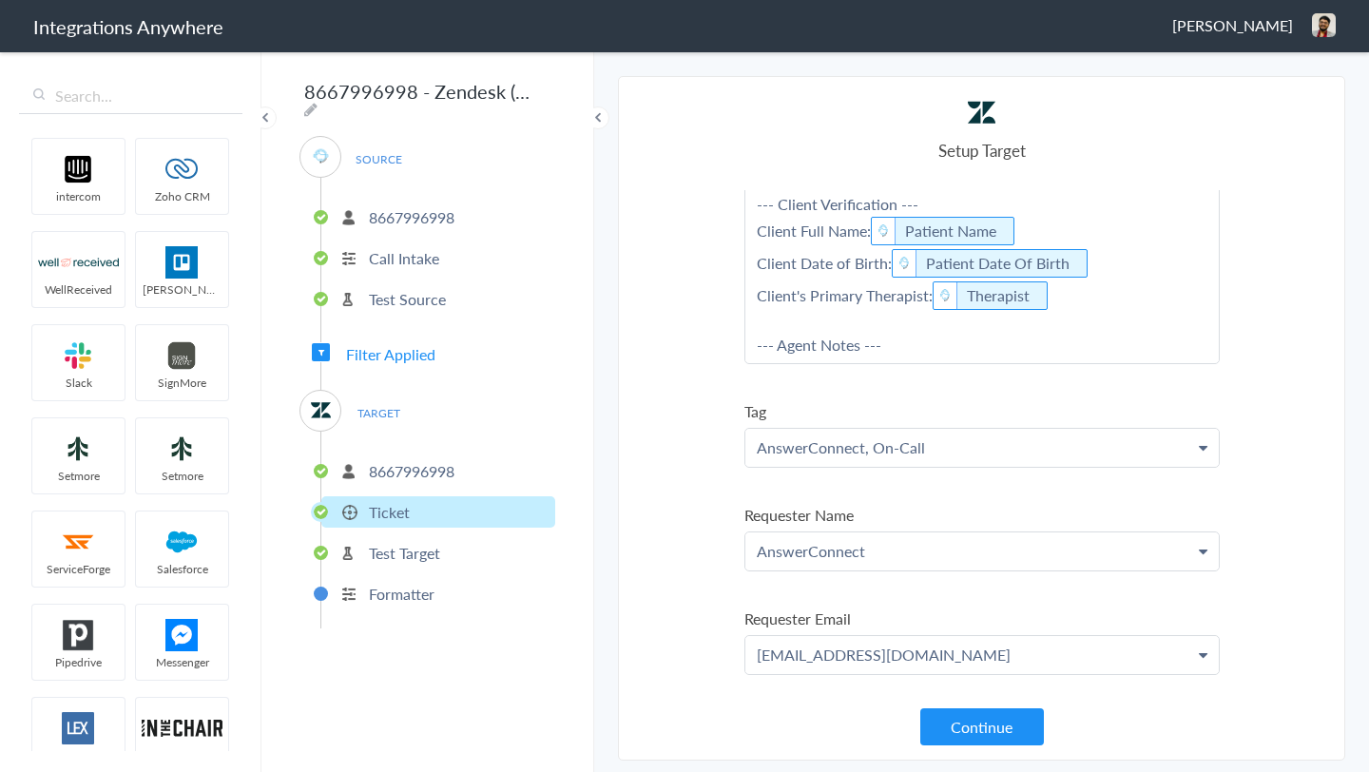
scroll to position [189, 0]
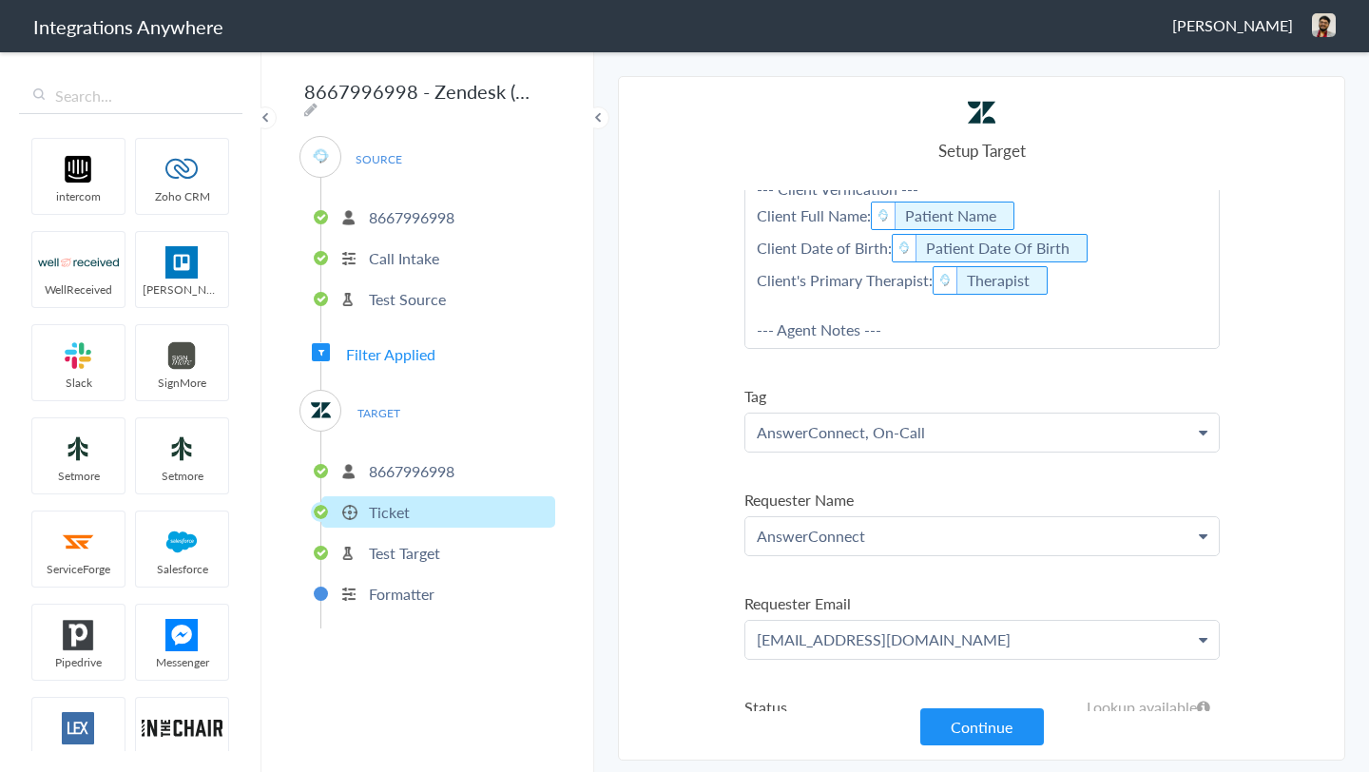
click at [969, 432] on p "AnswerConnect, On-Call" at bounding box center [982, 433] width 474 height 38
click at [935, 429] on p "AnswerConnect On-Cal" at bounding box center [982, 433] width 474 height 38
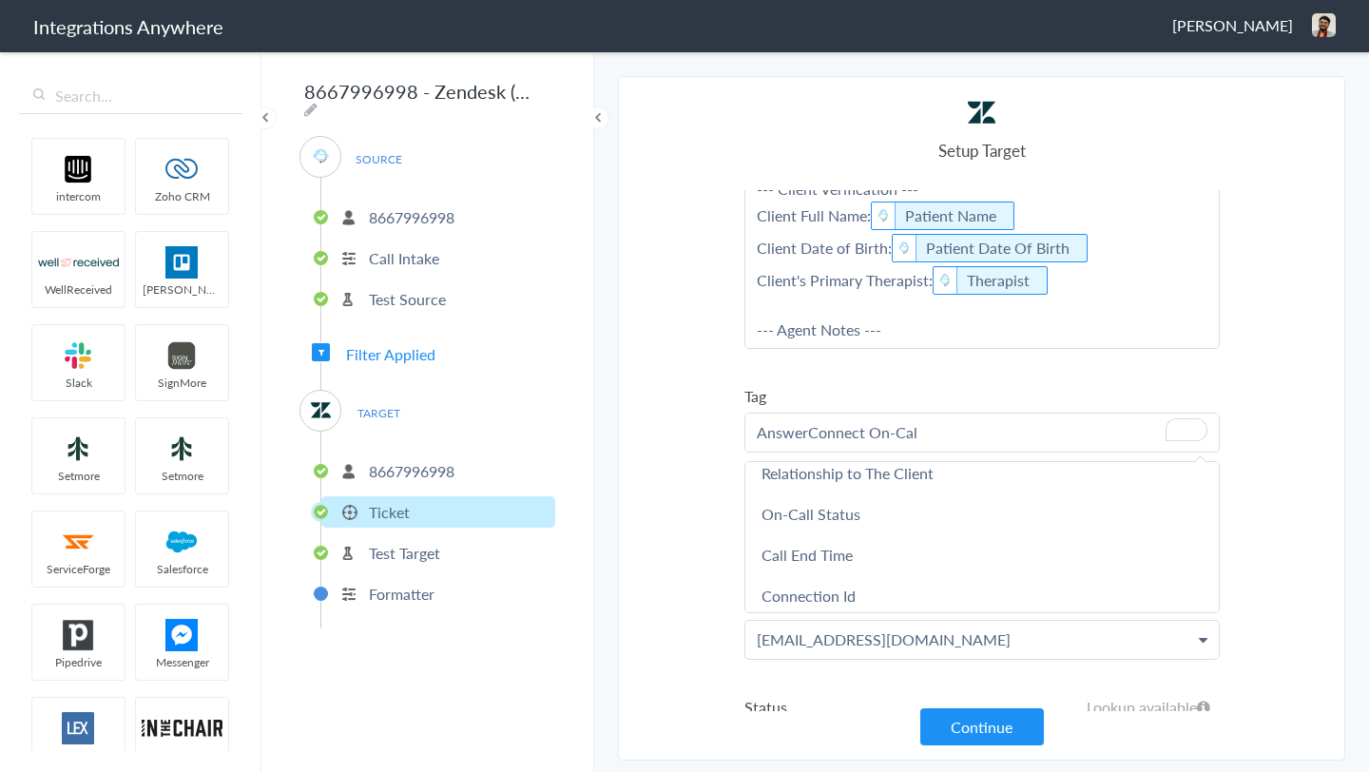
click at [702, 376] on section "Select Account 8667996998 Rename Delete (17 minutes ago) 9103040118 Rename Dele…" at bounding box center [981, 418] width 727 height 685
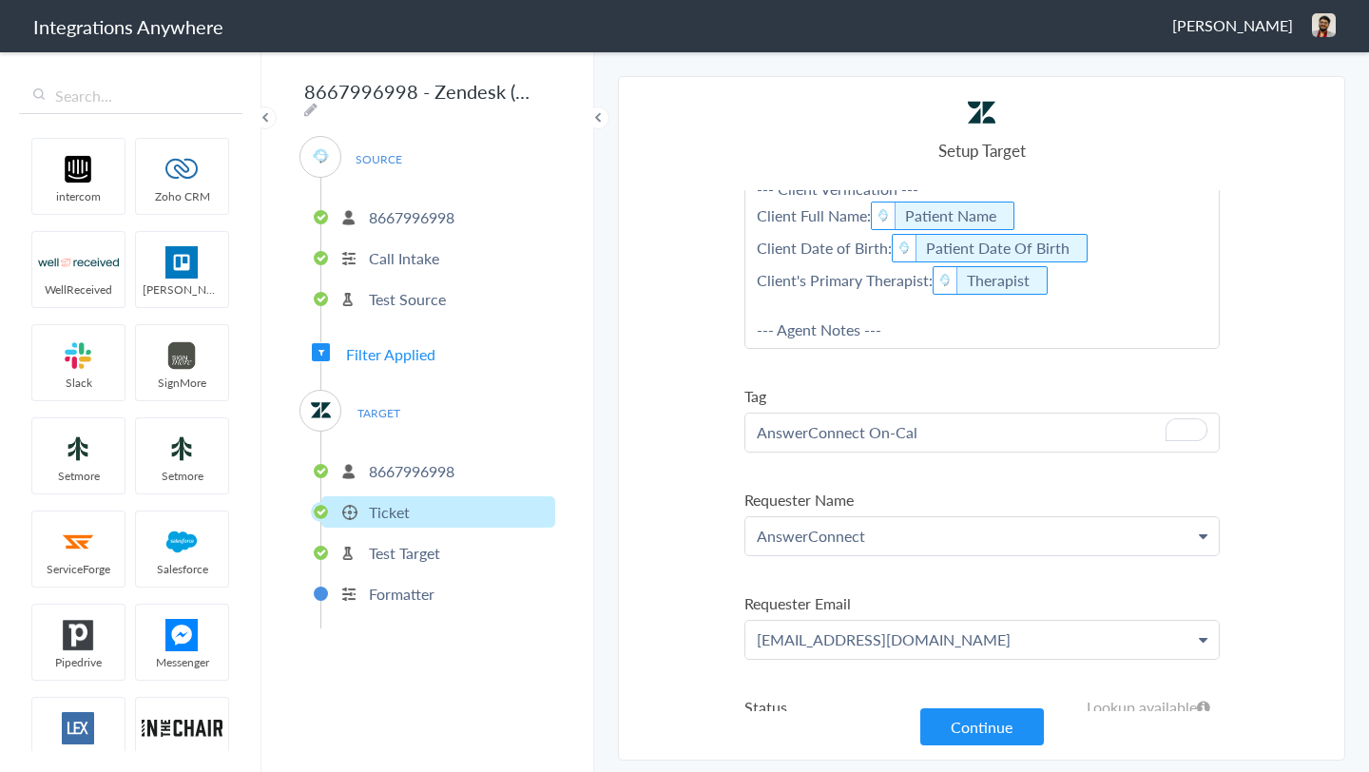
scroll to position [189, 0]
click at [796, 439] on p "AnswerConnect On-Cal" at bounding box center [982, 433] width 474 height 38
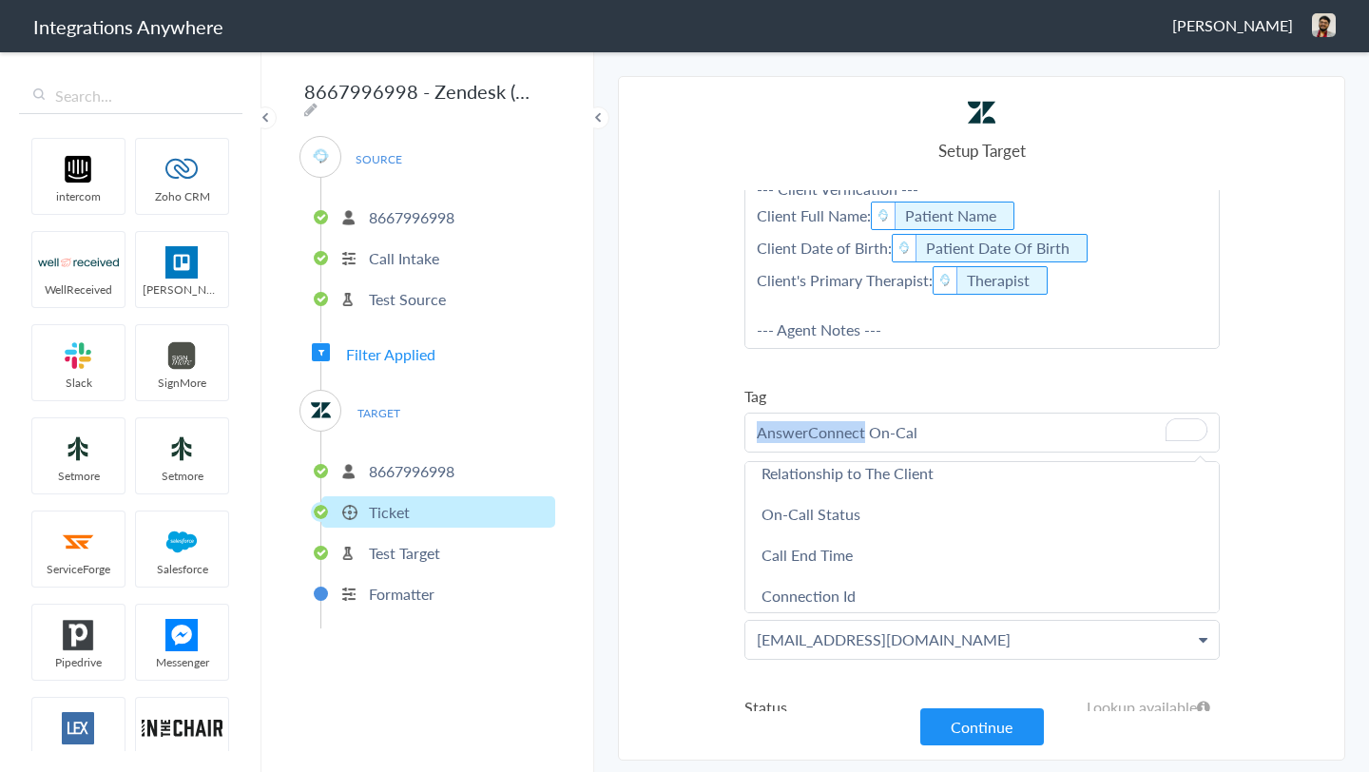
click at [796, 439] on p "AnswerConnect On-Cal" at bounding box center [982, 433] width 474 height 38
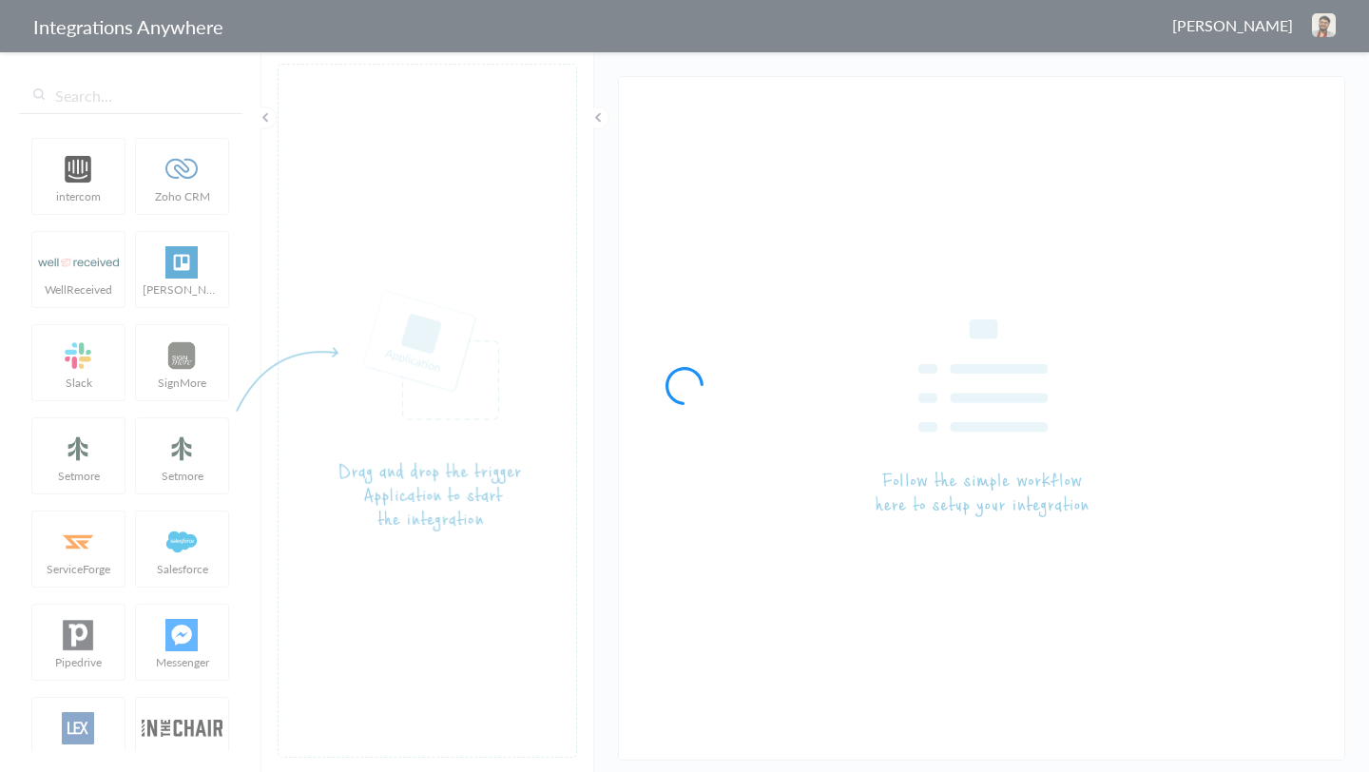
type input "8667996998 - Zendesk ( Urgent calls only)"
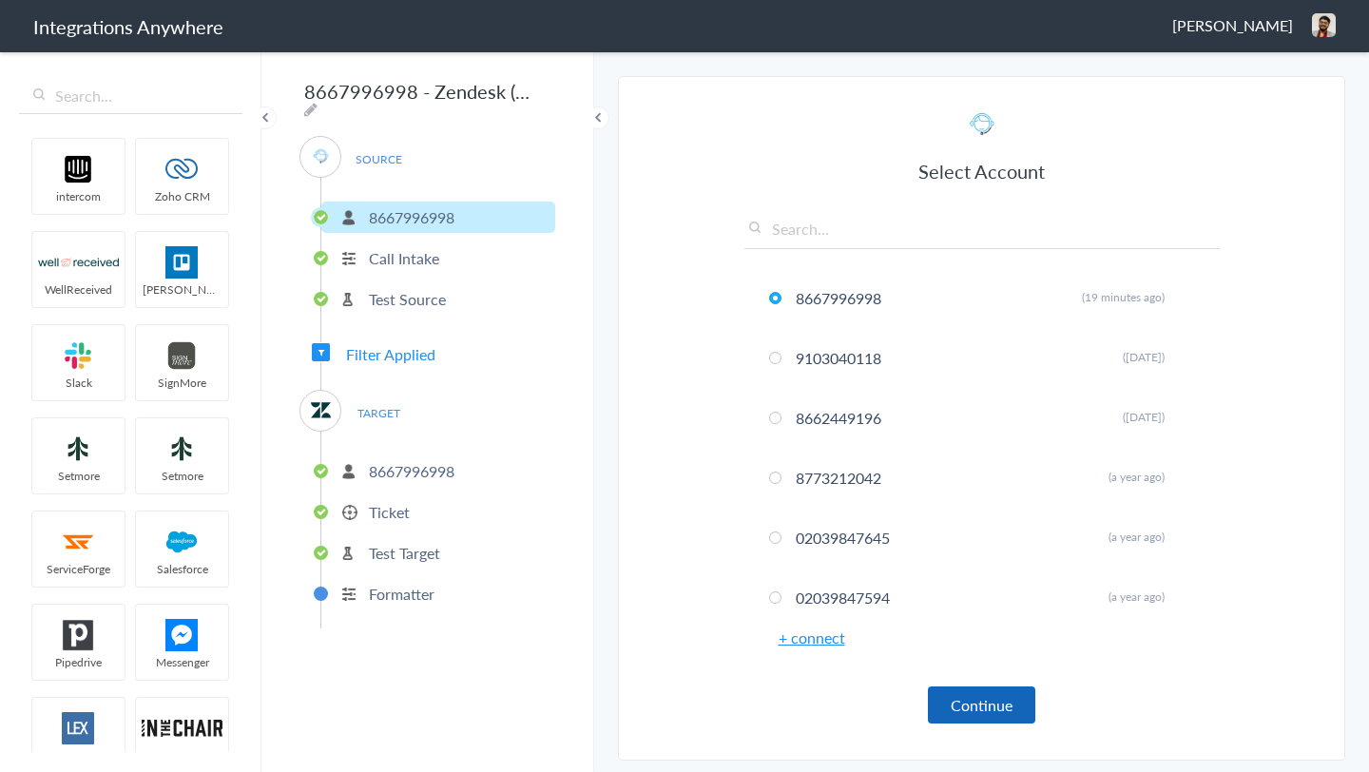
click at [998, 718] on button "Continue" at bounding box center [981, 705] width 107 height 37
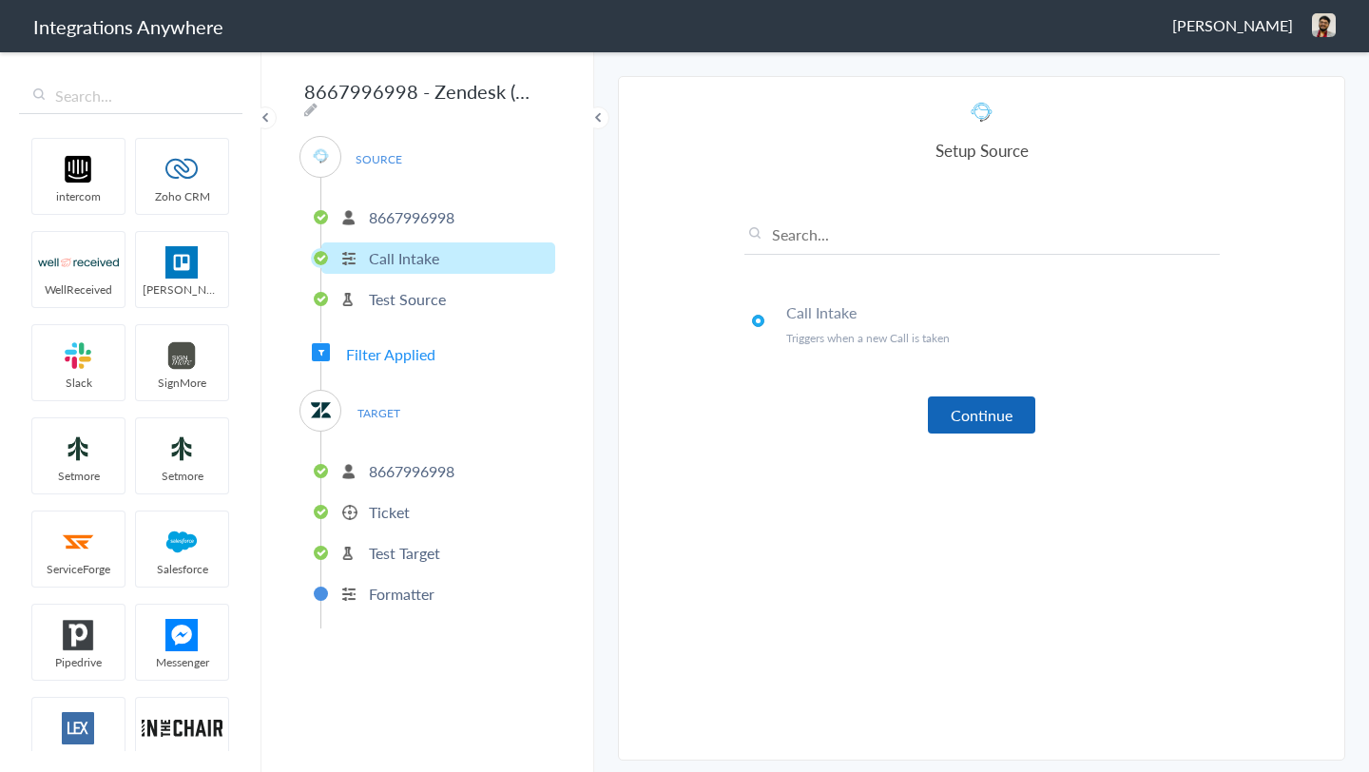
click at [981, 429] on button "Continue" at bounding box center [981, 415] width 107 height 37
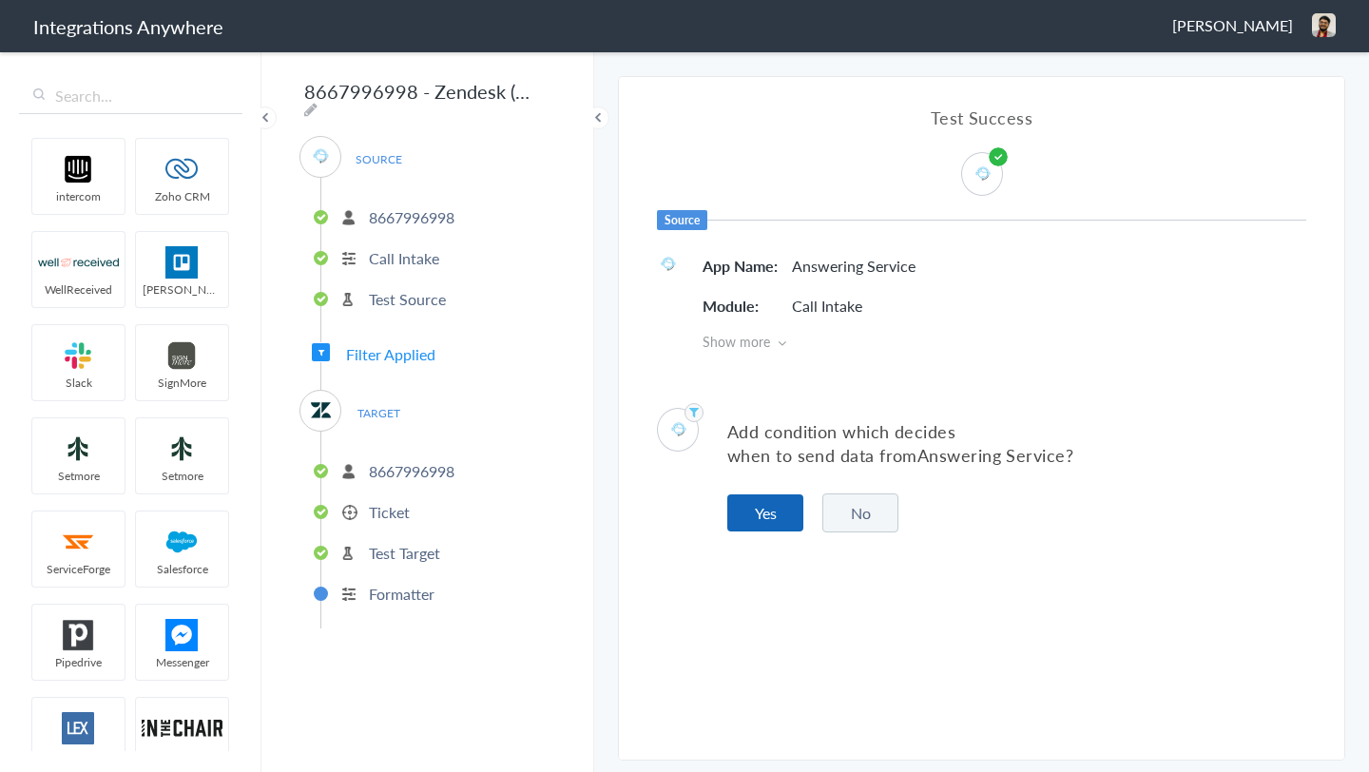
click at [783, 510] on button "Yes" at bounding box center [765, 512] width 76 height 37
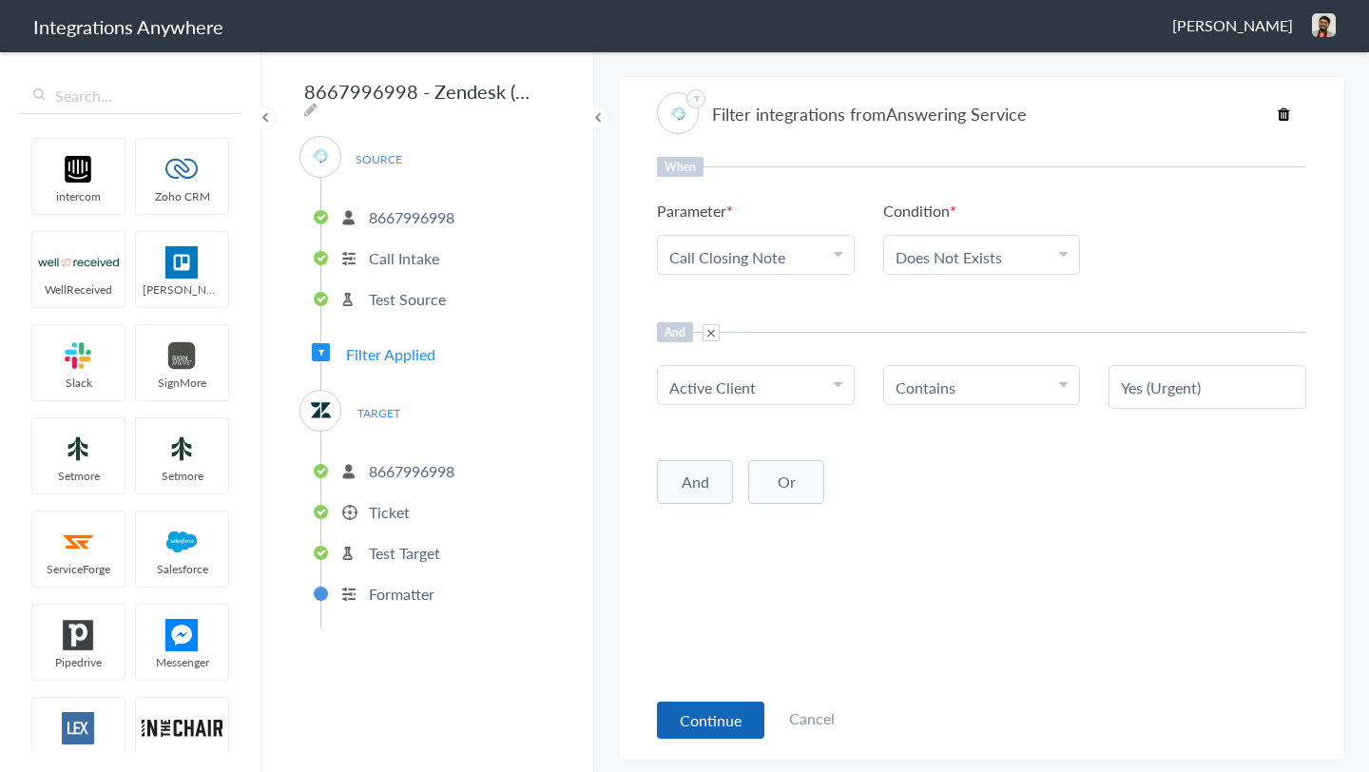
click at [706, 715] on button "Continue" at bounding box center [710, 720] width 107 height 37
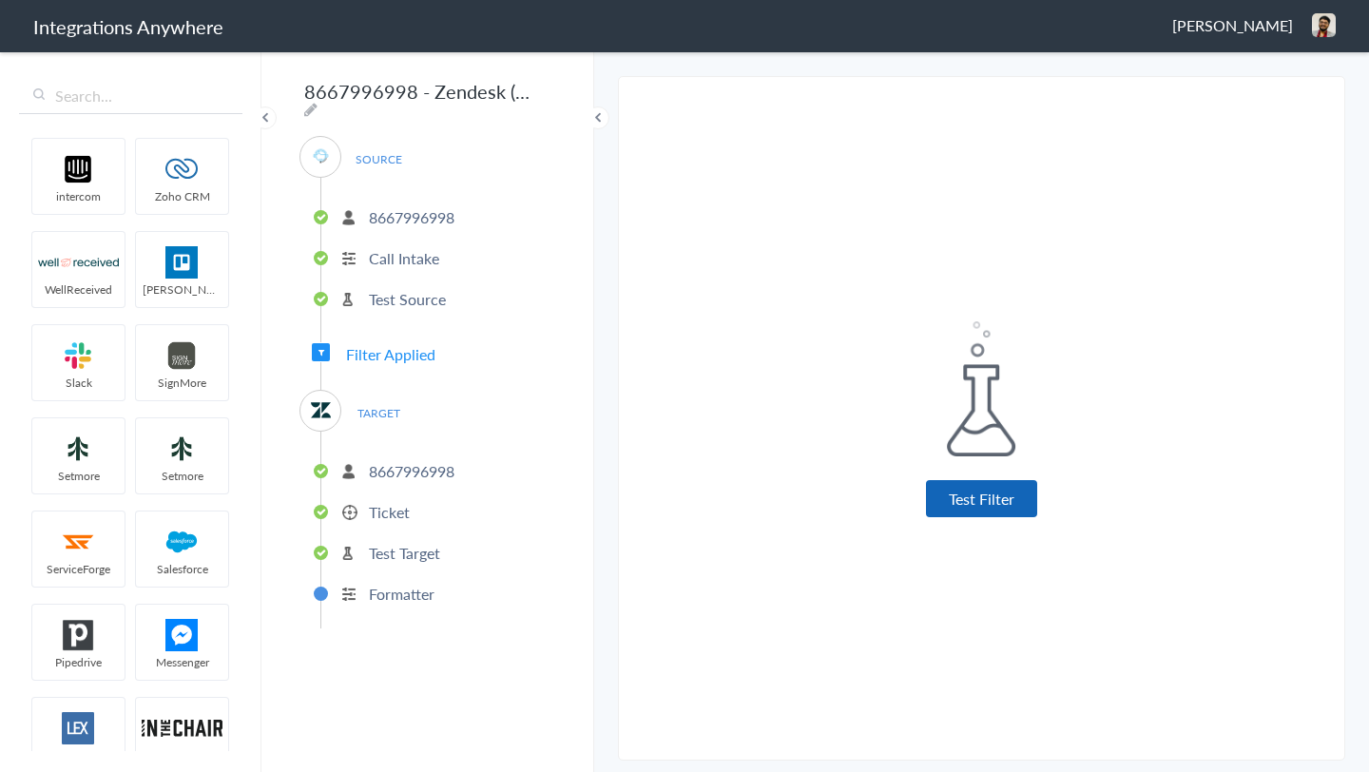
click at [966, 504] on button "Test Filter" at bounding box center [981, 498] width 111 height 37
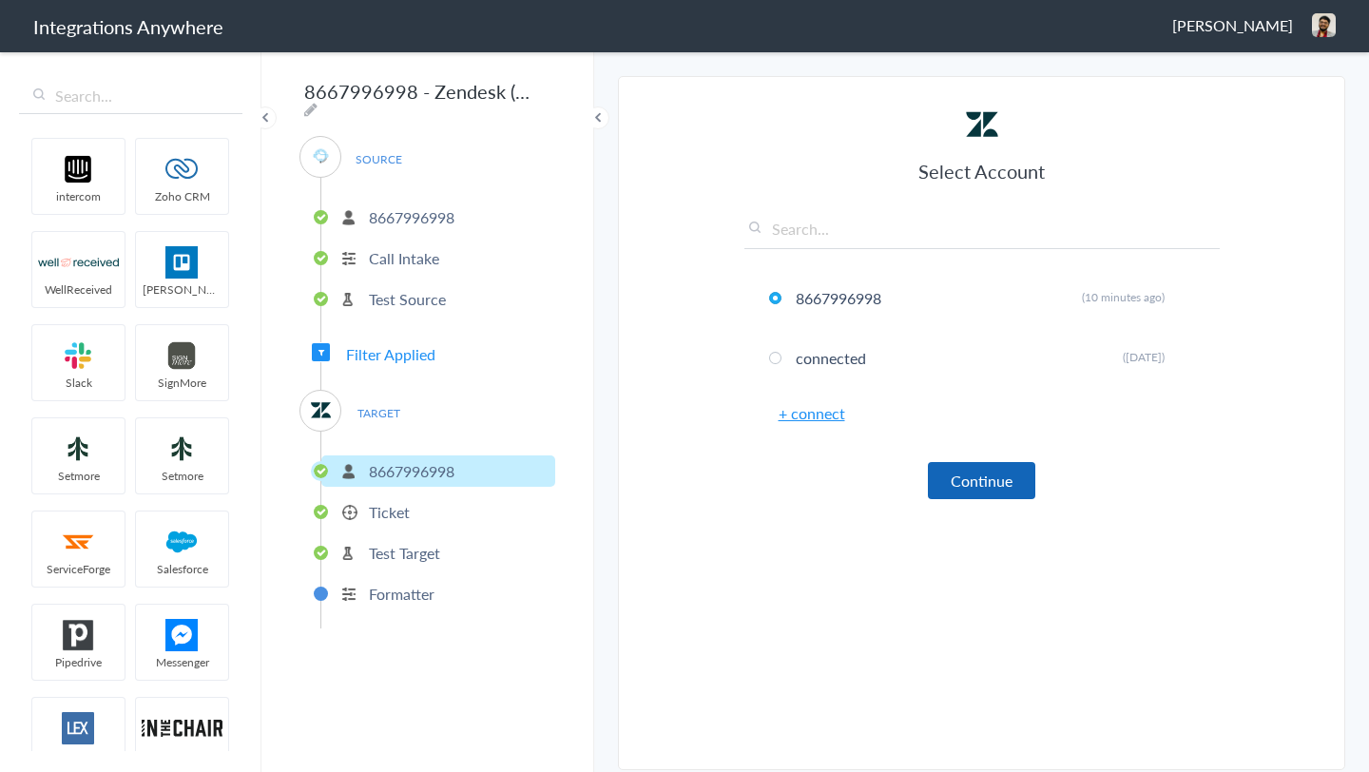
click at [975, 490] on button "Continue" at bounding box center [981, 480] width 107 height 37
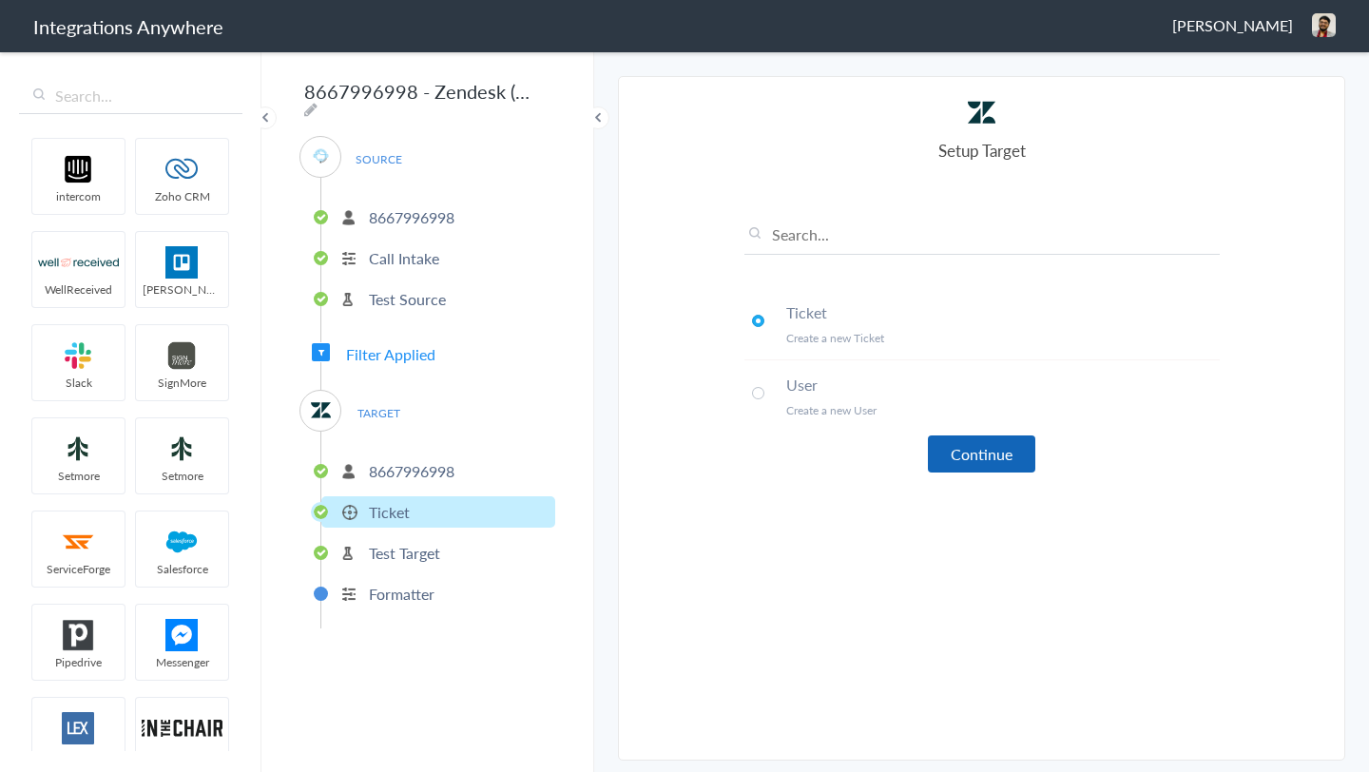
click at [980, 459] on button "Continue" at bounding box center [981, 453] width 107 height 37
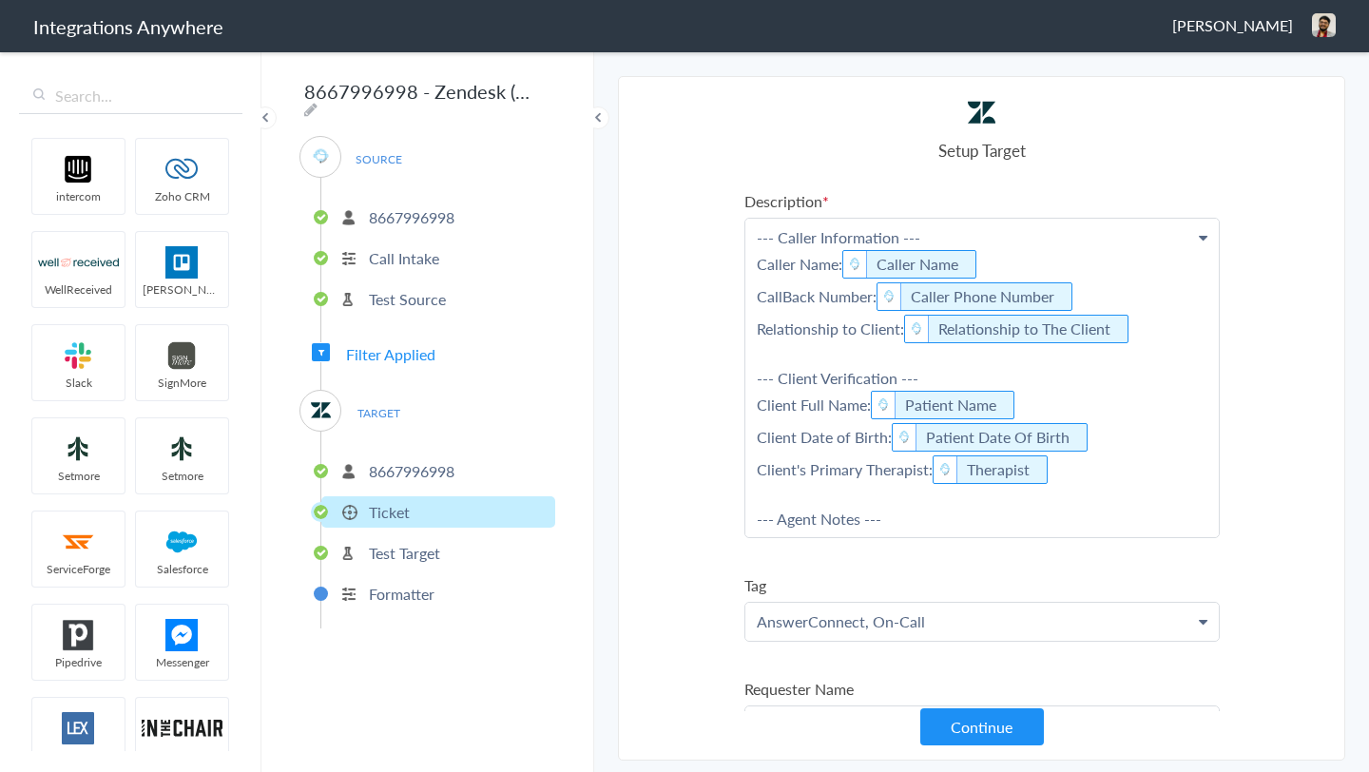
scroll to position [191, 0]
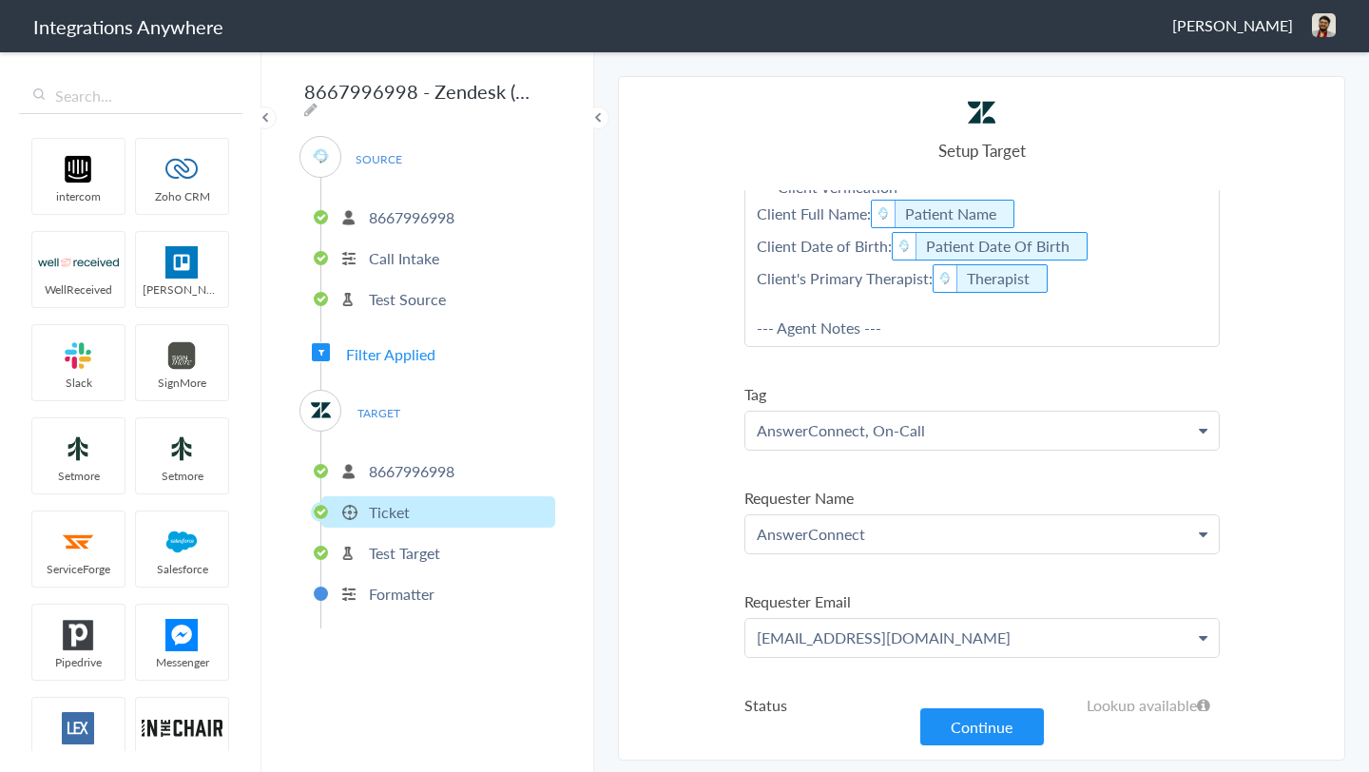
click at [977, 426] on p "AnswerConnect, On-Call" at bounding box center [982, 431] width 474 height 38
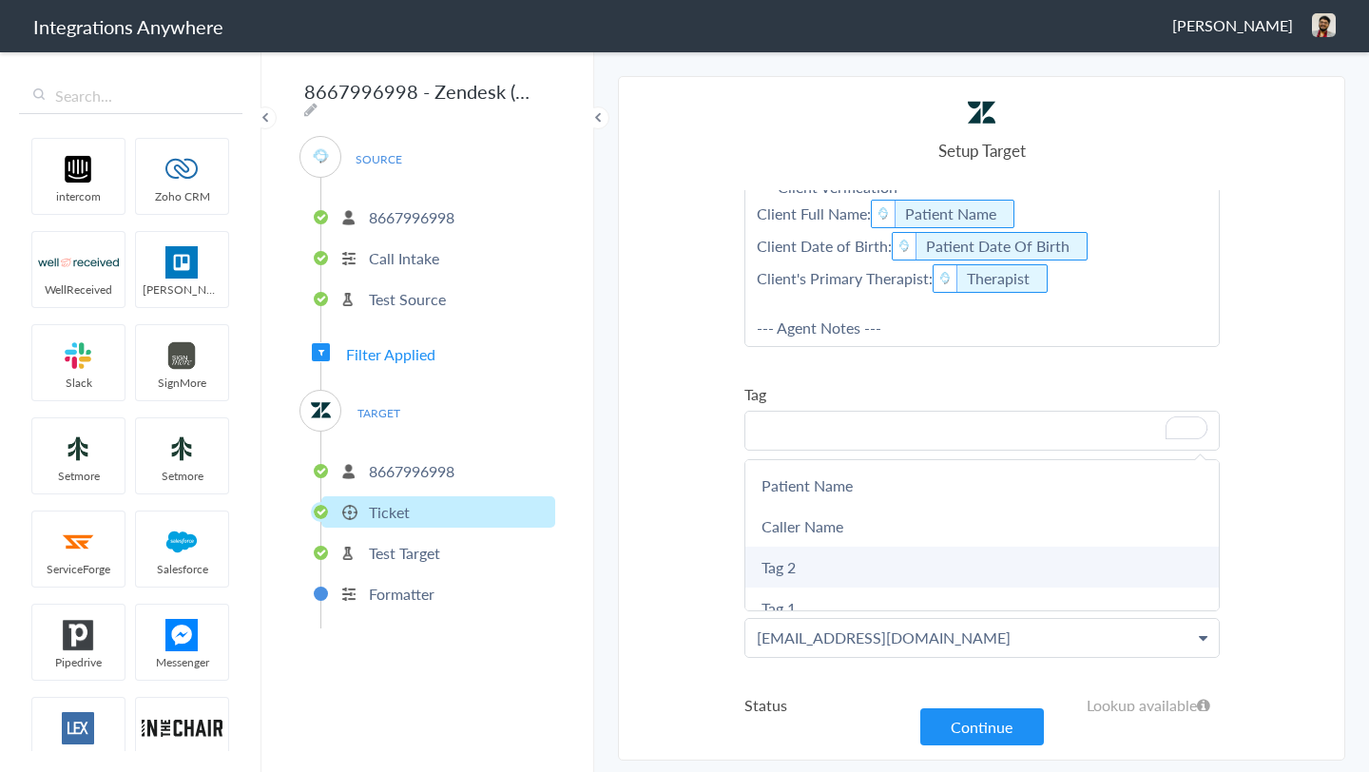
scroll to position [35, 0]
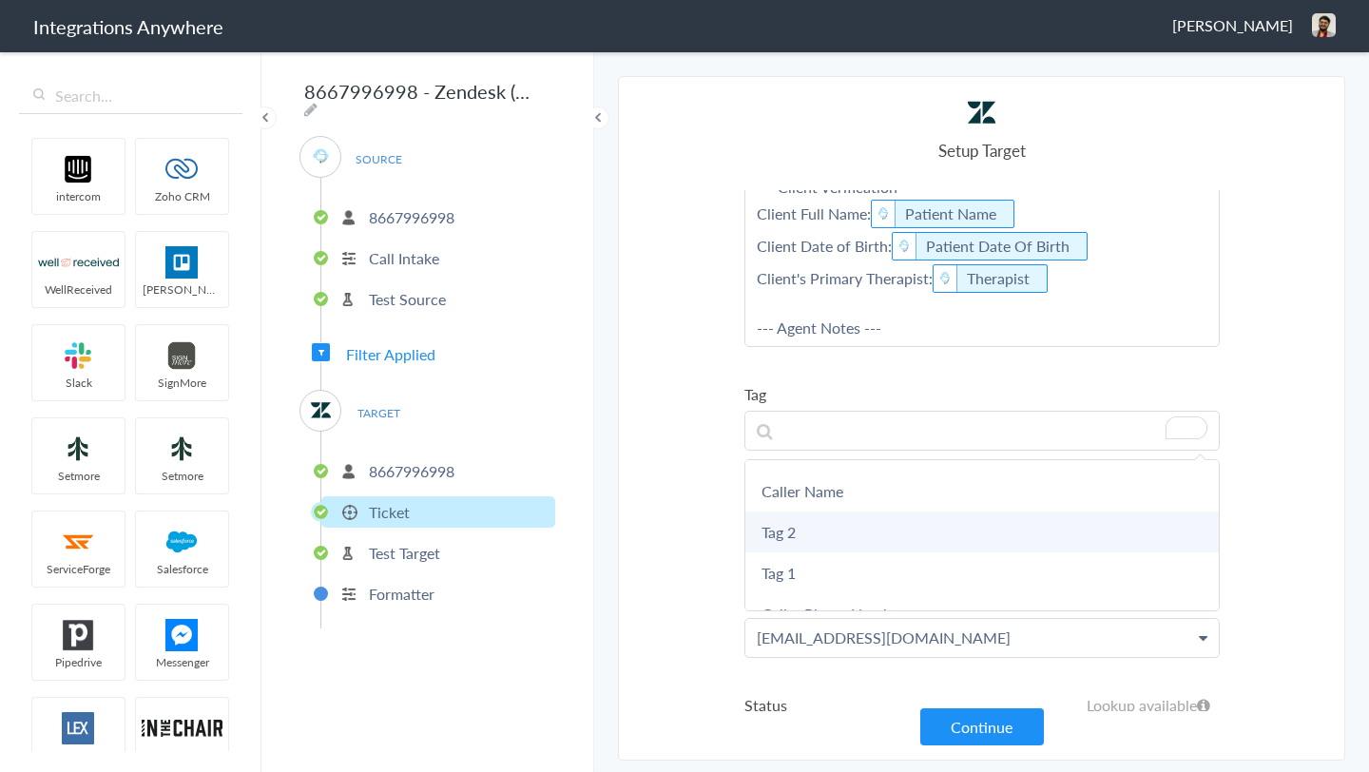
click at [919, 571] on link "Tag 1" at bounding box center [982, 572] width 474 height 41
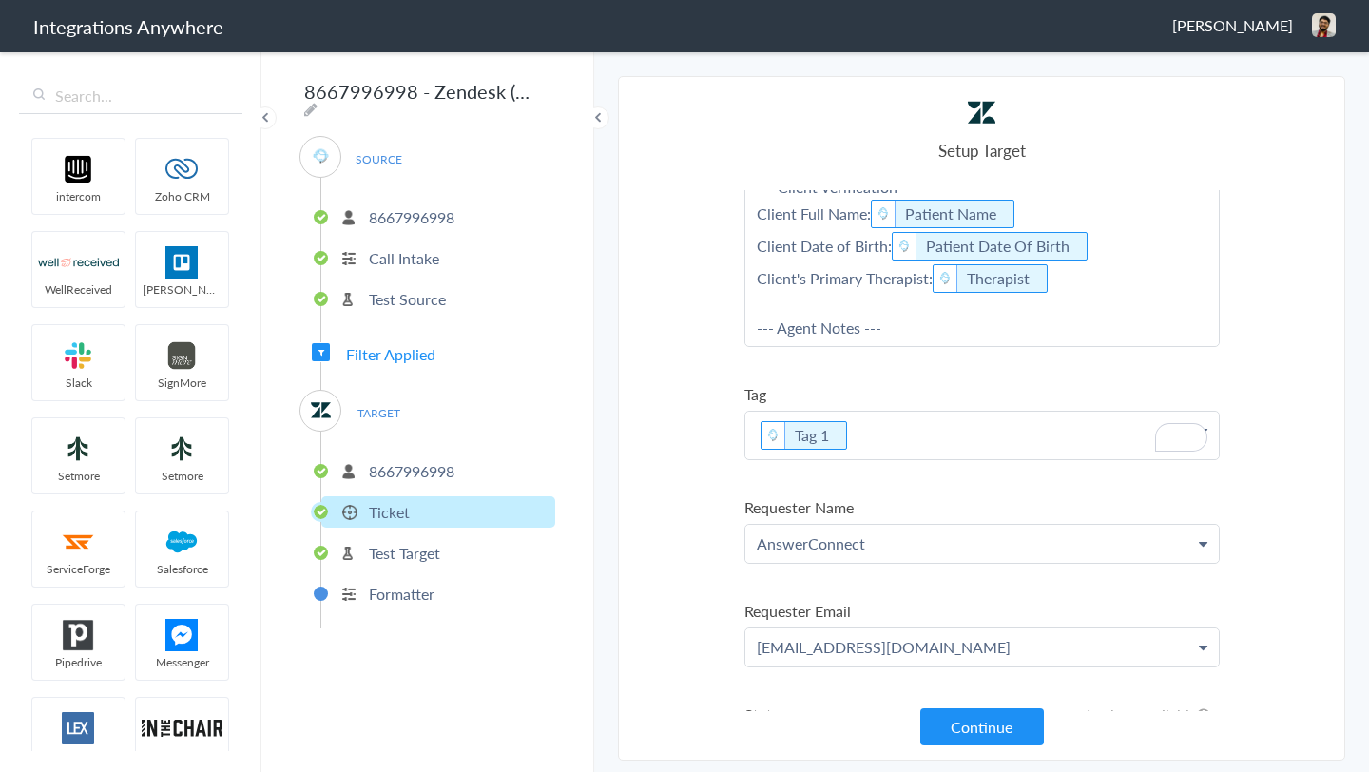
click at [985, 428] on p "Tag 1" at bounding box center [982, 436] width 474 height 48
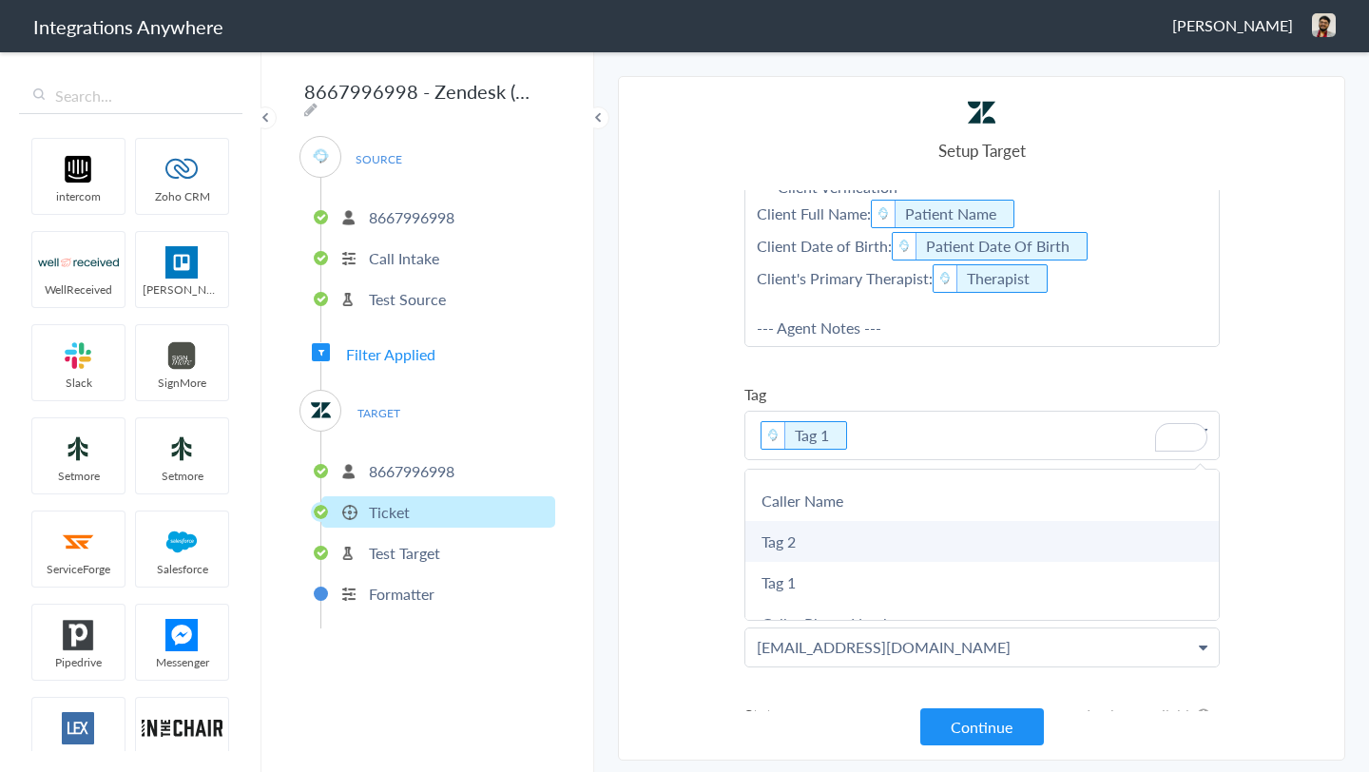
click at [912, 539] on link "Tag 2" at bounding box center [982, 541] width 474 height 41
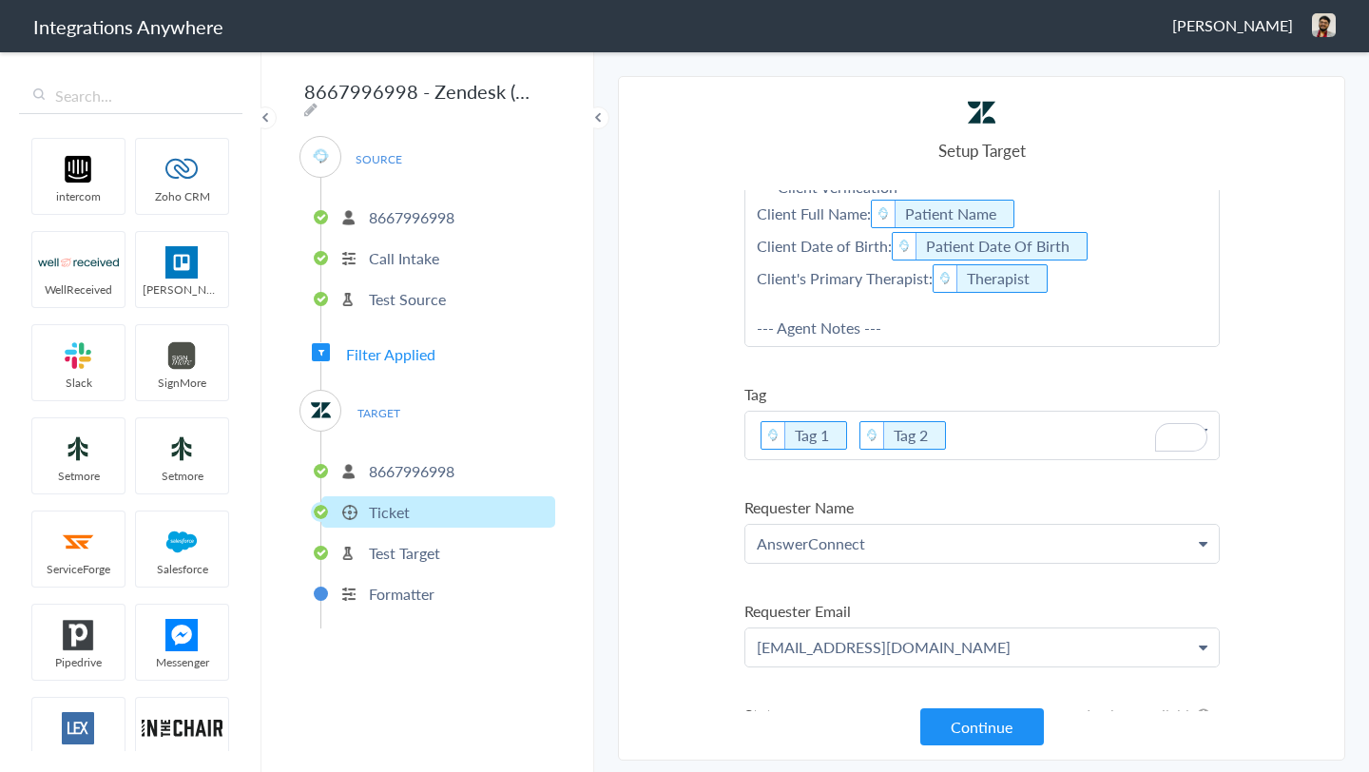
click at [687, 455] on section "Select Account 8667996998 Rename Delete (19 minutes ago) 9103040118 Rename Dele…" at bounding box center [981, 418] width 727 height 685
click at [978, 726] on button "Continue" at bounding box center [982, 726] width 124 height 37
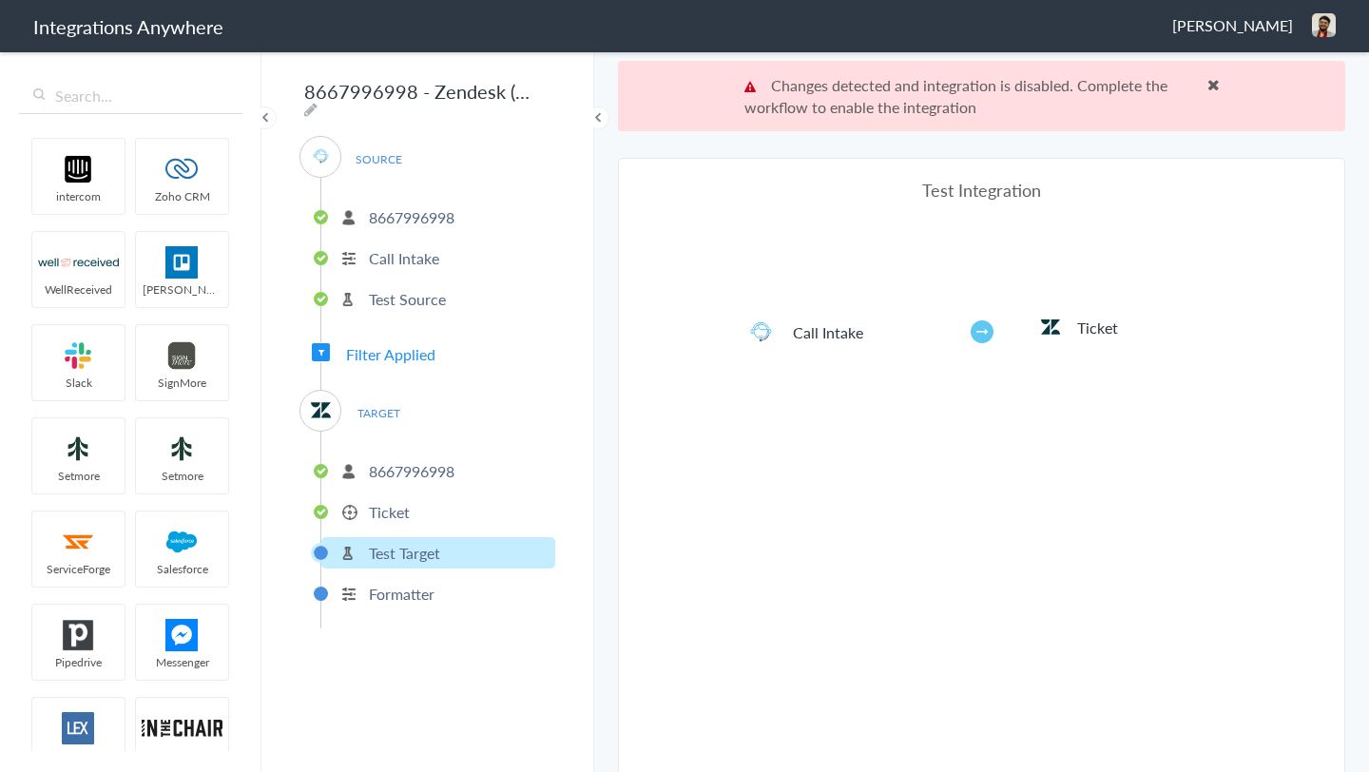
scroll to position [70, 0]
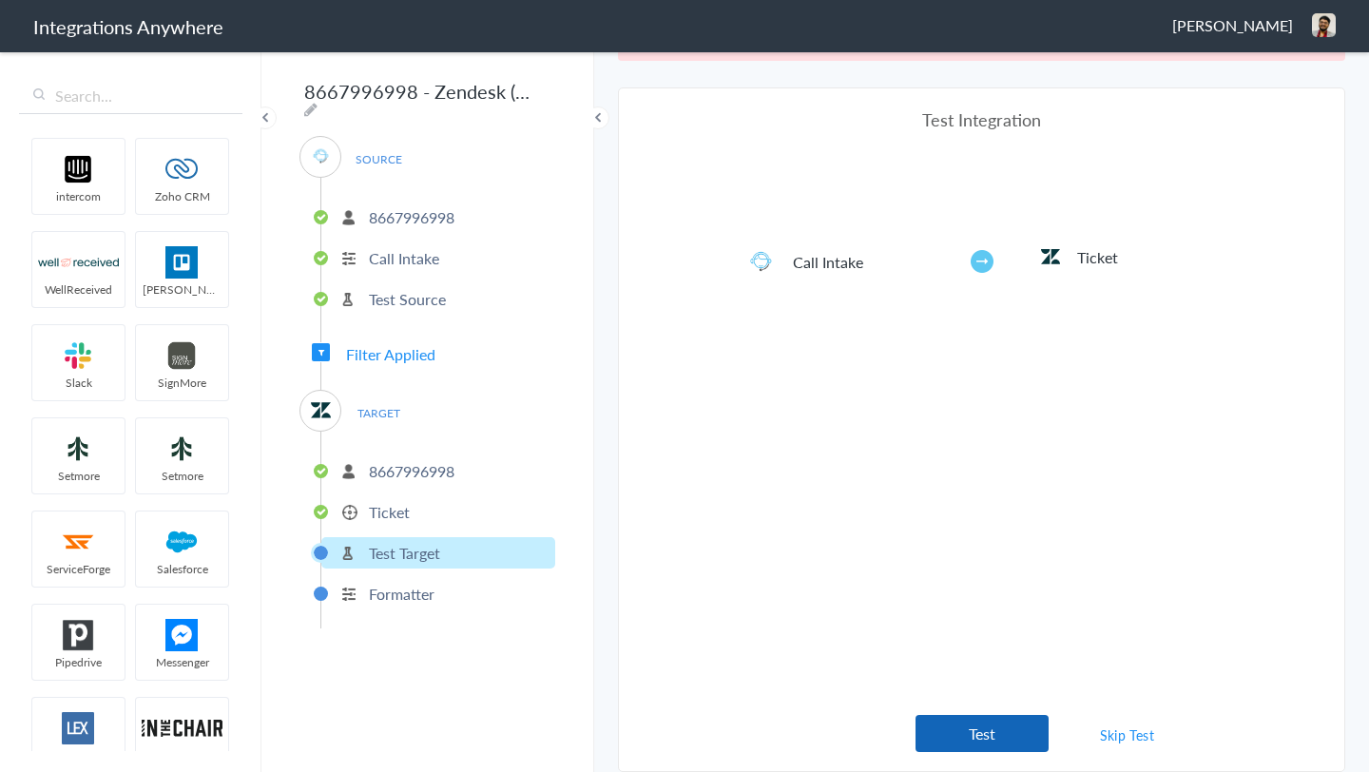
click at [986, 733] on button "Test" at bounding box center [982, 733] width 133 height 37
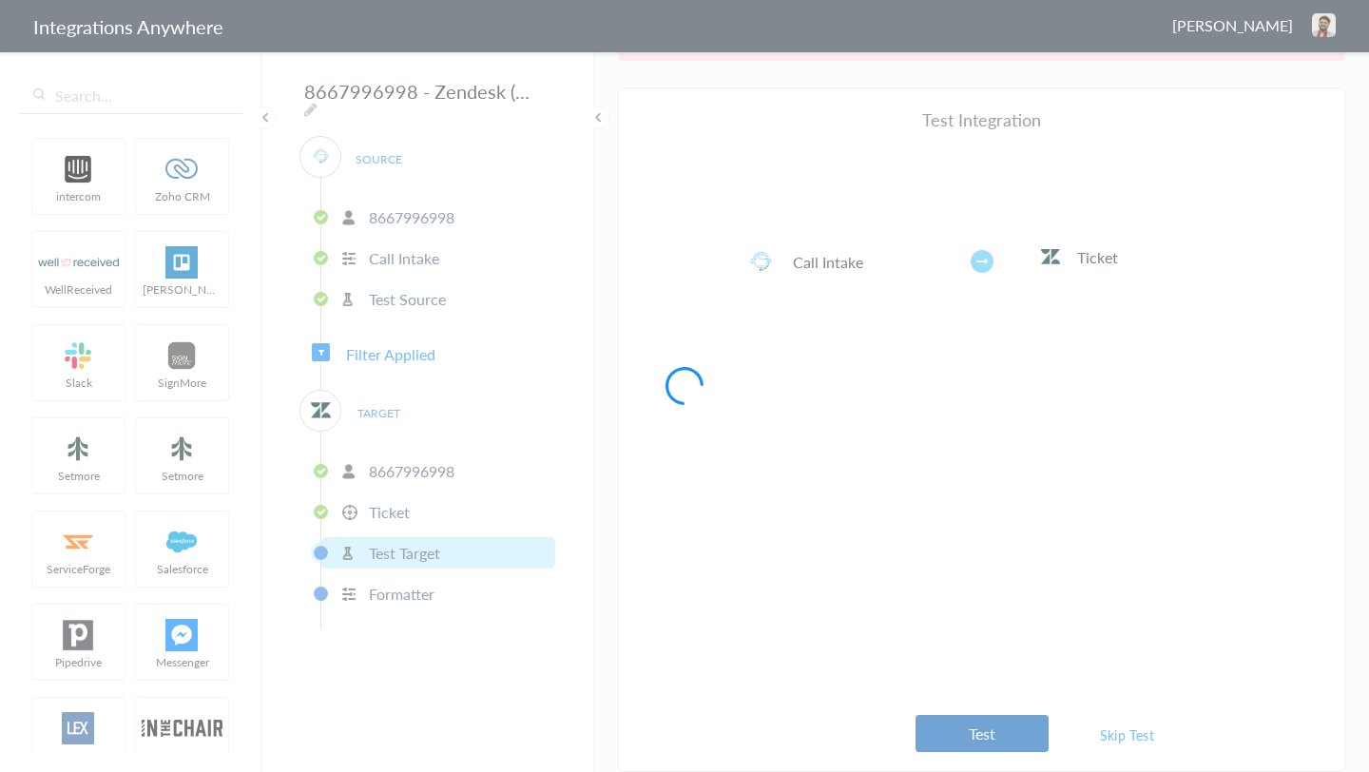
scroll to position [0, 0]
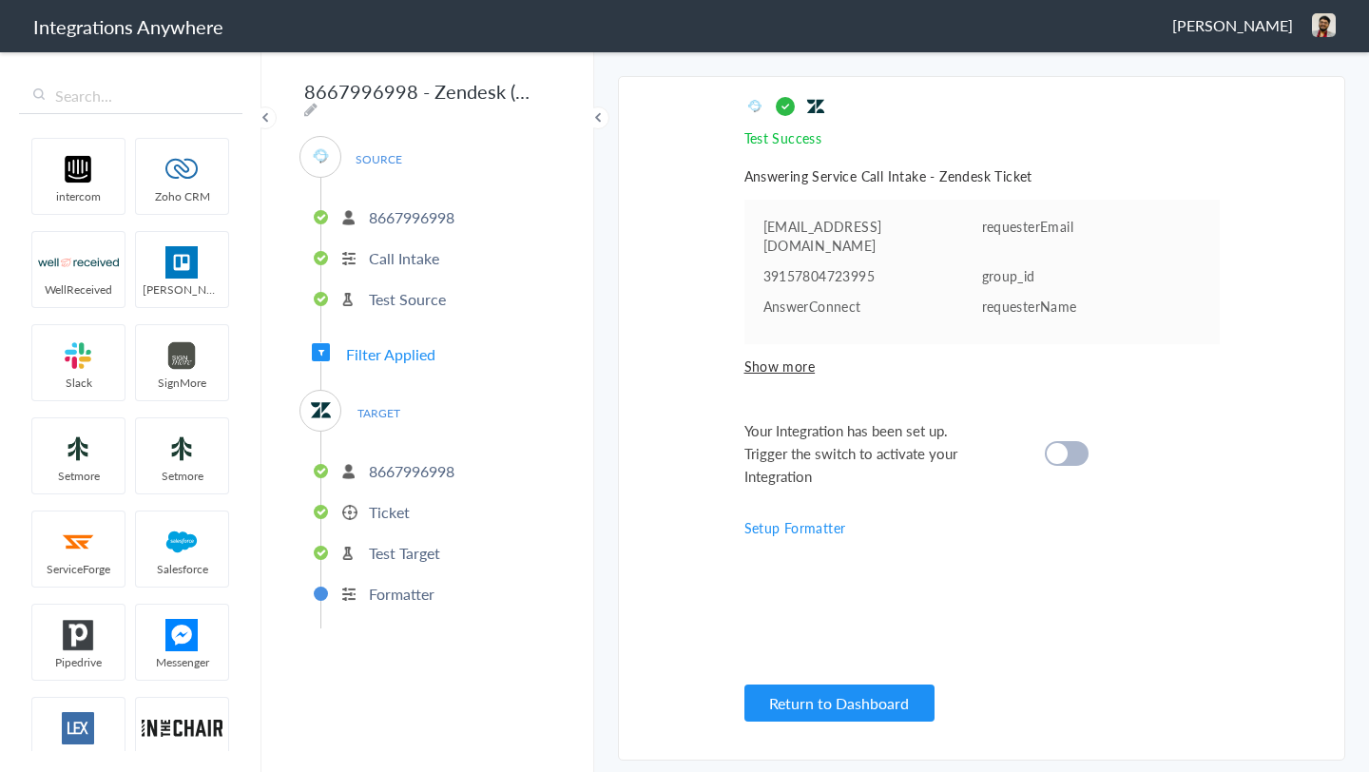
click at [796, 360] on span "Show more" at bounding box center [982, 366] width 475 height 19
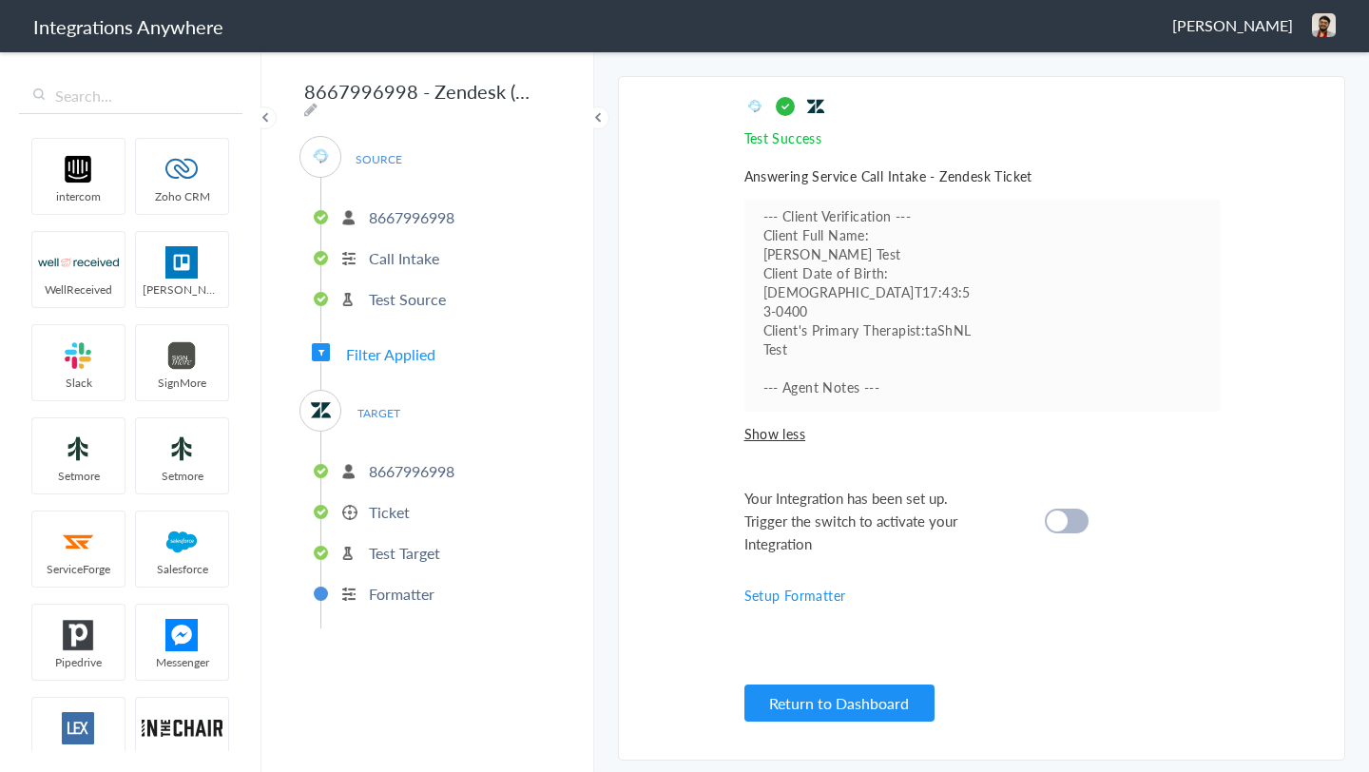
scroll to position [242, 0]
click at [1085, 533] on div "Your Integration has been set up. Trigger the switch to activate your Integrati…" at bounding box center [959, 521] width 428 height 68
click at [1075, 522] on div at bounding box center [1067, 521] width 44 height 25
click at [392, 507] on p "Ticket" at bounding box center [389, 512] width 41 height 22
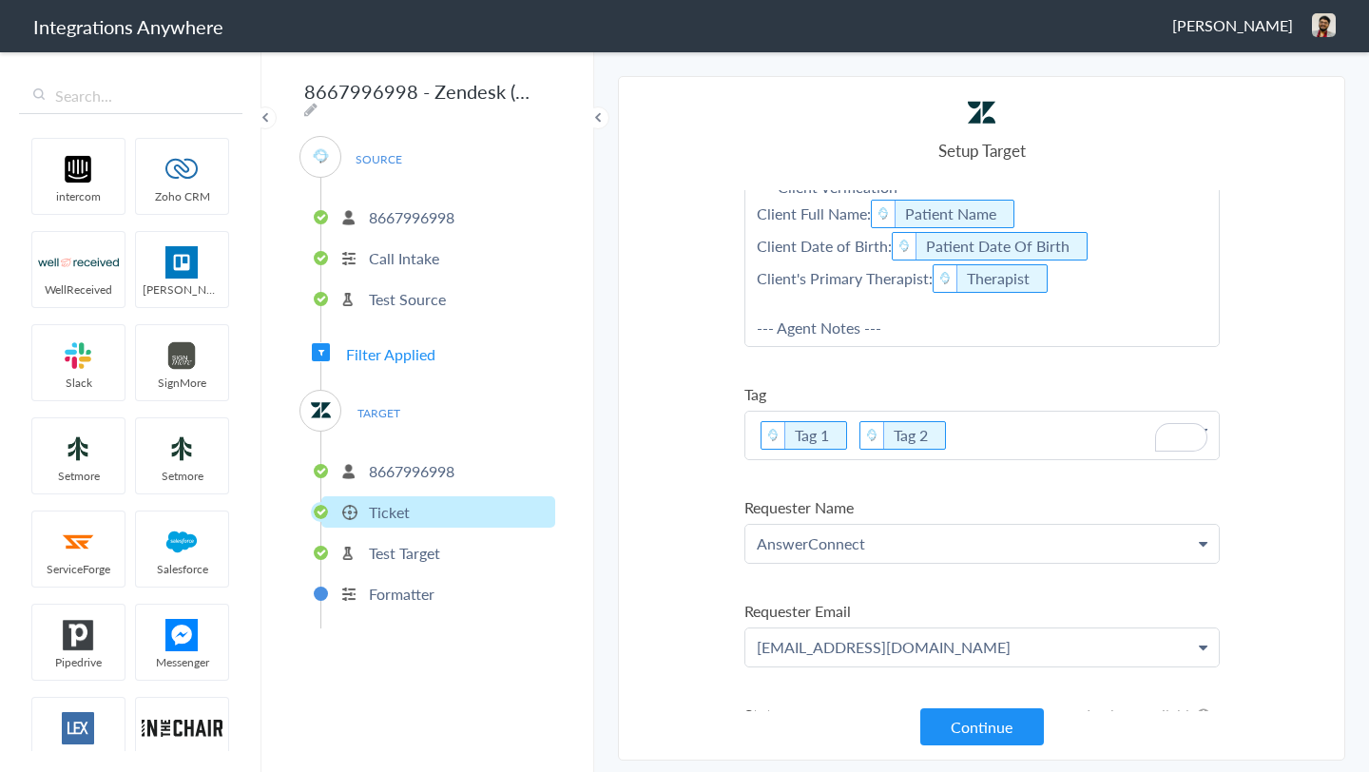
scroll to position [0, 0]
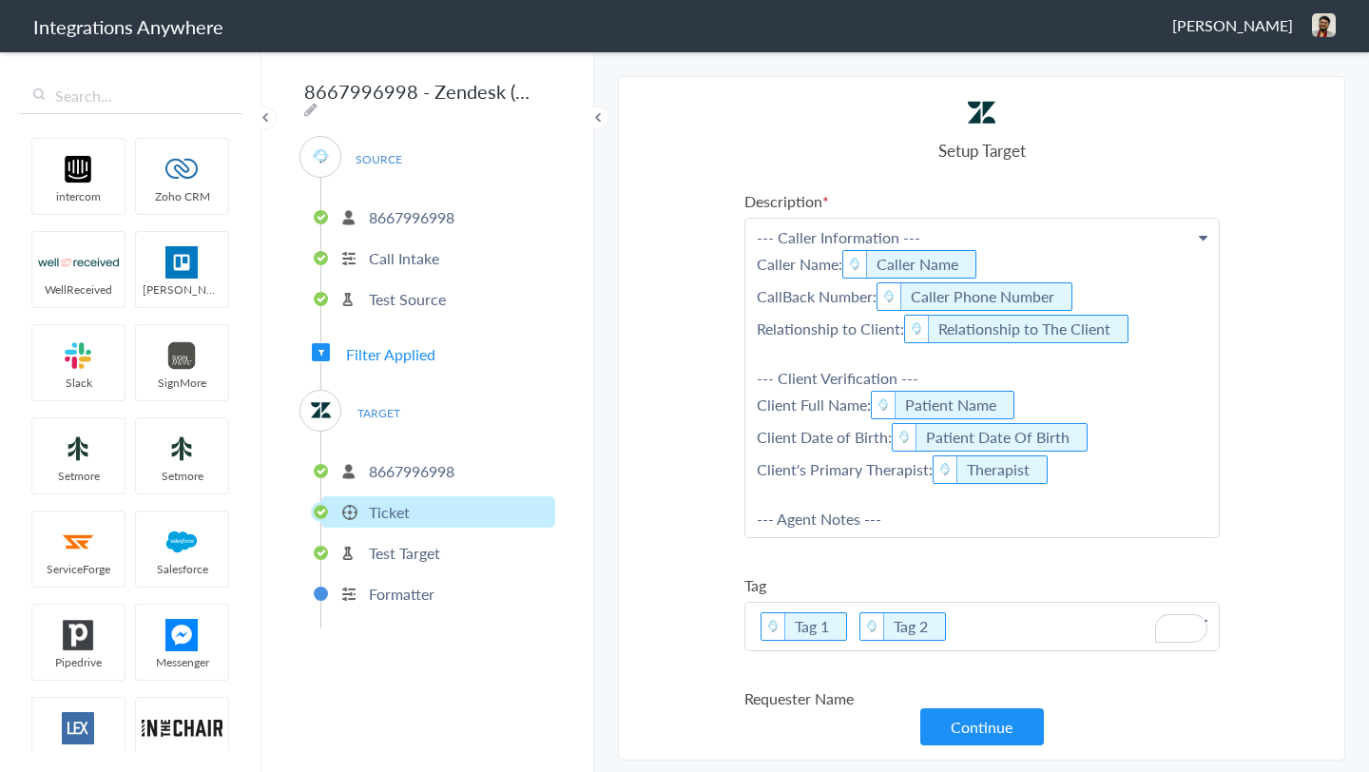
click at [418, 348] on span "Filter Applied" at bounding box center [390, 354] width 89 height 22
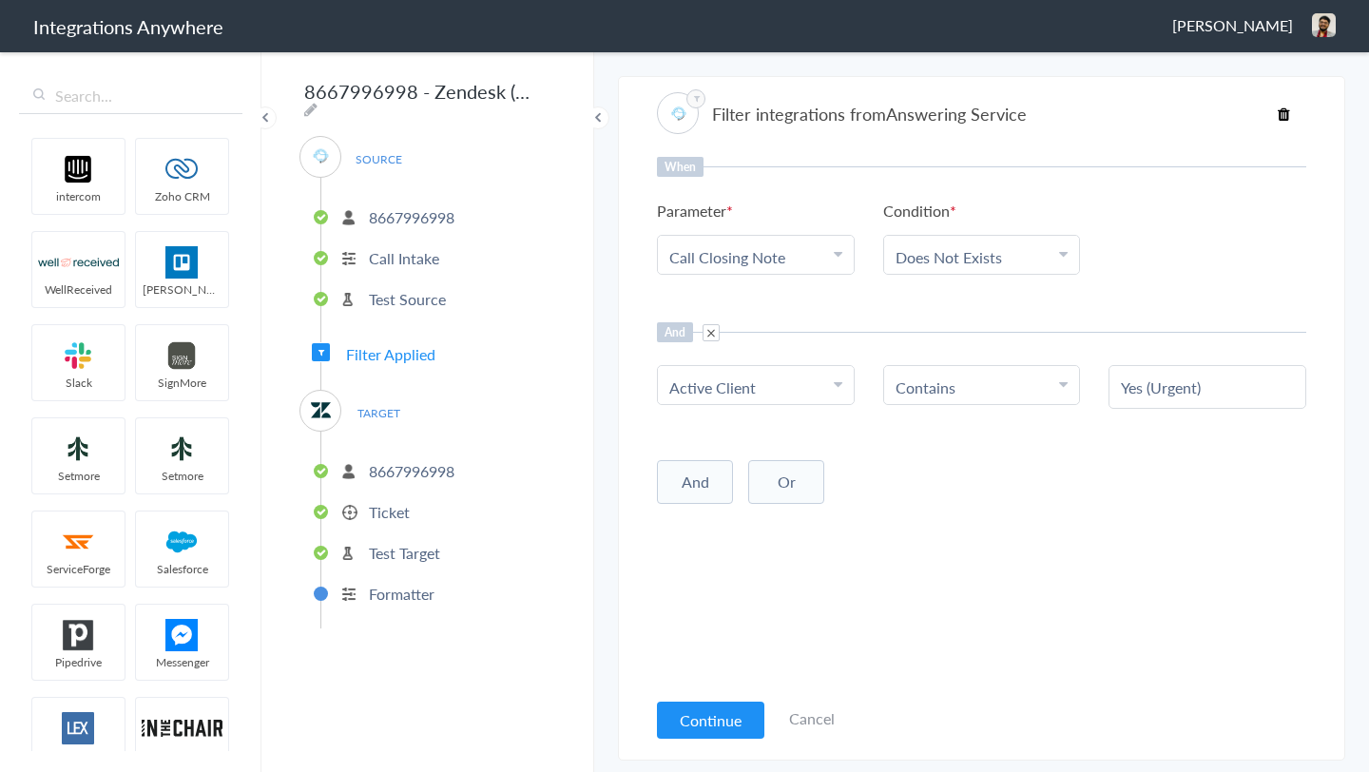
click at [416, 462] on p "8667996998" at bounding box center [412, 471] width 86 height 22
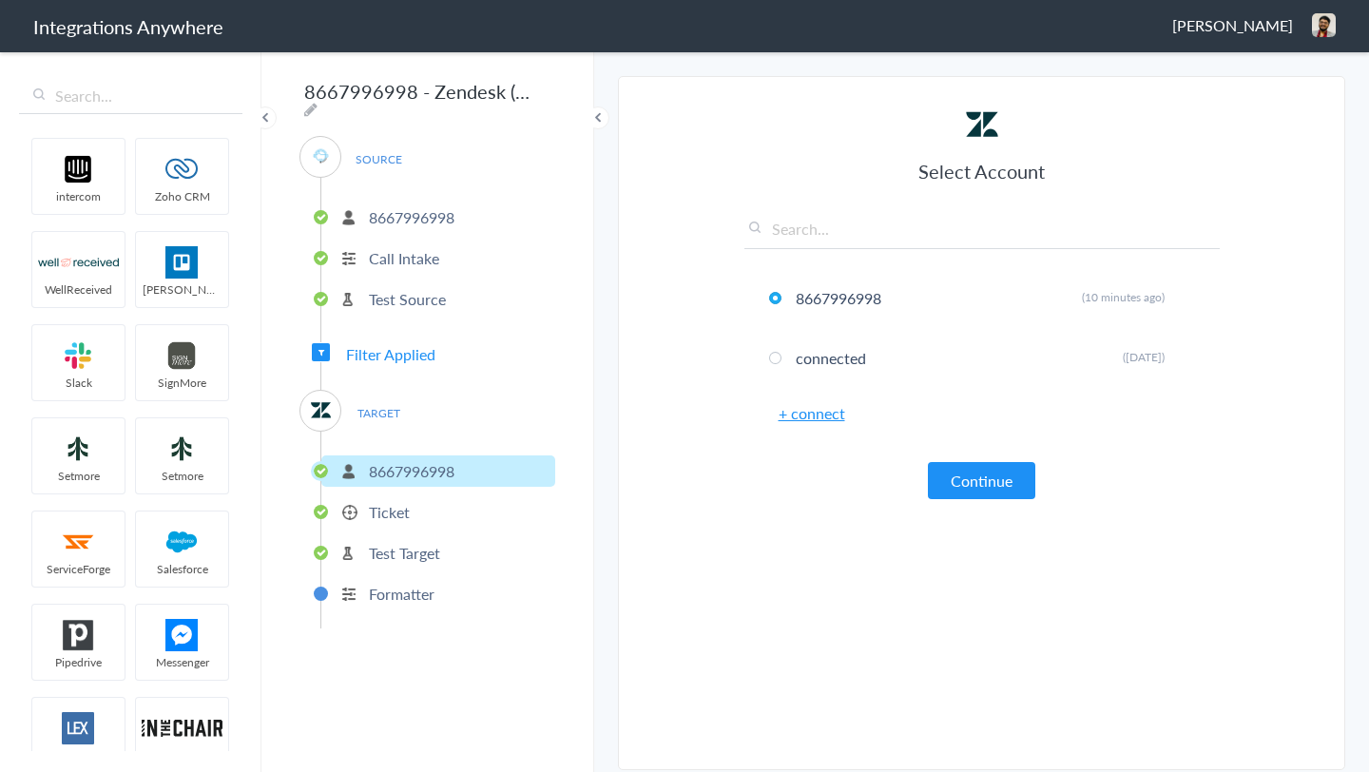
click at [415, 500] on li "Ticket" at bounding box center [438, 511] width 234 height 31
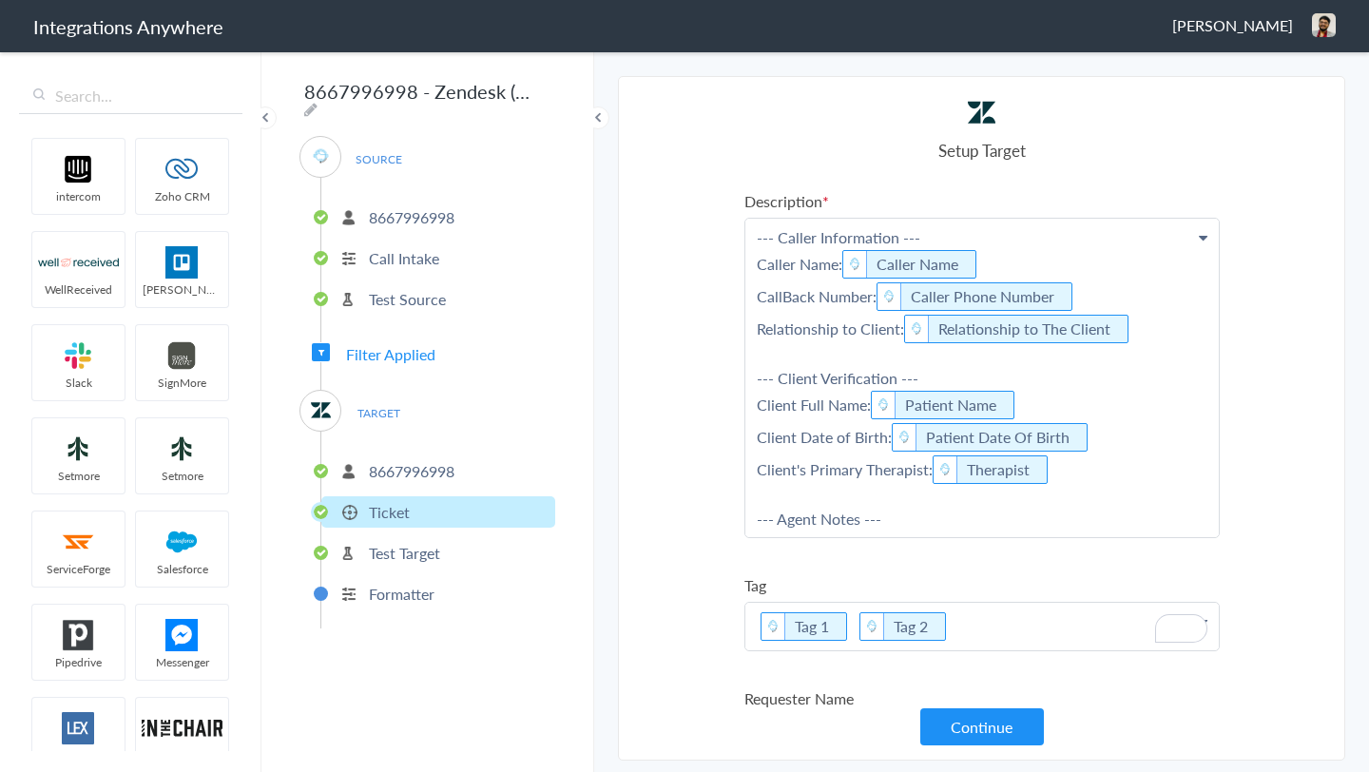
click at [756, 233] on p "--- Caller Information --- Caller Name: Caller Name CallBack Number: Caller Pho…" at bounding box center [982, 378] width 474 height 319
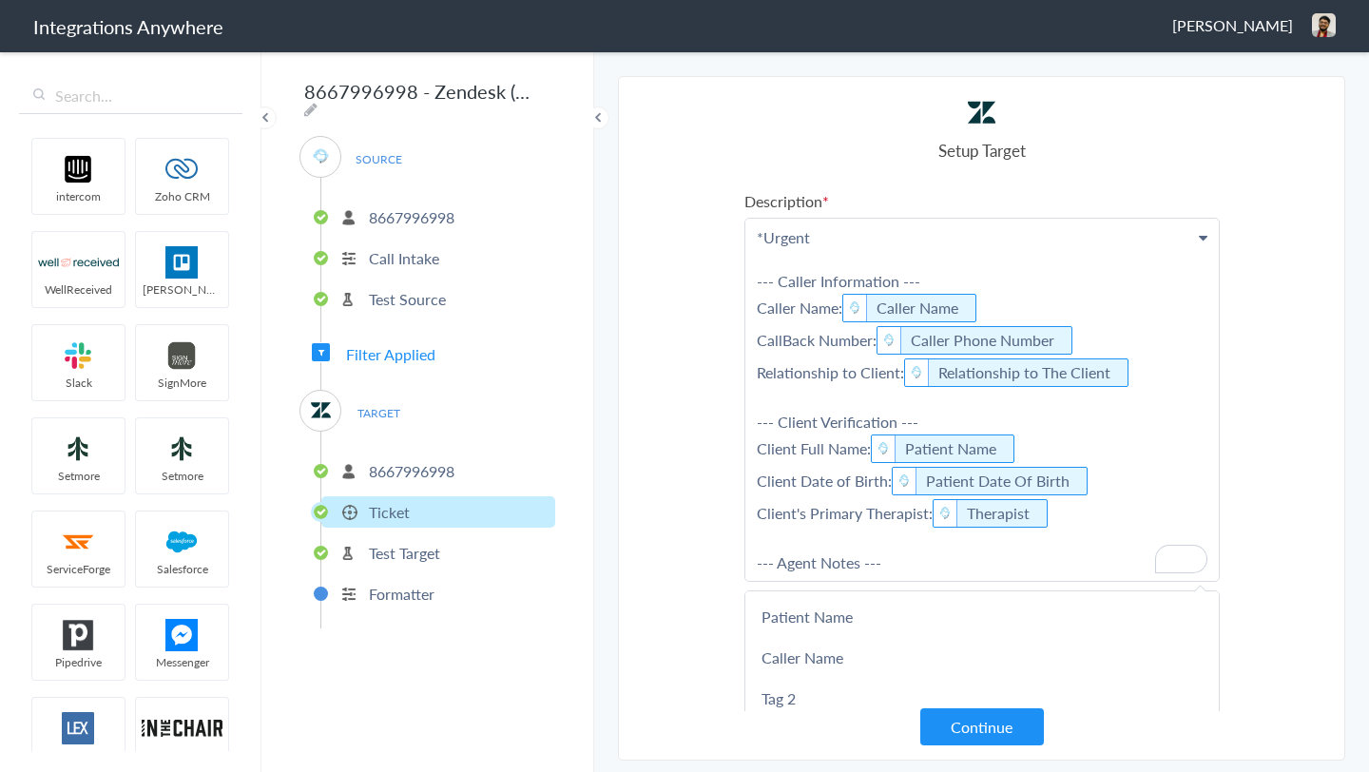
click at [792, 230] on p "*Urgent --- Caller Information --- Caller Name: Caller Name CallBack Number: Ca…" at bounding box center [982, 400] width 474 height 362
drag, startPoint x: 895, startPoint y: 236, endPoint x: 880, endPoint y: 237, distance: 15.2
click at [880, 237] on p "*Afterhours Message* --- Caller Information --- Caller Name: Caller Name CallBa…" at bounding box center [982, 400] width 474 height 362
click at [821, 228] on p "*Afterhours Message* --- Caller Information --- Caller Name: Caller Name CallBa…" at bounding box center [982, 400] width 474 height 362
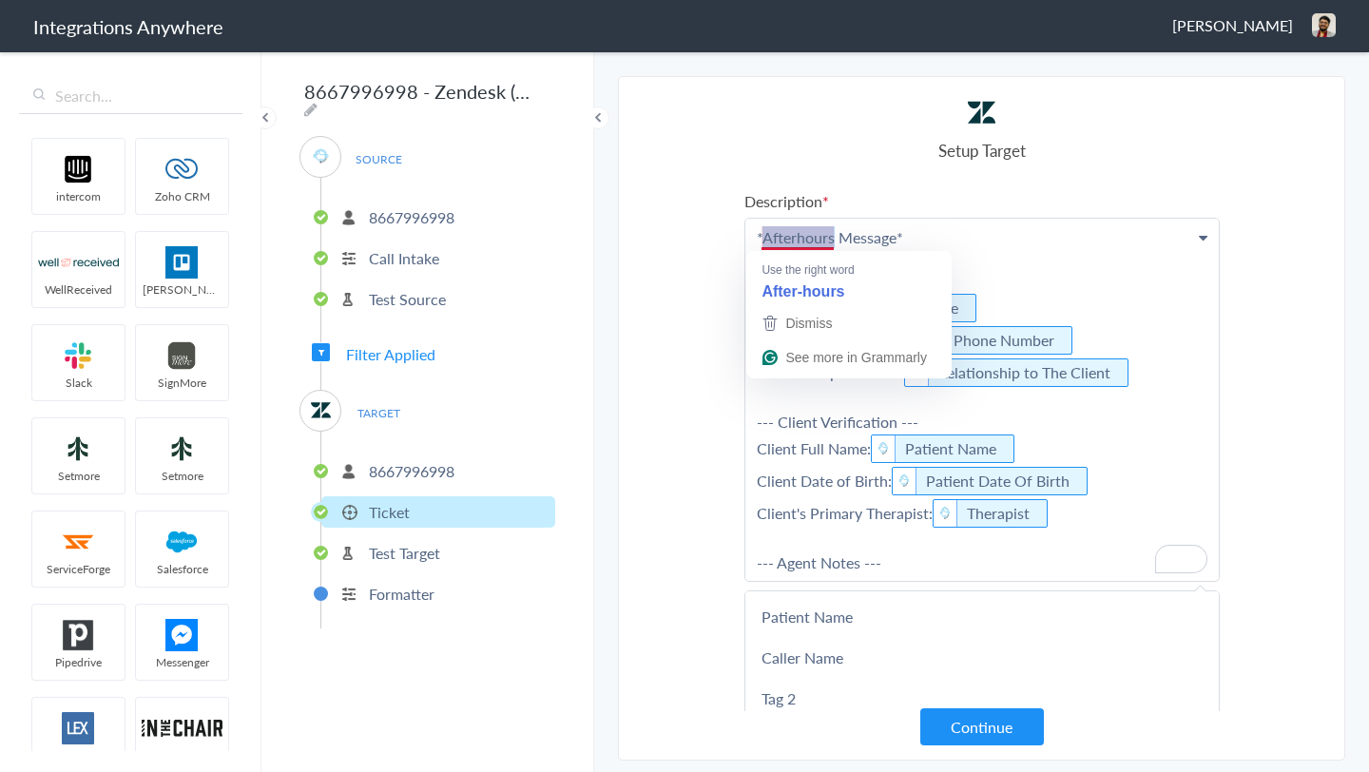
click at [821, 228] on p "*Afterhours Message* --- Caller Information --- Caller Name: Caller Name CallBa…" at bounding box center [982, 400] width 474 height 362
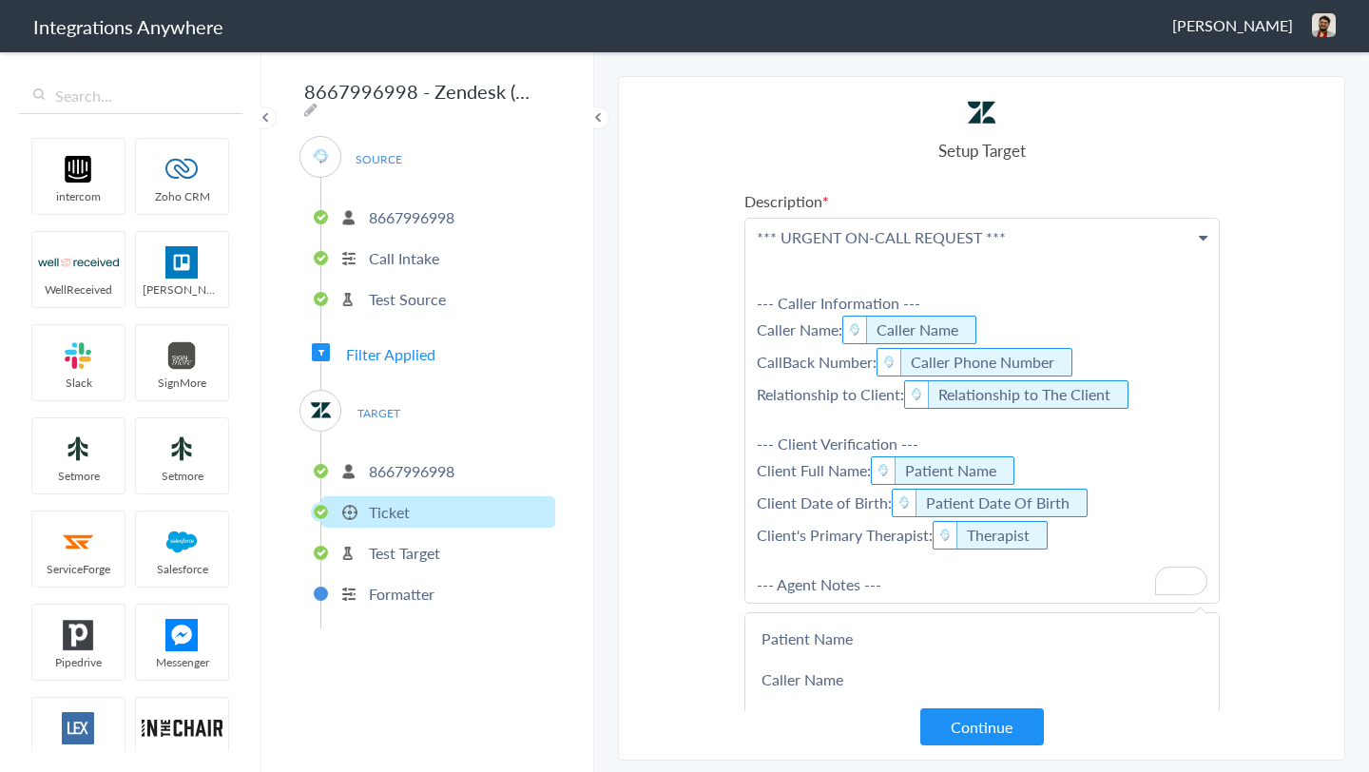
click at [777, 276] on p "*** URGENT ON-CALL REQUEST *** --- Caller Information --- Caller Name: Caller N…" at bounding box center [982, 411] width 474 height 384
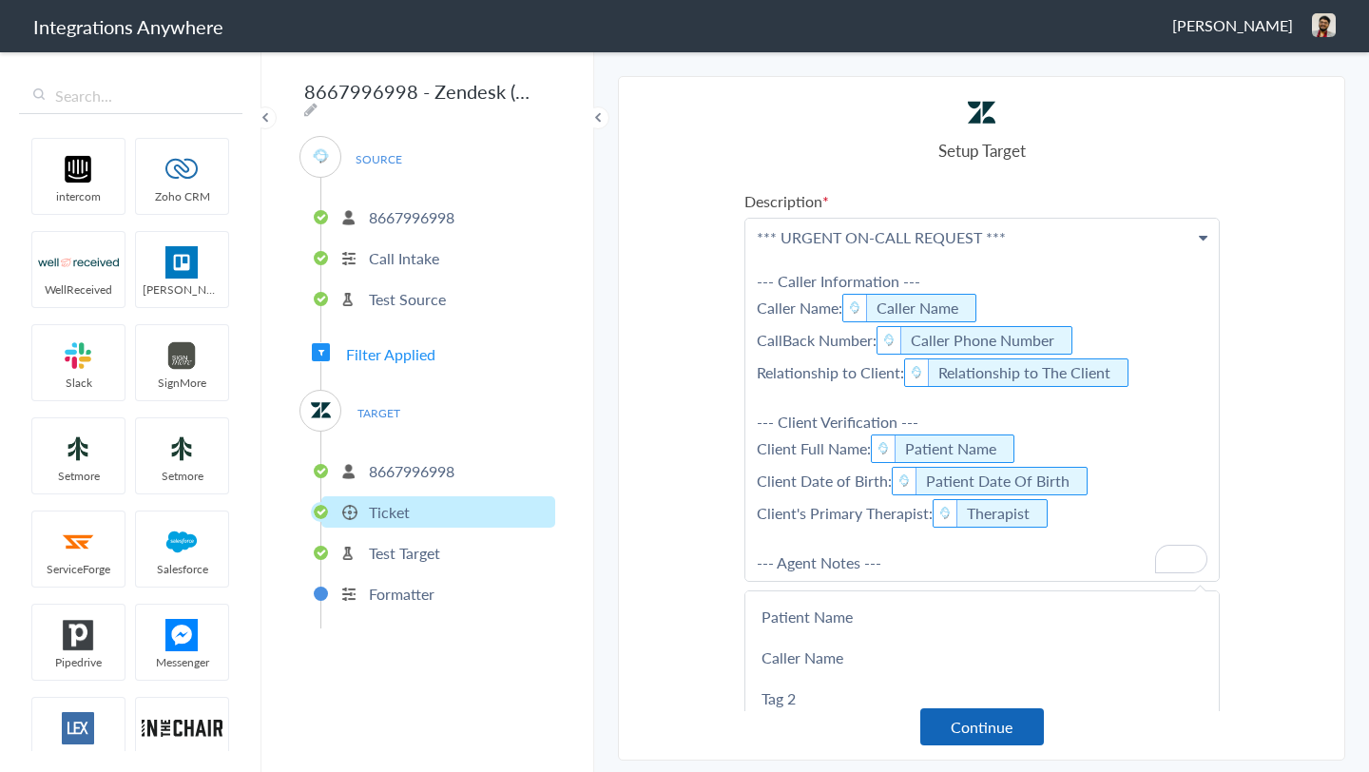
click at [970, 728] on button "Continue" at bounding box center [982, 726] width 124 height 37
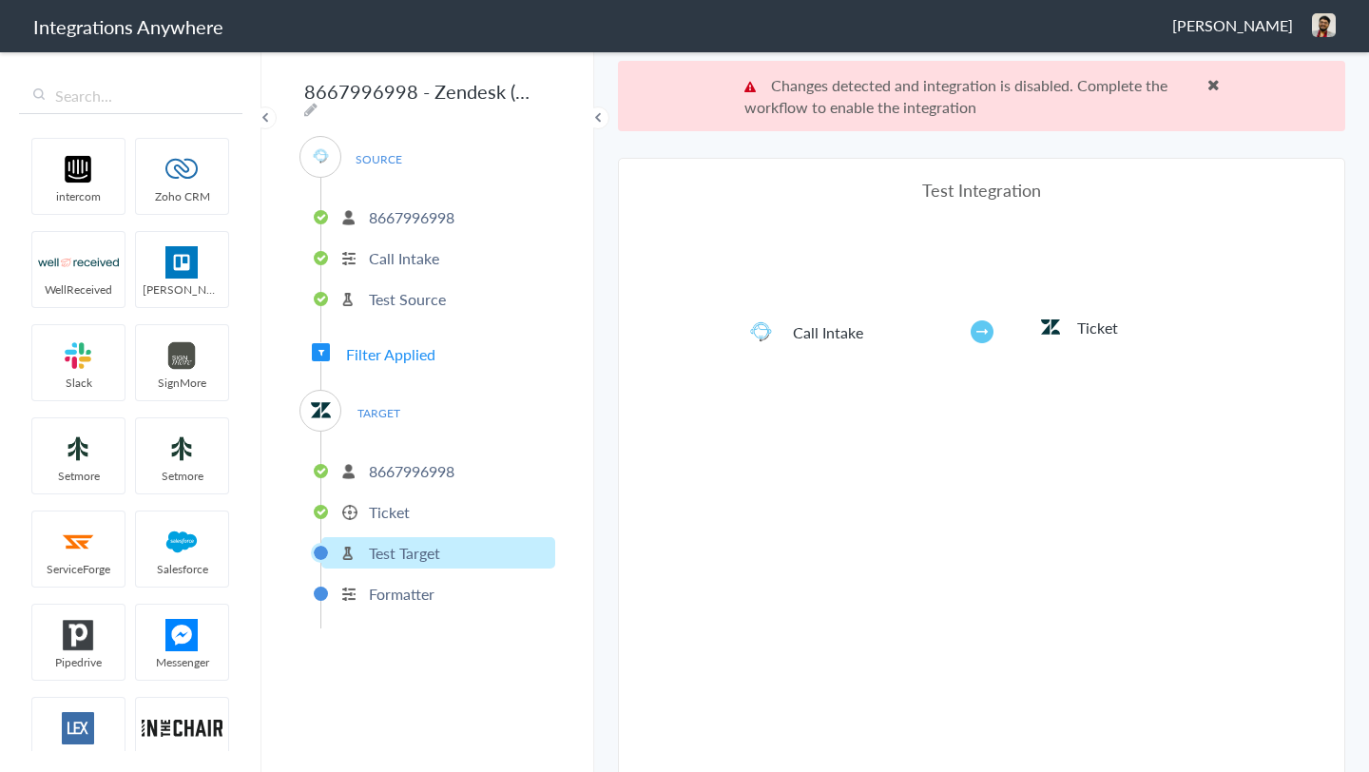
scroll to position [70, 0]
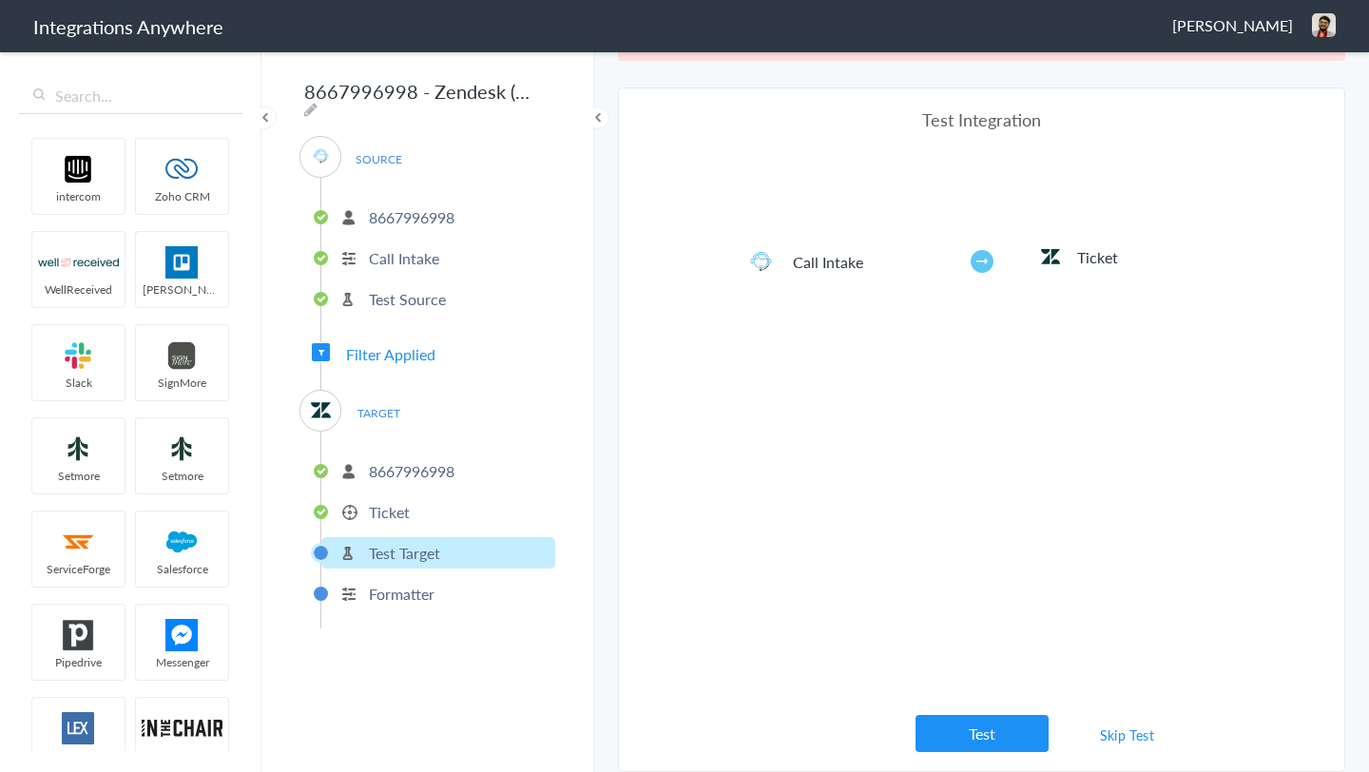
click at [1116, 735] on link "Skip Test" at bounding box center [1127, 735] width 101 height 34
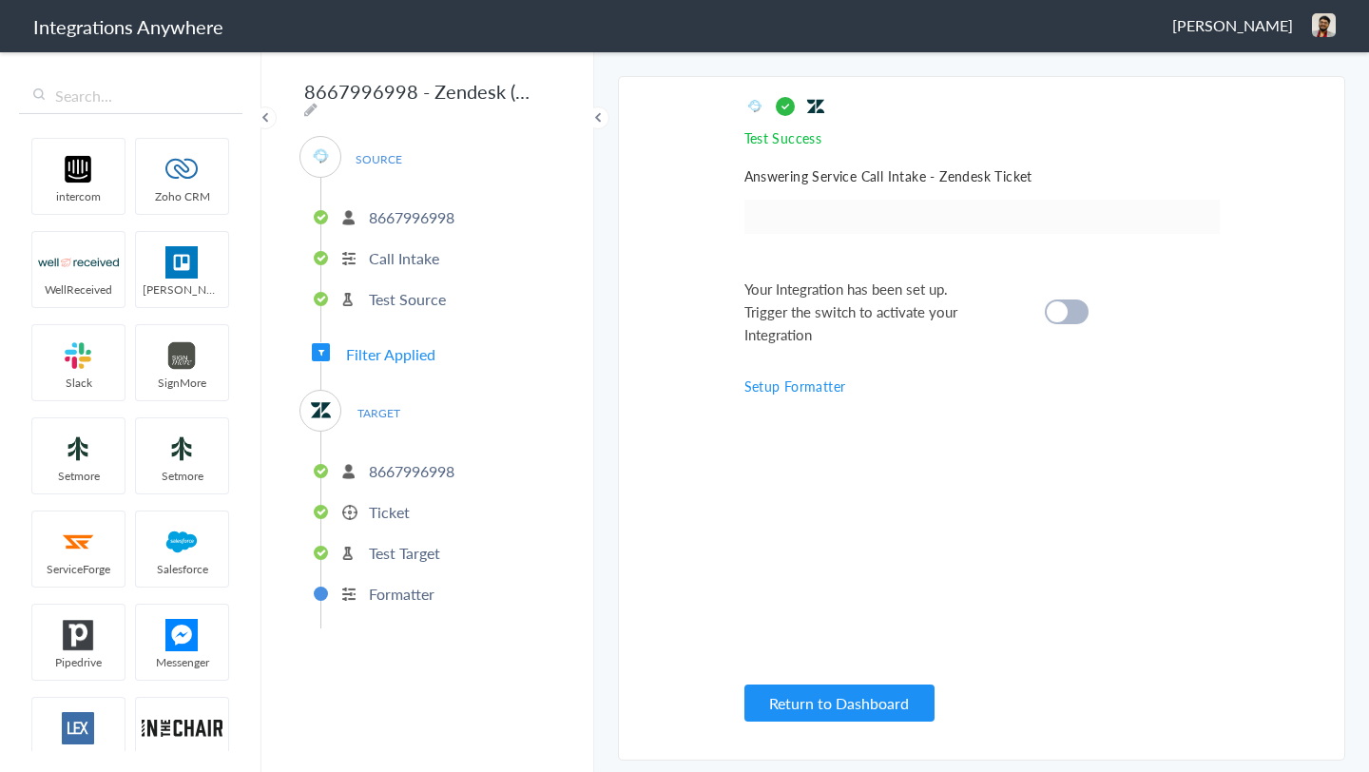
scroll to position [0, 0]
click at [1068, 319] on div at bounding box center [1067, 312] width 44 height 25
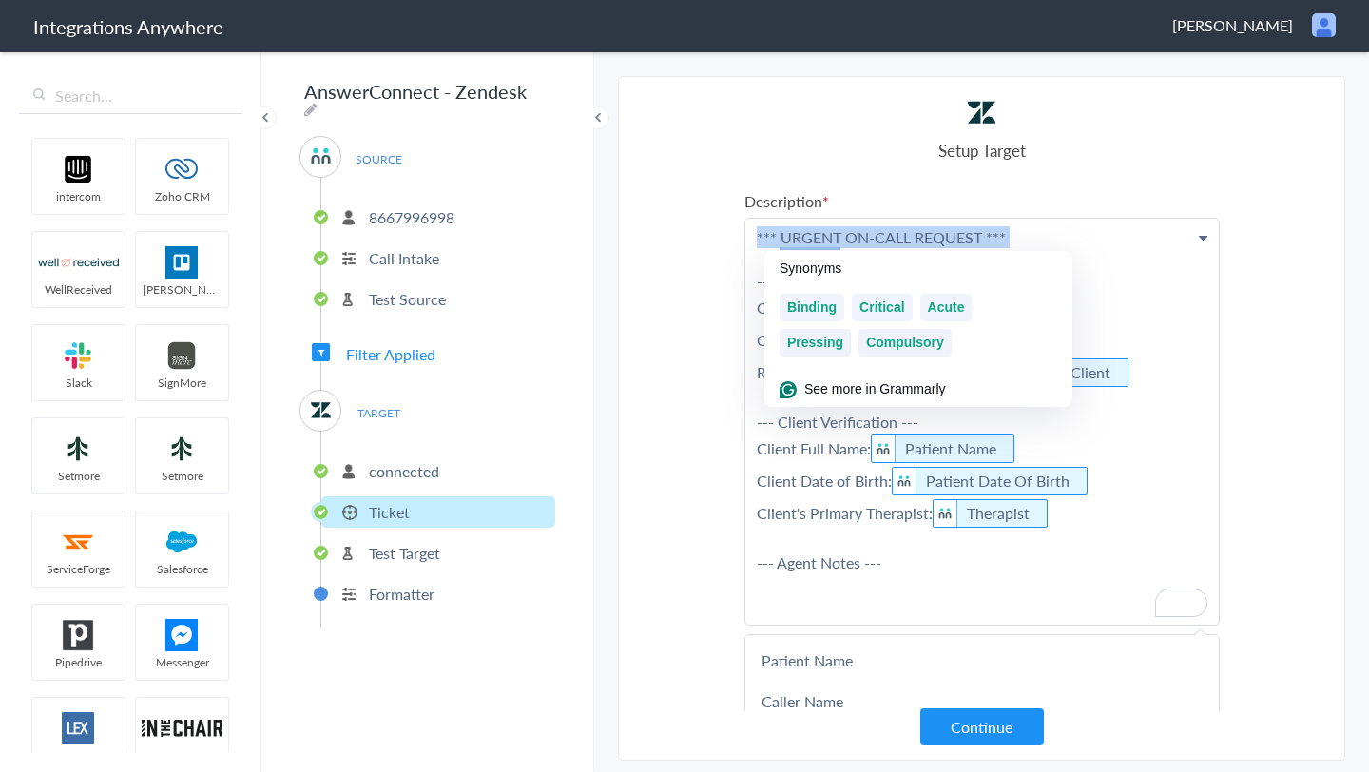
click at [835, 233] on p "*** URGENT ON-CALL REQUEST *** --- Caller Information --- Caller Name: Caller N…" at bounding box center [982, 422] width 474 height 406
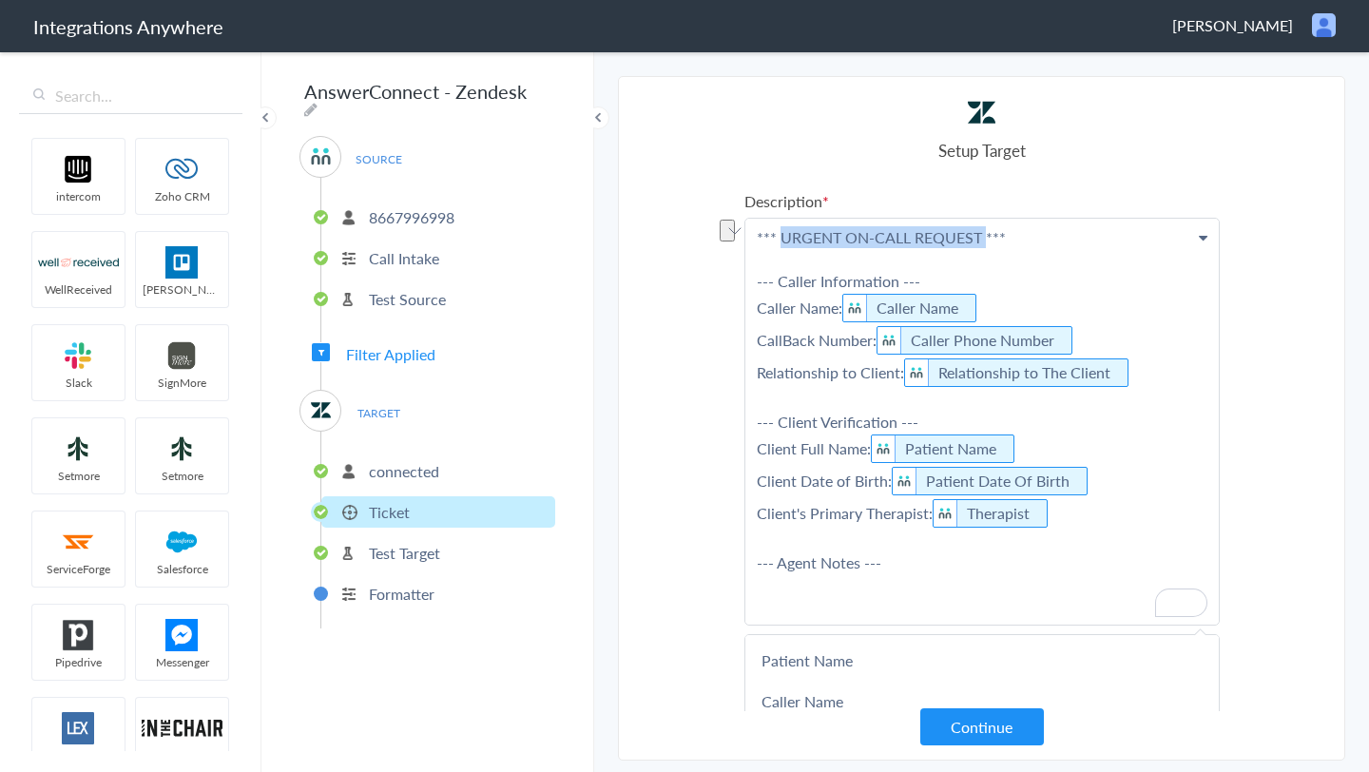
drag, startPoint x: 983, startPoint y: 235, endPoint x: 783, endPoint y: 238, distance: 200.7
click at [783, 238] on p "*** URGENT ON-CALL REQUEST *** --- Caller Information --- Caller Name: Caller N…" at bounding box center [982, 422] width 474 height 406
click at [1040, 172] on article "Select Account connected Rename Delete (a month ago) connected Rename Delete ([…" at bounding box center [982, 418] width 475 height 645
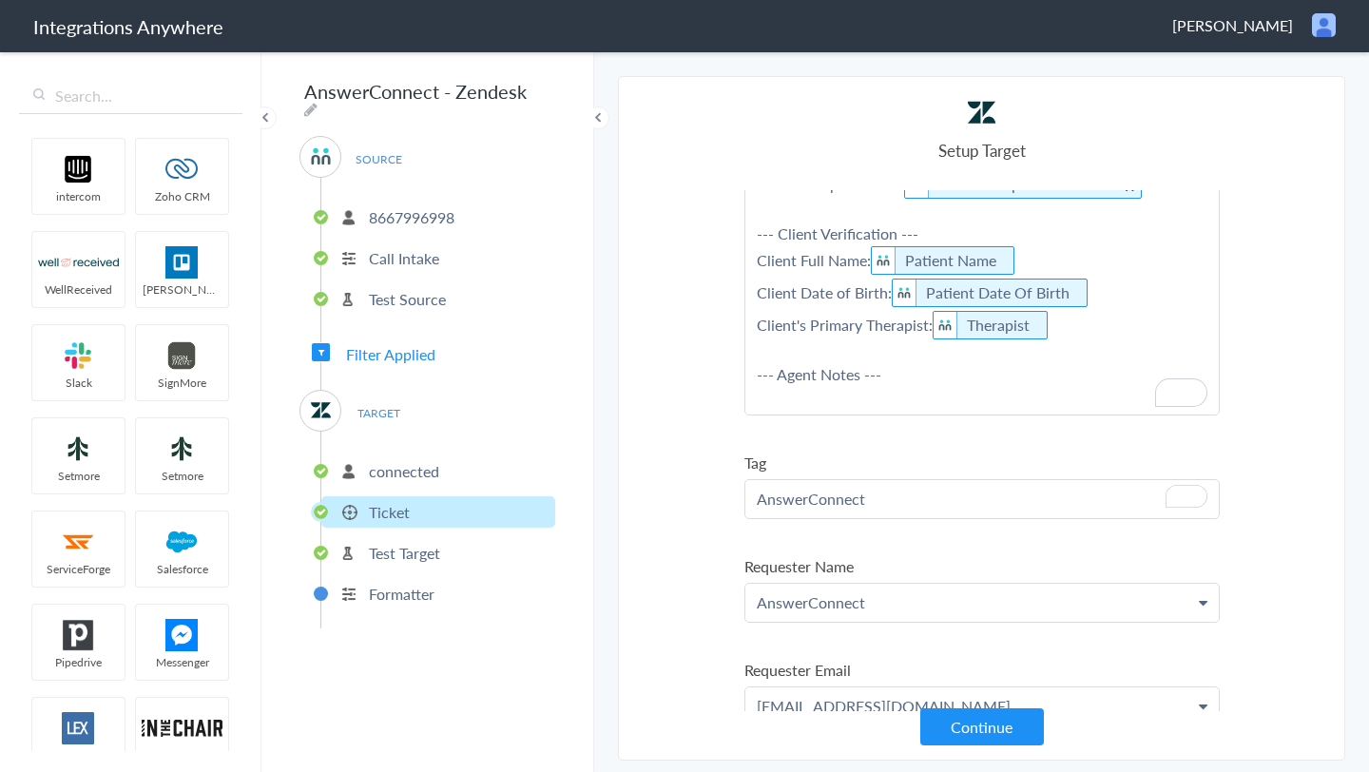
scroll to position [327, 0]
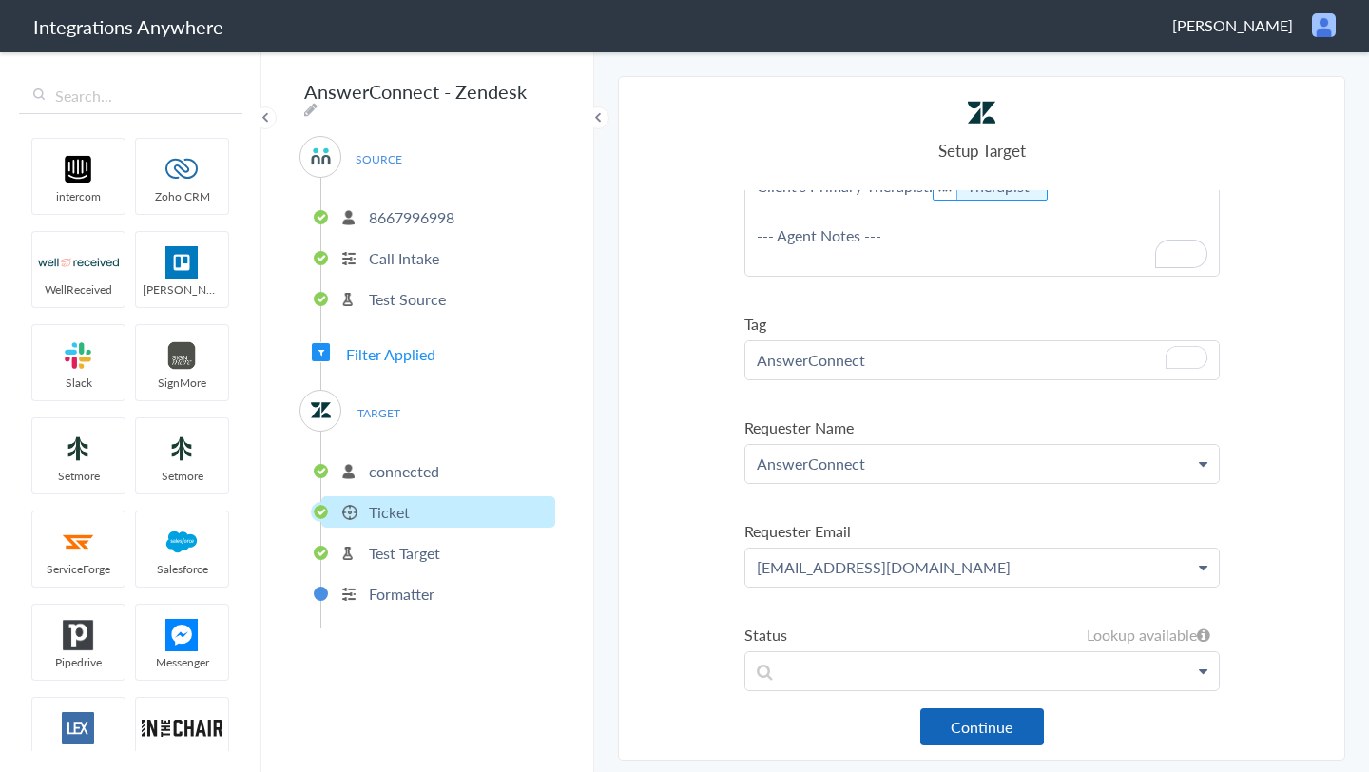
click at [1016, 720] on button "Continue" at bounding box center [982, 726] width 124 height 37
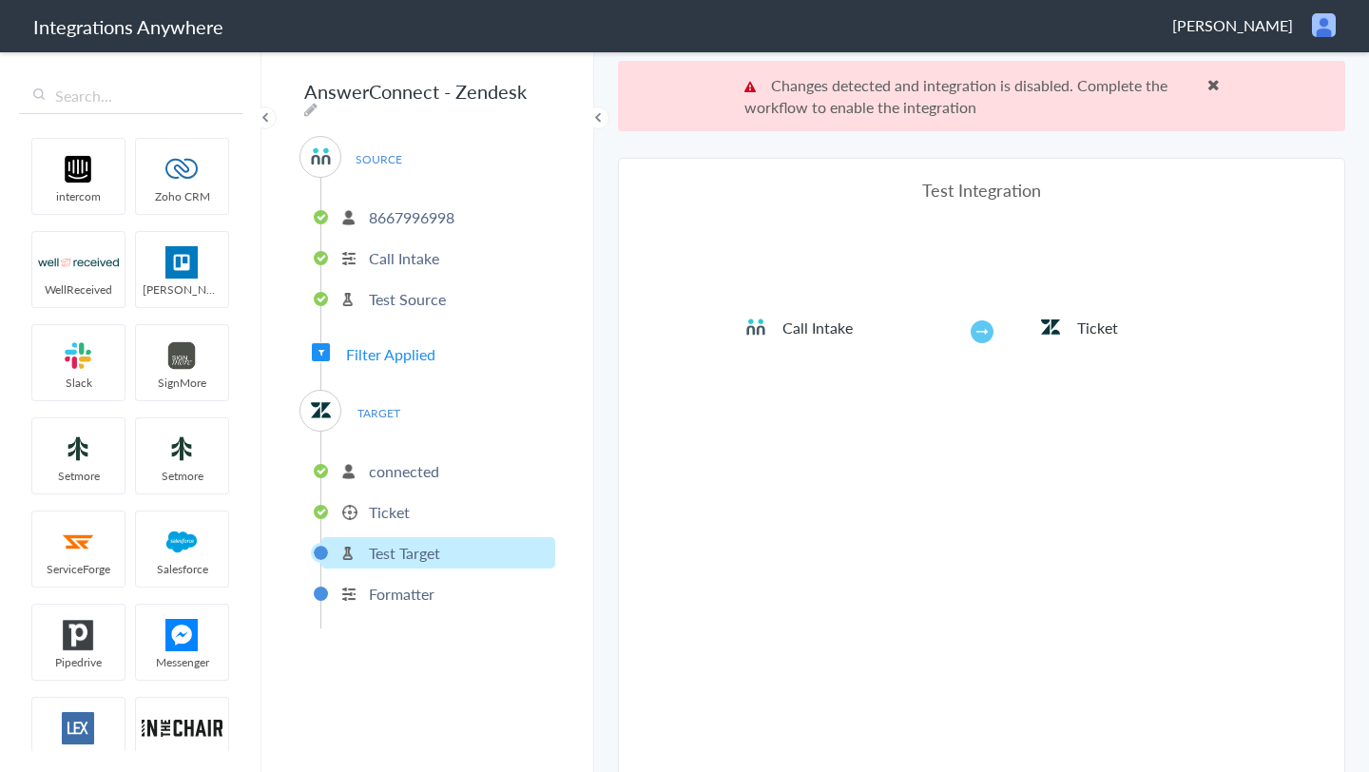
scroll to position [70, 0]
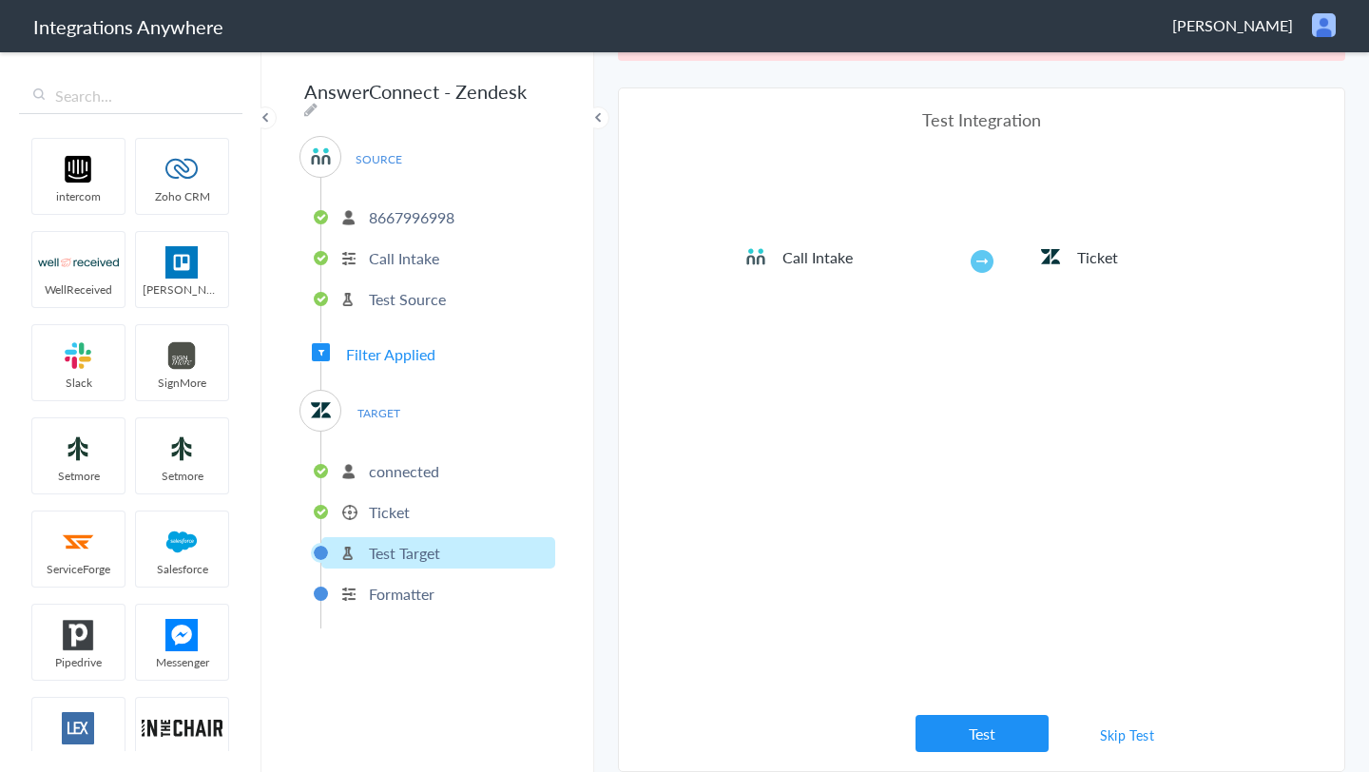
click at [1121, 736] on link "Skip Test" at bounding box center [1127, 735] width 101 height 34
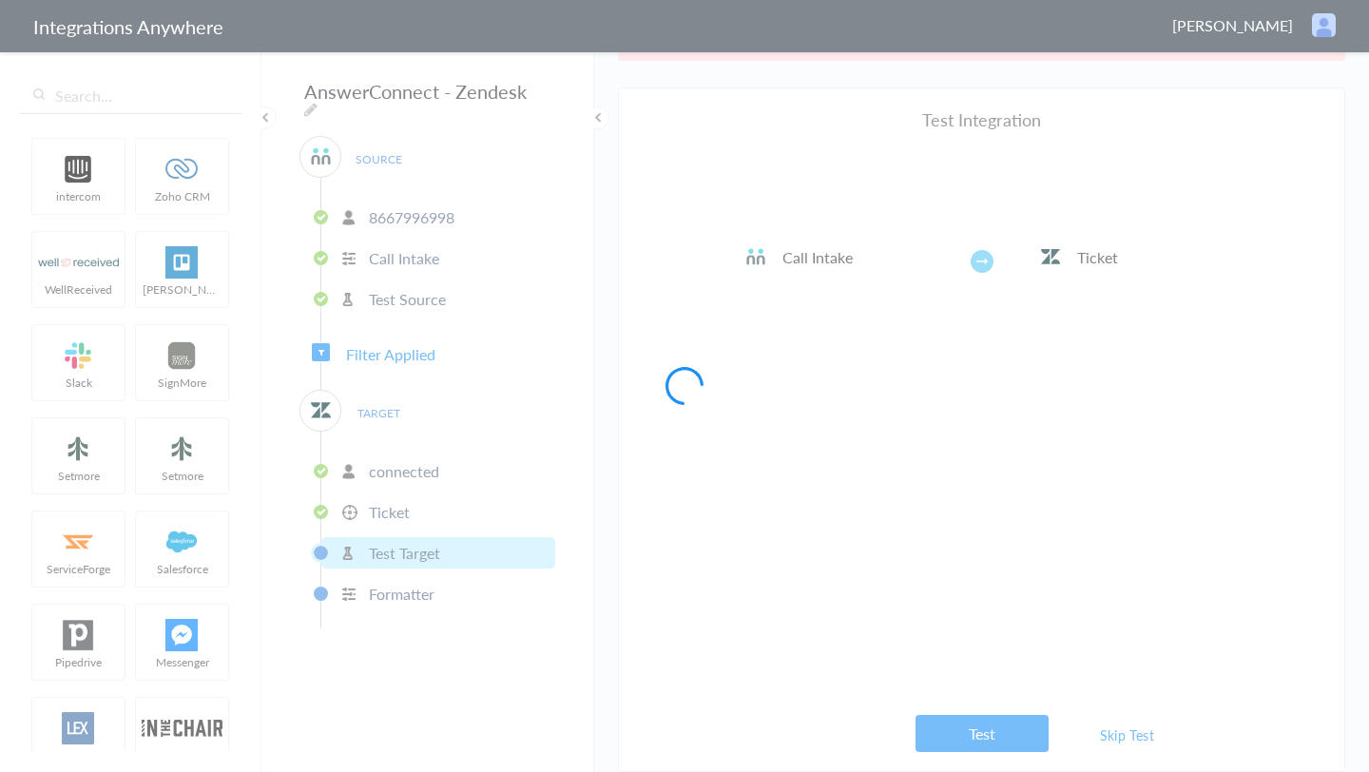
scroll to position [0, 0]
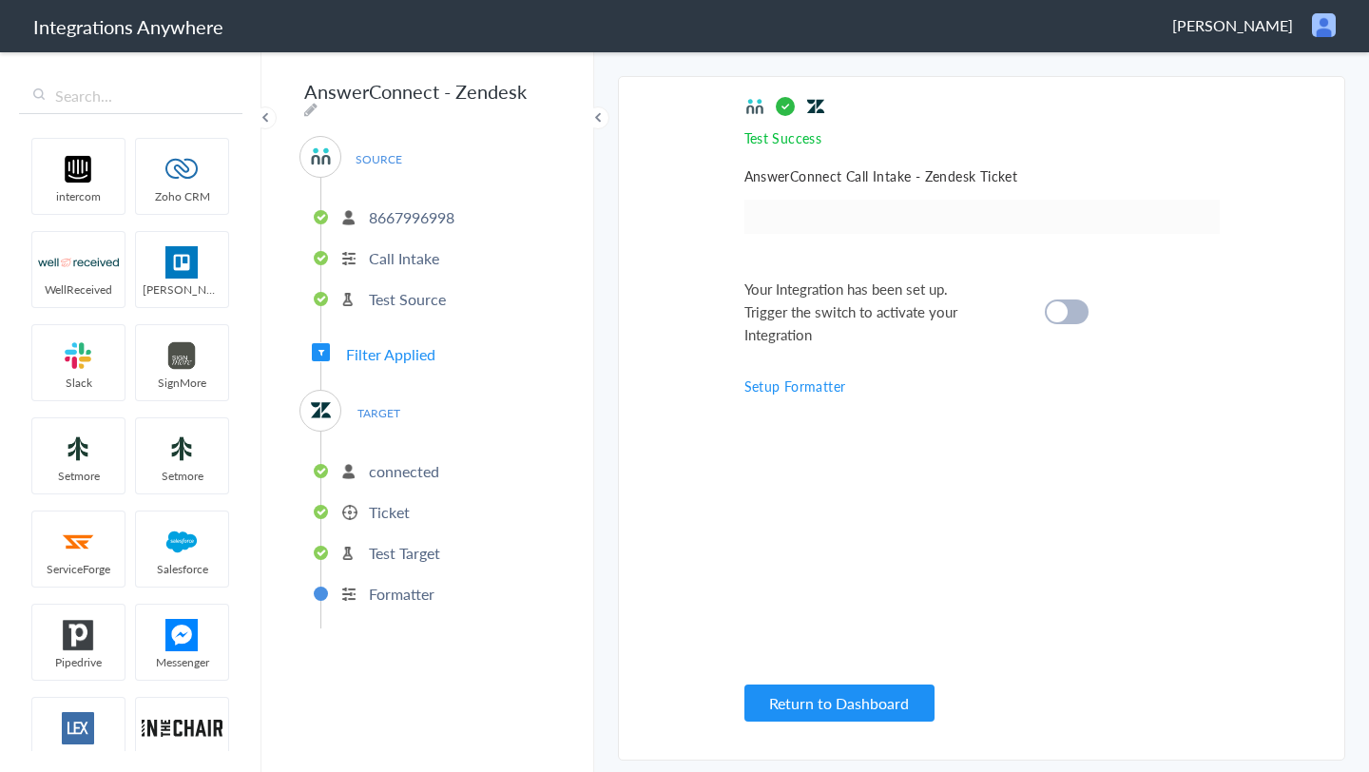
click at [1074, 304] on div at bounding box center [1067, 312] width 44 height 25
click at [394, 503] on p "Ticket" at bounding box center [389, 512] width 41 height 22
click at [388, 501] on p "Ticket" at bounding box center [389, 512] width 41 height 22
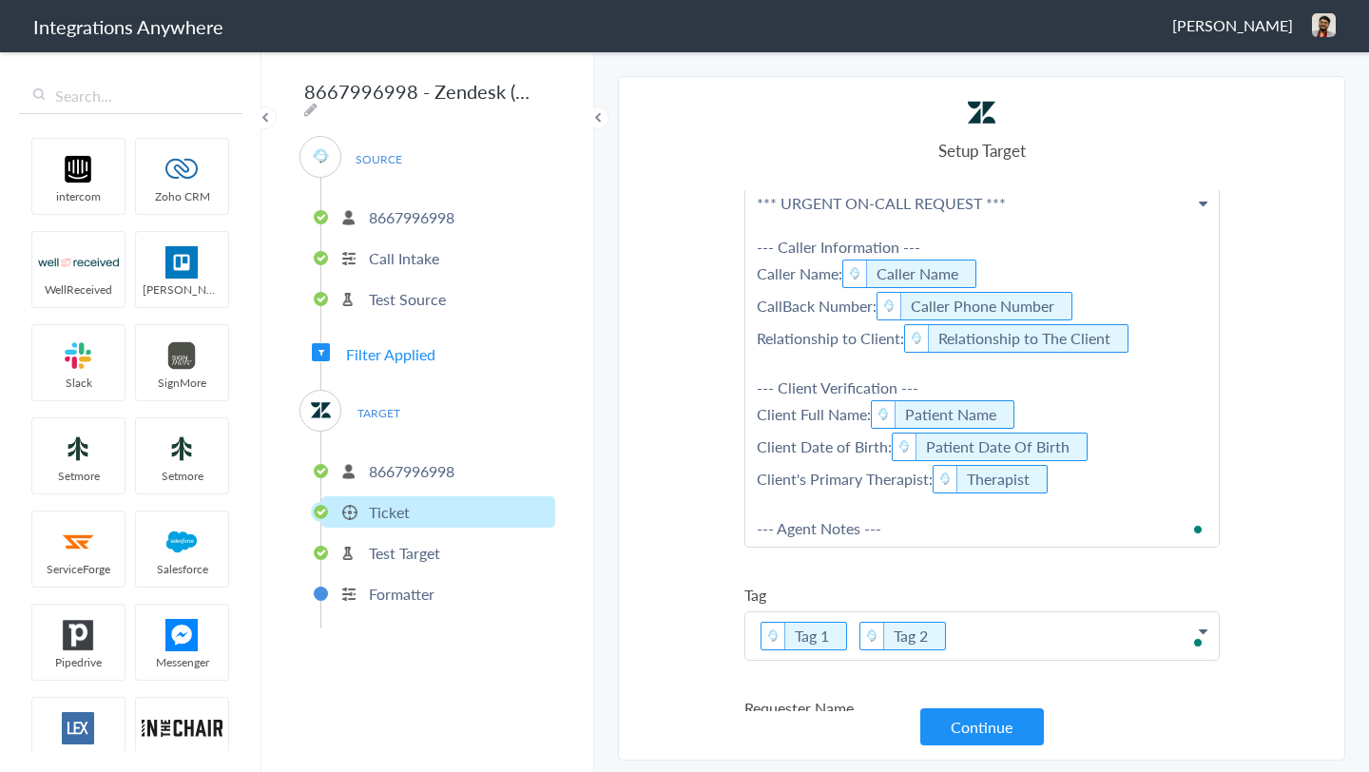
scroll to position [29, 0]
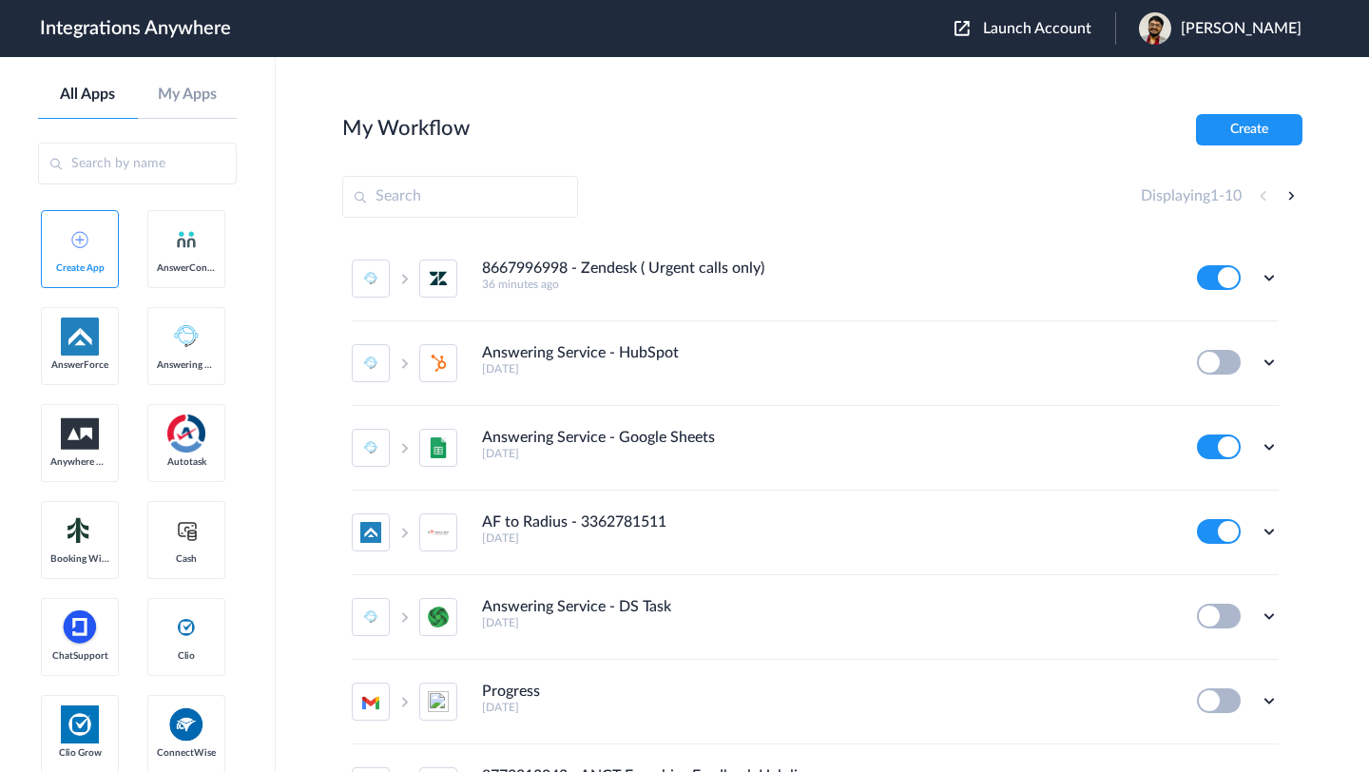
click at [1036, 33] on span "Launch Account" at bounding box center [1037, 28] width 108 height 15
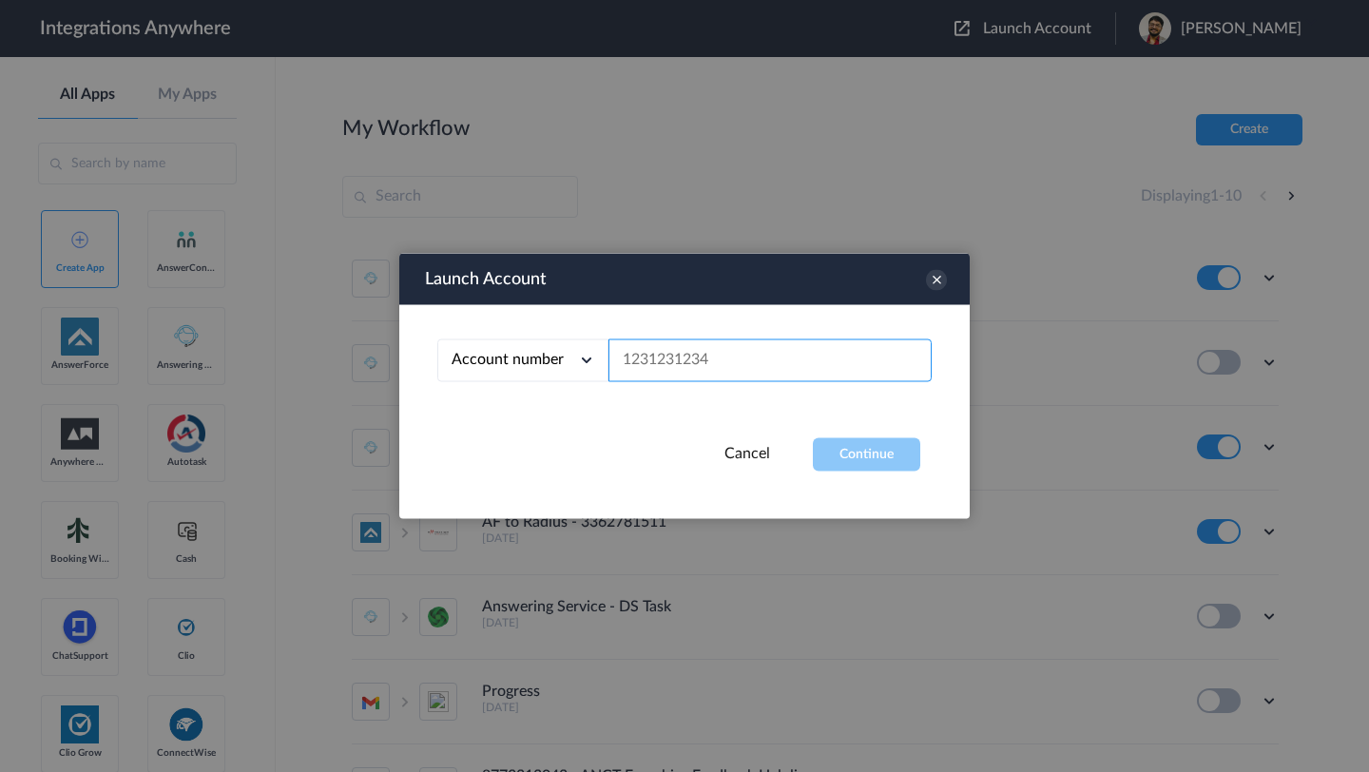
click at [785, 361] on input "text" at bounding box center [770, 360] width 323 height 43
paste input "*** URGENT ON-CALL REQUEST ***"
click at [730, 362] on input "*** URGENT ON-CALL REQUEST ***" at bounding box center [770, 360] width 323 height 43
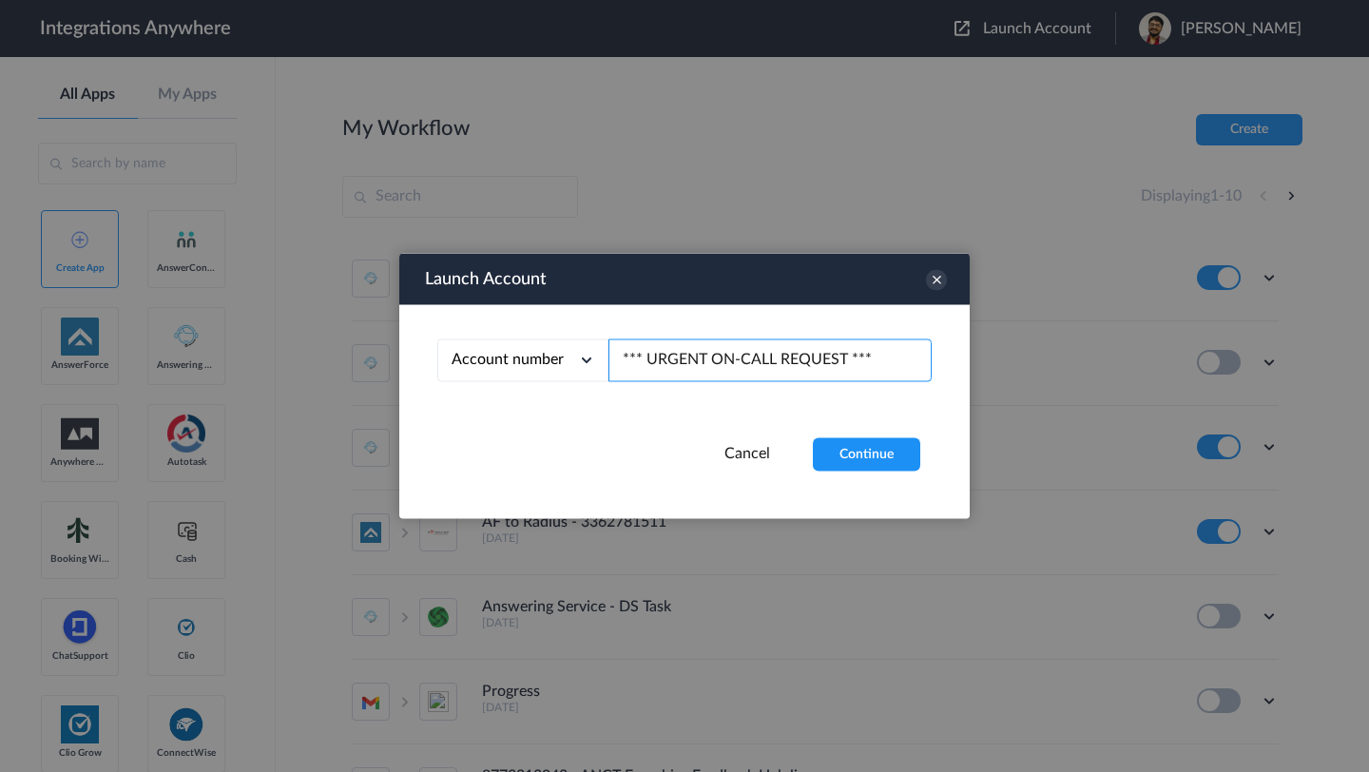
paste input "8667996998"
type input "8667996998"
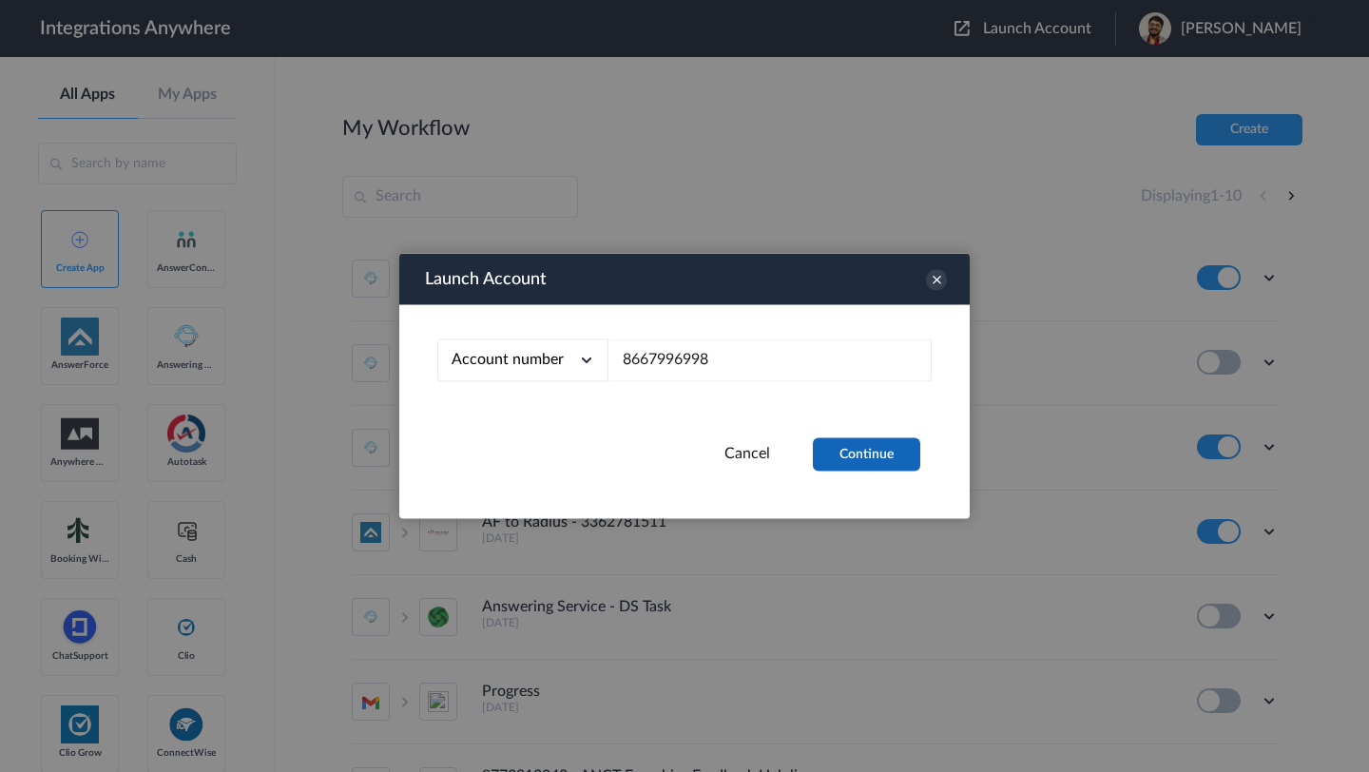
click at [880, 463] on button "Continue" at bounding box center [866, 454] width 107 height 33
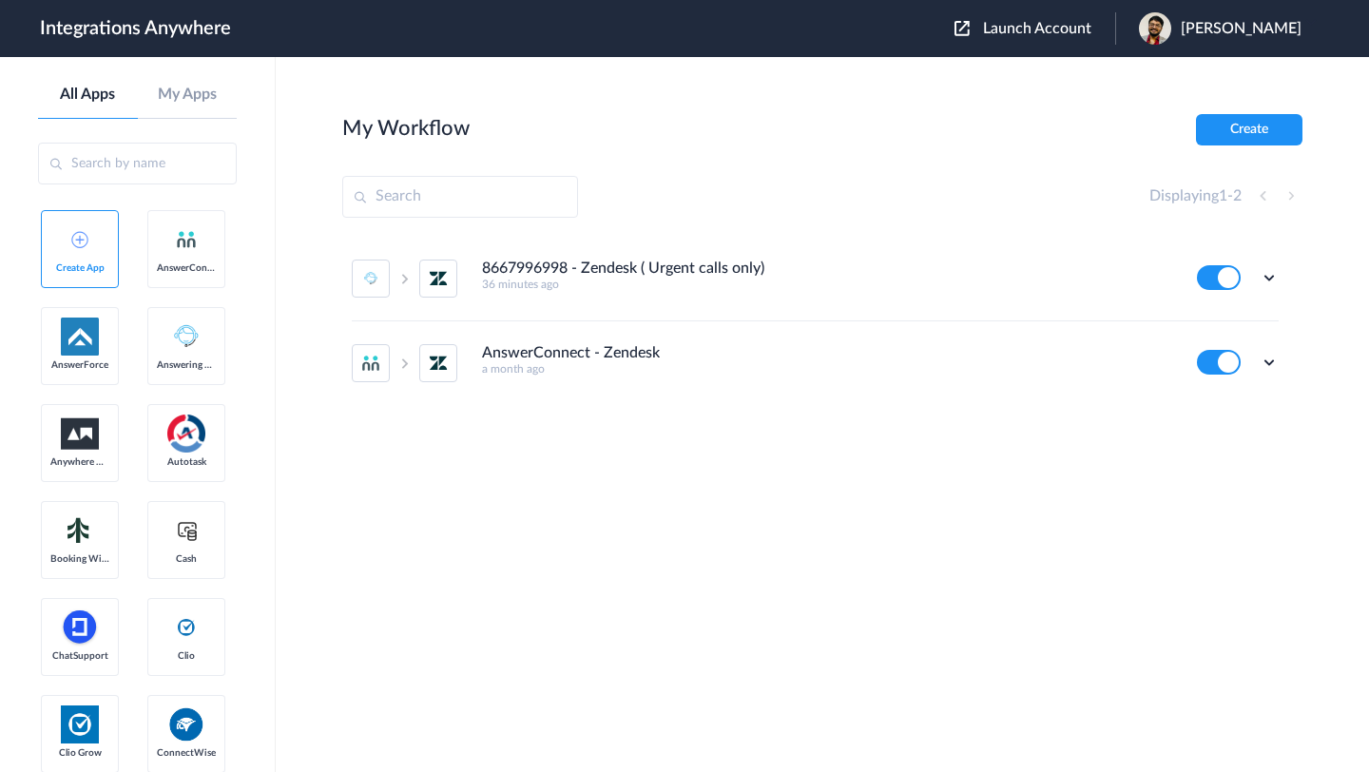
click at [817, 555] on section "My Workflow Create Displaying 1 - 2 8667996998 - Zendesk ( Urgent calls only) 3…" at bounding box center [822, 471] width 960 height 715
